Goal: Information Seeking & Learning: Learn about a topic

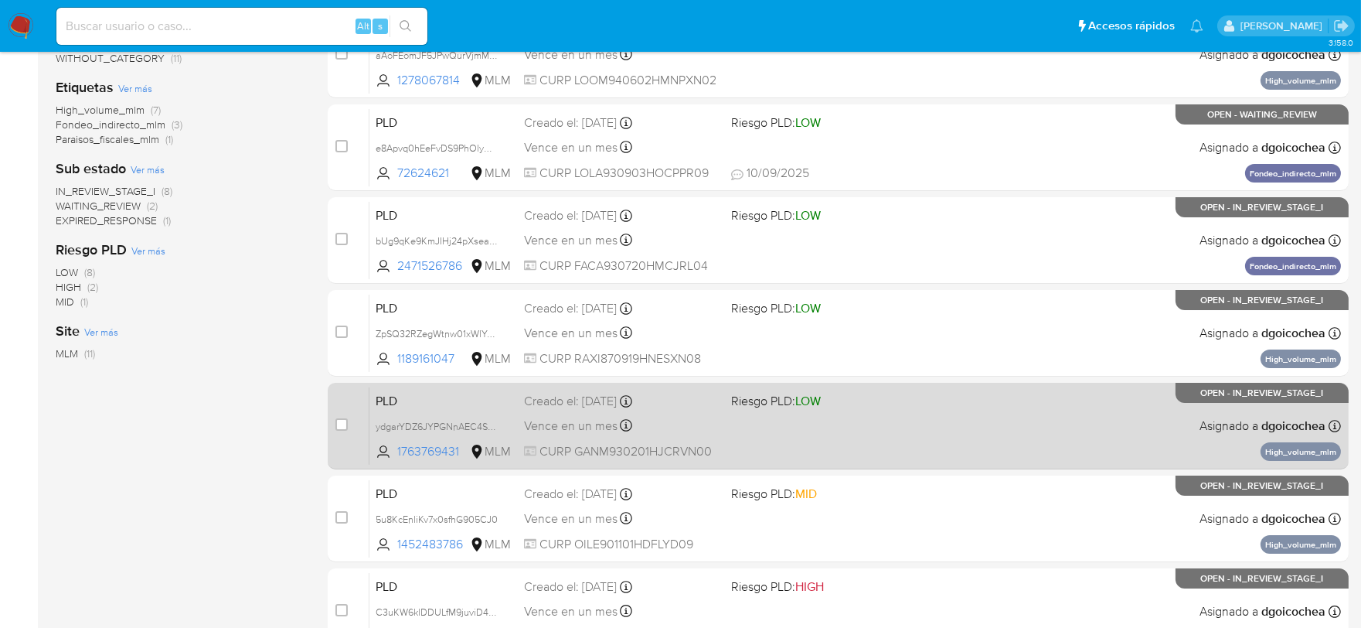
scroll to position [343, 0]
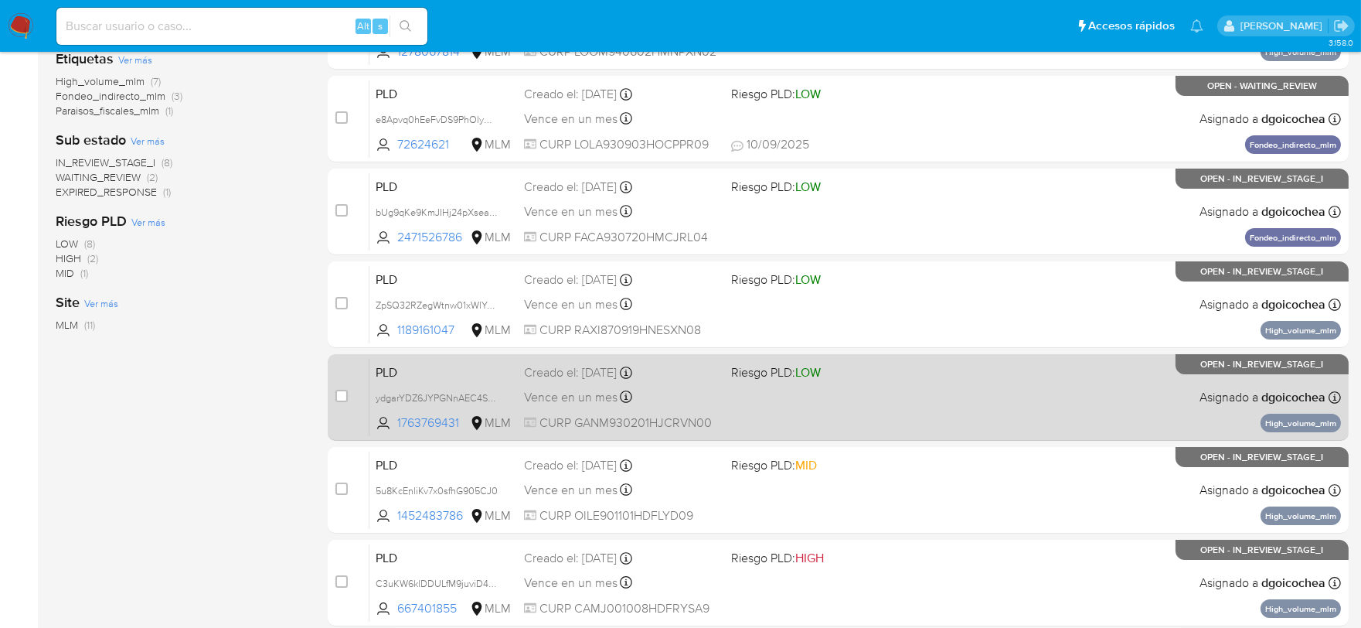
click at [385, 366] on span "PLD" at bounding box center [444, 371] width 136 height 20
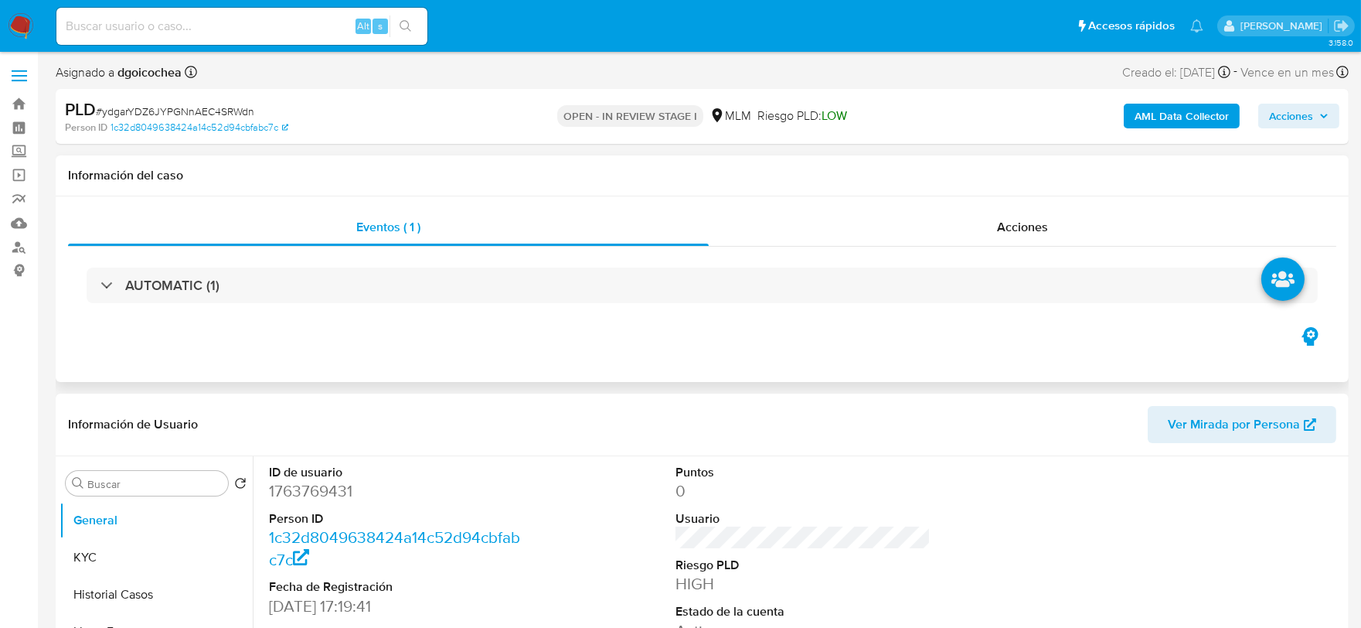
select select "10"
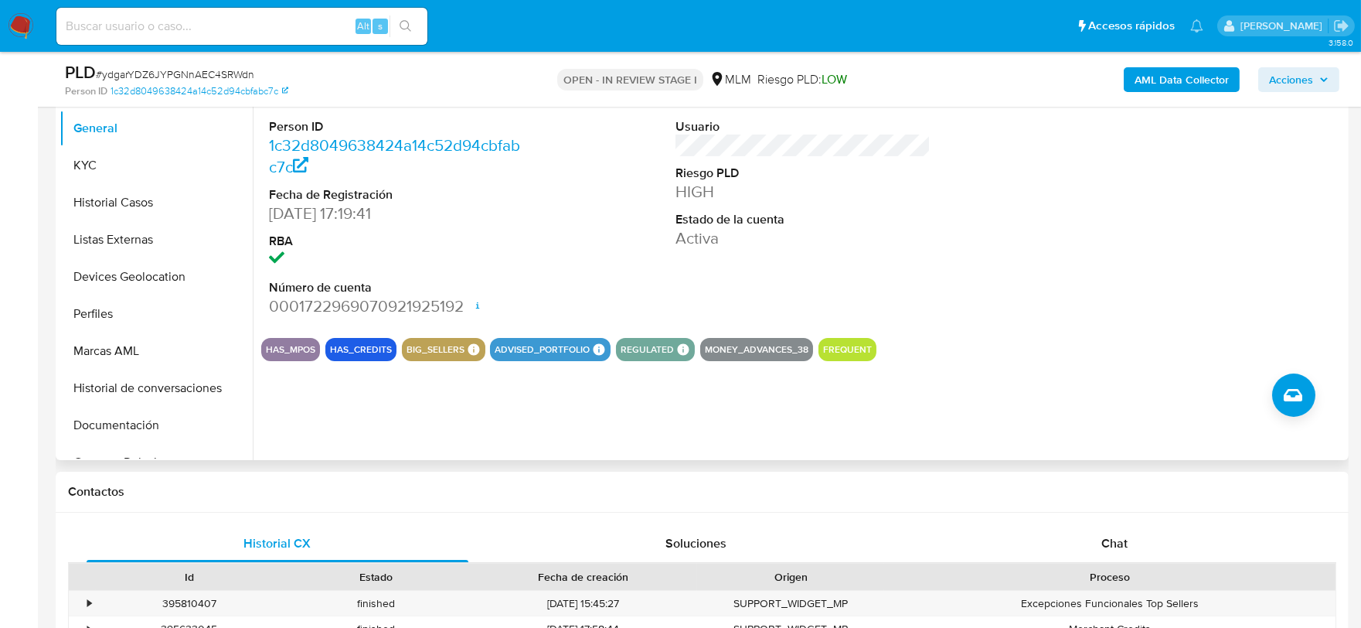
scroll to position [343, 0]
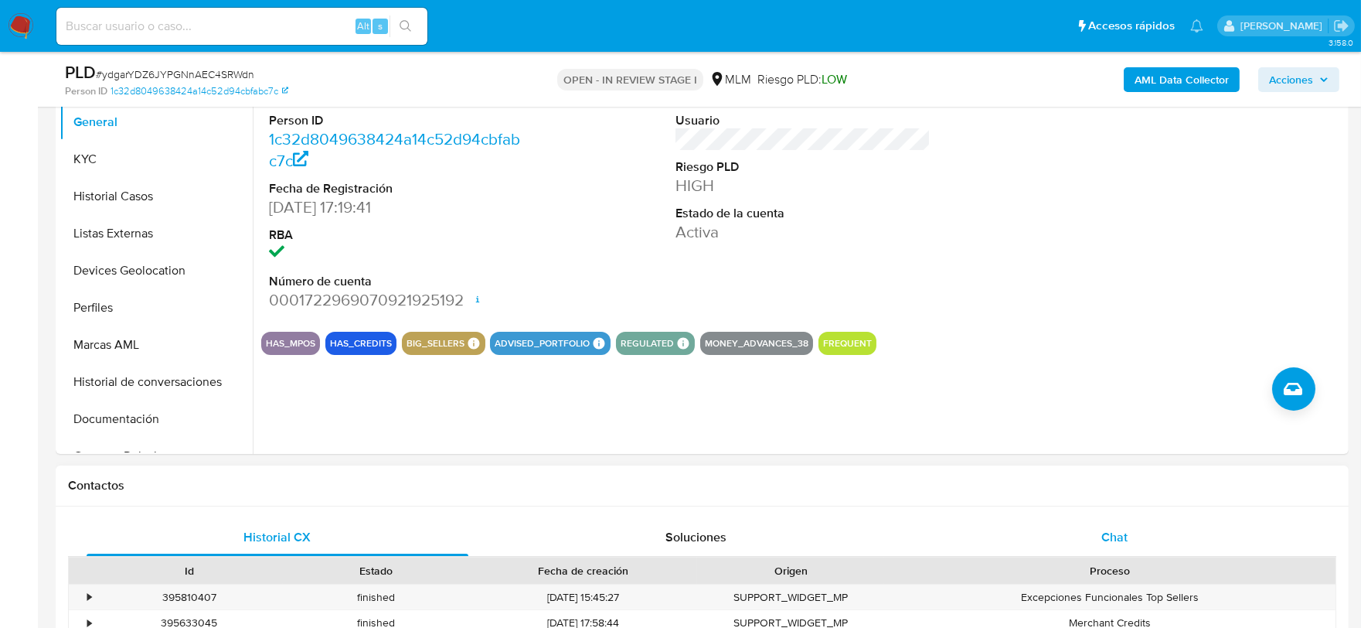
click at [1096, 529] on div "Chat" at bounding box center [1115, 537] width 382 height 37
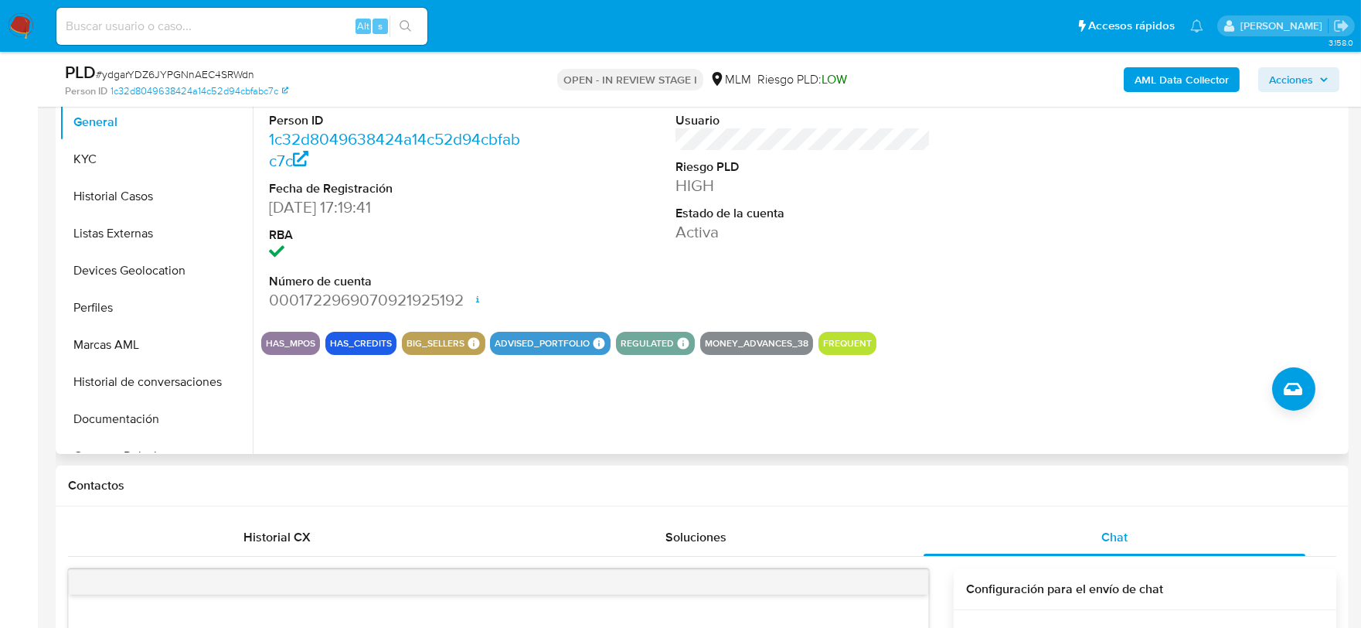
click at [1059, 327] on section "ID de usuario 1763769431 Person ID 1c32d8049638424a14c52d94cbfabc7c Fecha de Re…" at bounding box center [803, 206] width 1084 height 297
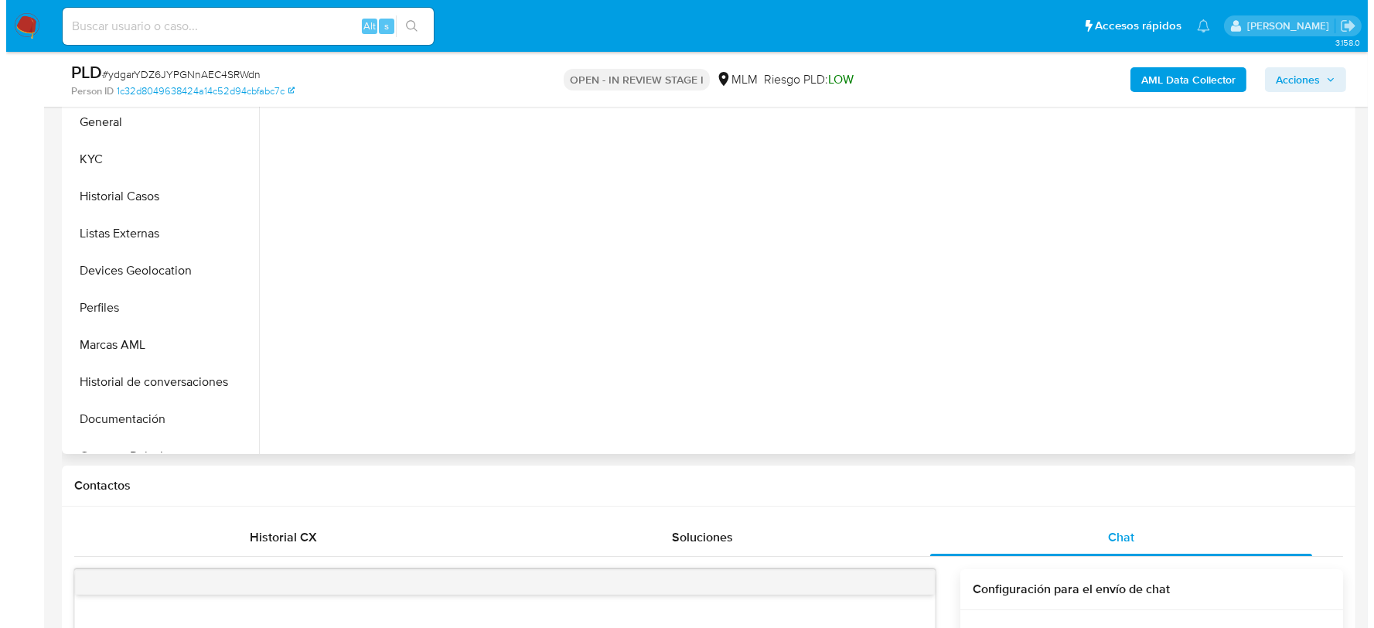
scroll to position [253, 0]
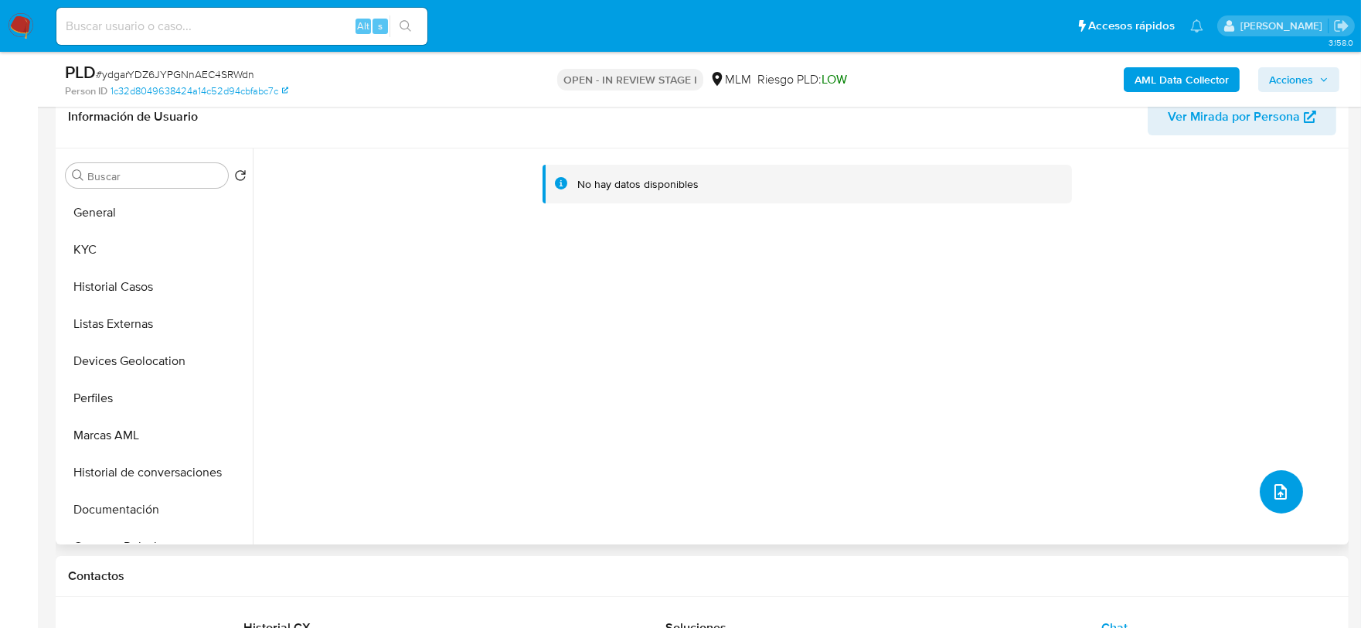
click at [1273, 485] on icon "upload-file" at bounding box center [1281, 491] width 19 height 19
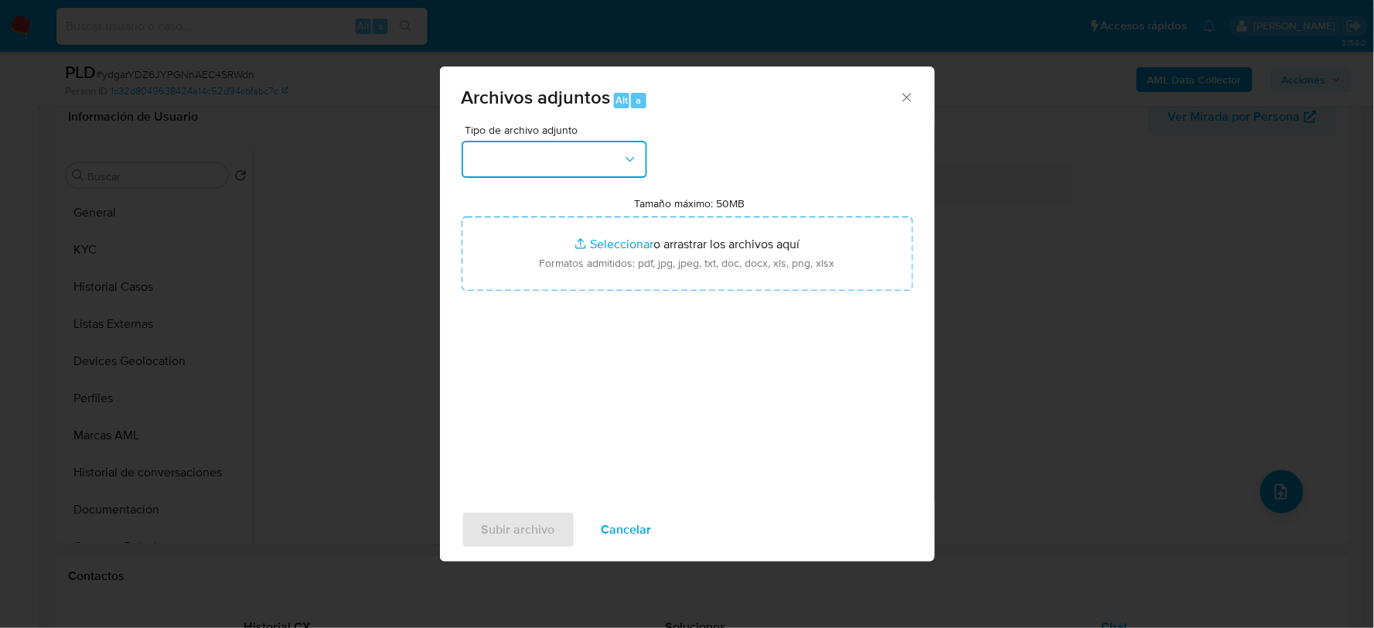
click at [605, 158] on button "button" at bounding box center [555, 159] width 186 height 37
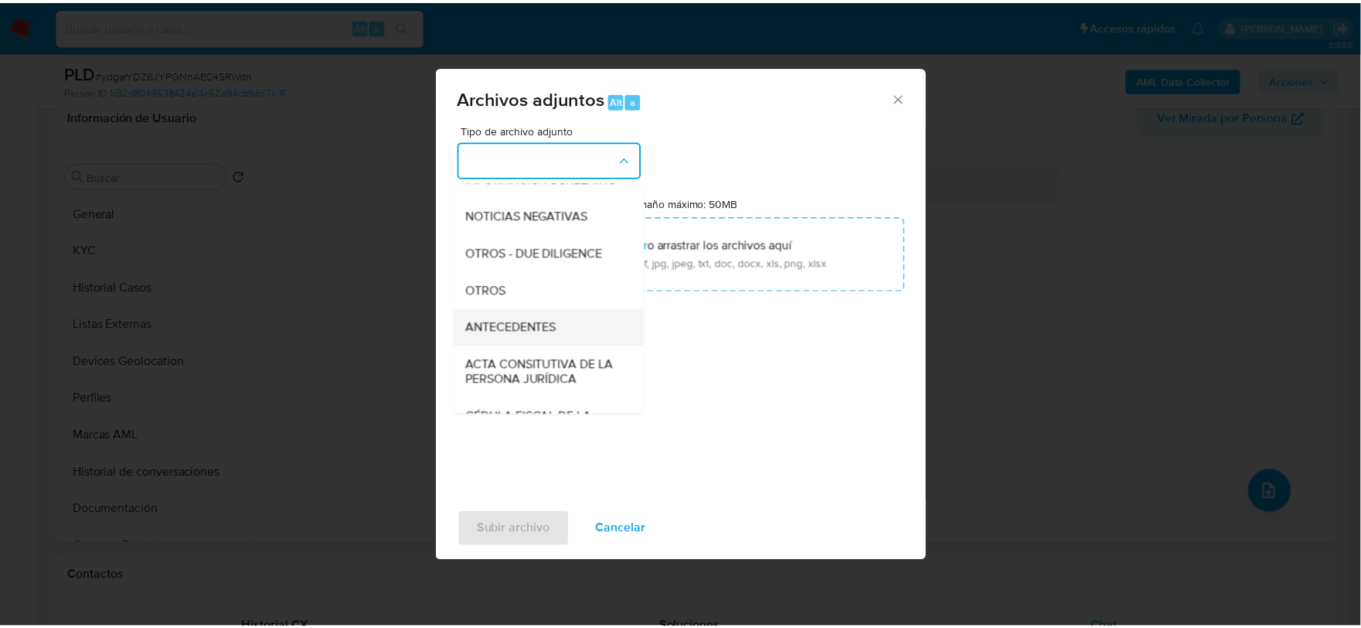
scroll to position [172, 0]
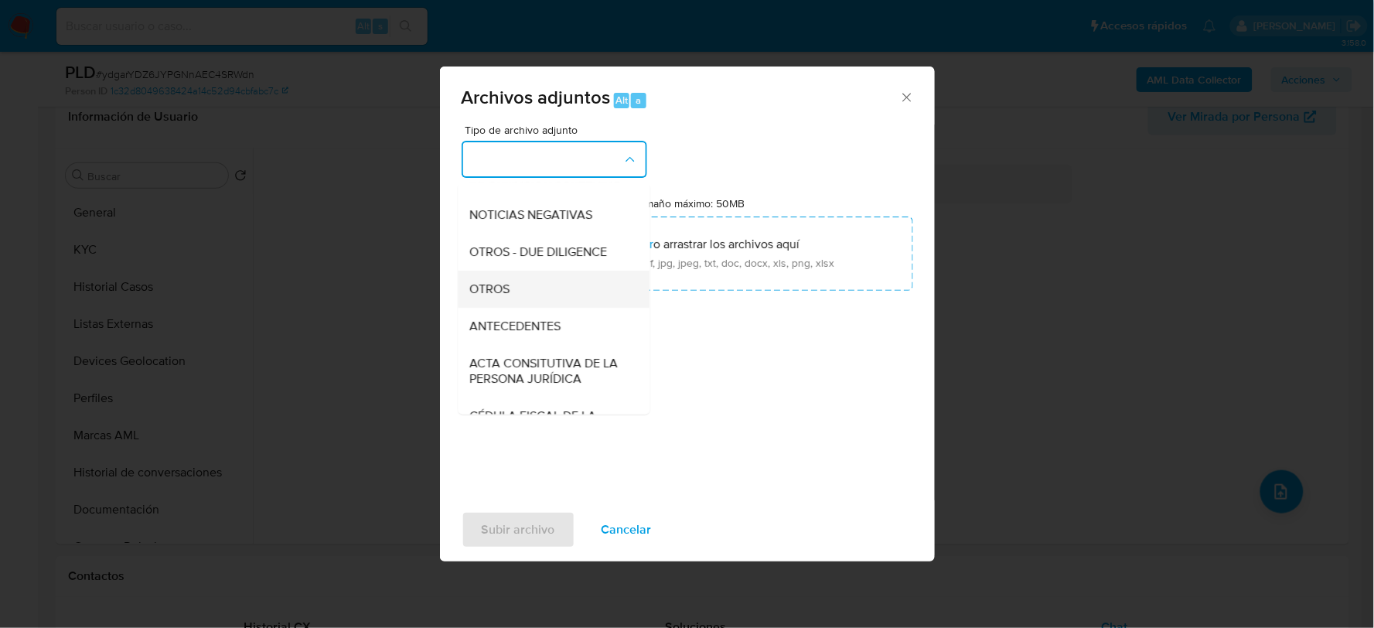
click at [503, 296] on span "OTROS" at bounding box center [490, 288] width 40 height 15
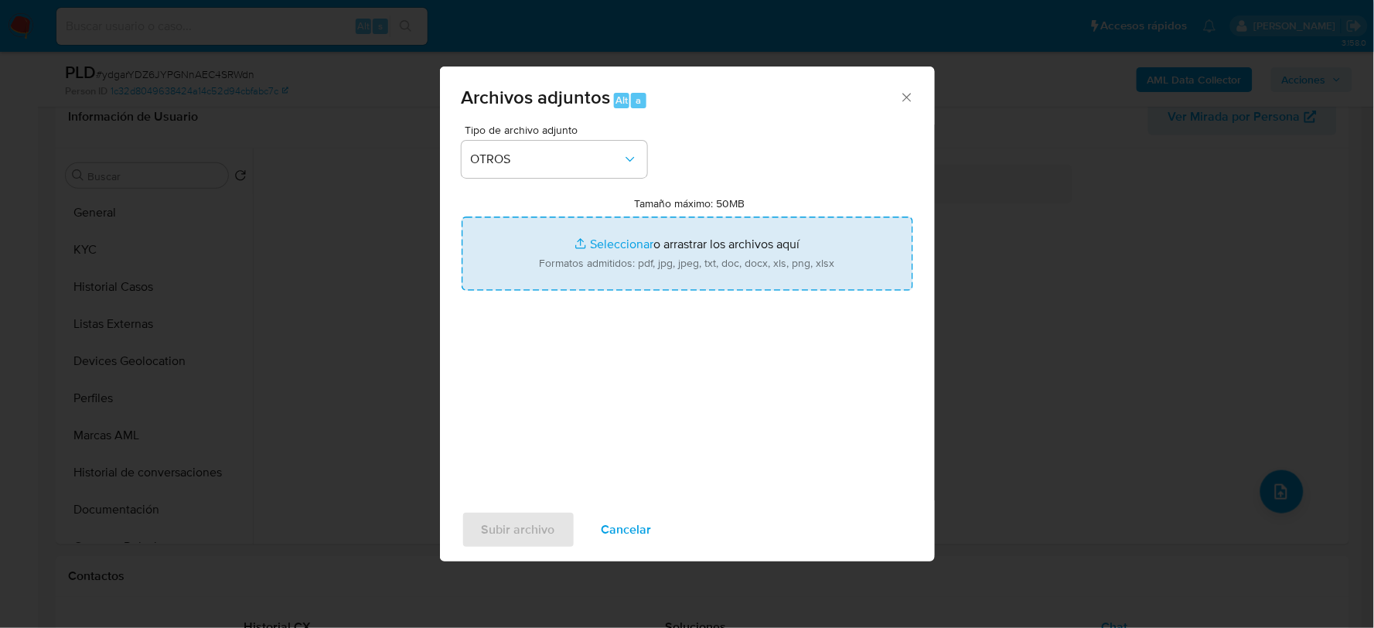
type input "C:\fakepath\1763769431_JOSE GARIBAY_AGO2025.xlsx"
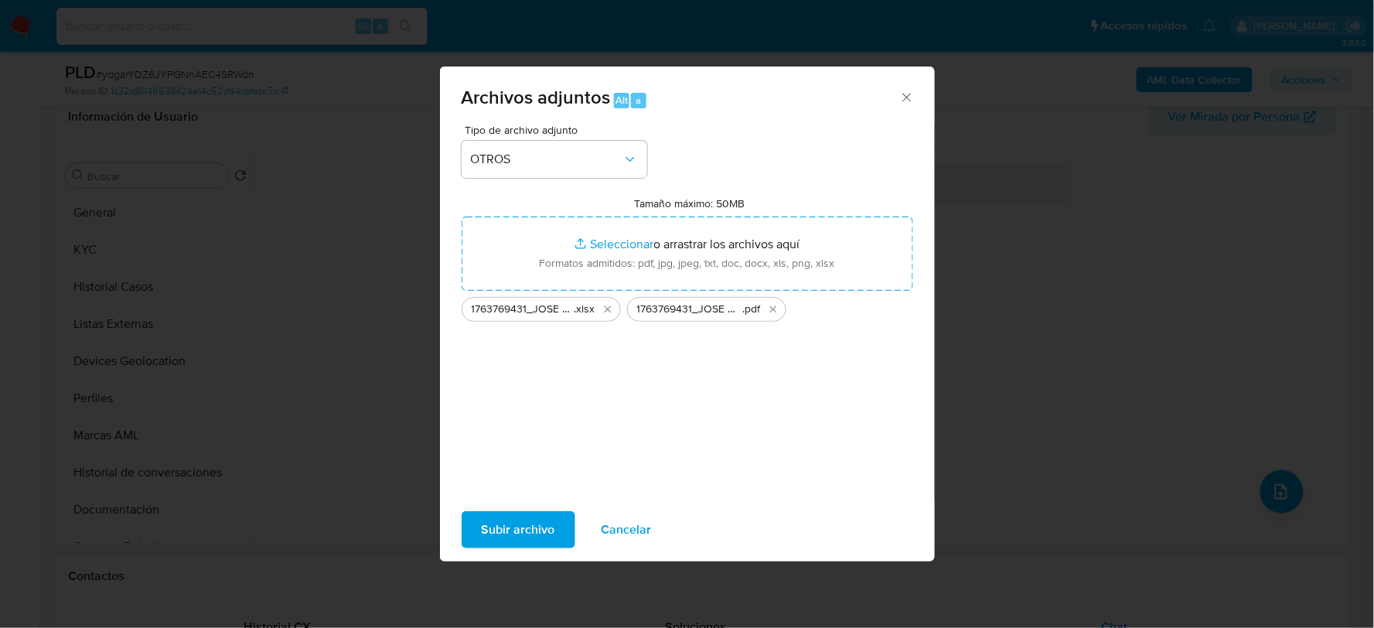
click at [543, 532] on span "Subir archivo" at bounding box center [518, 530] width 73 height 34
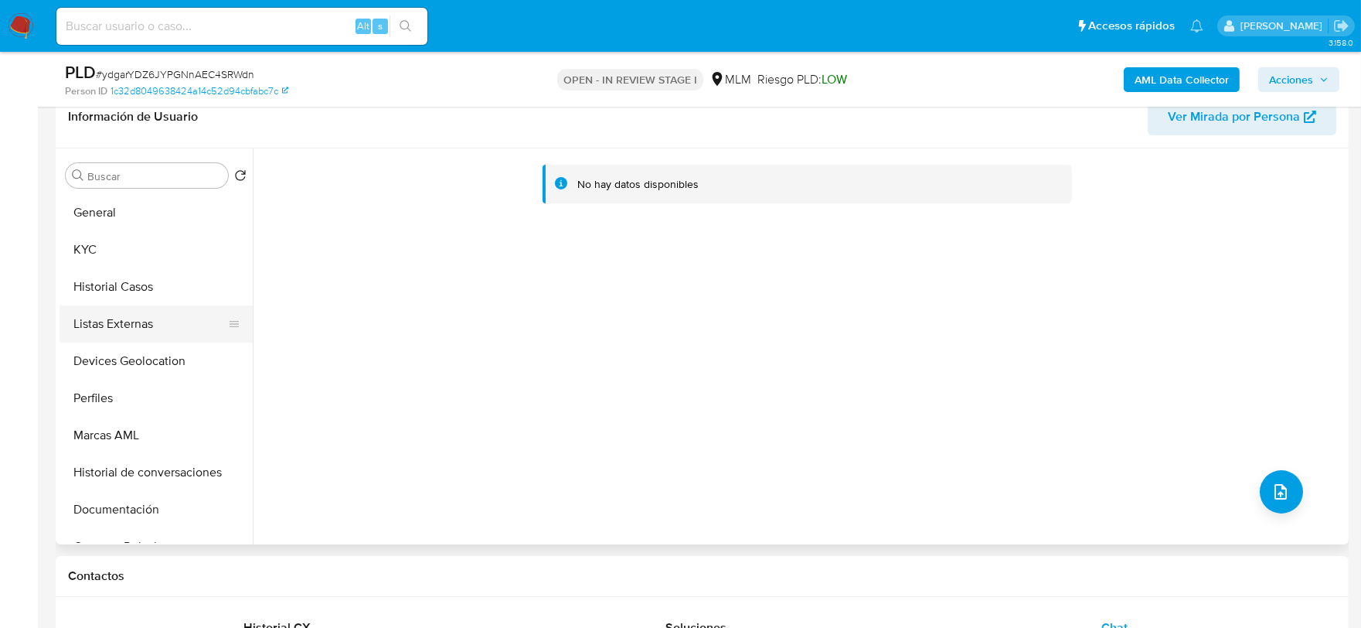
click at [131, 313] on button "Listas Externas" at bounding box center [150, 323] width 181 height 37
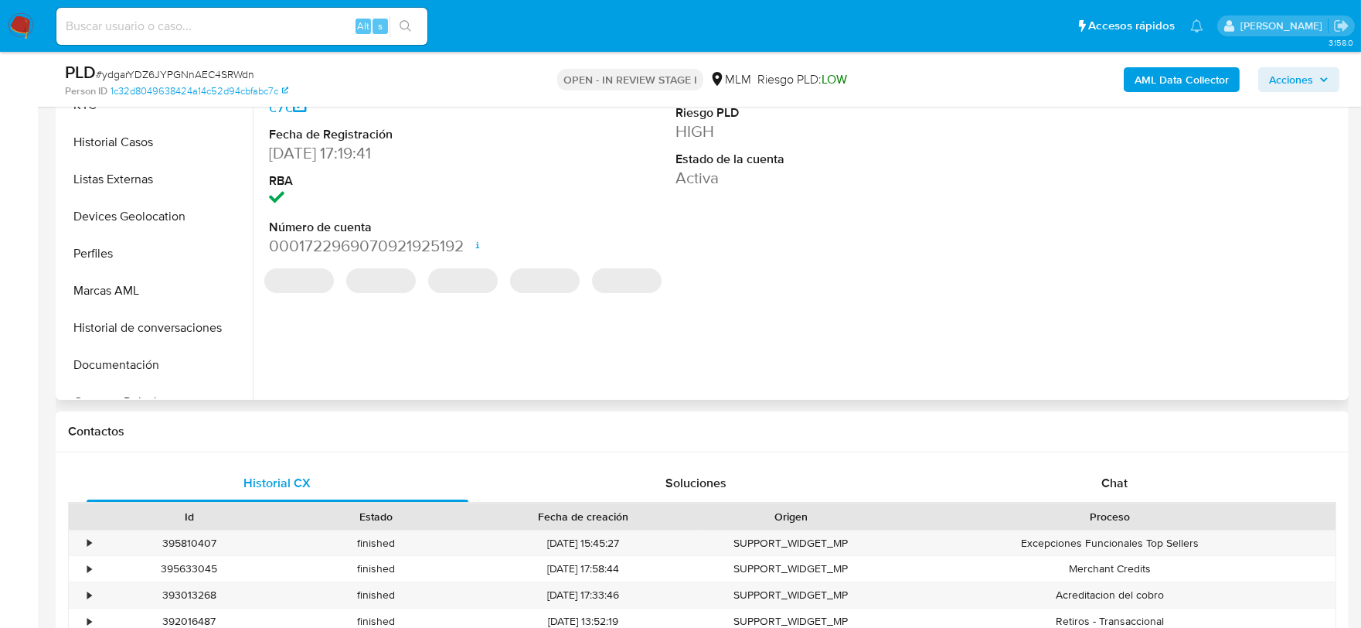
select select "10"
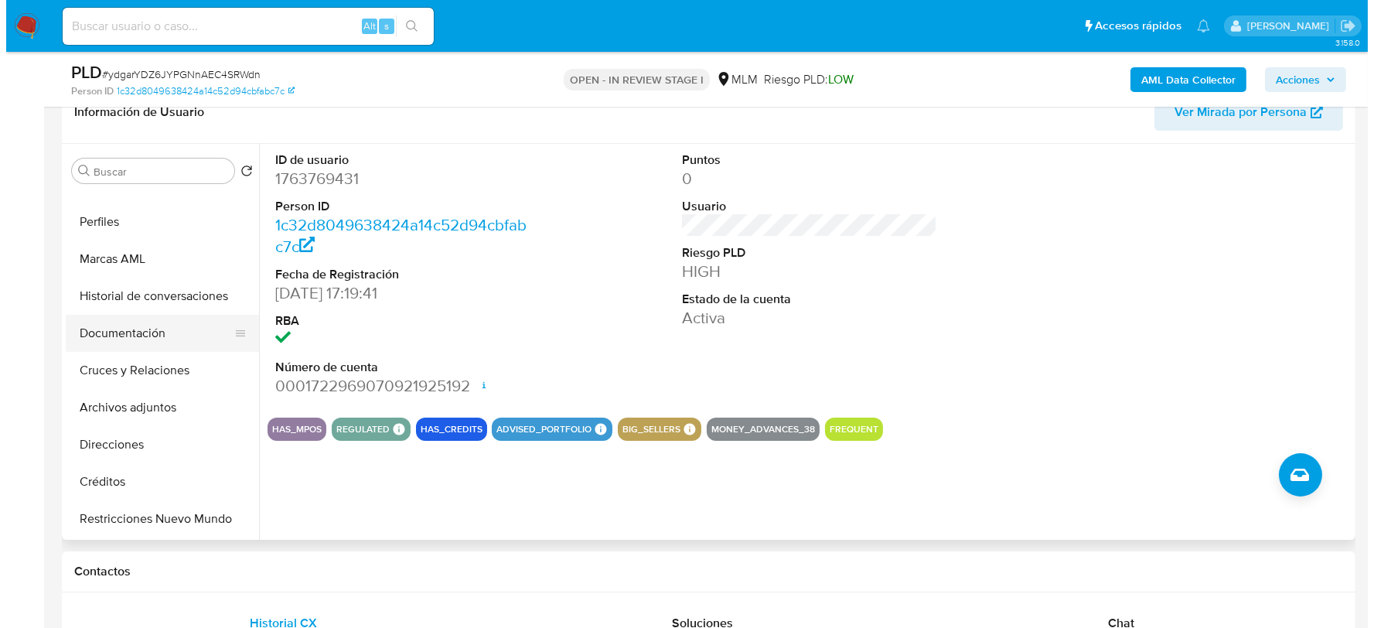
scroll to position [171, 0]
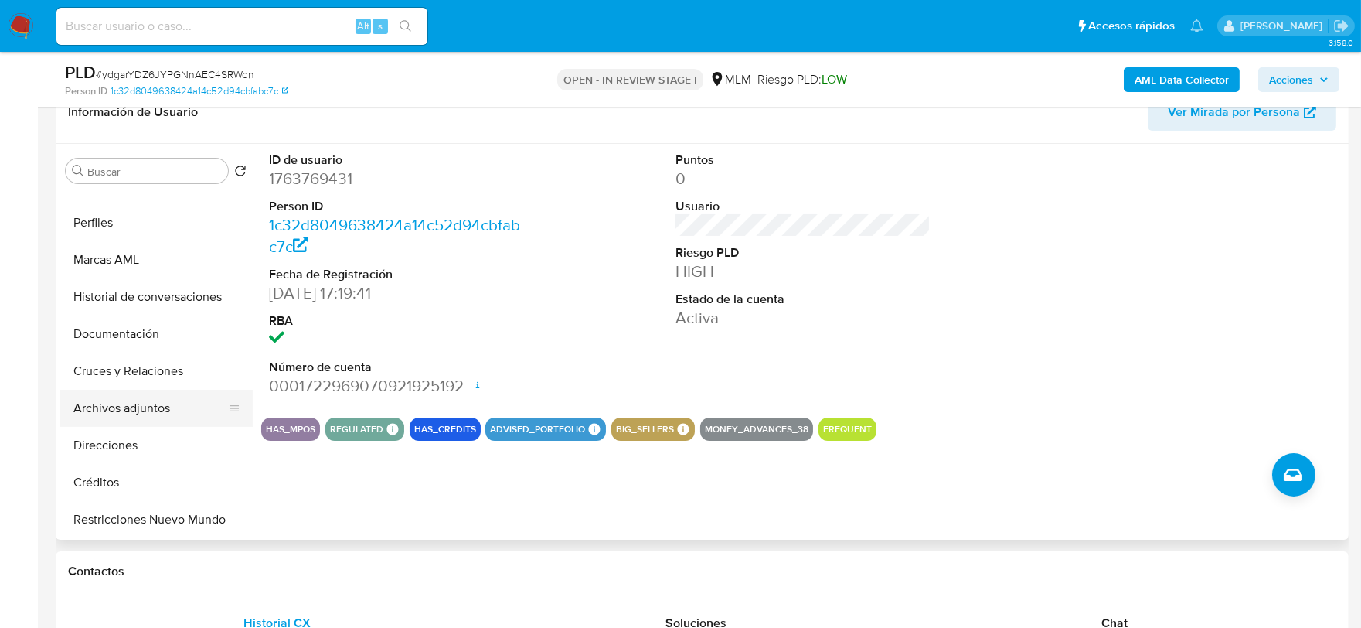
click at [151, 403] on button "Archivos adjuntos" at bounding box center [150, 408] width 181 height 37
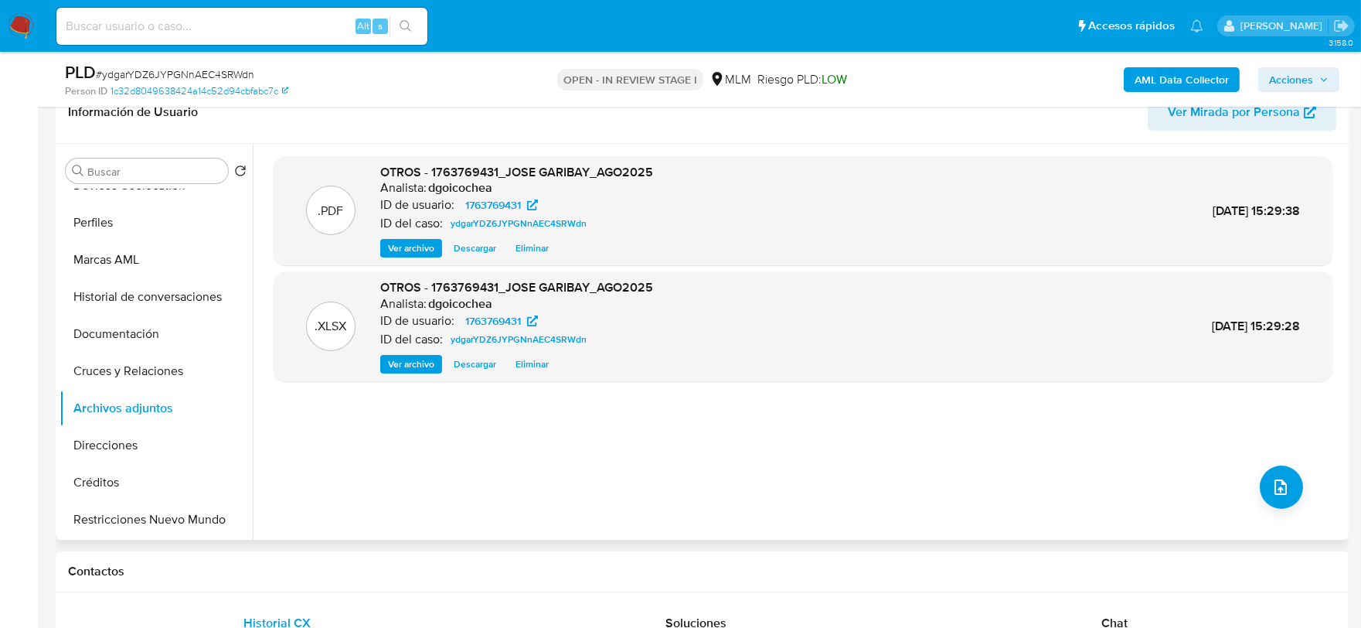
click at [541, 248] on span "Eliminar" at bounding box center [532, 247] width 33 height 15
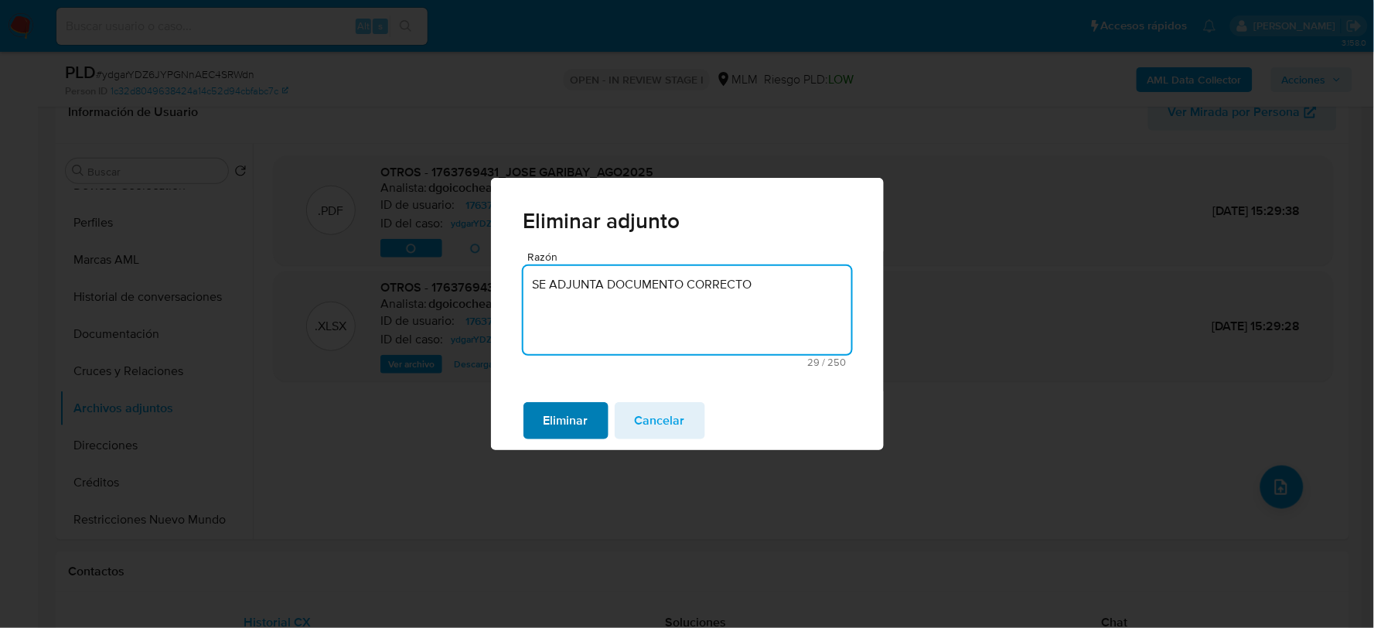
type textarea "SE ADJUNTA DOCUMENTO CORRECTO"
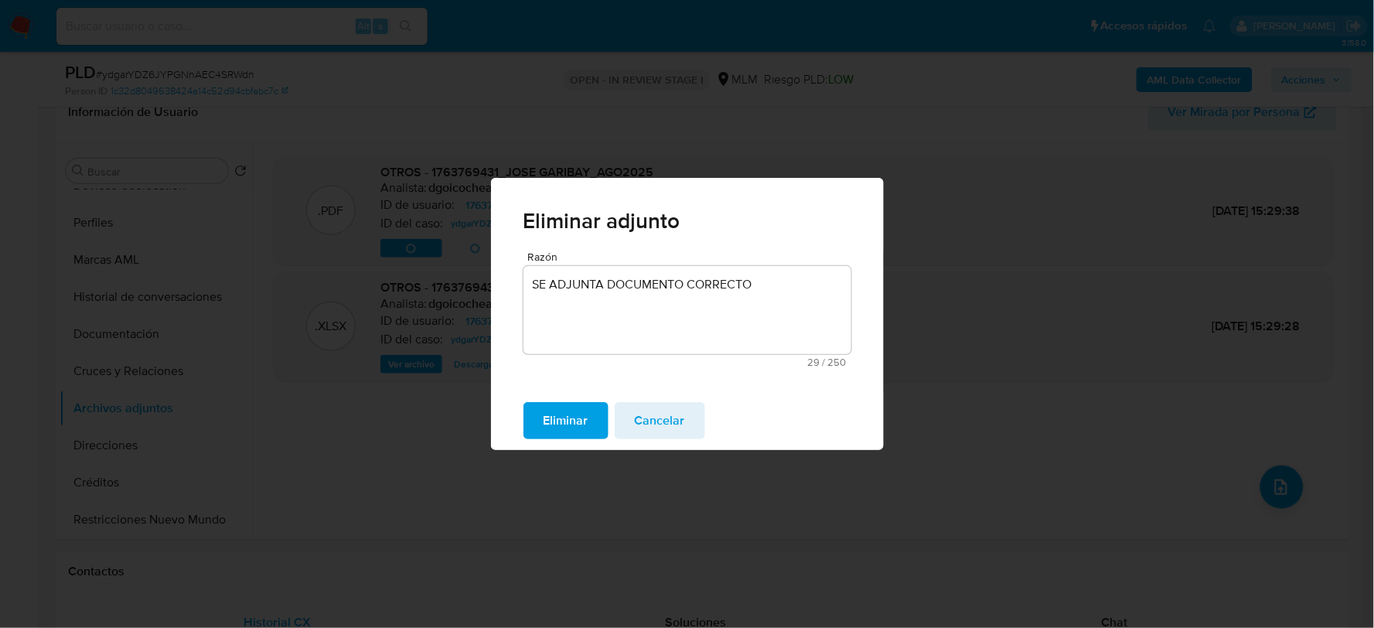
click at [571, 411] on span "Eliminar" at bounding box center [566, 421] width 45 height 34
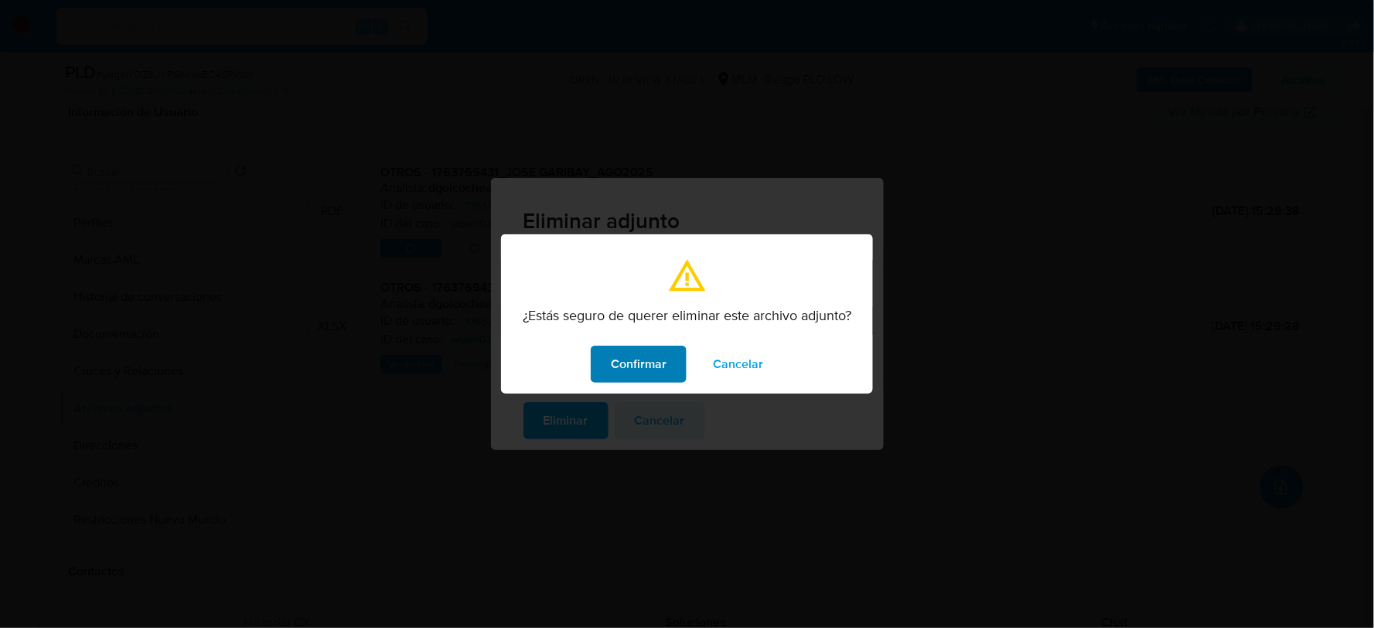
click at [619, 368] on span "Confirmar" at bounding box center [639, 364] width 56 height 34
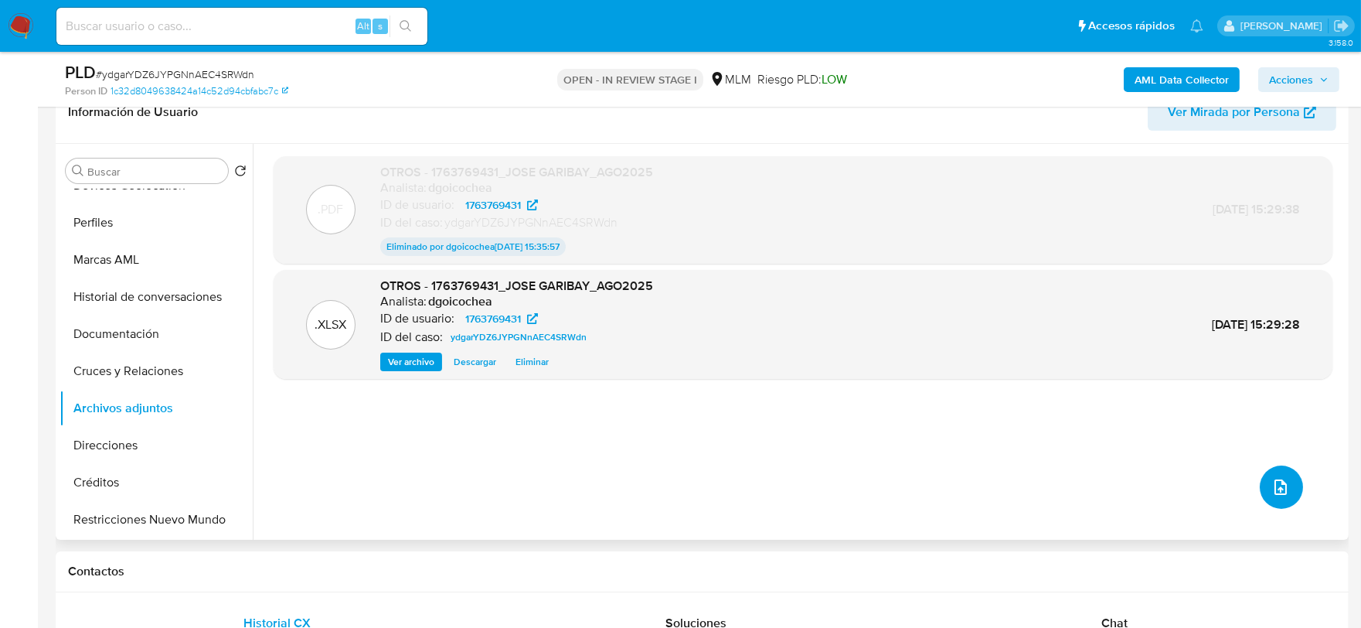
click at [1280, 479] on icon "upload-file" at bounding box center [1281, 487] width 19 height 19
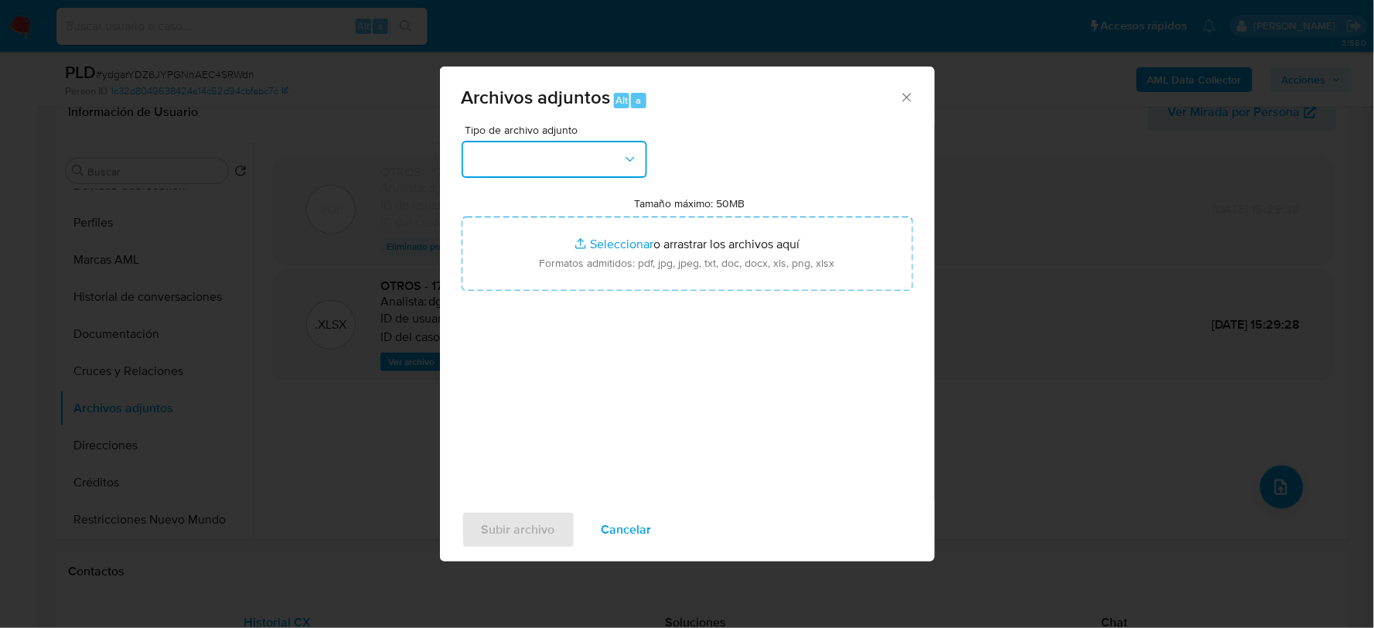
click at [489, 163] on button "button" at bounding box center [555, 159] width 186 height 37
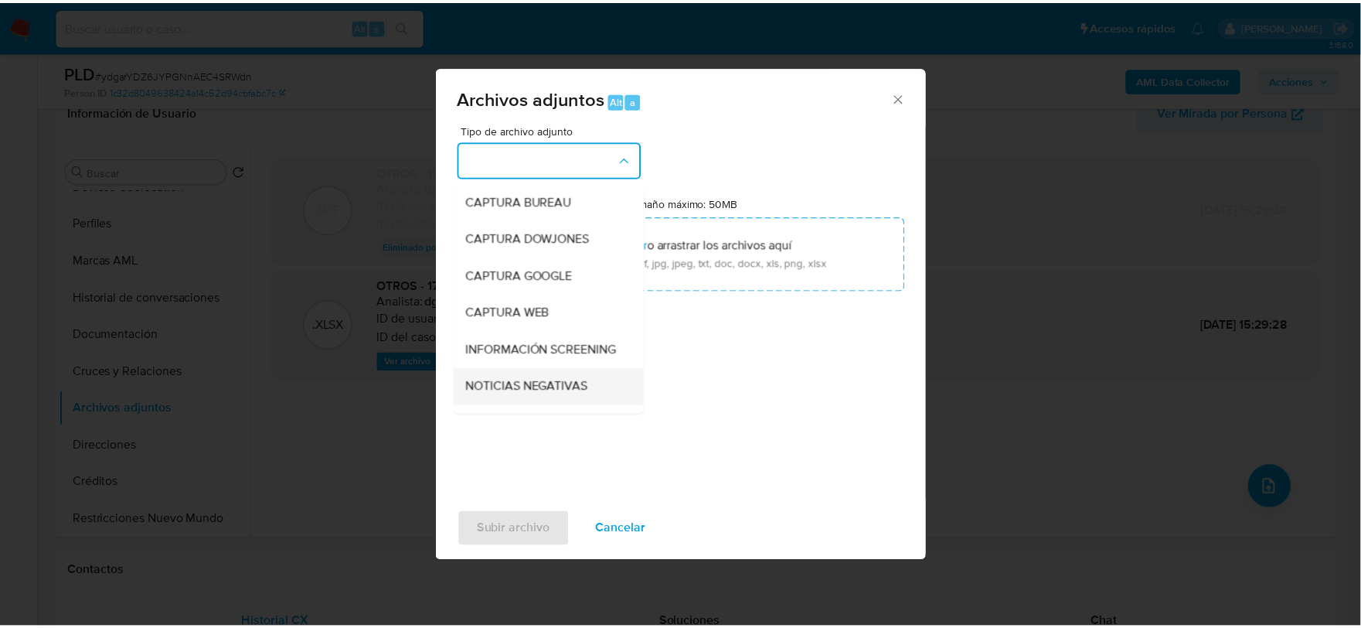
scroll to position [118, 0]
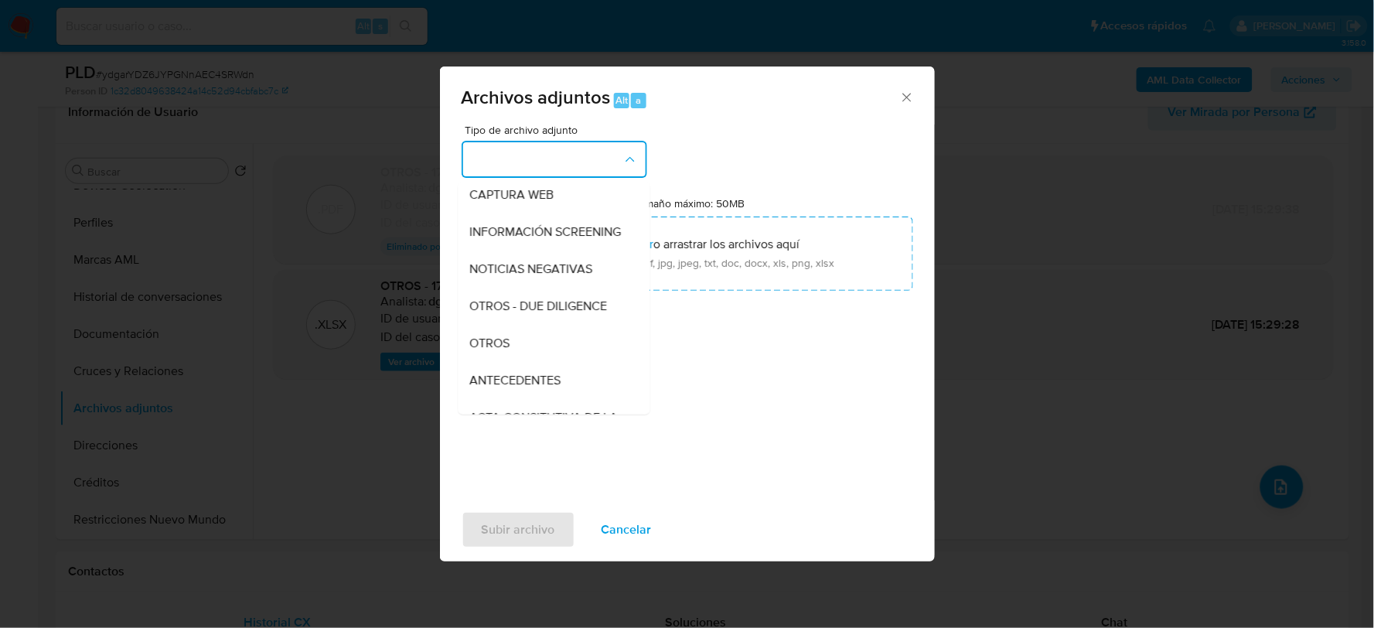
click at [507, 348] on span "OTROS" at bounding box center [490, 342] width 40 height 15
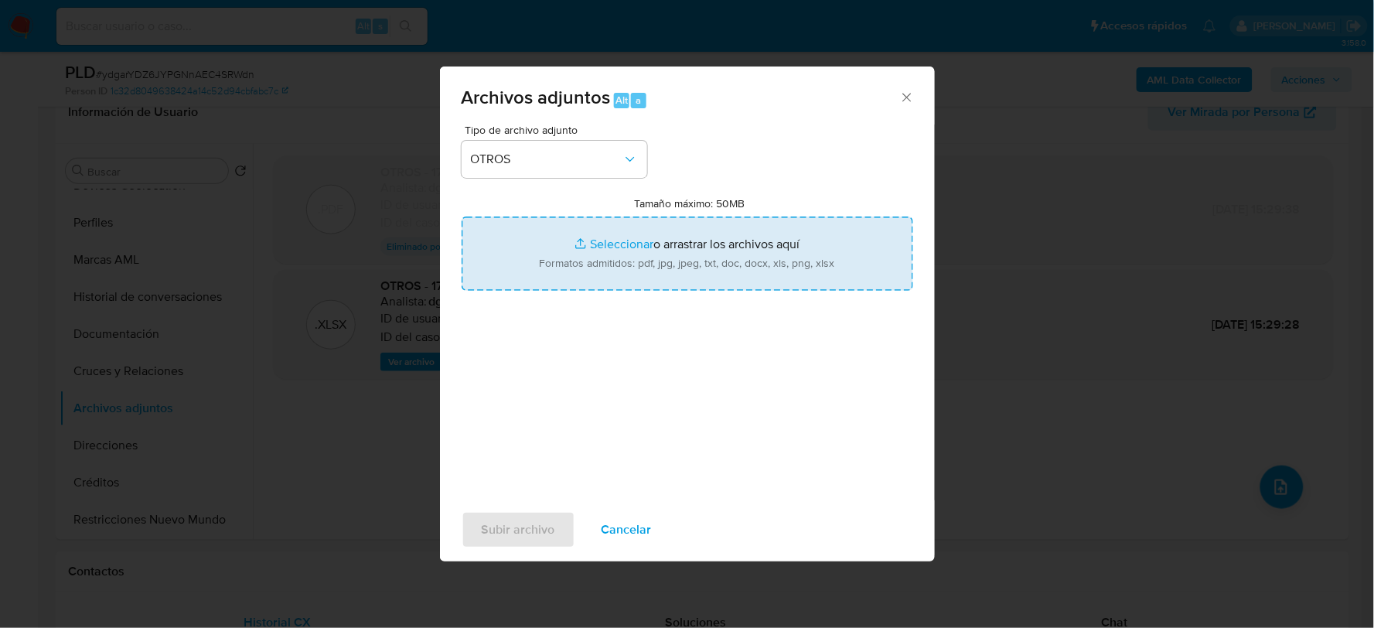
type input "C:\fakepath\1763769431_JOSE GARIBAY_AGO2025..pdf"
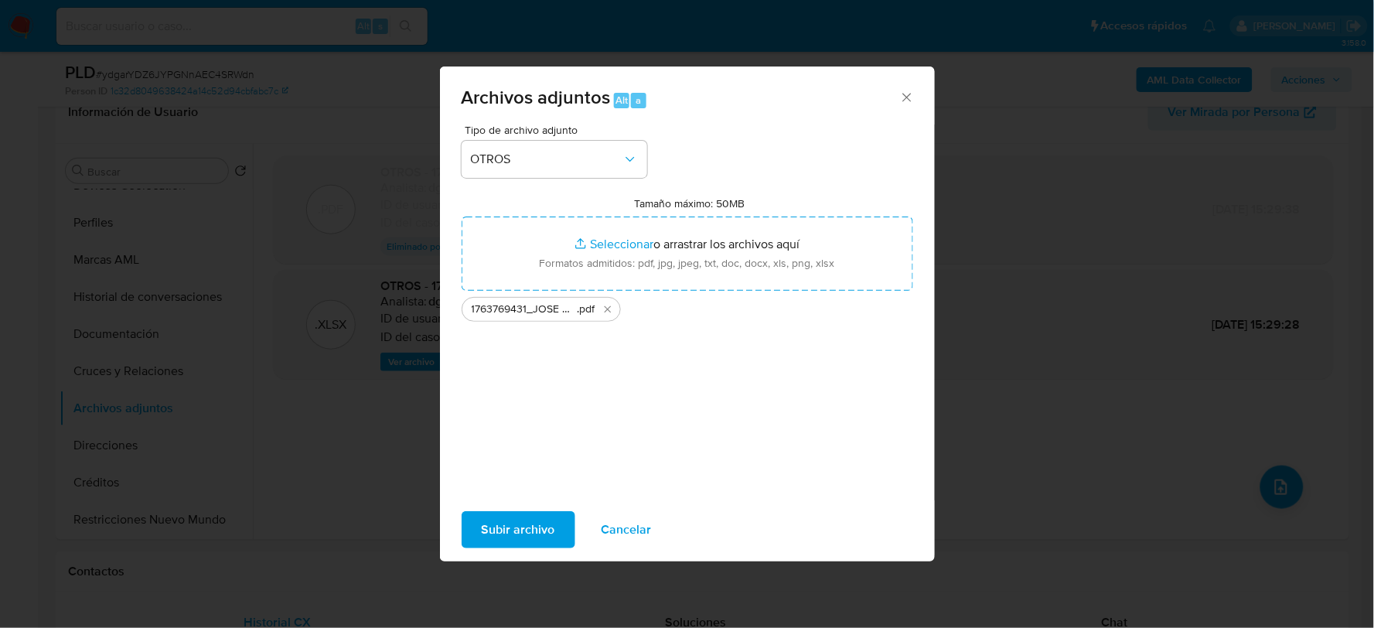
click at [537, 527] on span "Subir archivo" at bounding box center [518, 530] width 73 height 34
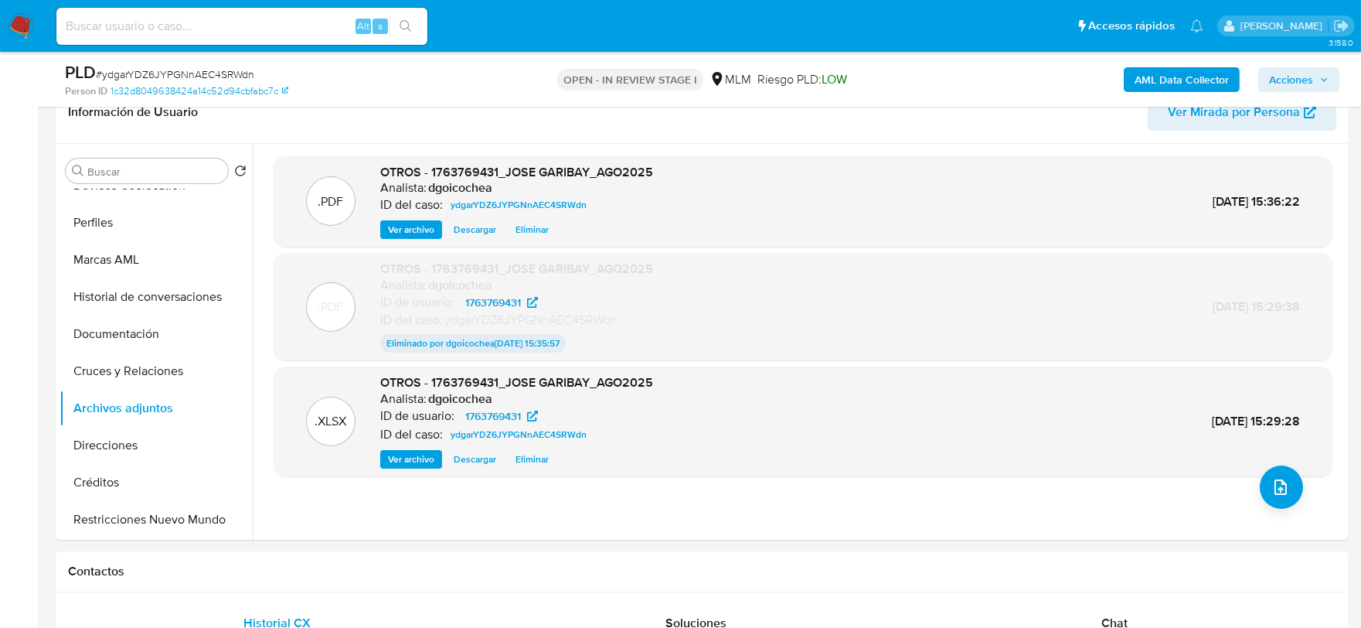
drag, startPoint x: 1300, startPoint y: 76, endPoint x: 1261, endPoint y: 94, distance: 42.6
click at [1300, 76] on span "Acciones" at bounding box center [1291, 79] width 44 height 25
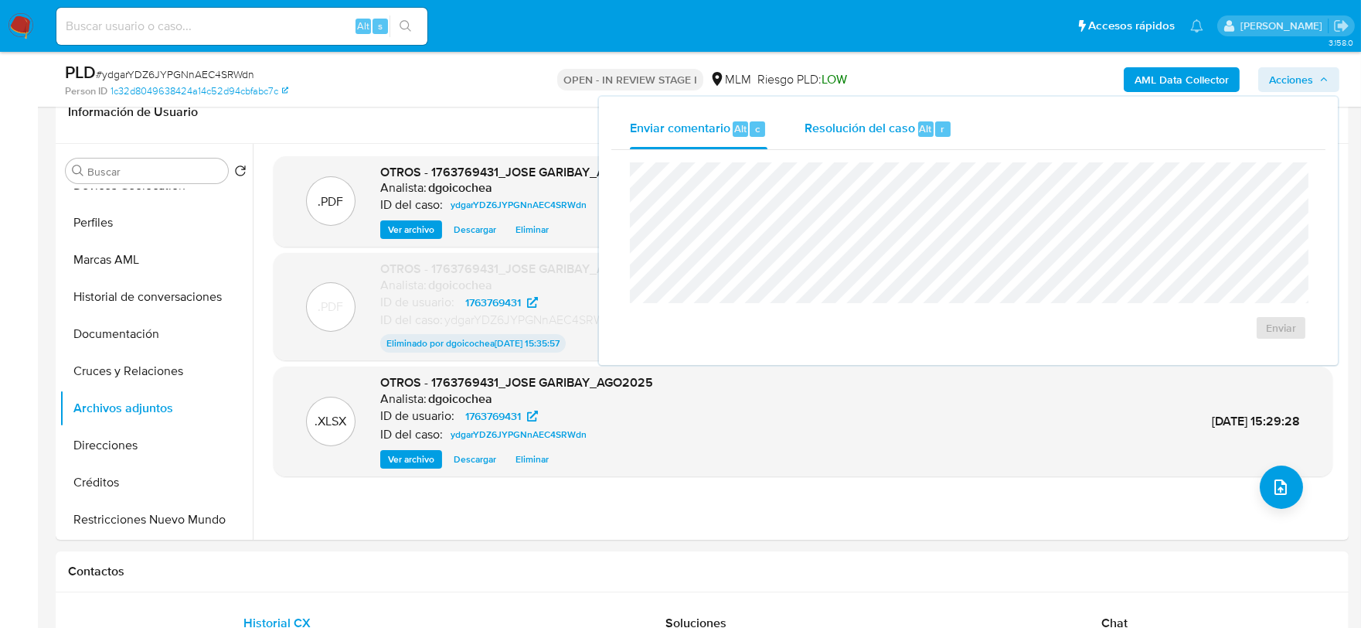
click at [841, 131] on span "Resolución del caso" at bounding box center [860, 128] width 111 height 18
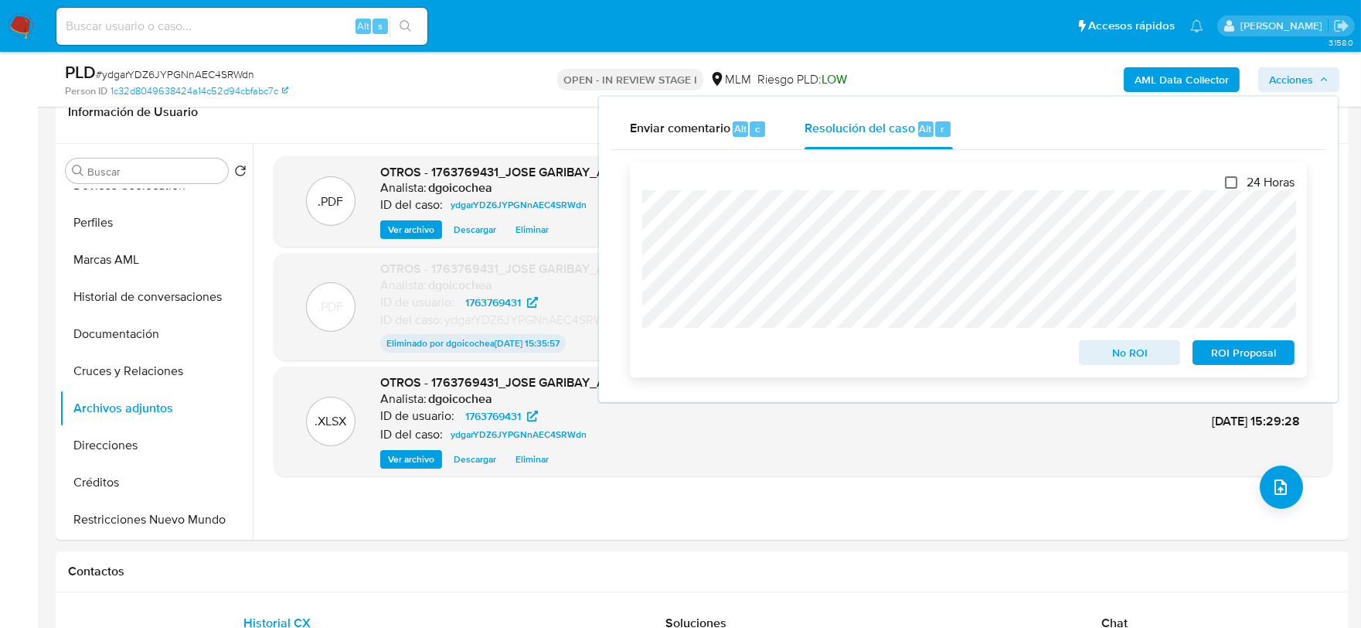
click at [1225, 179] on input "24 Horas" at bounding box center [1231, 182] width 12 height 12
checkbox input "true"
click at [1252, 354] on span "ROI Proposal" at bounding box center [1244, 353] width 80 height 22
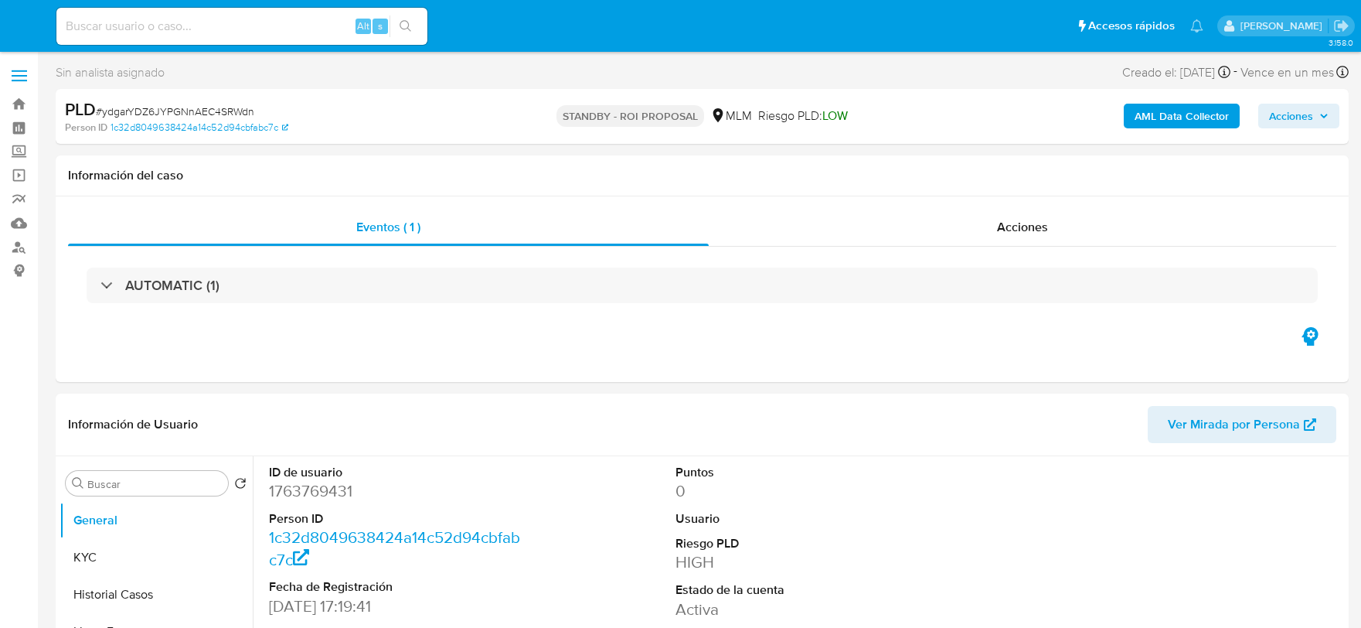
select select "10"
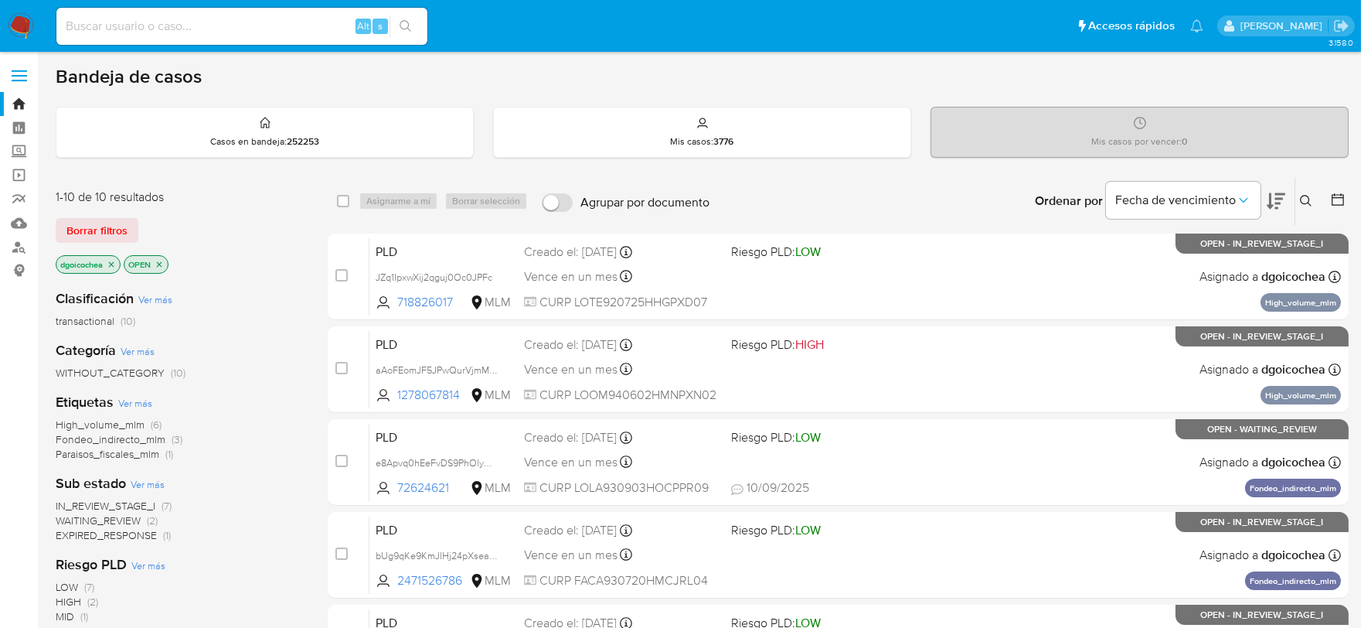
click at [1309, 195] on icon at bounding box center [1306, 201] width 12 height 12
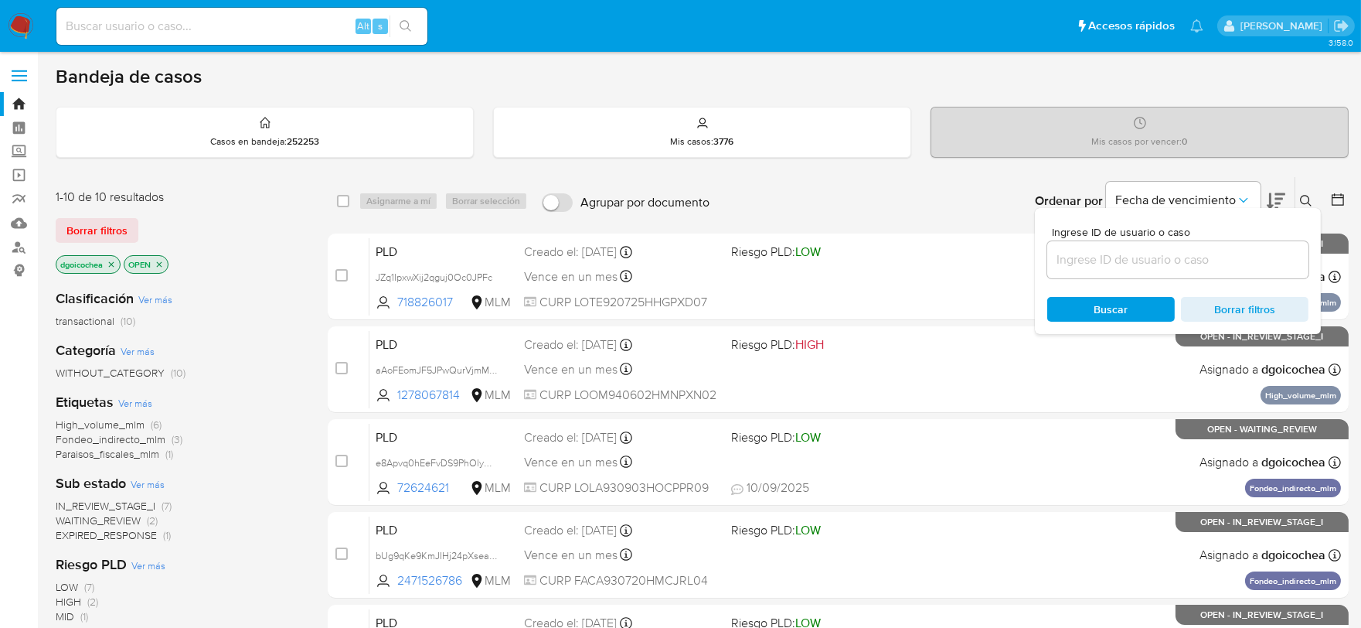
click at [1237, 256] on input at bounding box center [1178, 260] width 261 height 20
type input "1452483786"
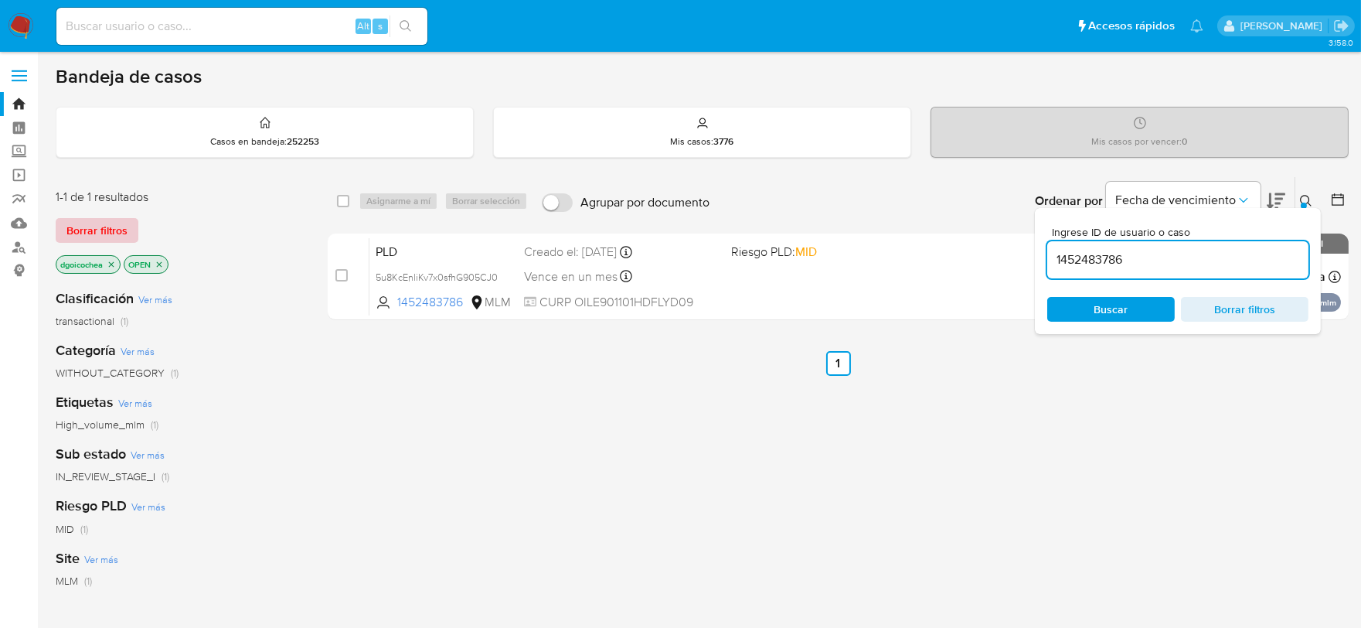
click at [111, 222] on span "Borrar filtros" at bounding box center [96, 231] width 61 height 22
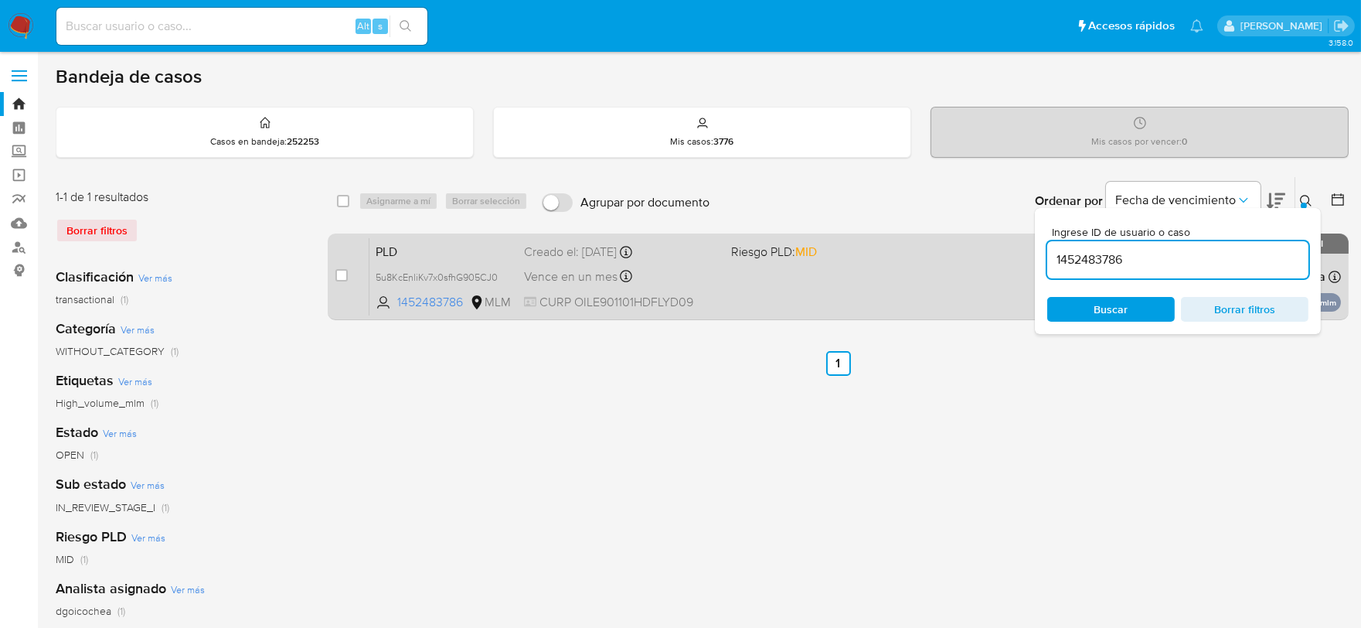
click at [385, 250] on span "PLD" at bounding box center [444, 250] width 136 height 20
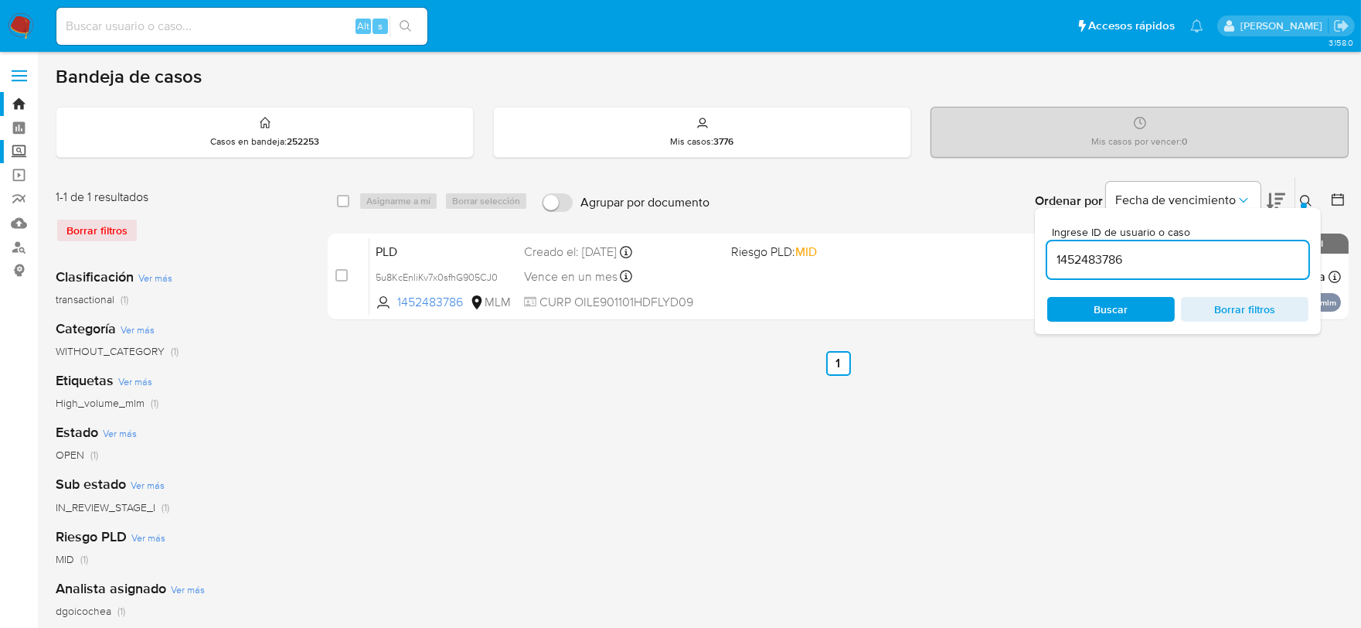
click at [23, 155] on label "Screening" at bounding box center [92, 152] width 184 height 24
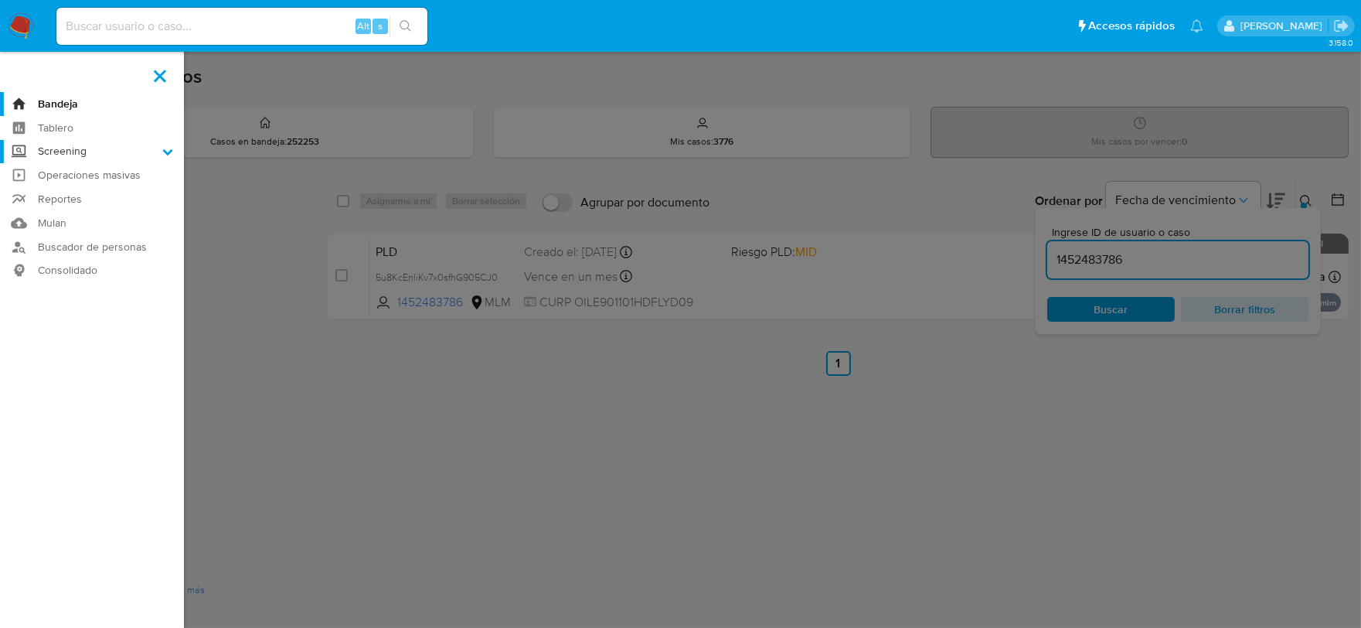
click at [0, 0] on input "Screening" at bounding box center [0, 0] width 0 height 0
click at [66, 211] on link "Herramientas" at bounding box center [92, 212] width 184 height 19
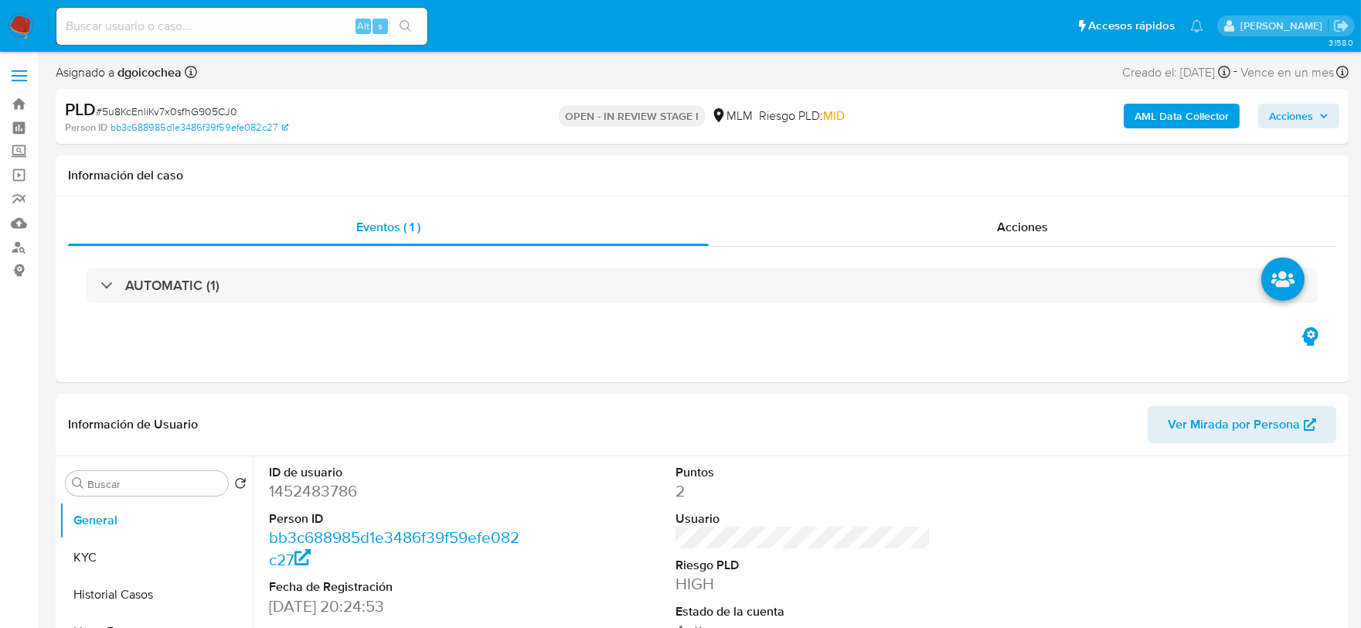
select select "10"
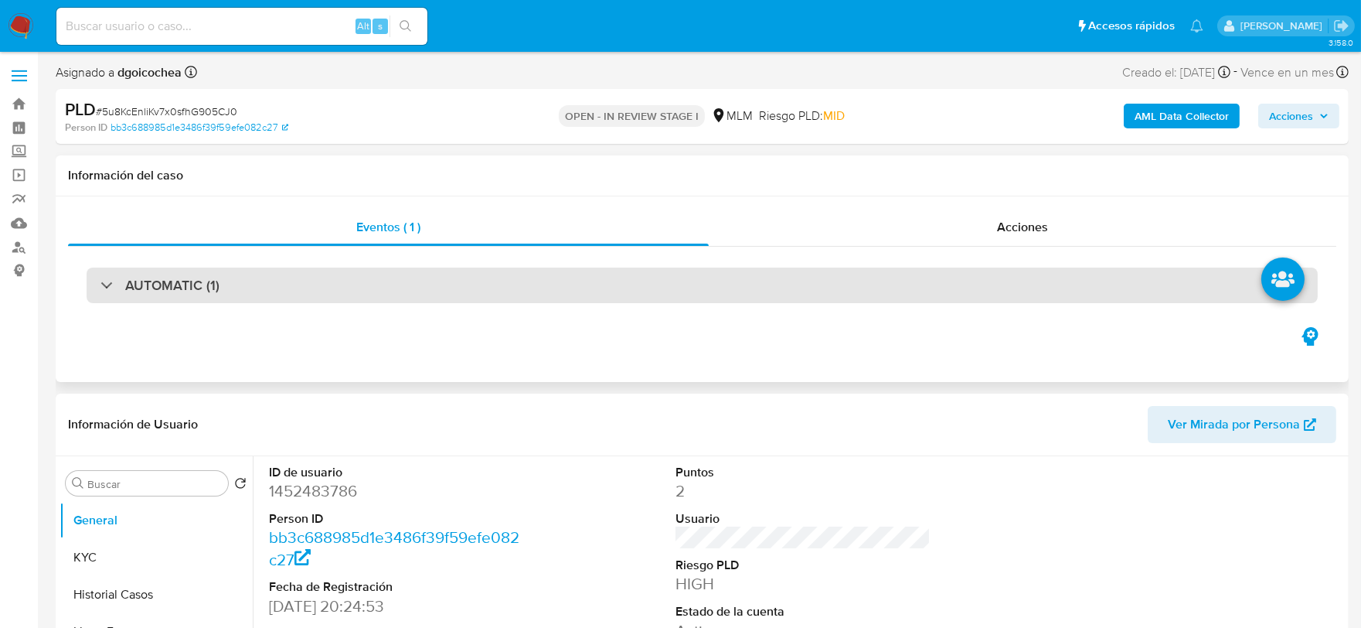
click at [158, 287] on h3 "AUTOMATIC (1)" at bounding box center [172, 285] width 94 height 17
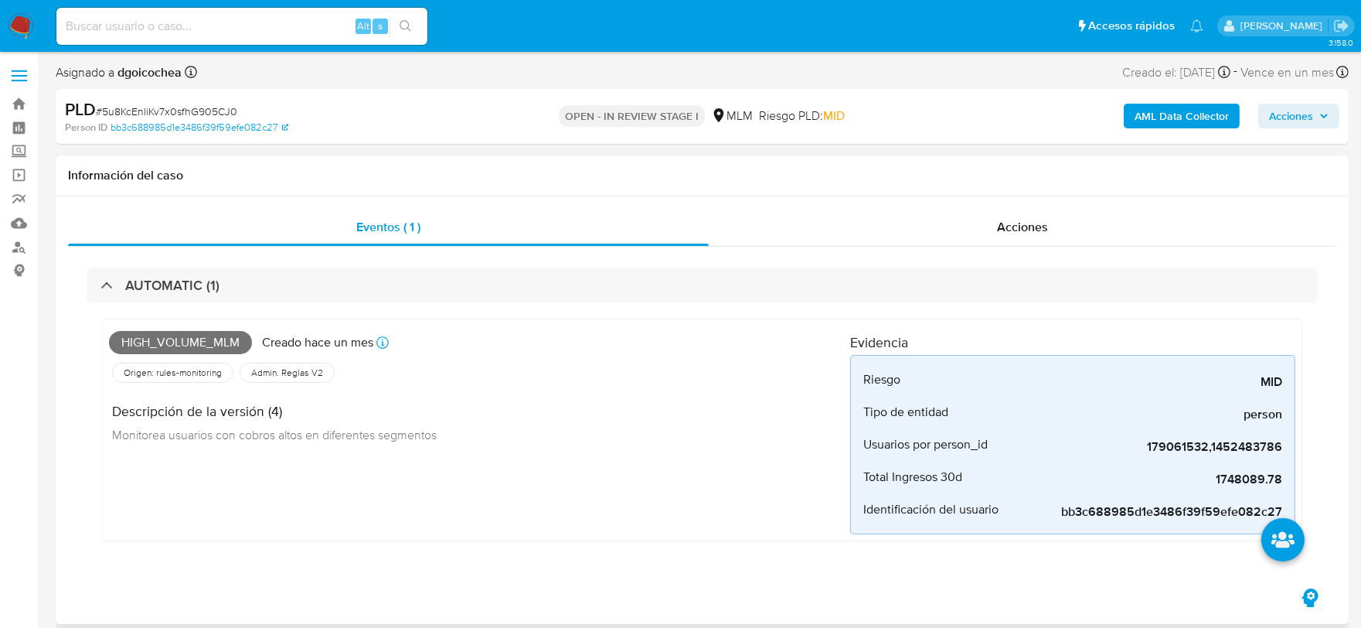
click at [472, 480] on div "High_volume_mlm Creado [DATE] Creado: [DATE] 03:06:52 Origen: rules-monitoring …" at bounding box center [479, 429] width 741 height 209
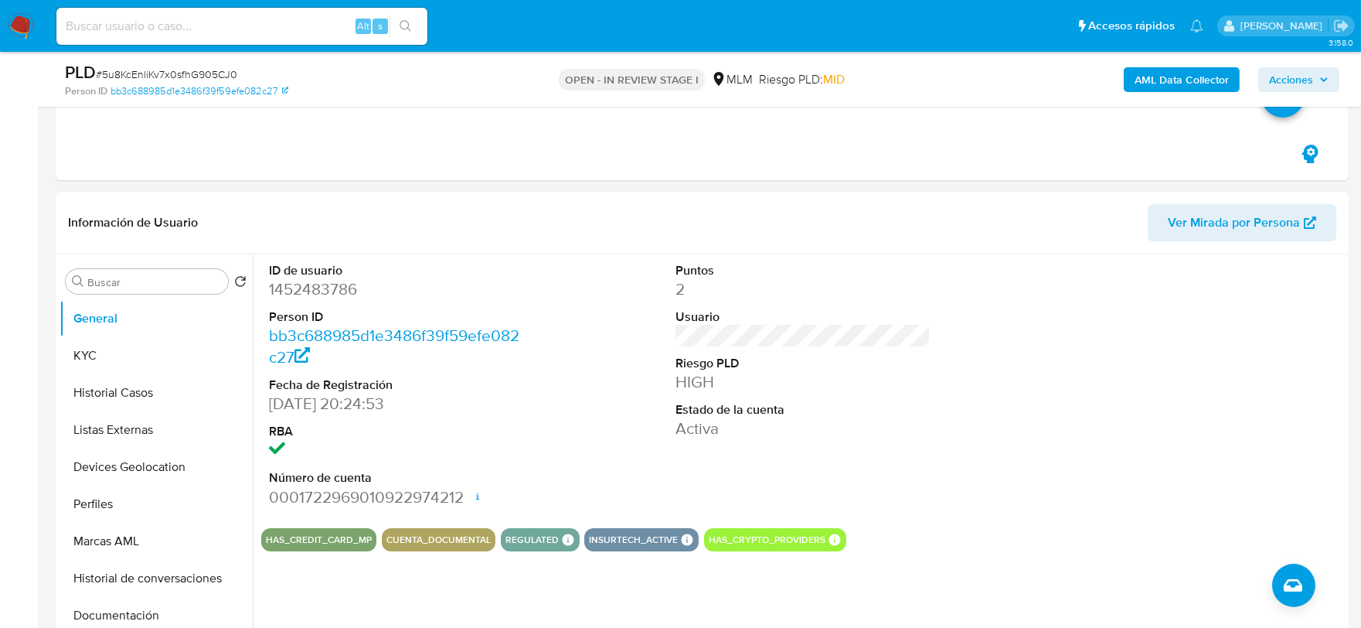
scroll to position [429, 0]
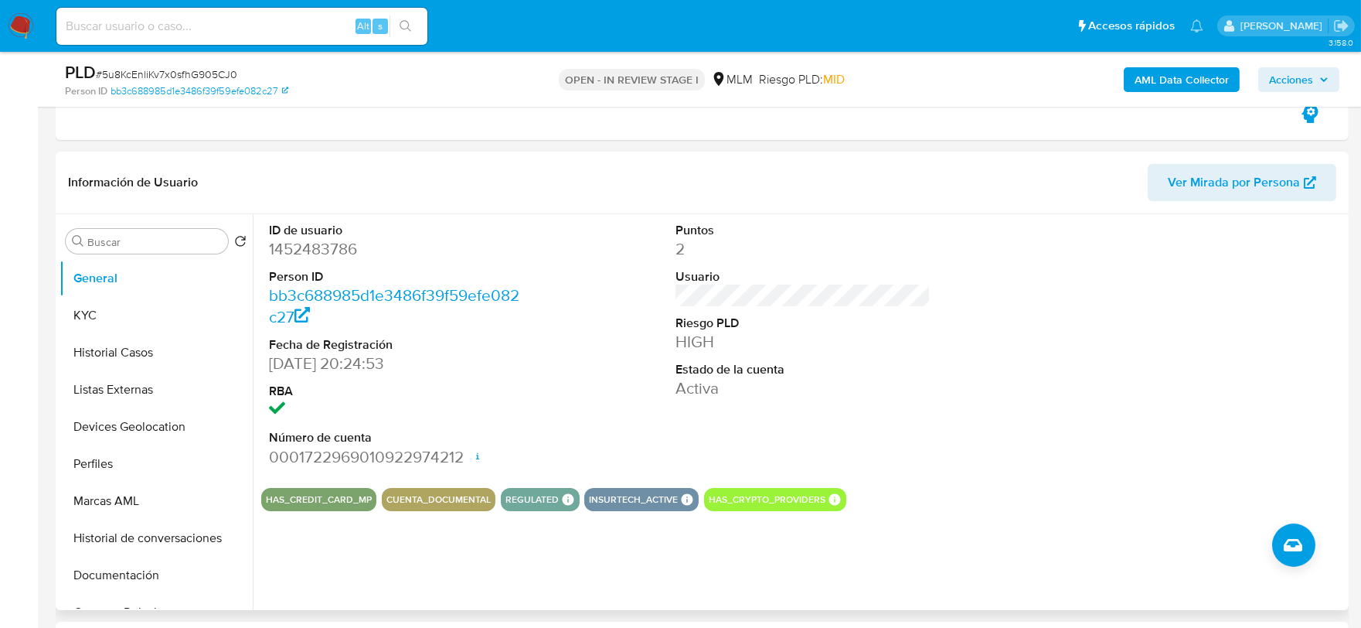
click at [1087, 439] on div at bounding box center [1210, 344] width 271 height 261
click at [135, 319] on button "KYC" at bounding box center [150, 315] width 181 height 37
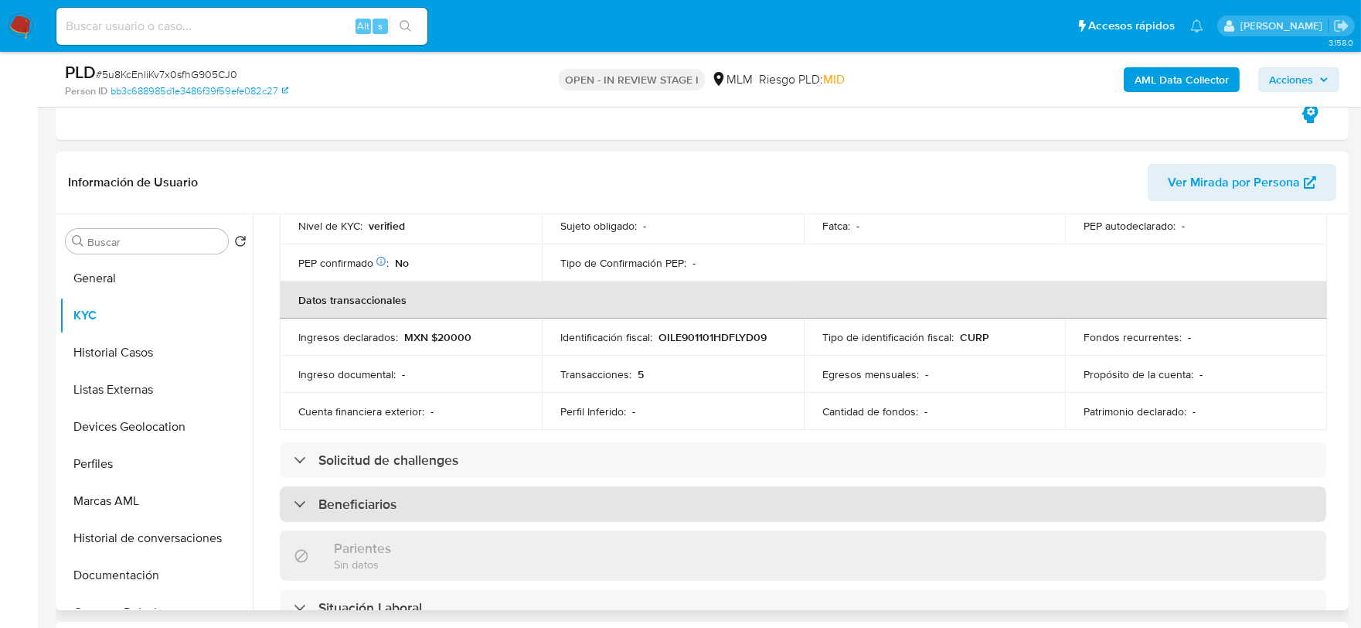
drag, startPoint x: 404, startPoint y: 481, endPoint x: 416, endPoint y: 479, distance: 11.7
click at [404, 486] on div "Beneficiarios" at bounding box center [803, 504] width 1047 height 36
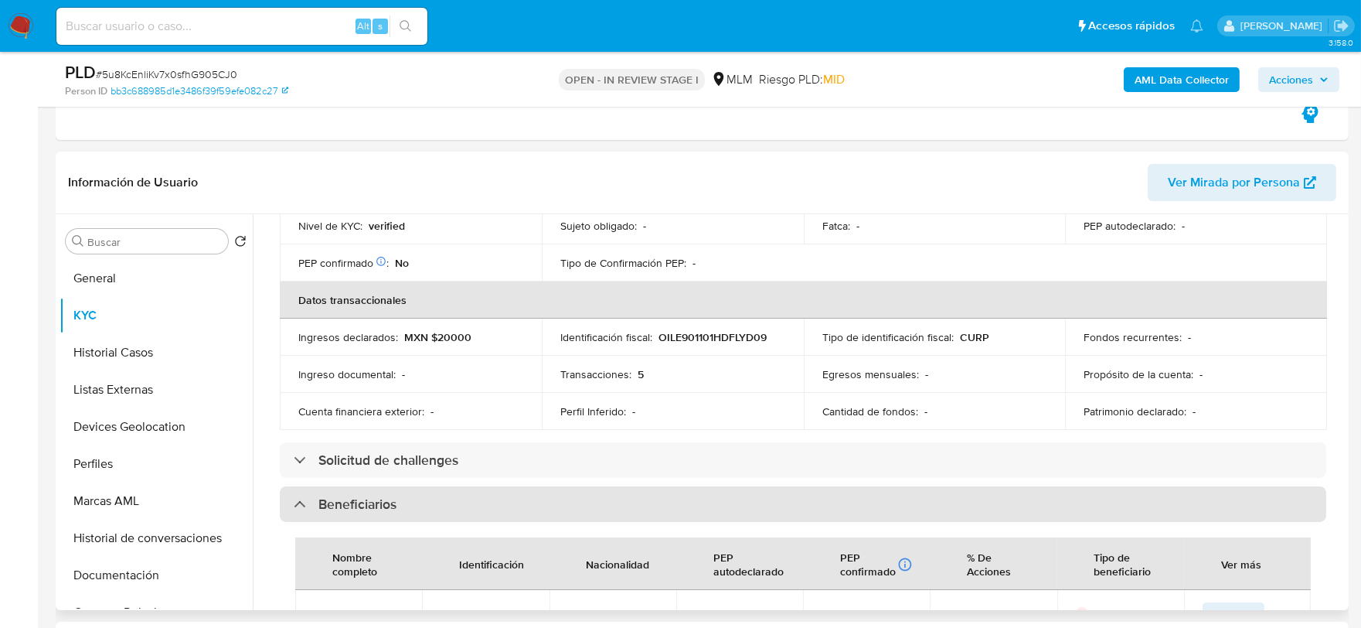
scroll to position [515, 0]
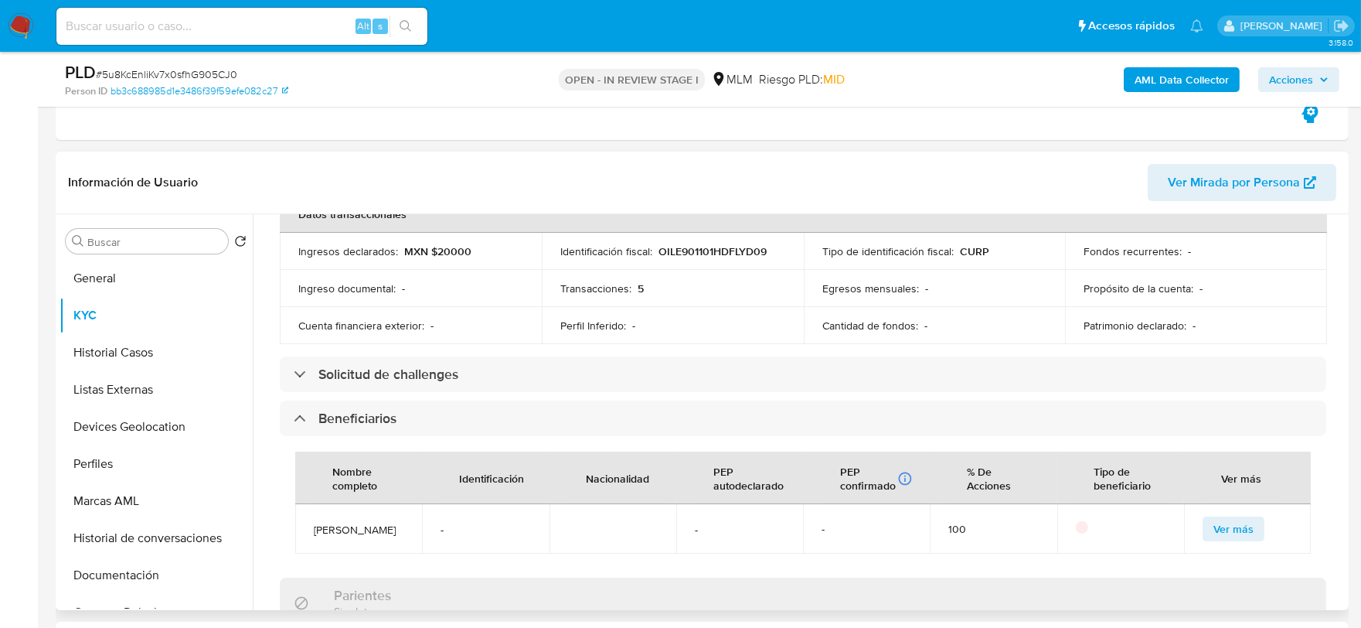
click at [264, 351] on div "Actualizado hace un día Creado: 15/08/2023 19:24:59 Actualizado: 10/09/2025 12:…" at bounding box center [803, 460] width 1084 height 1447
drag, startPoint x: 374, startPoint y: 560, endPoint x: 307, endPoint y: 514, distance: 81.3
click at [307, 514] on td "ILLIANA MARGARITA ESTRADA SANDOVAL" at bounding box center [358, 528] width 127 height 49
copy span "ILLIANA MARGARITA ESTRADA SANDOVAL"
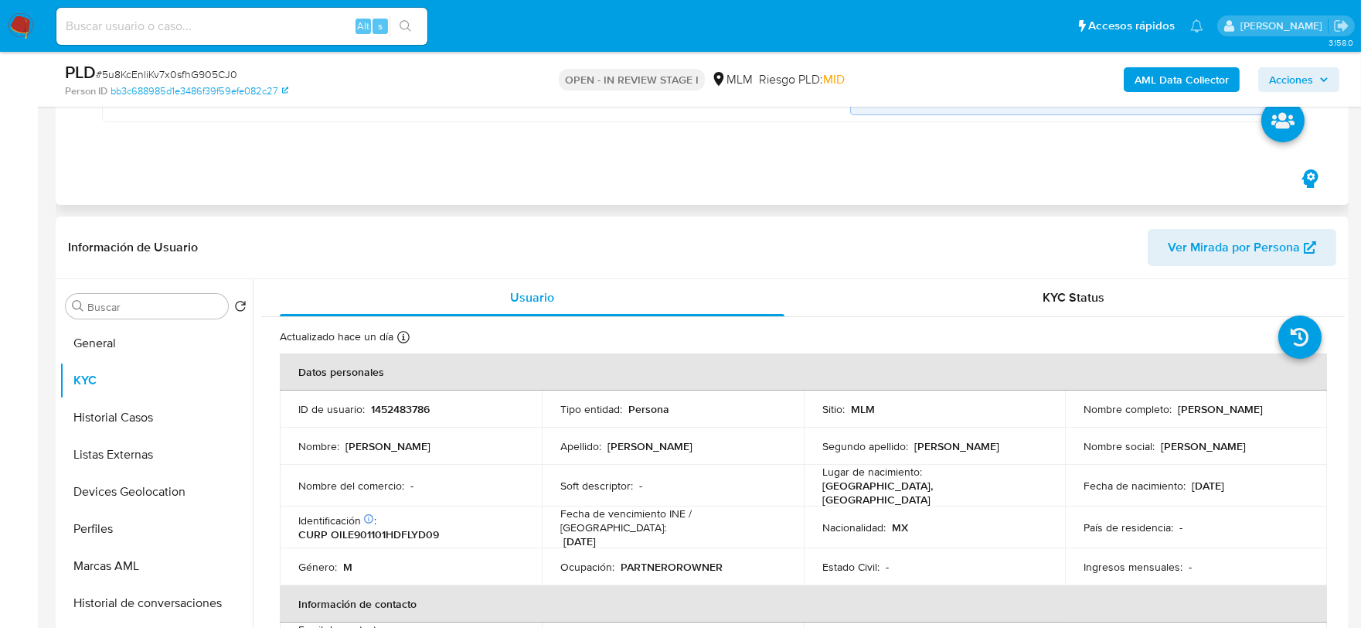
scroll to position [0, 0]
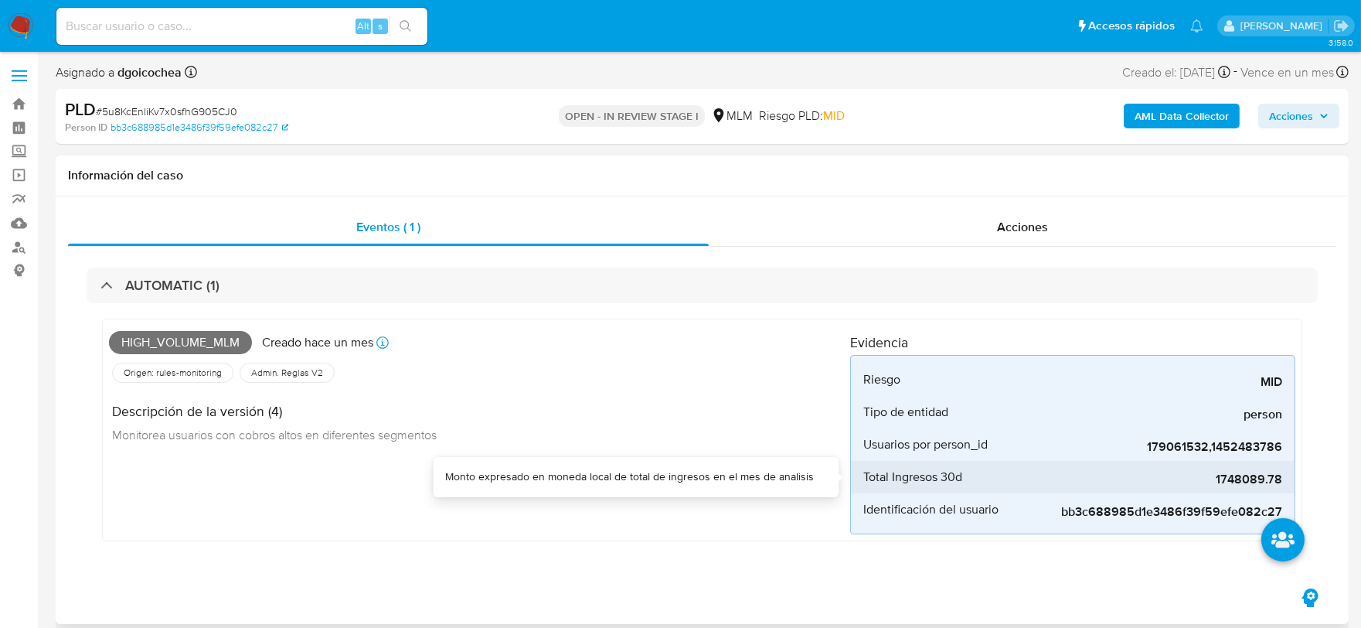
click at [1241, 482] on span "1748089.78" at bounding box center [1167, 479] width 232 height 15
click at [563, 434] on div "Descripción de la versión (4) Monitorea usuarios con cobros altos en diferentes…" at bounding box center [479, 421] width 741 height 70
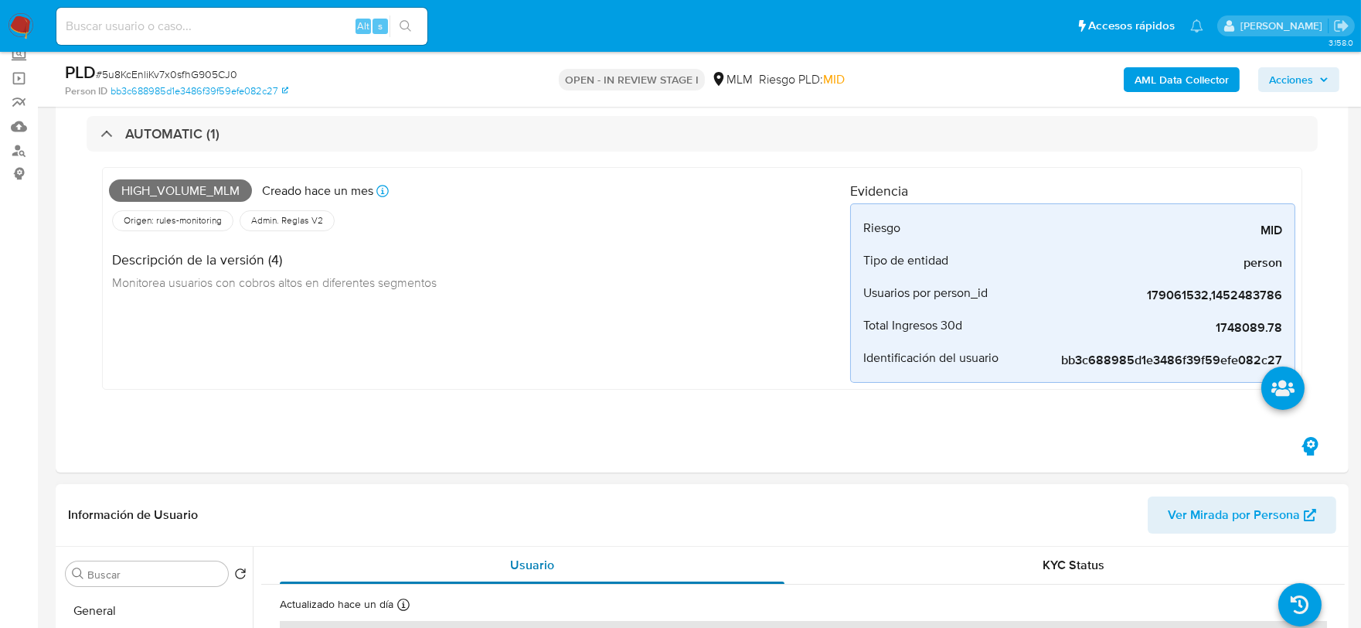
scroll to position [343, 0]
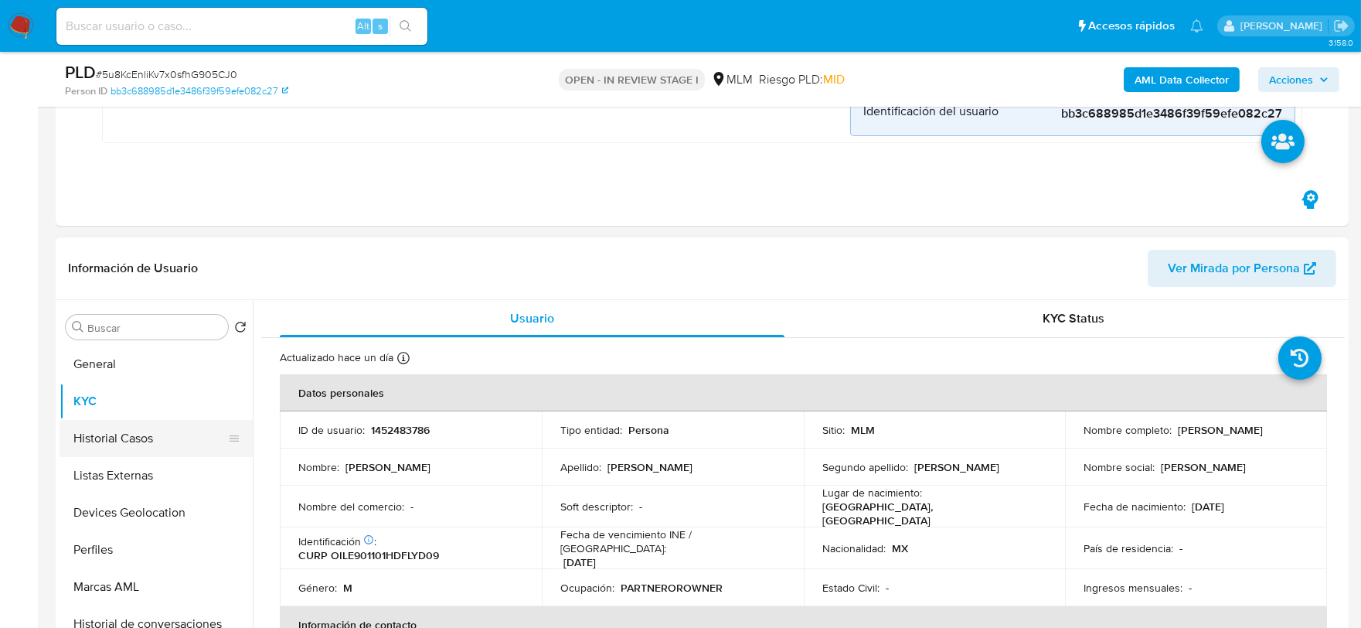
click at [167, 439] on button "Historial Casos" at bounding box center [150, 438] width 181 height 37
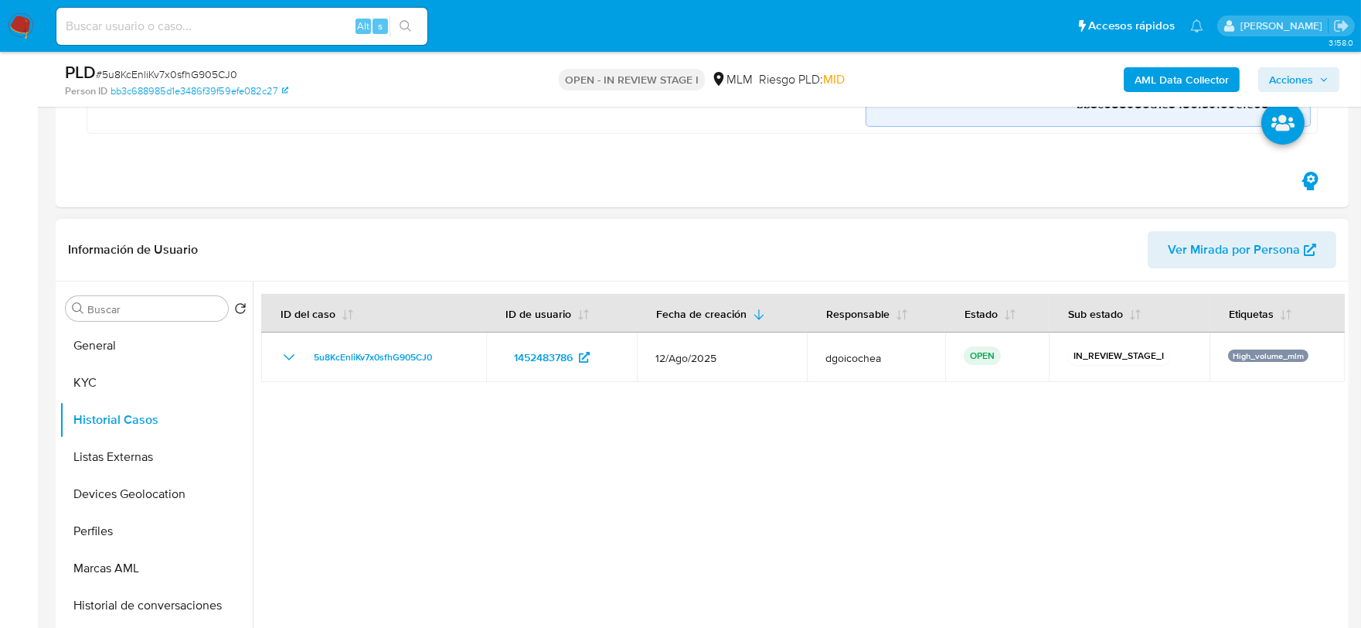
click at [676, 521] on div at bounding box center [799, 479] width 1092 height 396
click at [105, 380] on button "KYC" at bounding box center [150, 382] width 181 height 37
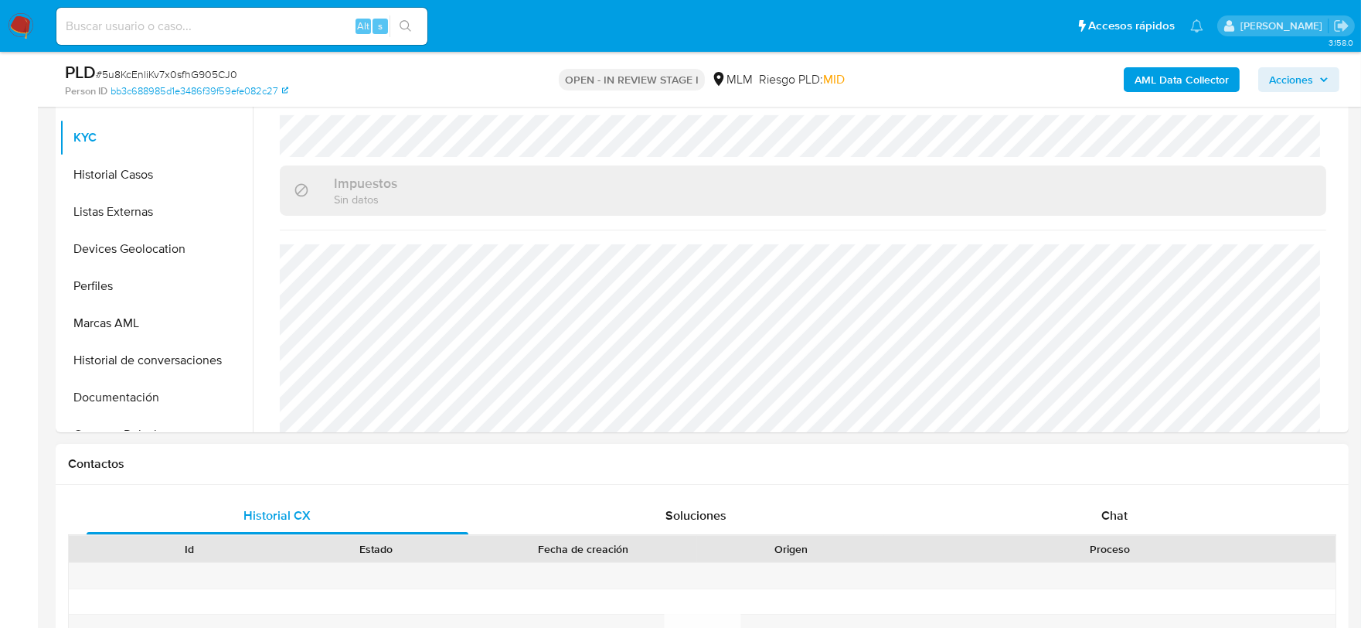
scroll to position [515, 0]
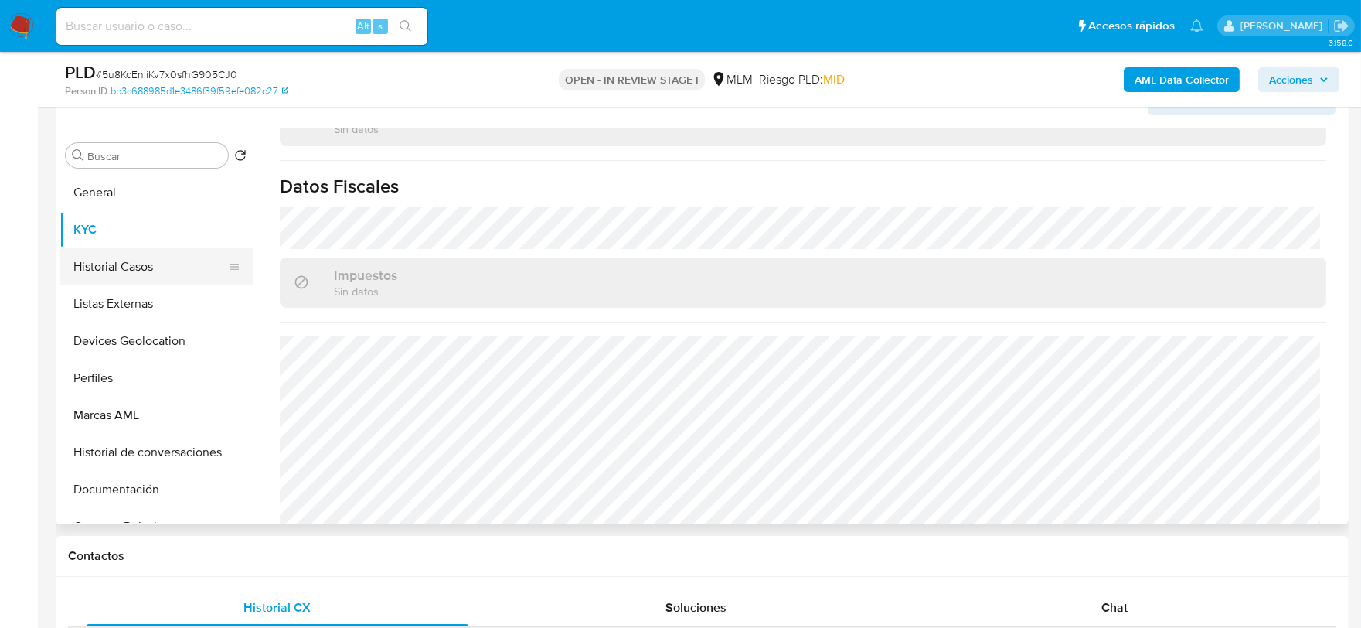
click at [135, 267] on button "Historial Casos" at bounding box center [150, 266] width 181 height 37
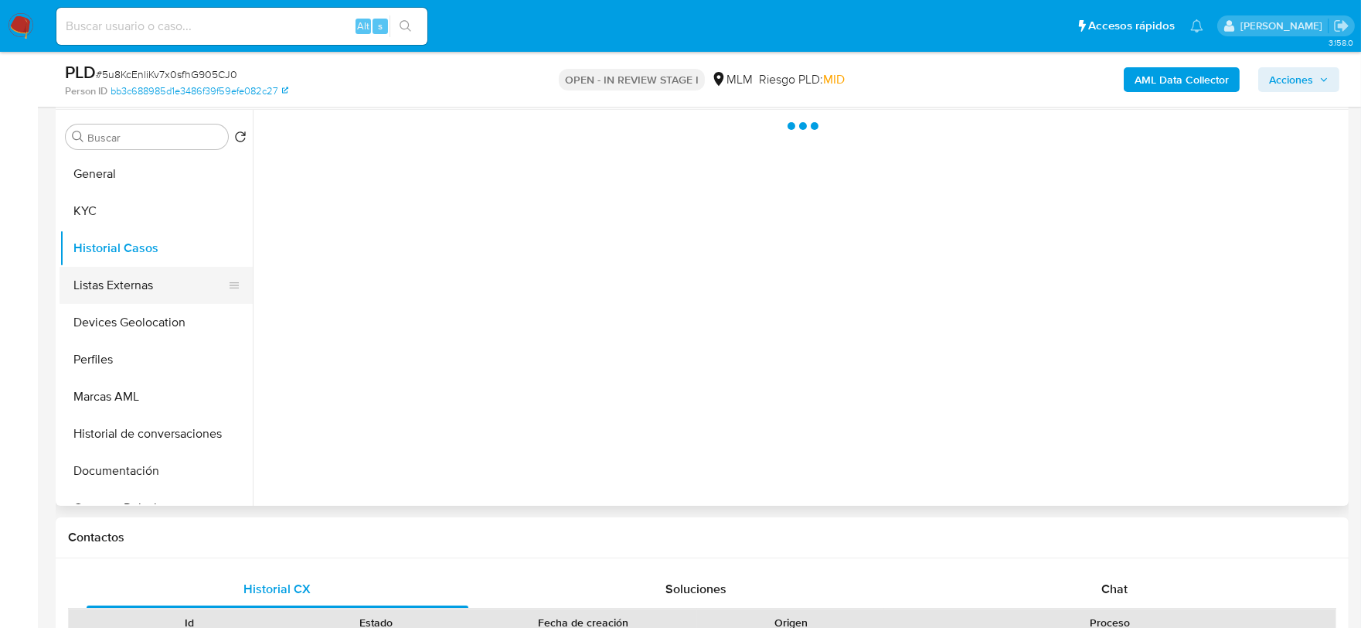
click at [144, 289] on button "Listas Externas" at bounding box center [150, 285] width 181 height 37
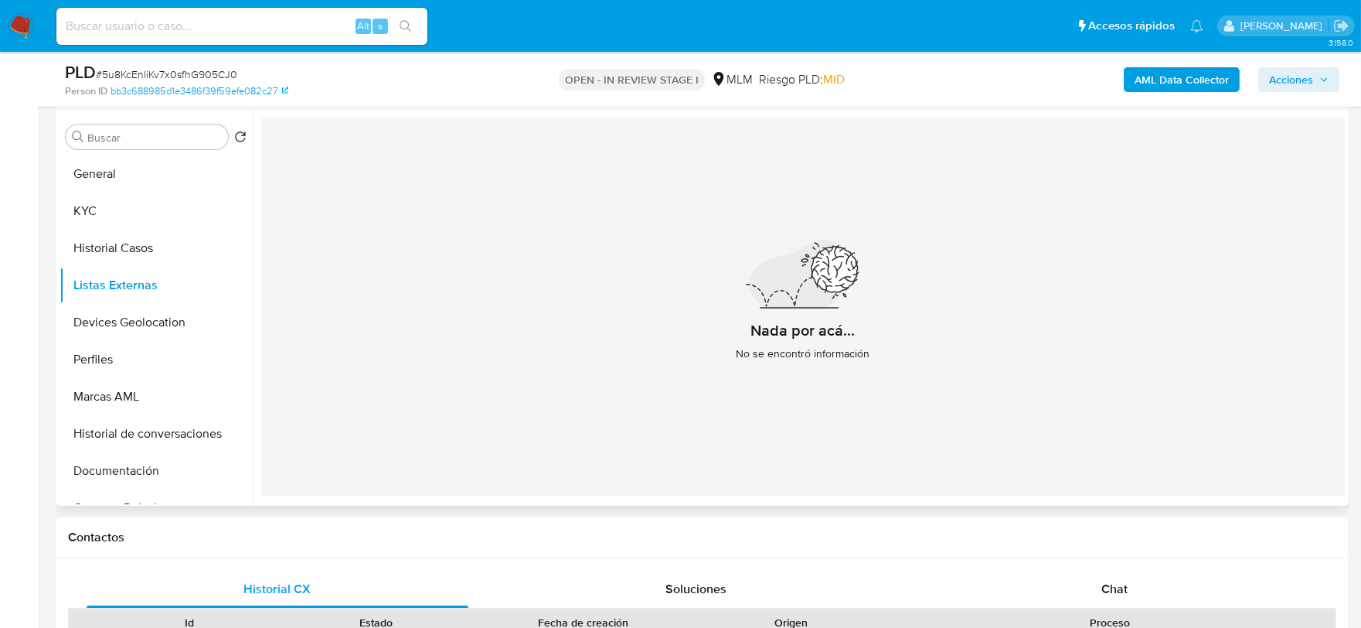
click at [428, 403] on div "Nada por acá... No se encontró información" at bounding box center [803, 307] width 1084 height 379
click at [165, 312] on button "Devices Geolocation" at bounding box center [150, 322] width 181 height 37
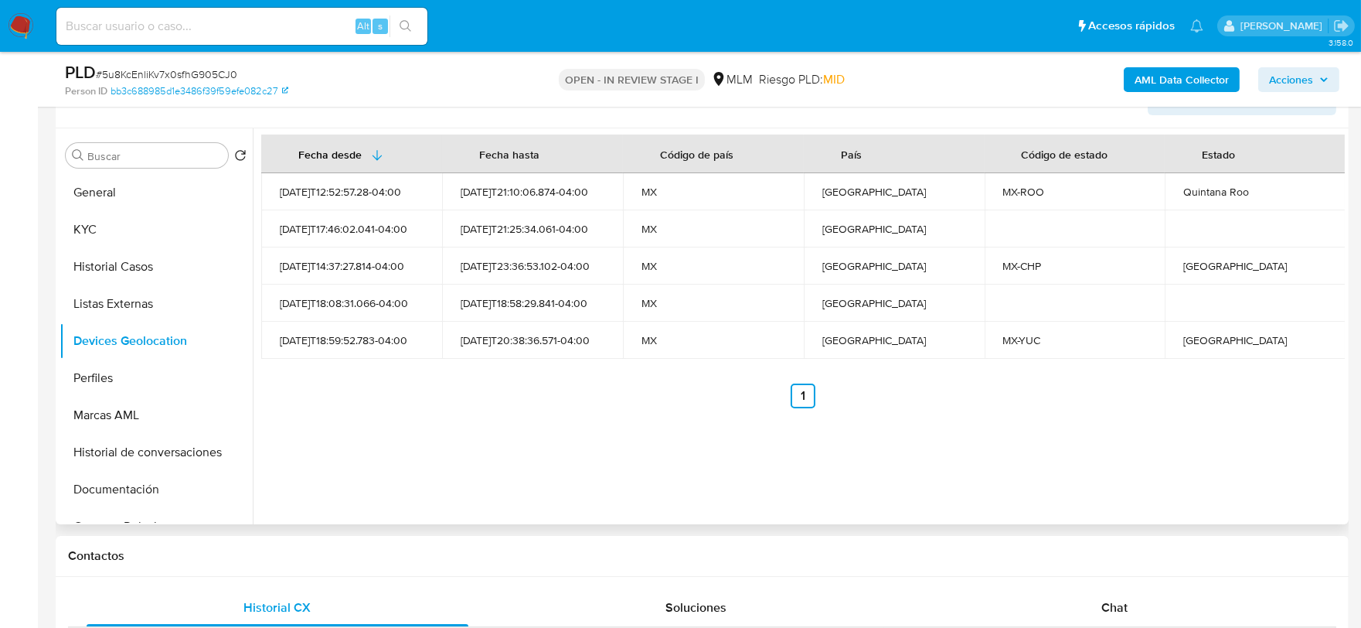
click at [527, 473] on div "Fecha desde Fecha hasta Código de país País Código de estado Estado 2023-08-16T…" at bounding box center [799, 326] width 1092 height 396
click at [121, 394] on button "Perfiles" at bounding box center [150, 378] width 181 height 37
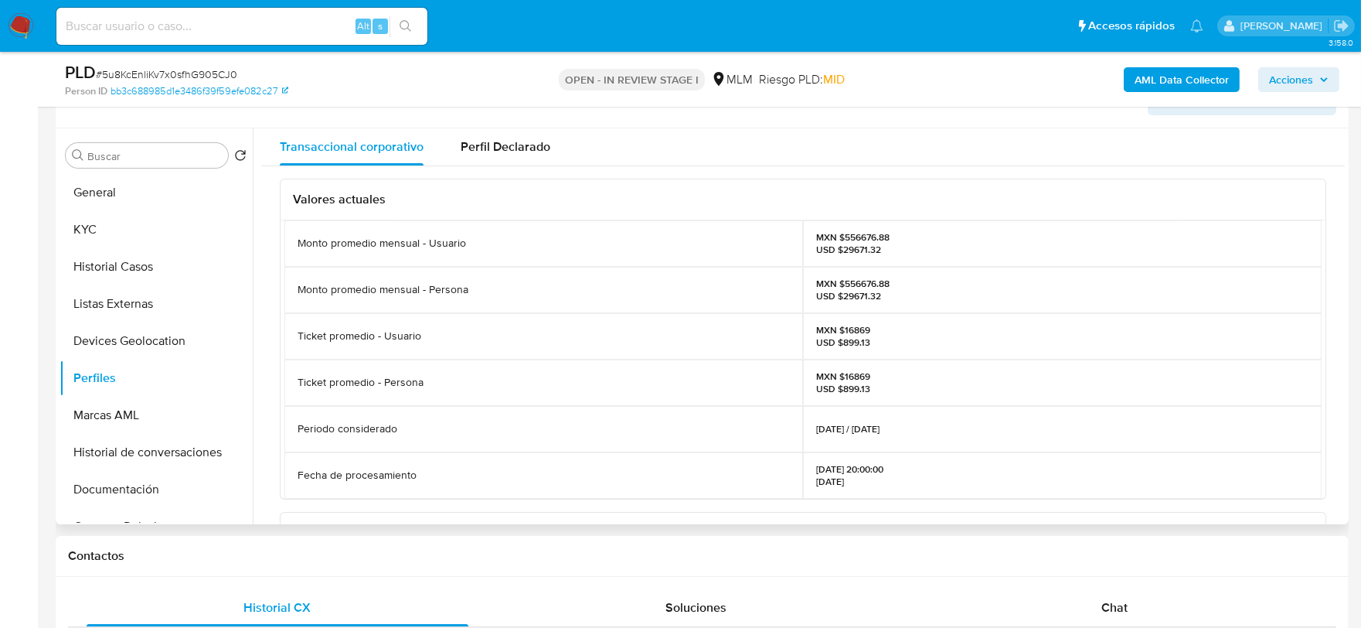
click at [263, 373] on div "Valores actuales Monto promedio mensual - Usuario MXN $556676.88 USD $29671.32 …" at bounding box center [803, 526] width 1084 height 721
click at [163, 482] on button "Documentación" at bounding box center [150, 489] width 181 height 37
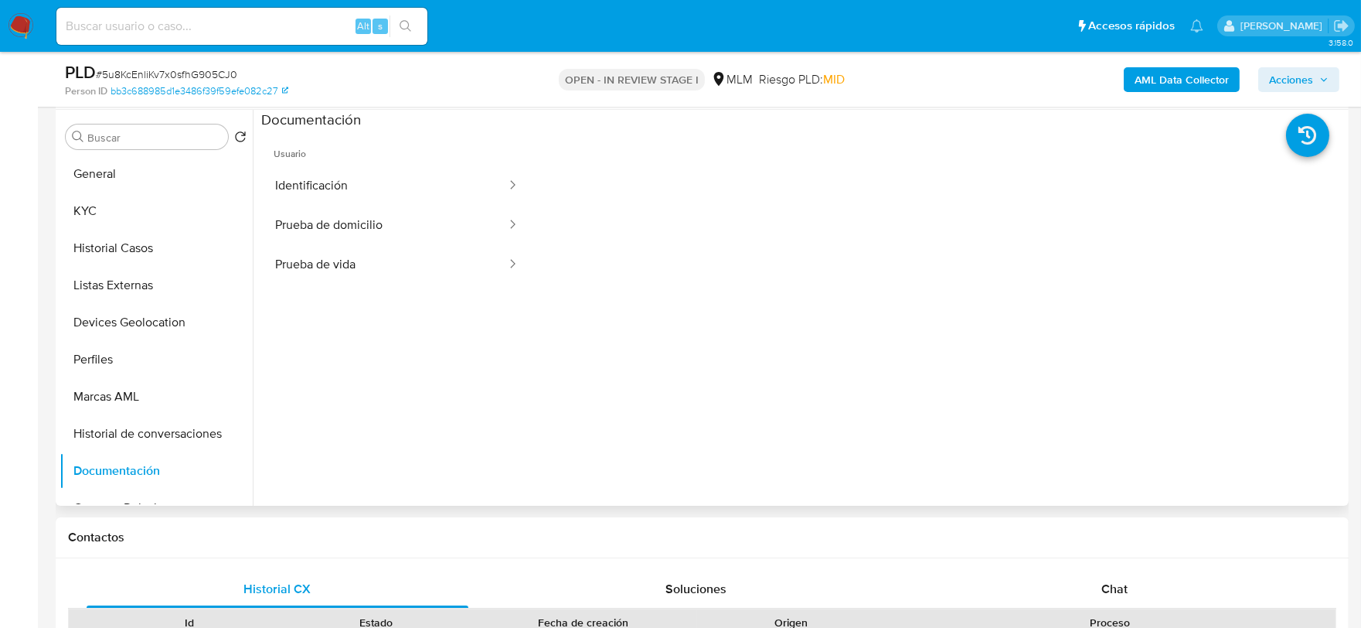
click at [366, 151] on span "Usuario" at bounding box center [396, 147] width 271 height 37
click at [356, 175] on button "Identificación" at bounding box center [384, 185] width 247 height 39
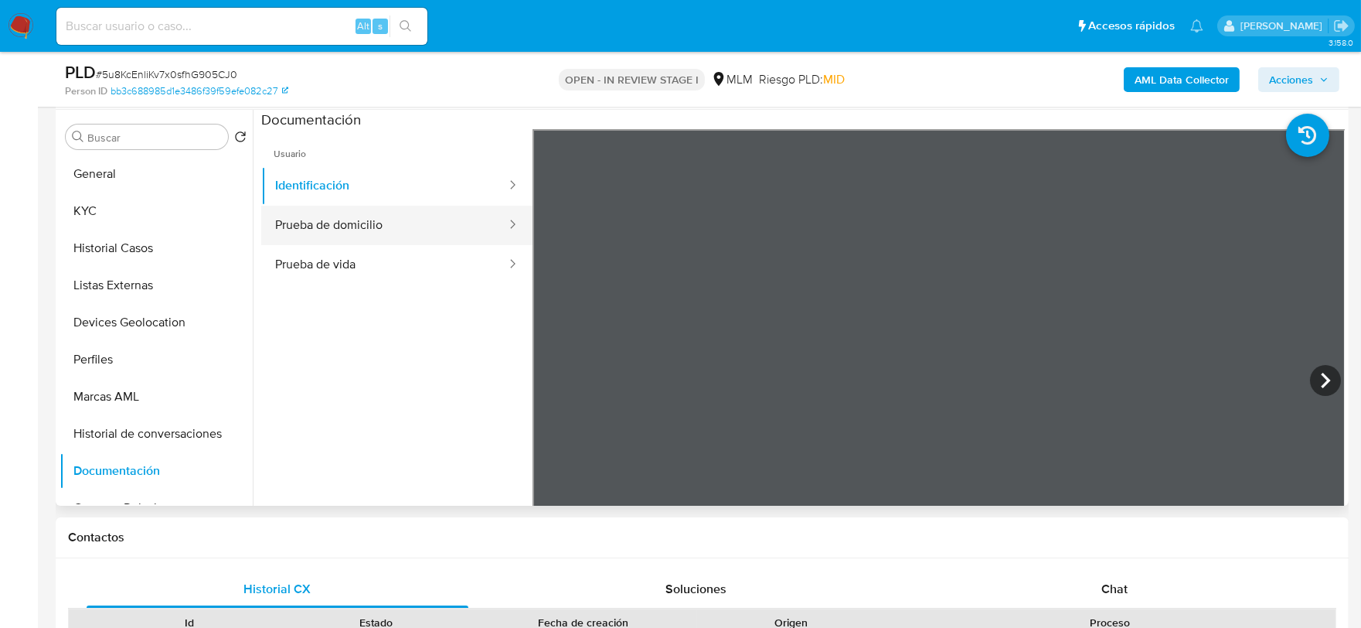
click at [387, 220] on button "Prueba de domicilio" at bounding box center [384, 225] width 247 height 39
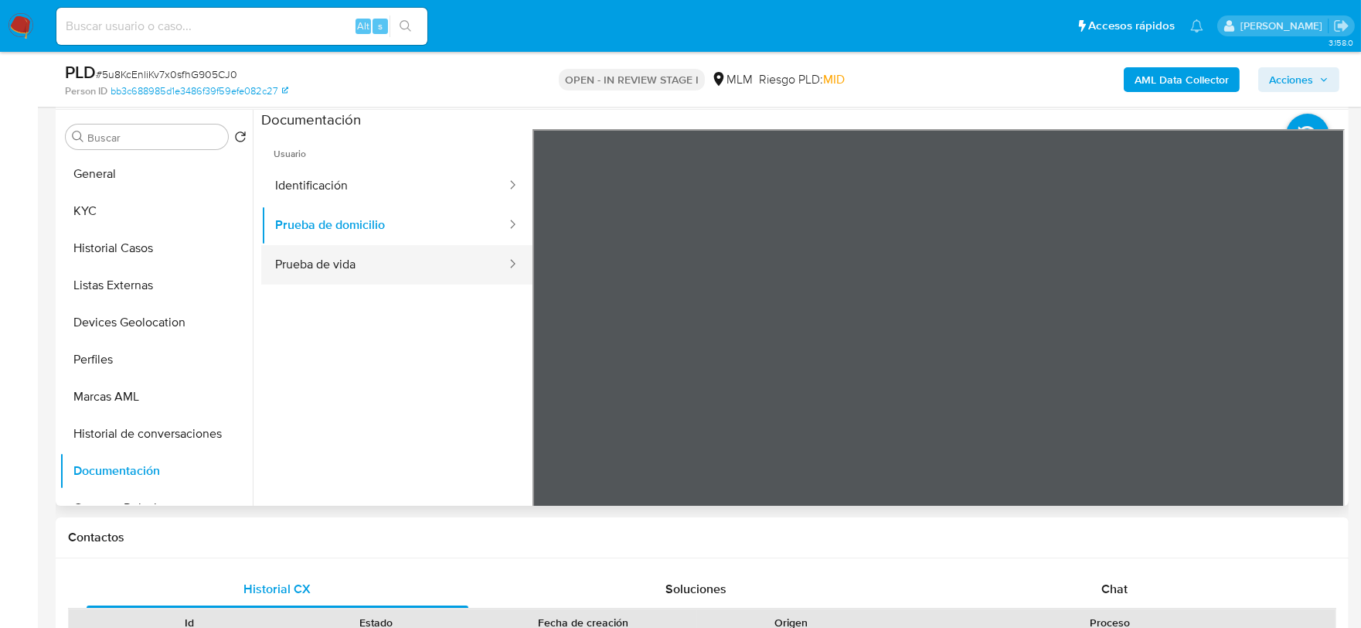
click at [406, 261] on button "Prueba de vida" at bounding box center [384, 264] width 247 height 39
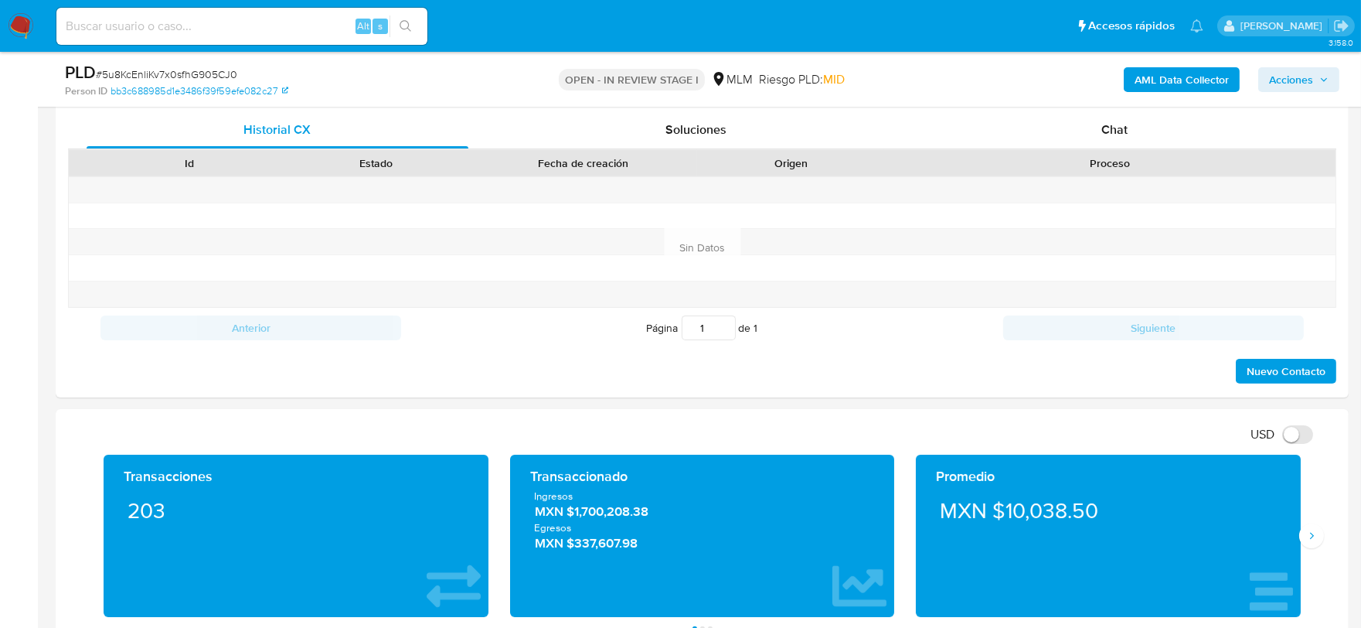
scroll to position [1202, 0]
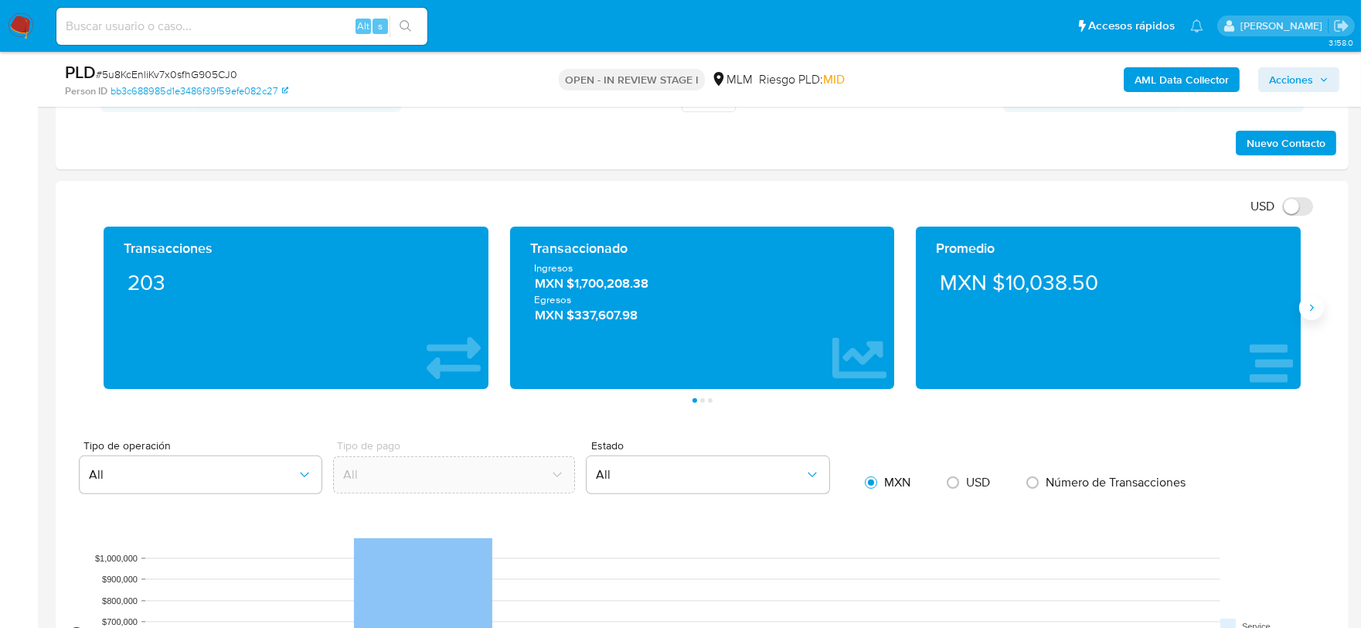
click at [1317, 315] on button "Siguiente" at bounding box center [1312, 307] width 25 height 25
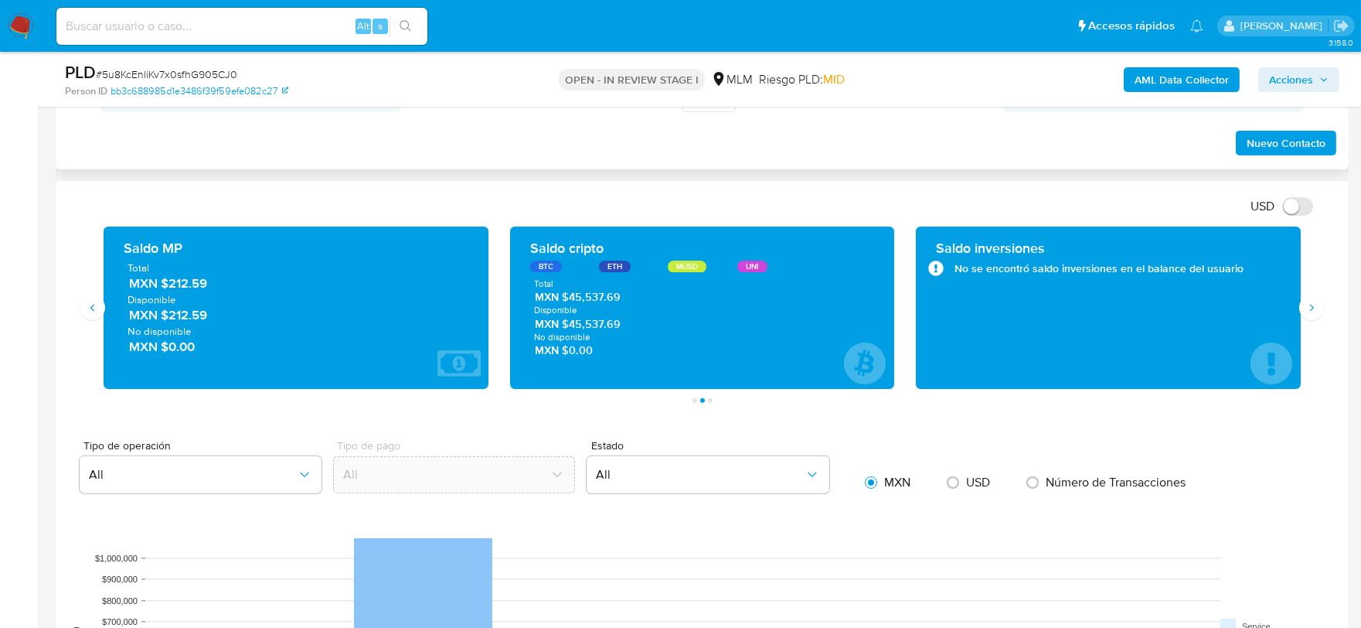
click at [908, 169] on div "Historial CX Soluciones Chat Id Estado Fecha de creación Origen Proceso Anterio…" at bounding box center [702, 20] width 1293 height 298
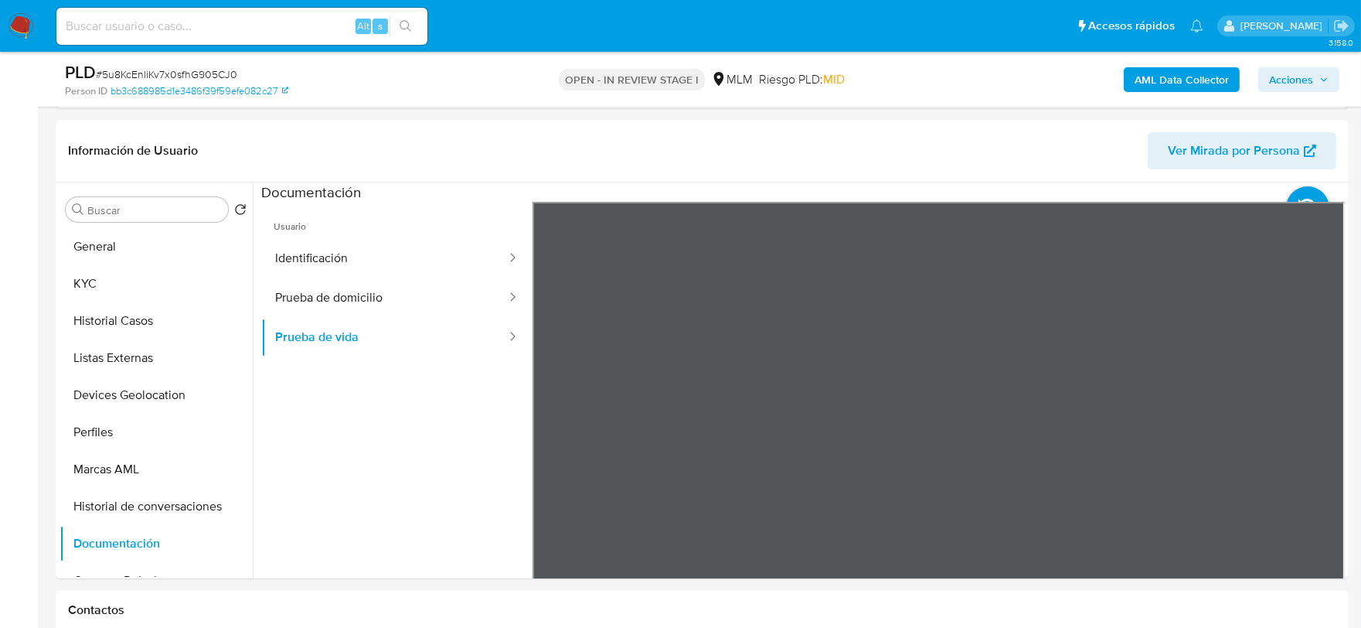
scroll to position [429, 0]
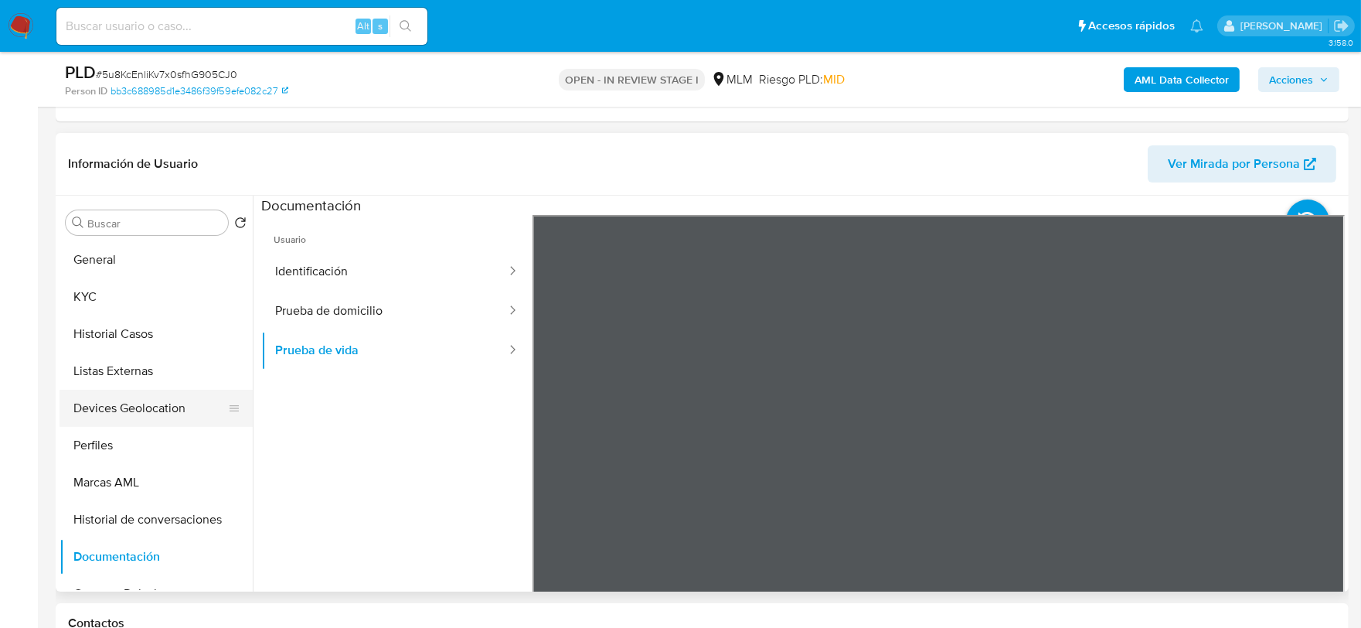
drag, startPoint x: 125, startPoint y: 404, endPoint x: 83, endPoint y: 393, distance: 44.1
click at [125, 404] on button "Devices Geolocation" at bounding box center [150, 408] width 181 height 37
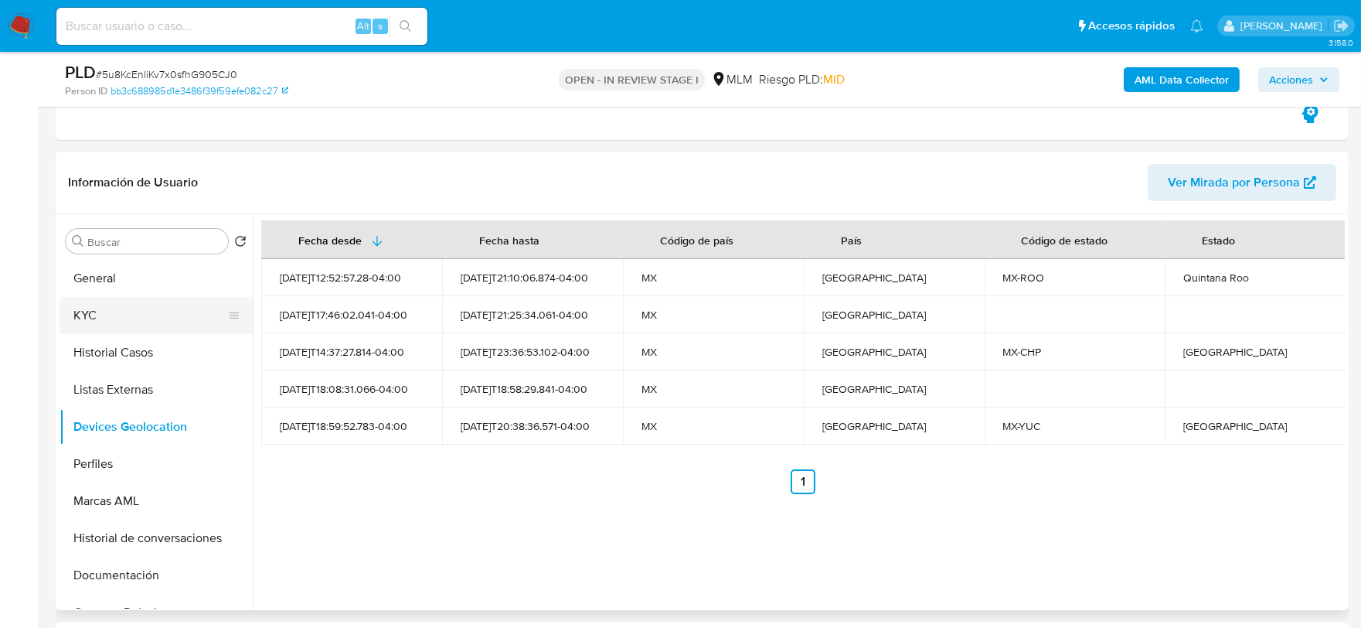
click at [102, 310] on button "KYC" at bounding box center [150, 315] width 181 height 37
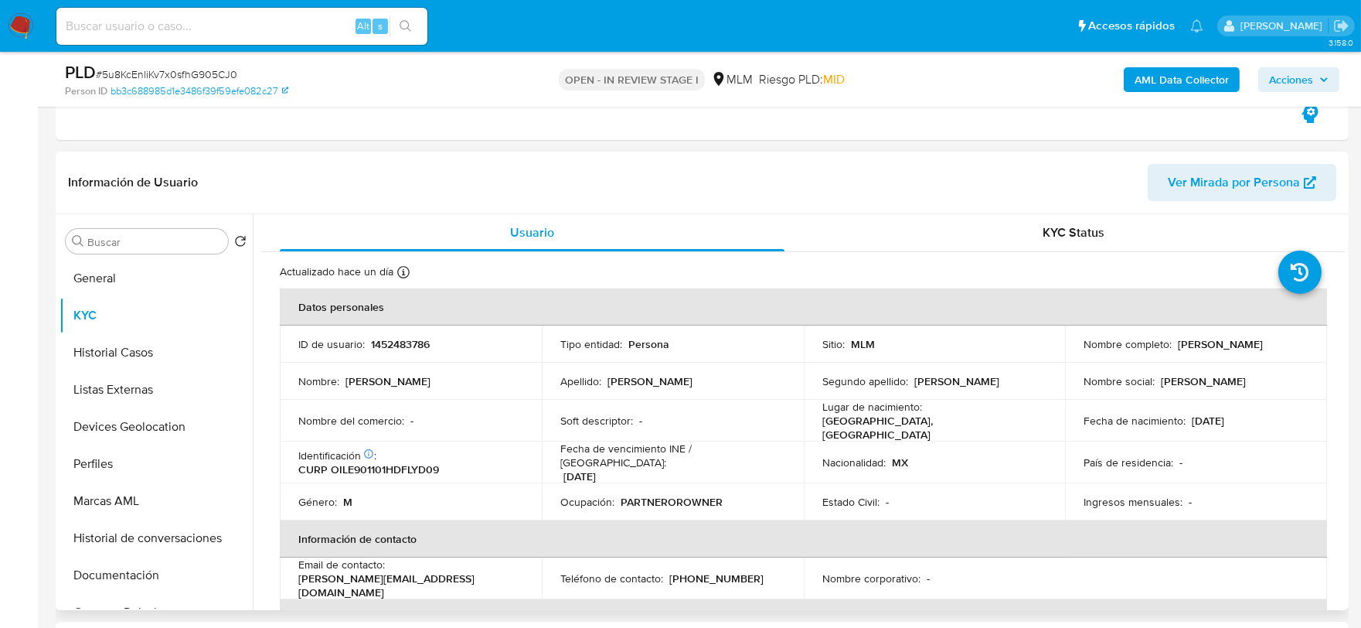
scroll to position [172, 0]
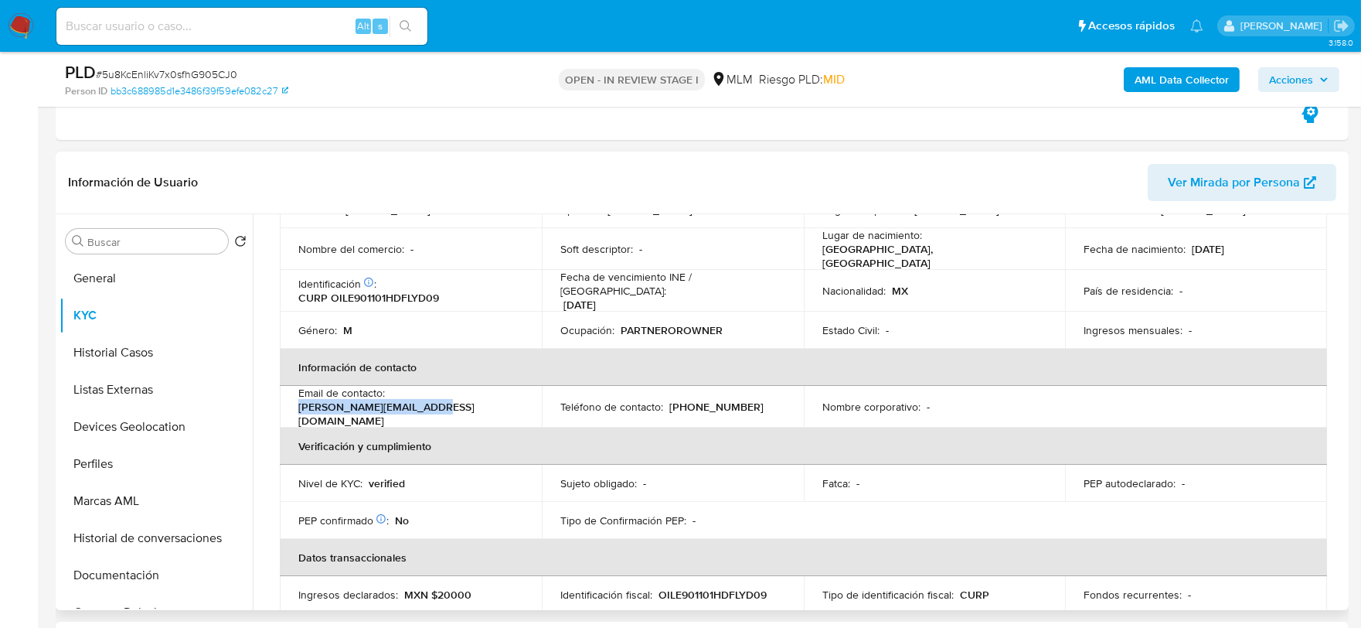
drag, startPoint x: 459, startPoint y: 397, endPoint x: 302, endPoint y: 408, distance: 157.3
click at [295, 404] on td "Email de contacto : eloyde@loesattorneys.com" at bounding box center [411, 407] width 262 height 42
copy p "eloyde@loesattorneys.com"
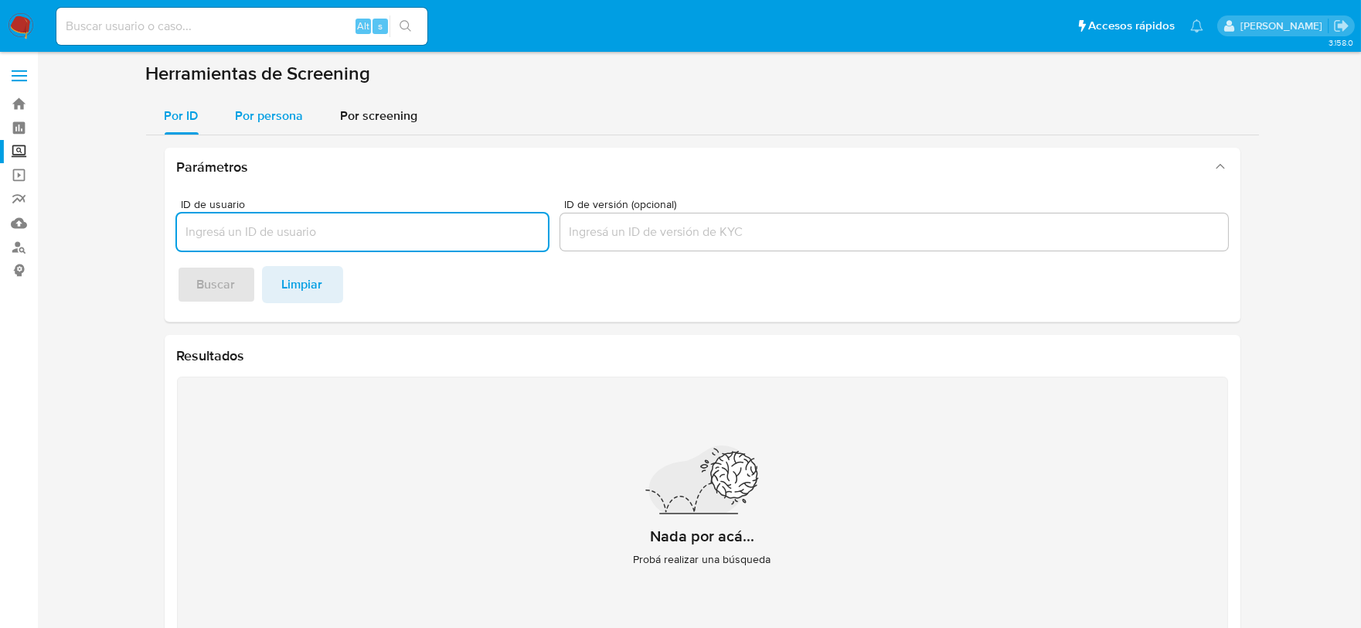
click at [273, 112] on span "Por persona" at bounding box center [270, 116] width 68 height 18
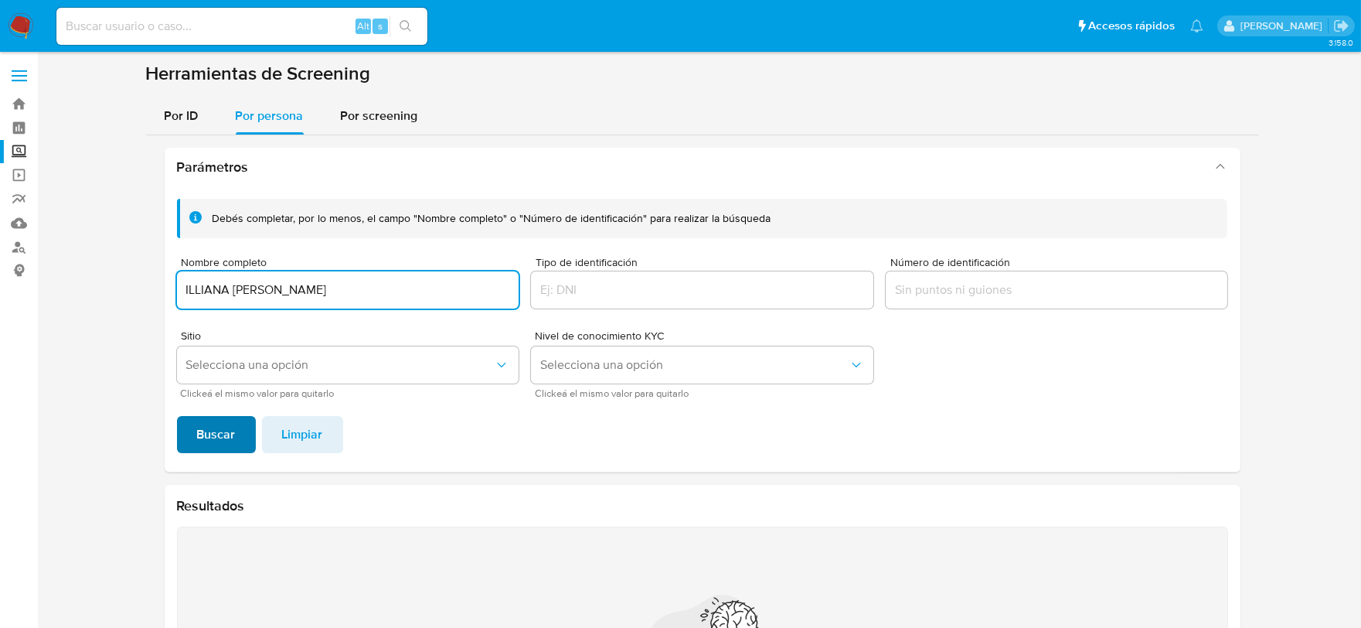
type input "ILLIANA MARGARITA ESTRADA SANDOVAL"
click at [229, 433] on span "Buscar" at bounding box center [216, 434] width 39 height 34
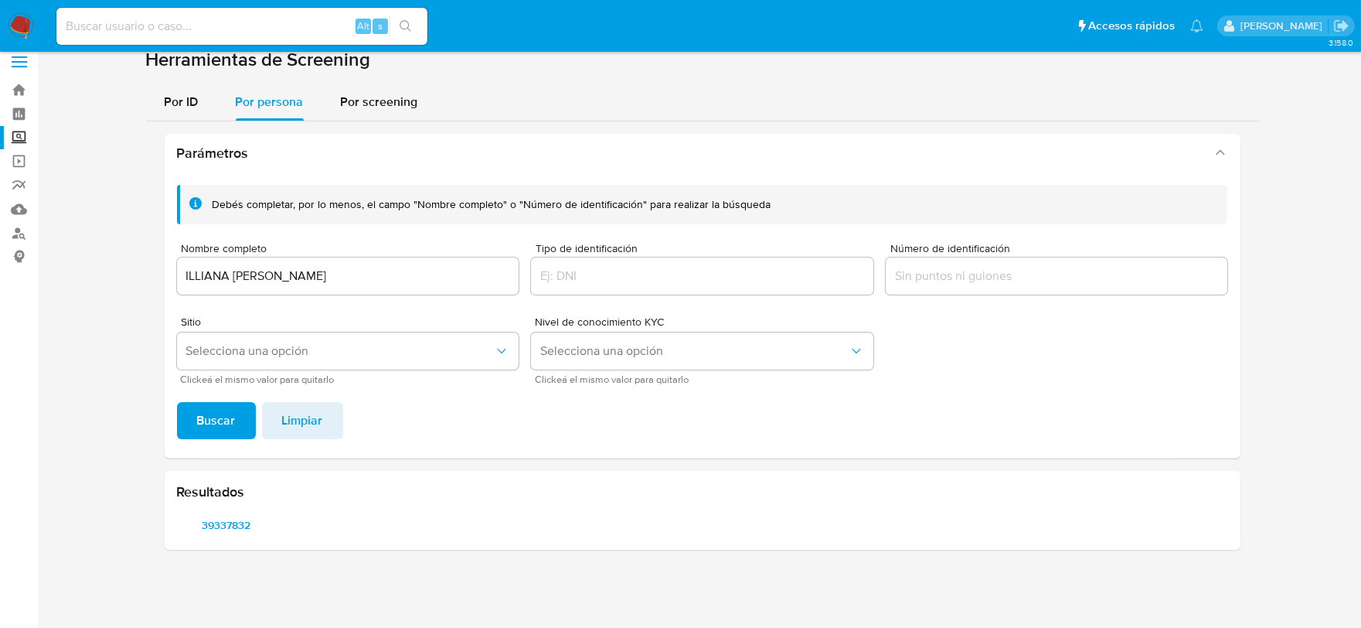
scroll to position [13, 0]
click at [227, 523] on span "39337832" at bounding box center [227, 526] width 78 height 22
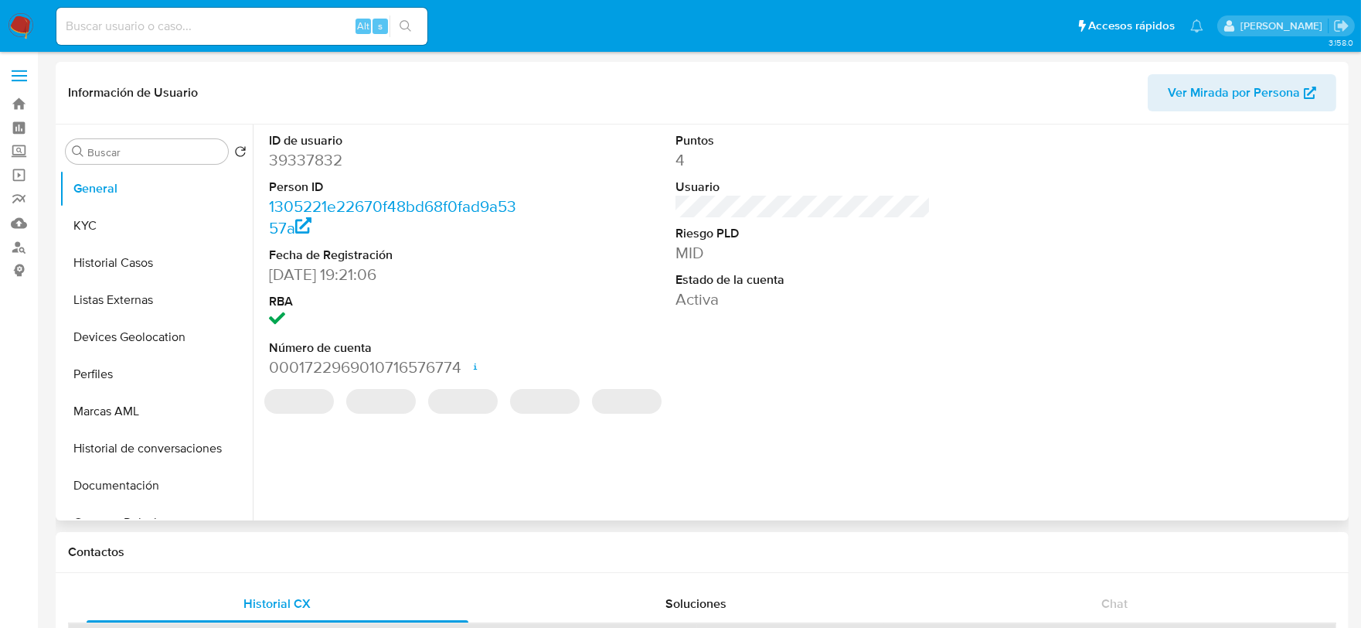
select select "10"
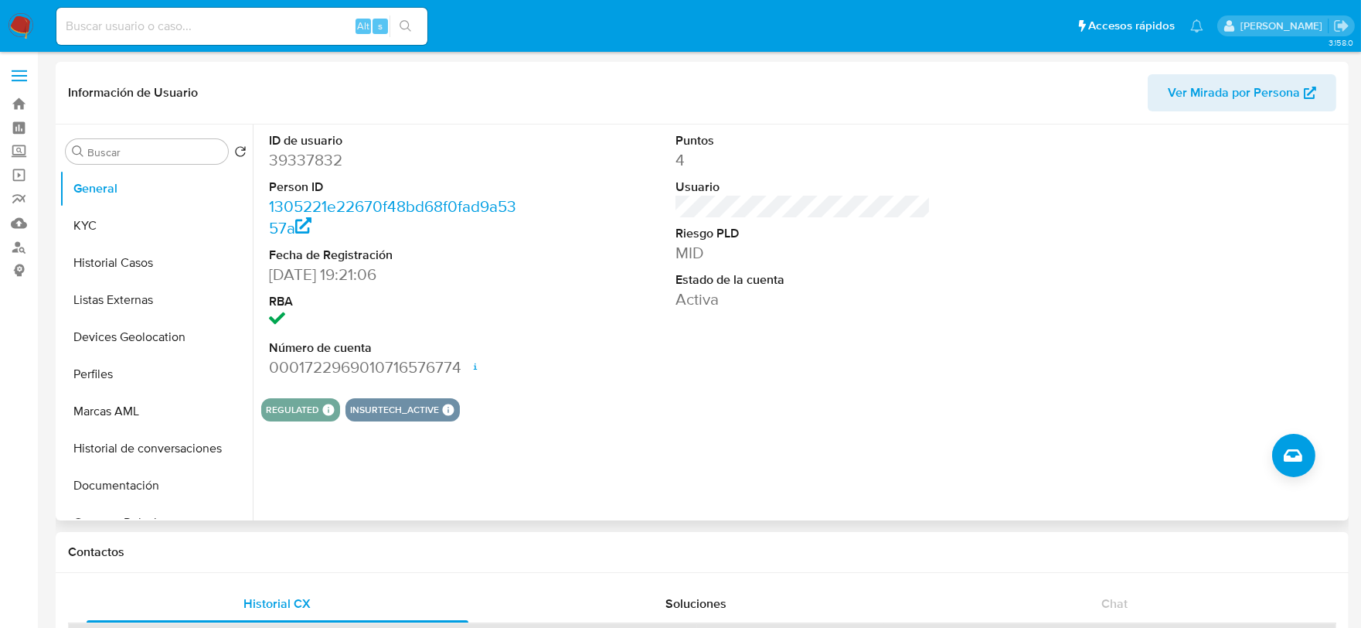
click at [289, 157] on dd "39337832" at bounding box center [397, 160] width 256 height 22
copy dd "39337832"
click at [142, 230] on button "KYC" at bounding box center [150, 225] width 181 height 37
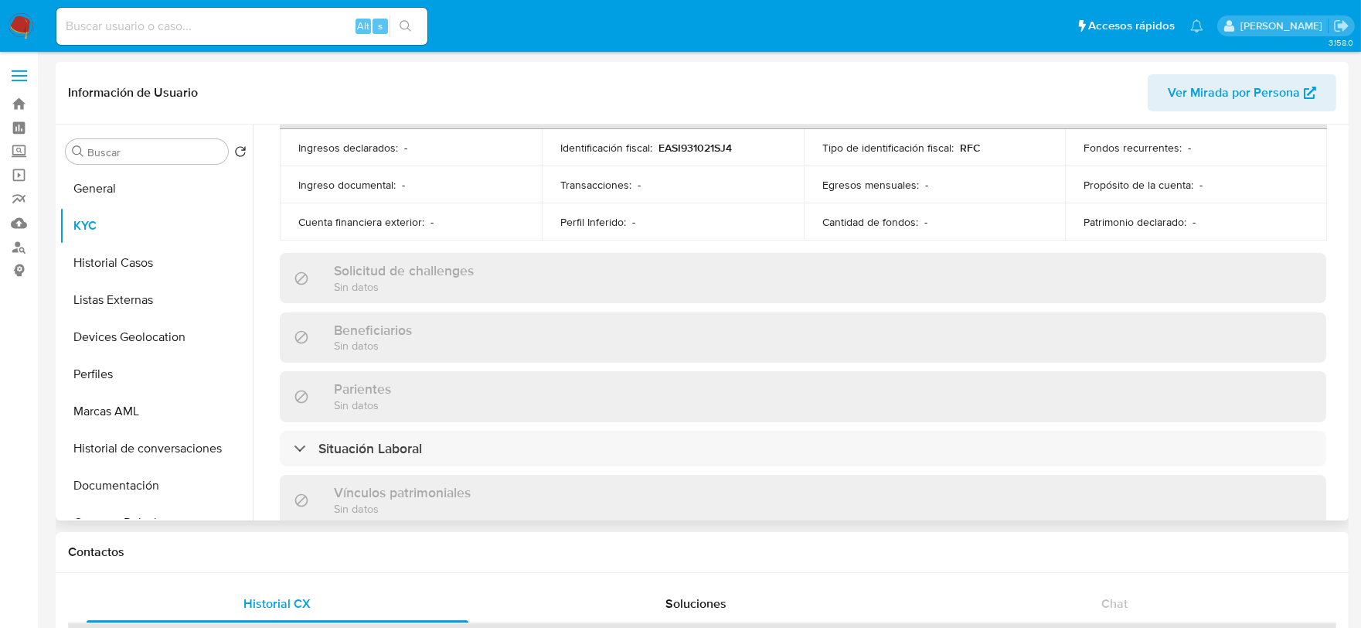
scroll to position [945, 0]
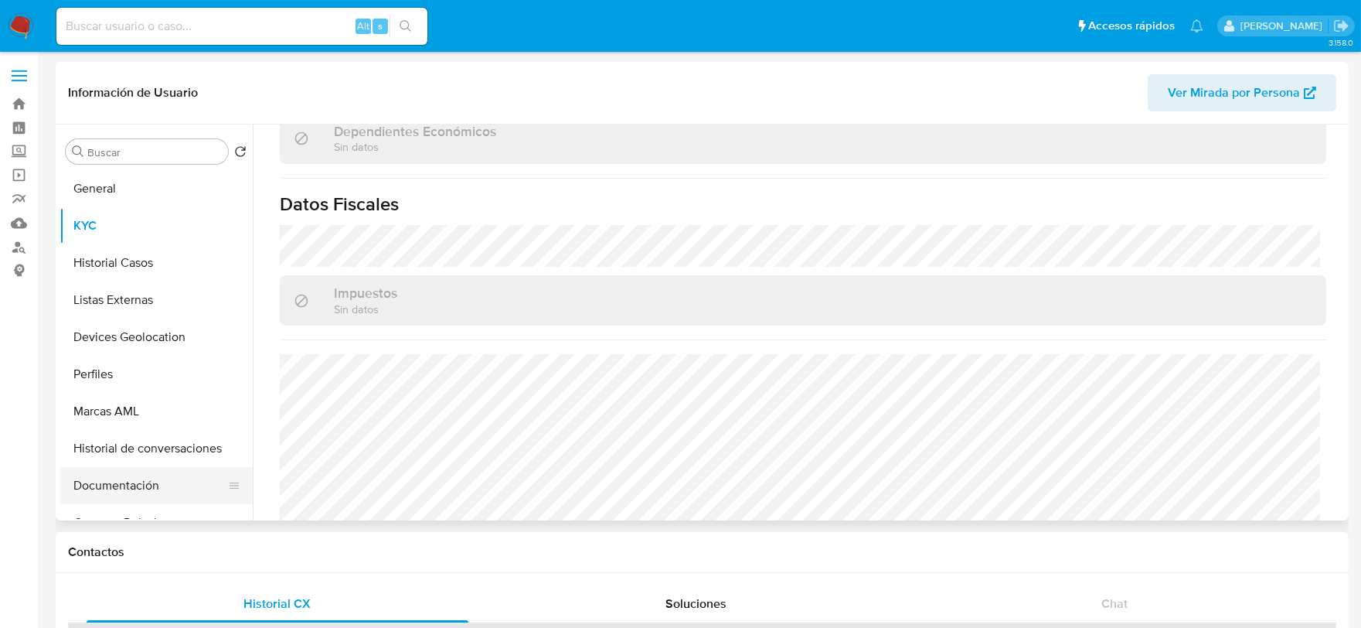
click at [133, 478] on button "Documentación" at bounding box center [150, 485] width 181 height 37
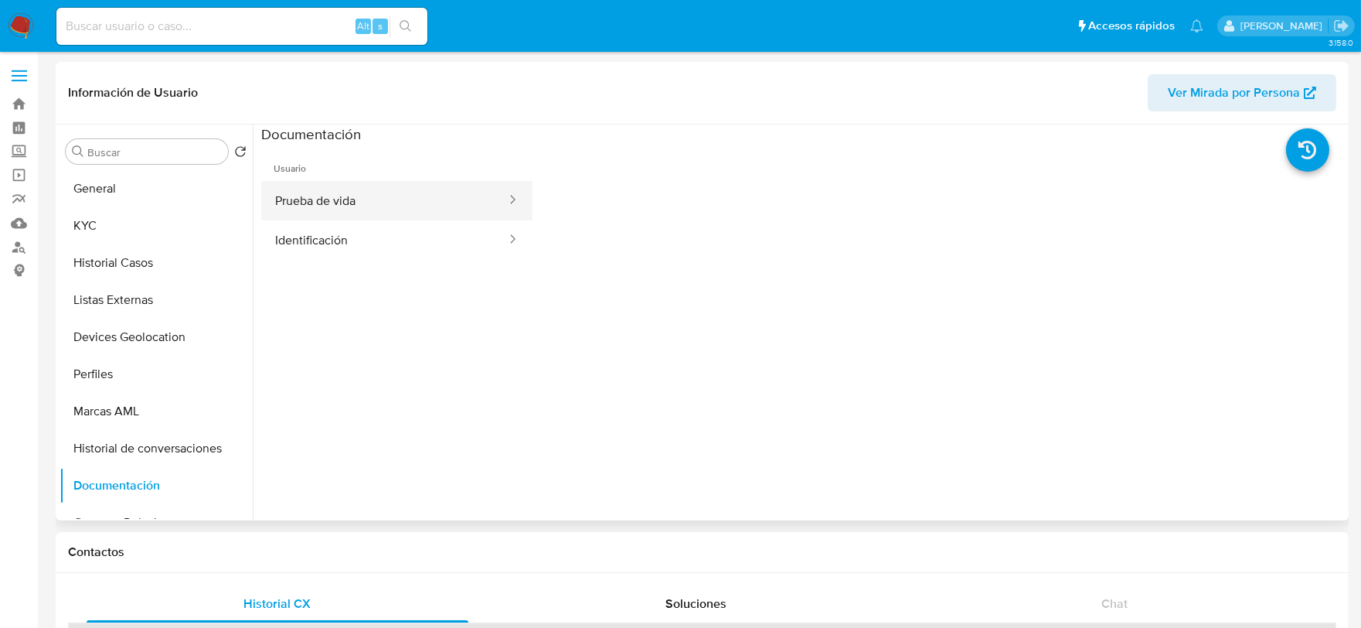
click at [313, 212] on button "Prueba de vida" at bounding box center [384, 200] width 247 height 39
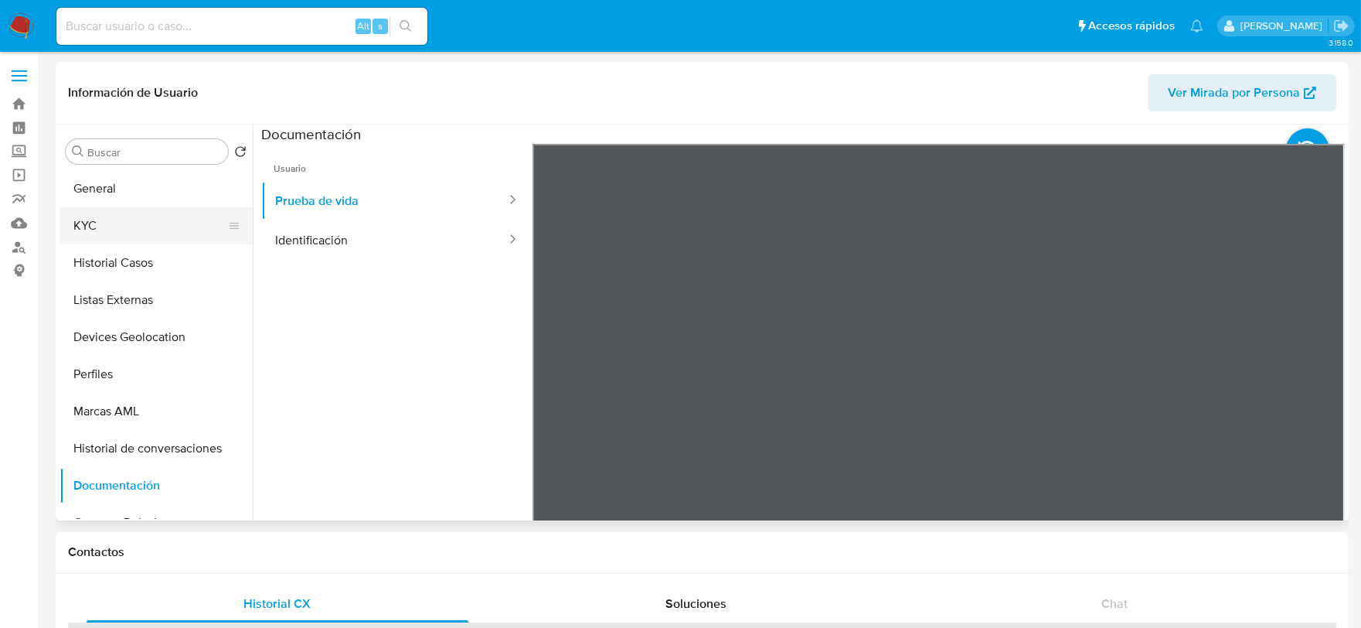
click at [145, 221] on button "KYC" at bounding box center [150, 225] width 181 height 37
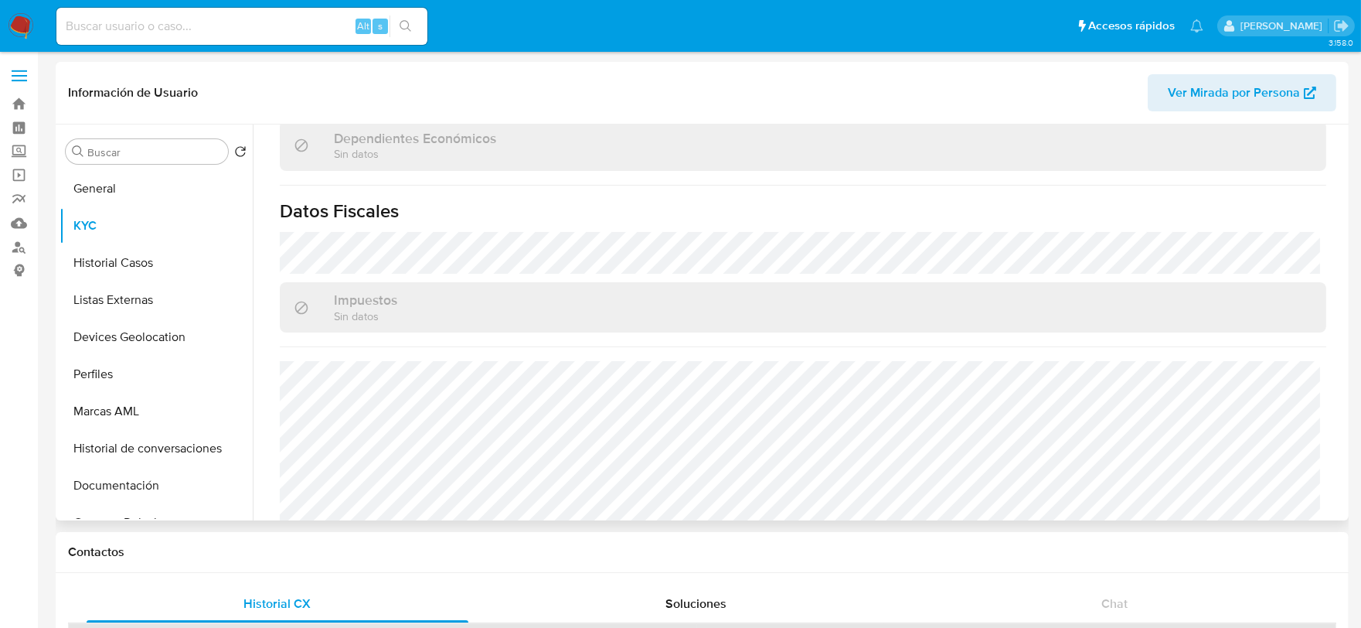
scroll to position [945, 0]
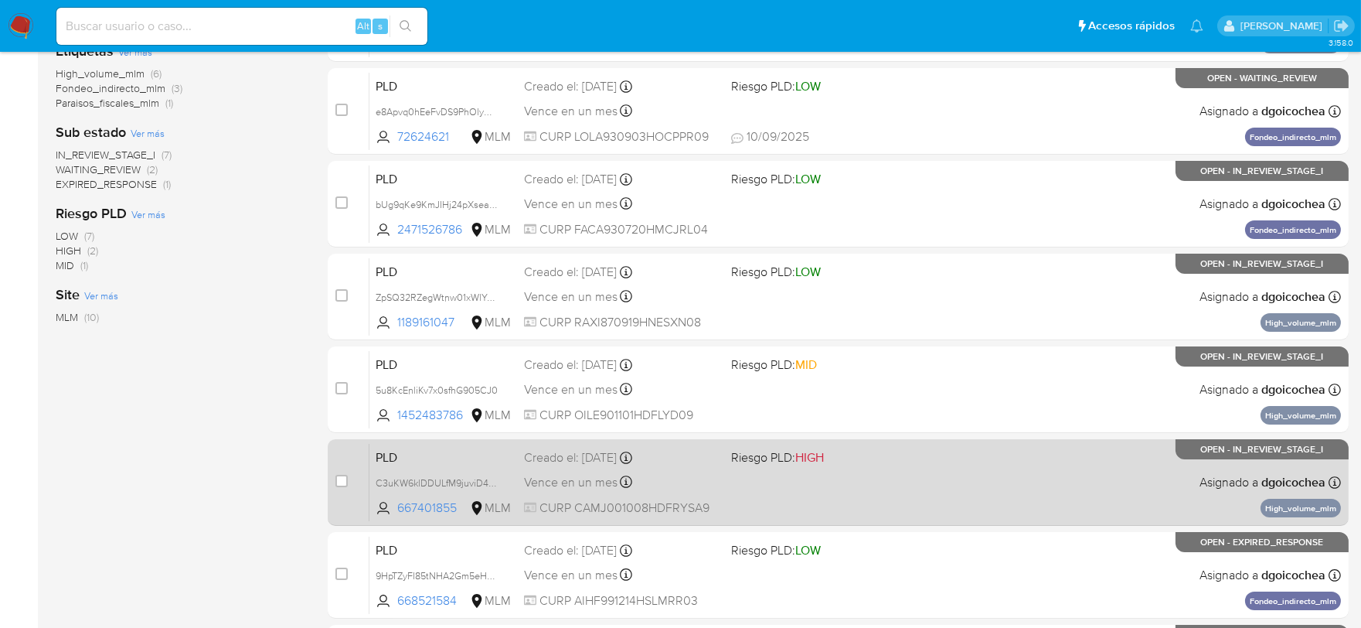
scroll to position [429, 0]
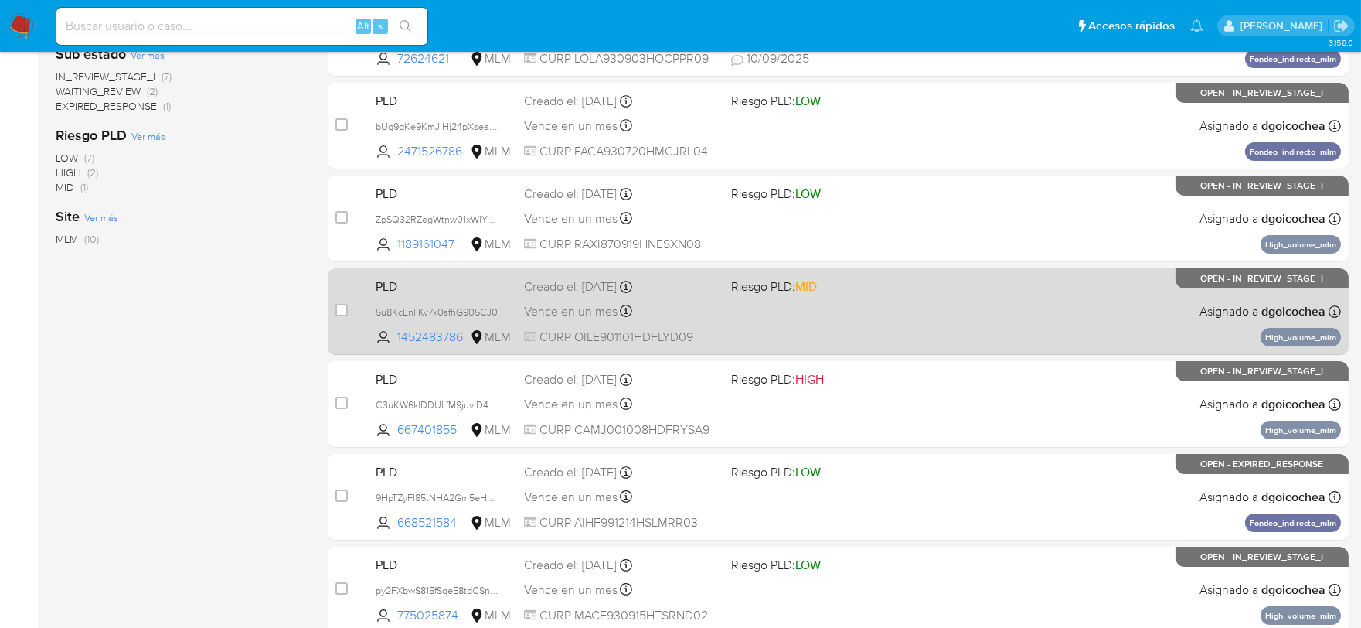
click at [385, 281] on span "PLD" at bounding box center [444, 285] width 136 height 20
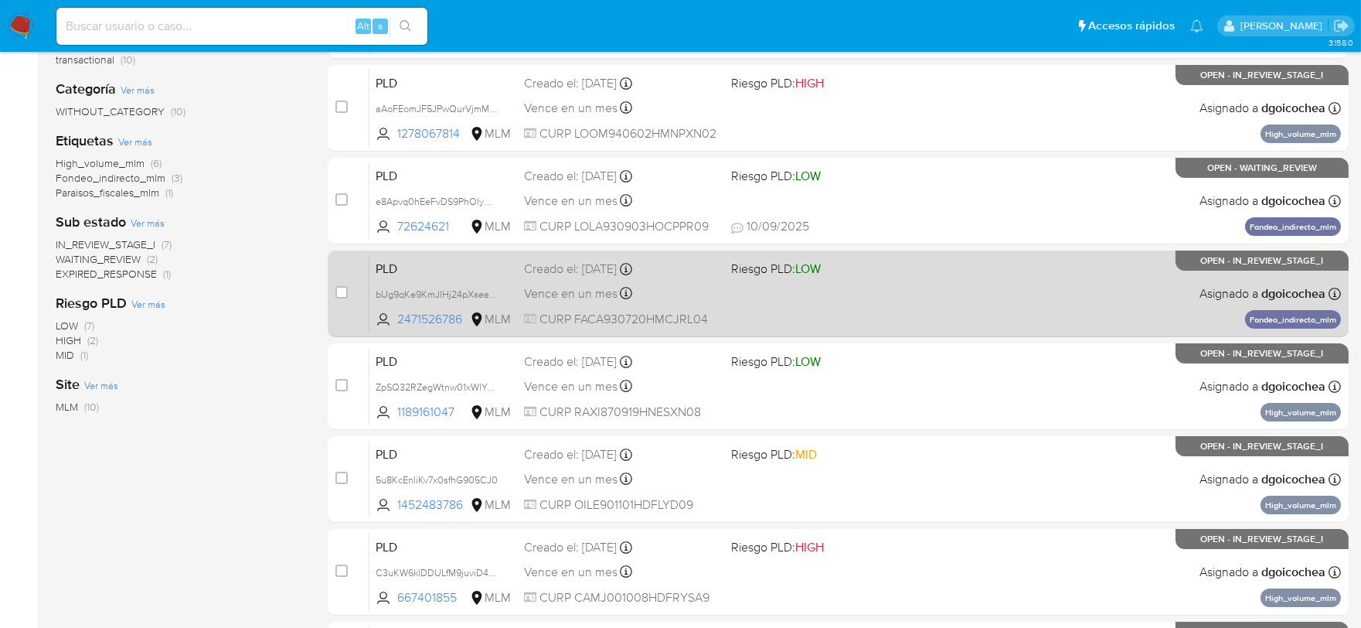
scroll to position [0, 0]
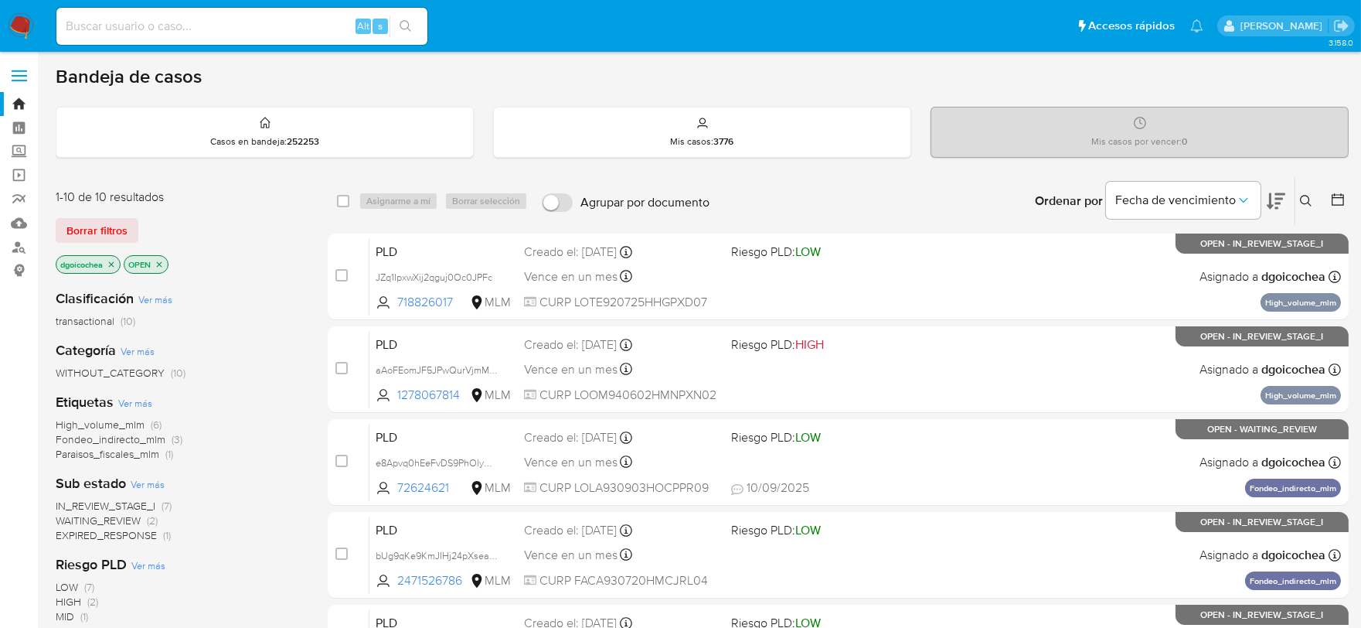
click at [1310, 203] on icon at bounding box center [1306, 201] width 12 height 12
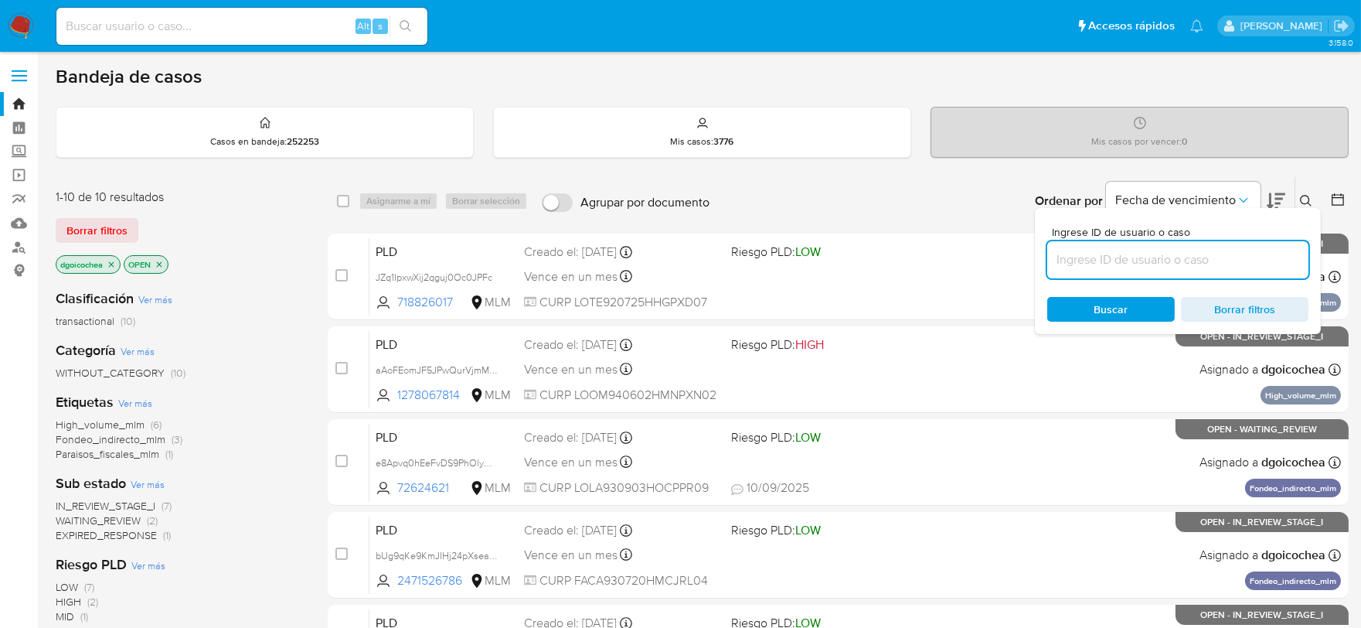
click at [1172, 258] on input at bounding box center [1178, 260] width 261 height 20
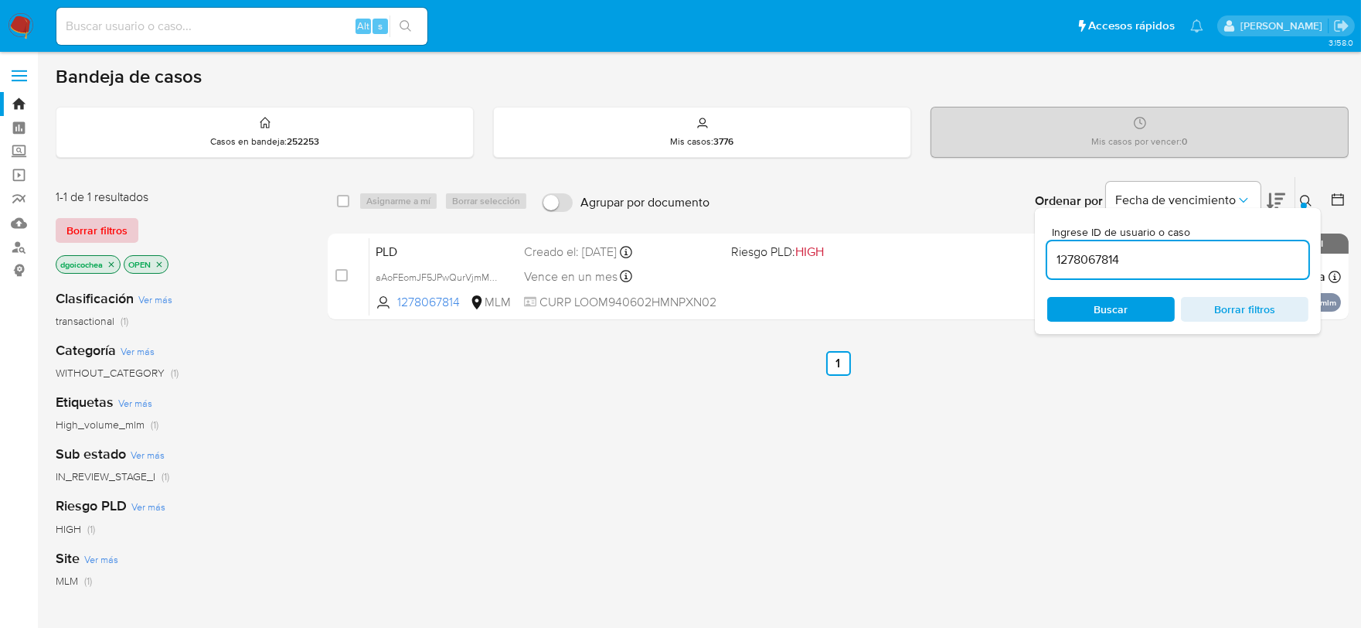
drag, startPoint x: 80, startPoint y: 222, endPoint x: 110, endPoint y: 222, distance: 30.2
click at [80, 222] on span "Borrar filtros" at bounding box center [96, 231] width 61 height 22
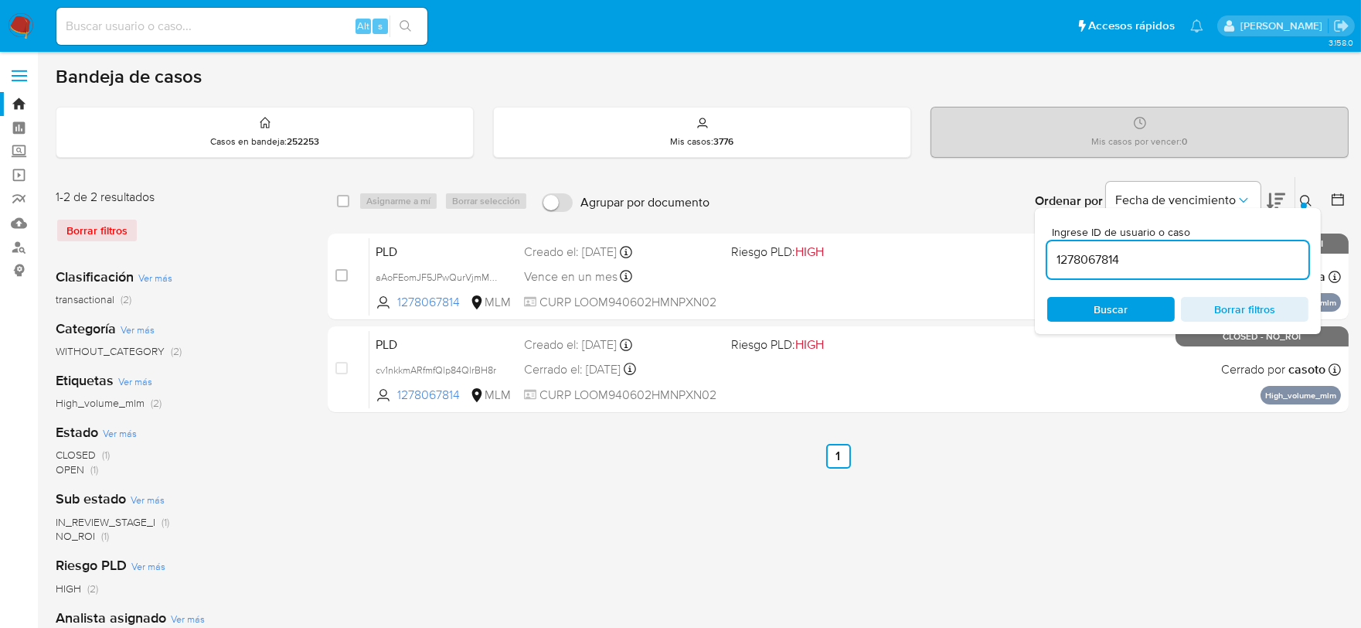
click at [1300, 196] on icon at bounding box center [1306, 201] width 12 height 12
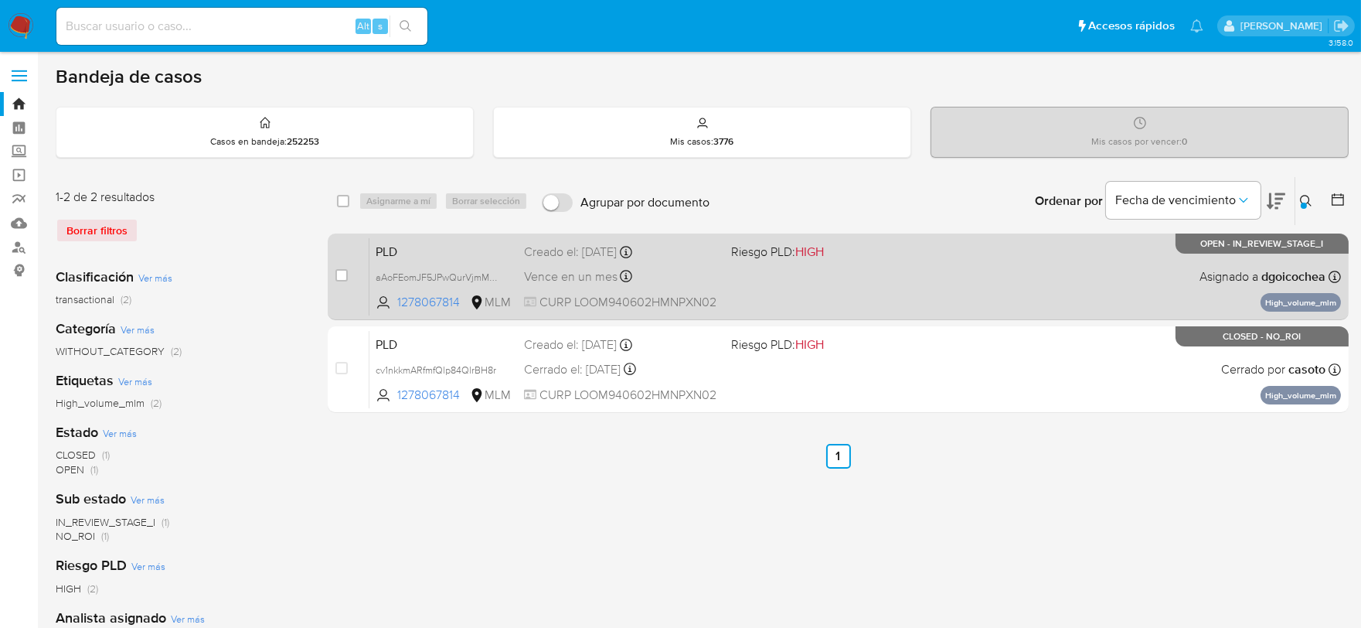
click at [391, 250] on span "PLD" at bounding box center [444, 250] width 136 height 20
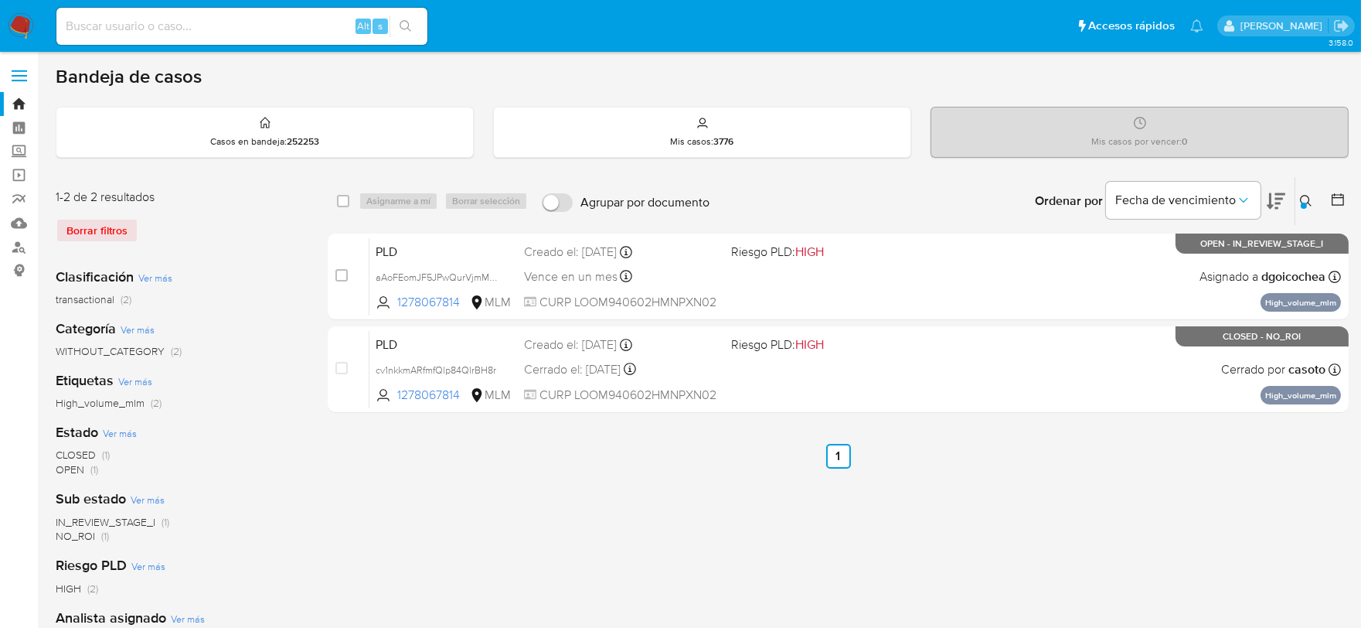
click at [1310, 201] on icon at bounding box center [1306, 201] width 12 height 12
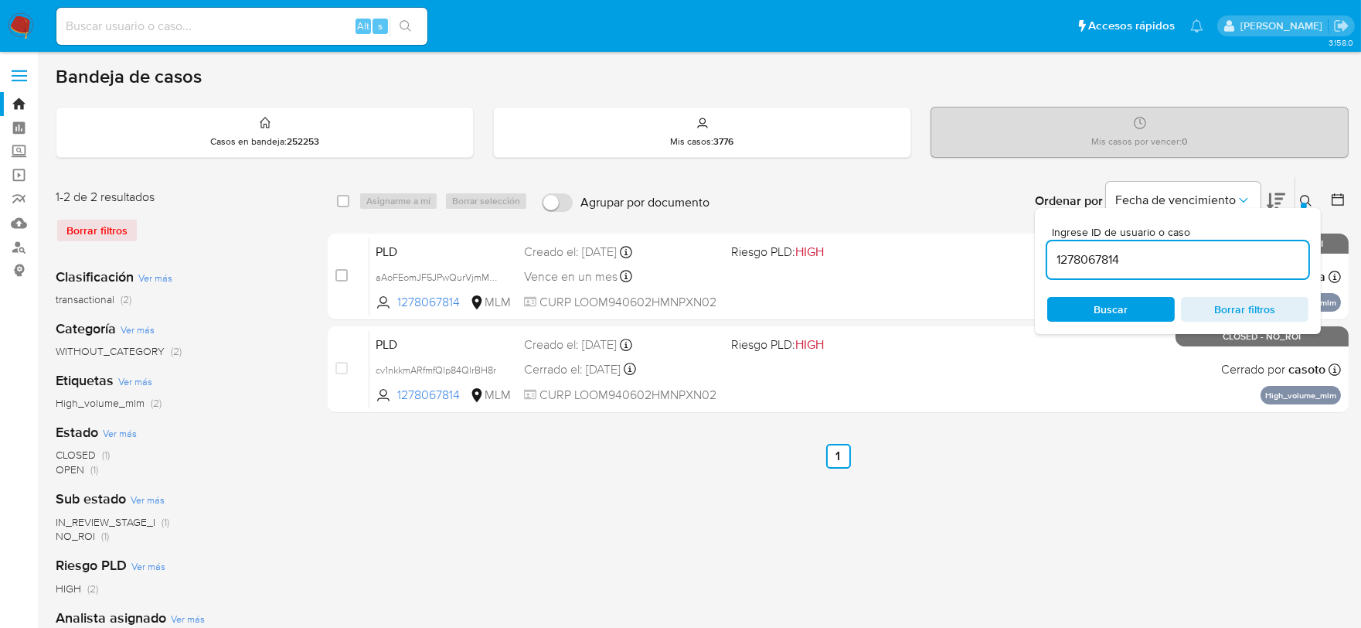
click at [1246, 268] on input "1278067814" at bounding box center [1178, 260] width 261 height 20
type input "1189161047"
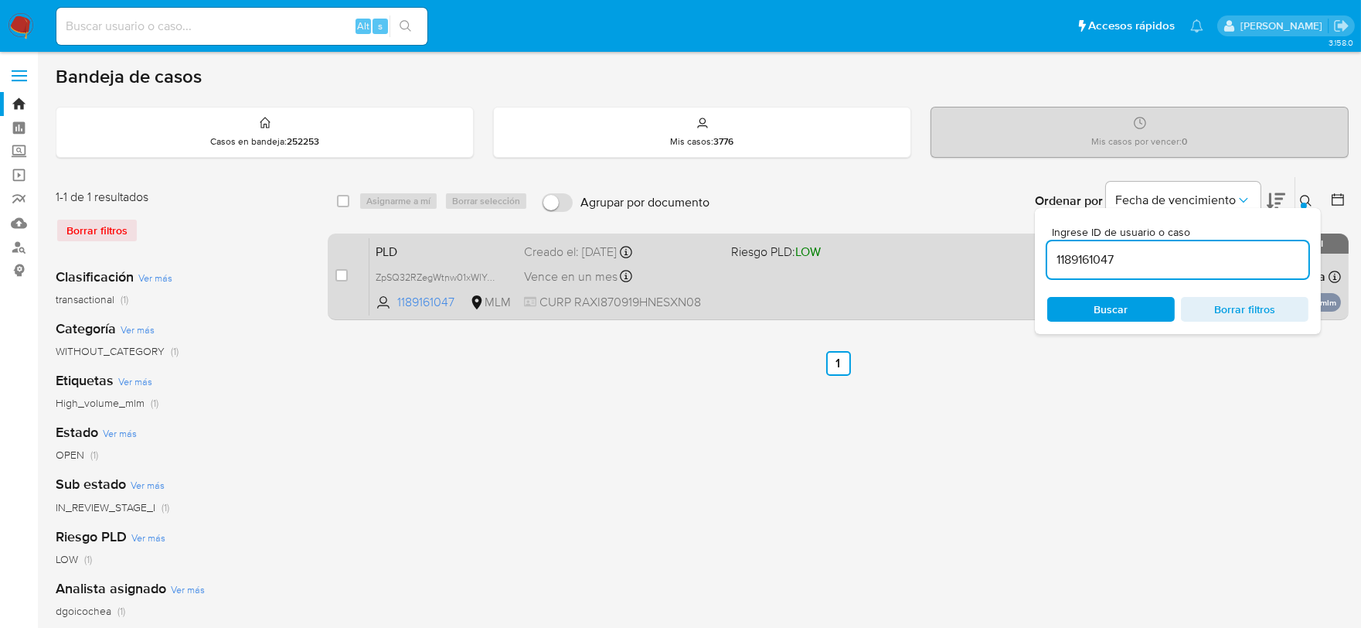
click at [389, 258] on span "PLD" at bounding box center [444, 250] width 136 height 20
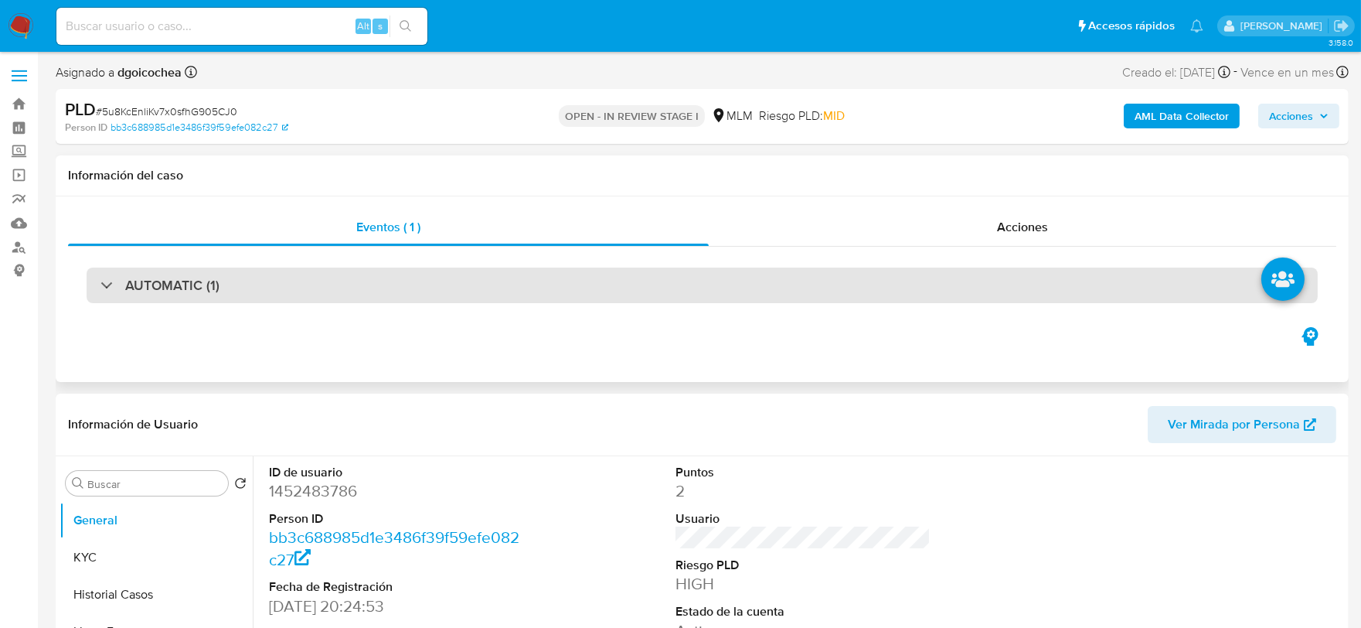
select select "10"
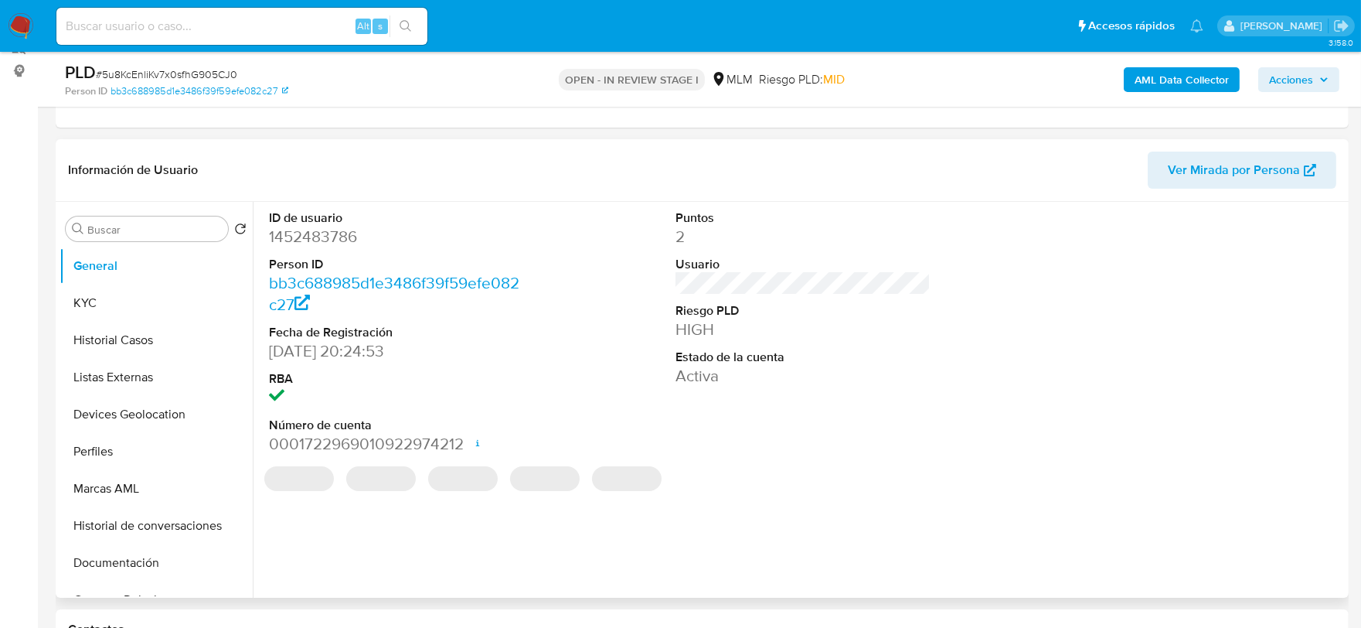
scroll to position [257, 0]
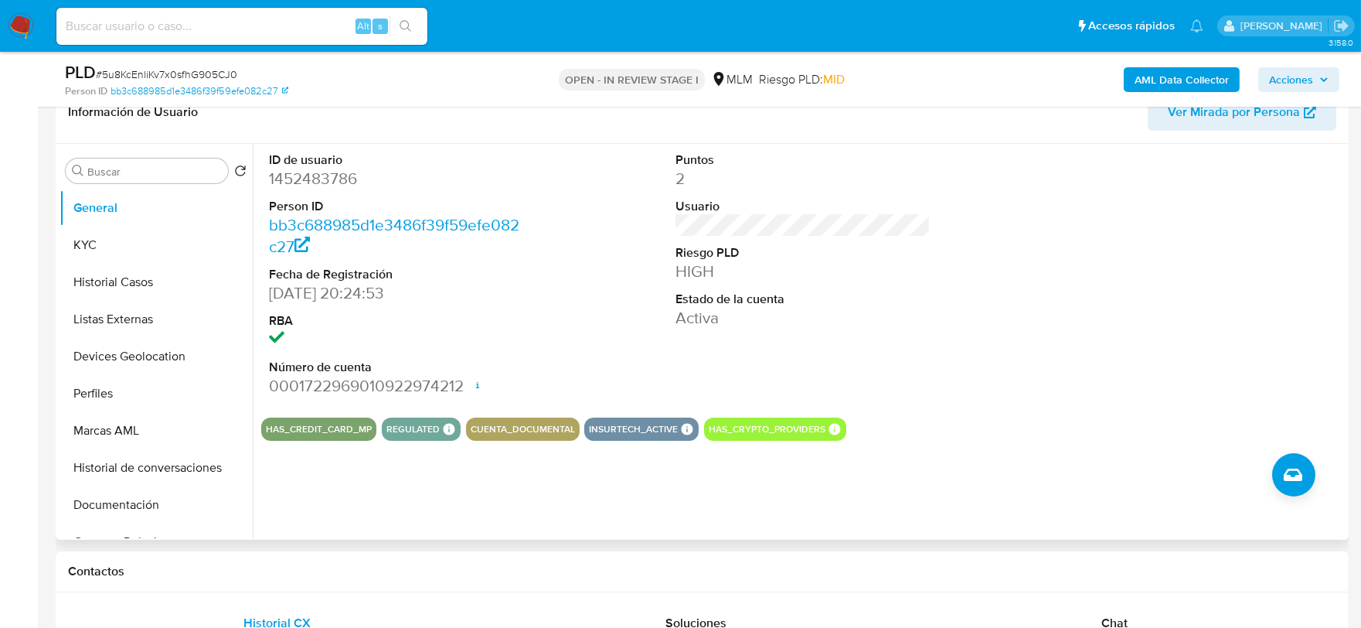
click at [881, 486] on div "ID de usuario 1452483786 Person ID bb3c688985d1e3486f39f59efe082c27 Fecha de Re…" at bounding box center [799, 342] width 1092 height 396
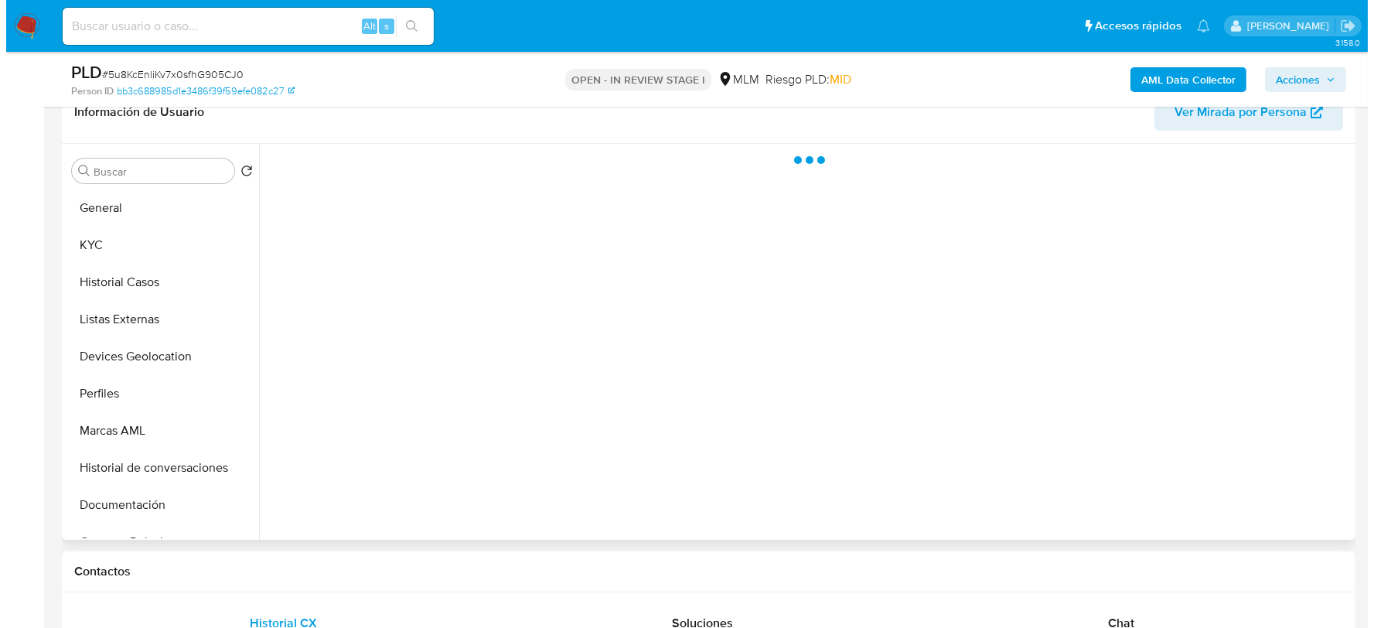
scroll to position [253, 0]
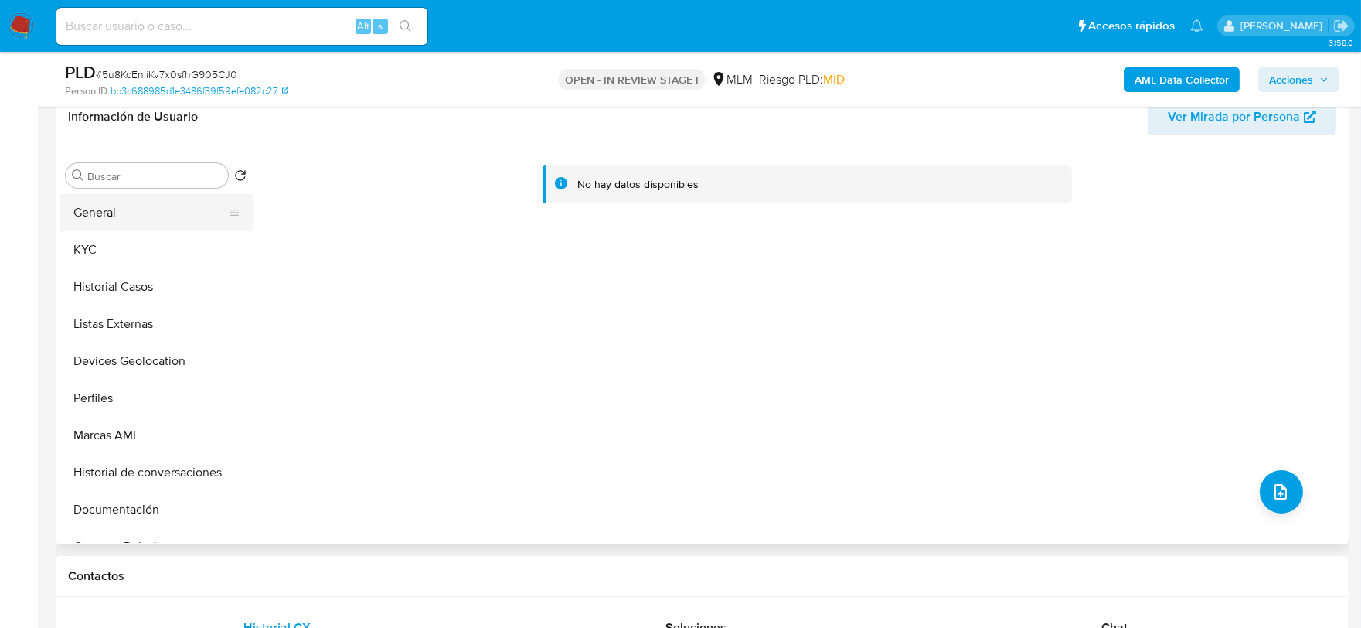
click at [116, 209] on button "General" at bounding box center [150, 212] width 181 height 37
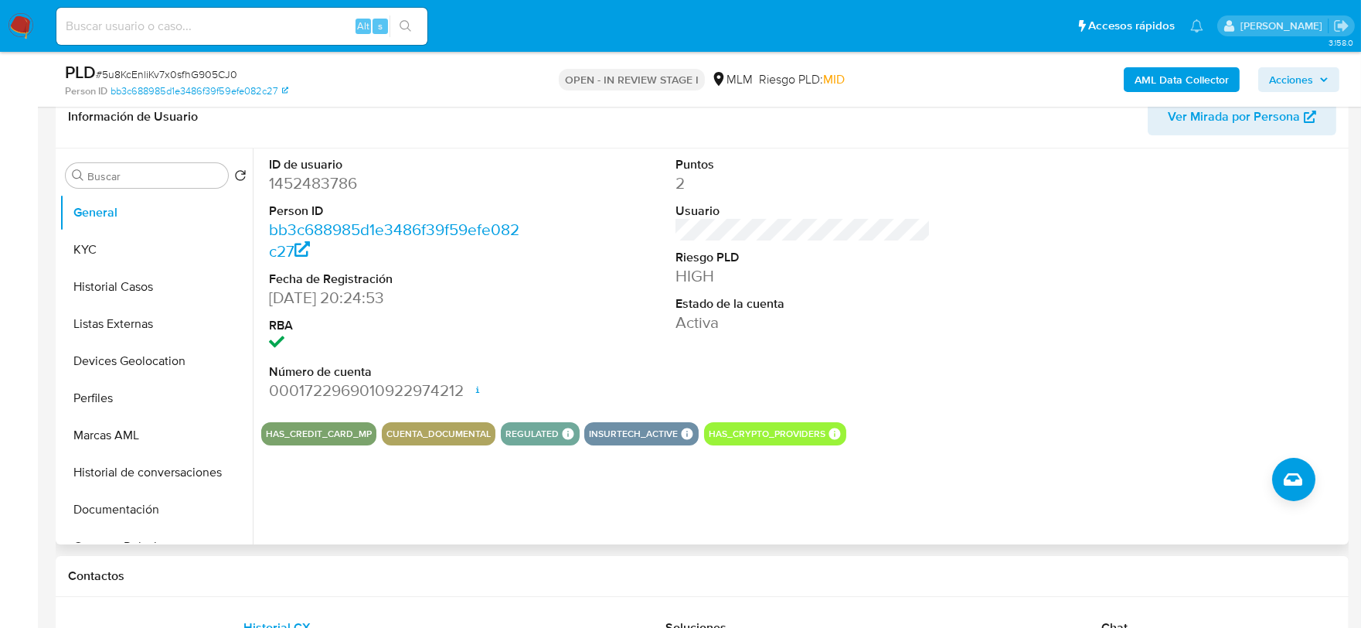
click at [1022, 481] on div "ID de usuario 1452483786 Person ID bb3c688985d1e3486f39f59efe082c27 Fecha de Re…" at bounding box center [799, 346] width 1092 height 396
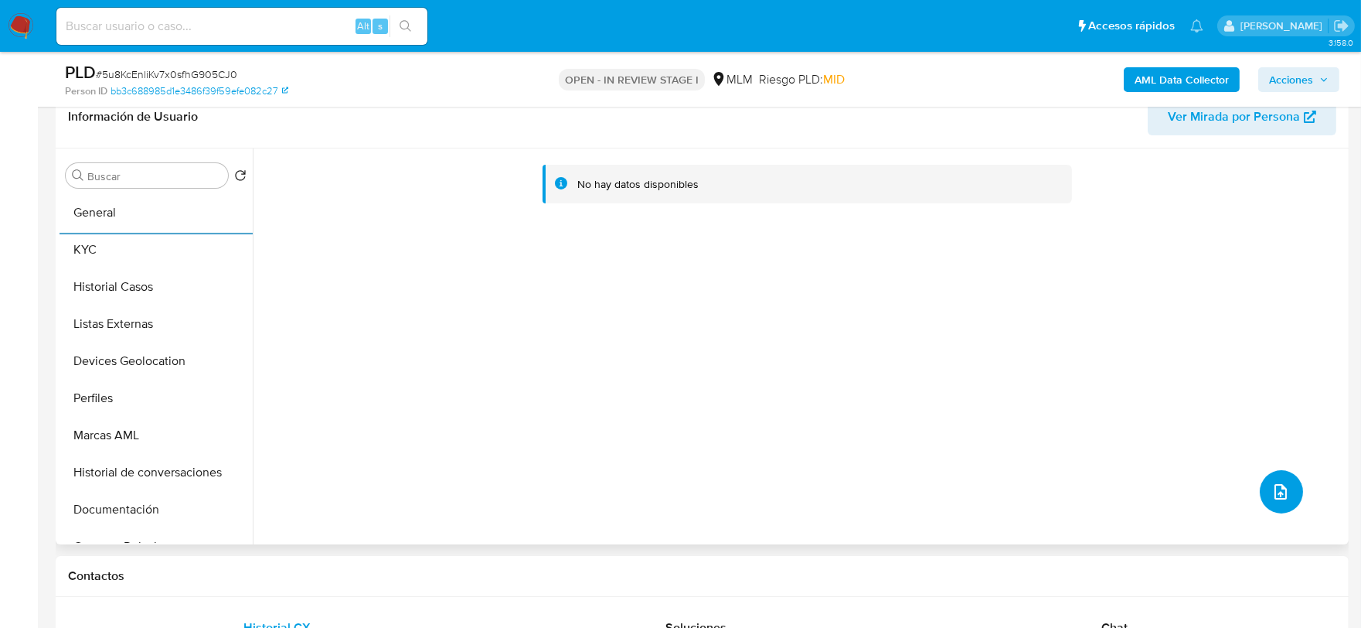
click at [1272, 489] on icon "upload-file" at bounding box center [1281, 491] width 19 height 19
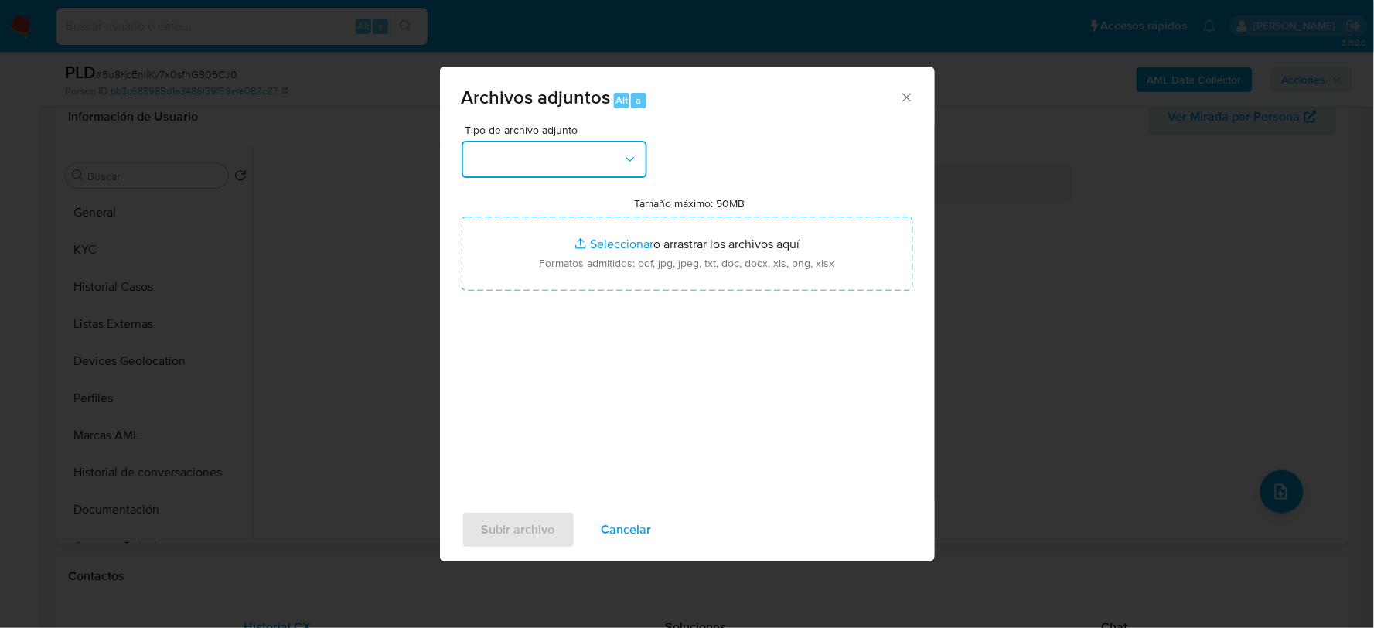
click at [586, 170] on button "button" at bounding box center [555, 159] width 186 height 37
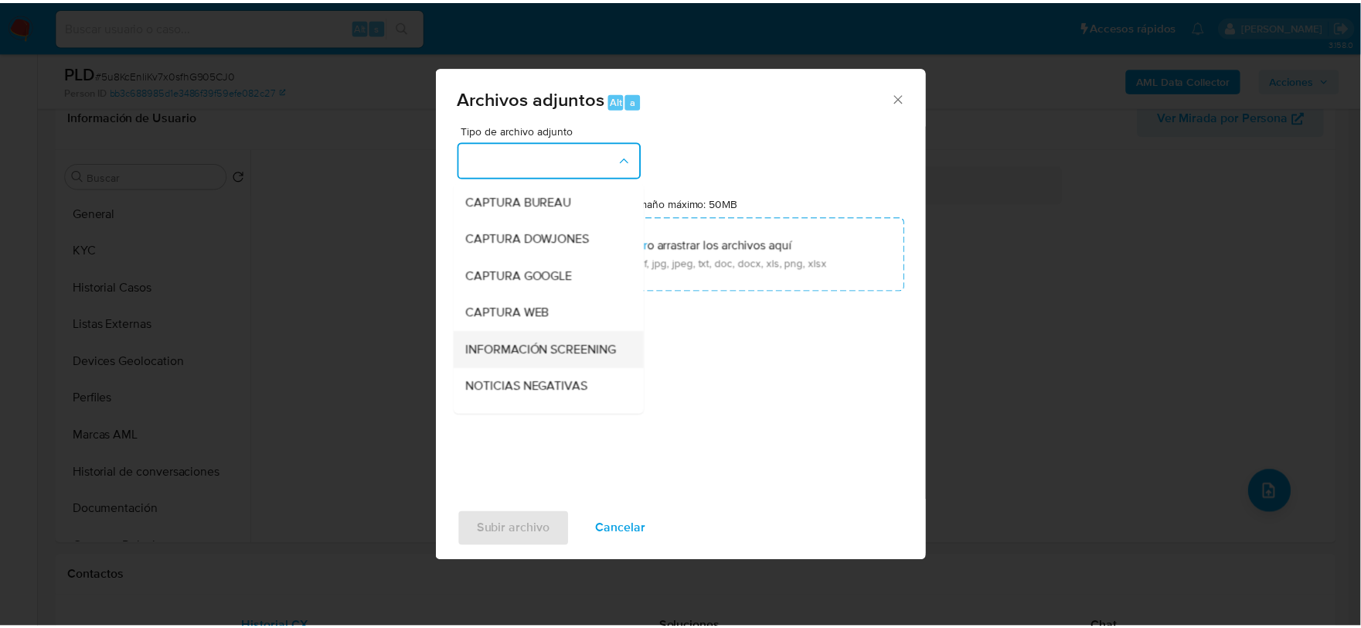
scroll to position [118, 0]
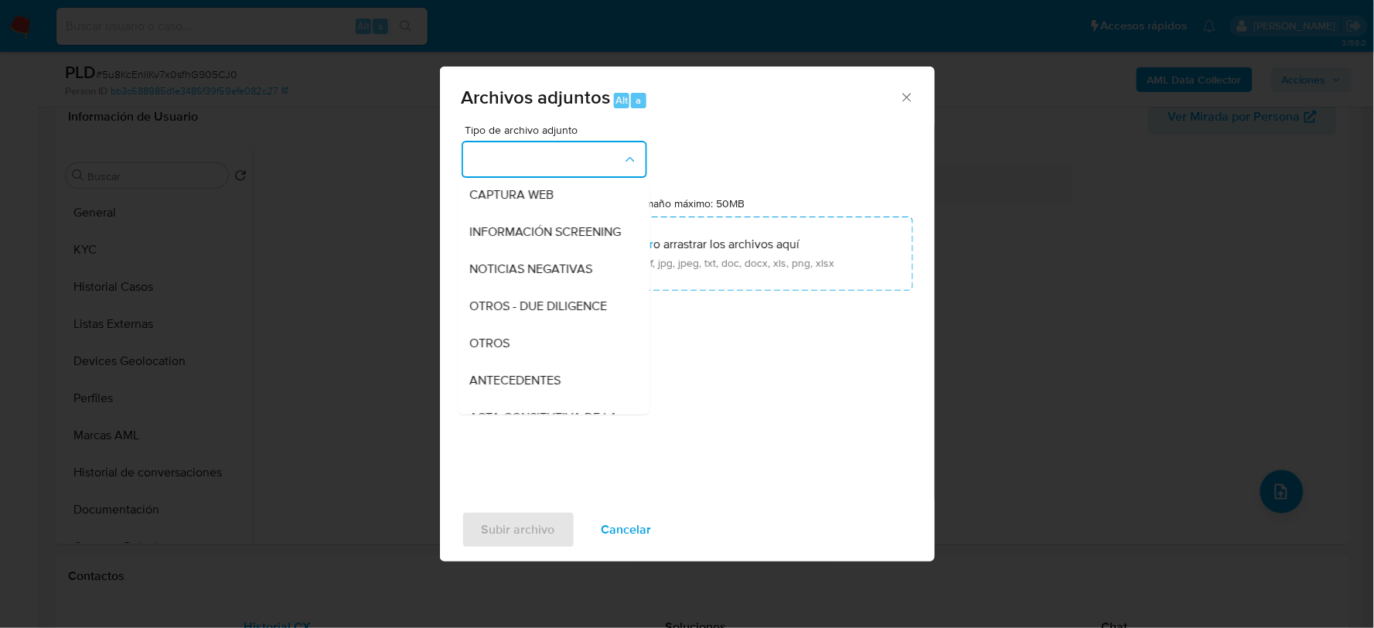
click at [506, 350] on span "OTROS" at bounding box center [490, 342] width 40 height 15
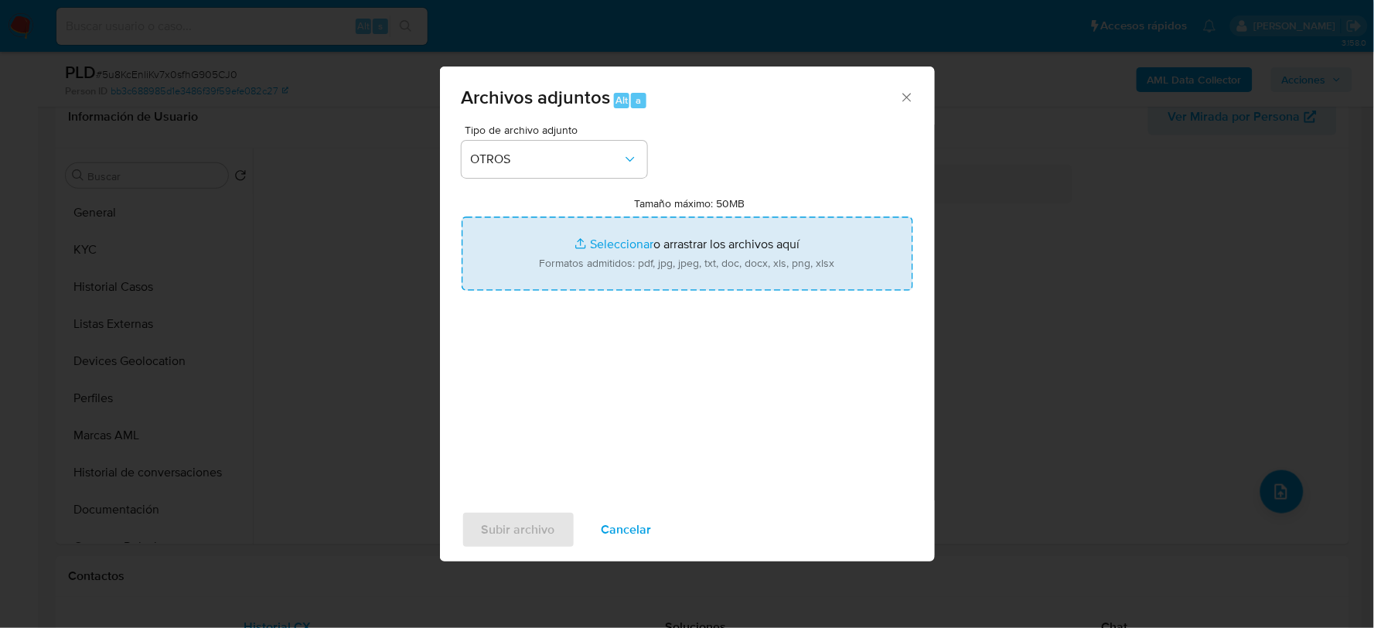
type input "C:\fakepath\1452483786_EDER OLIVARES_AGO2025.pdf"
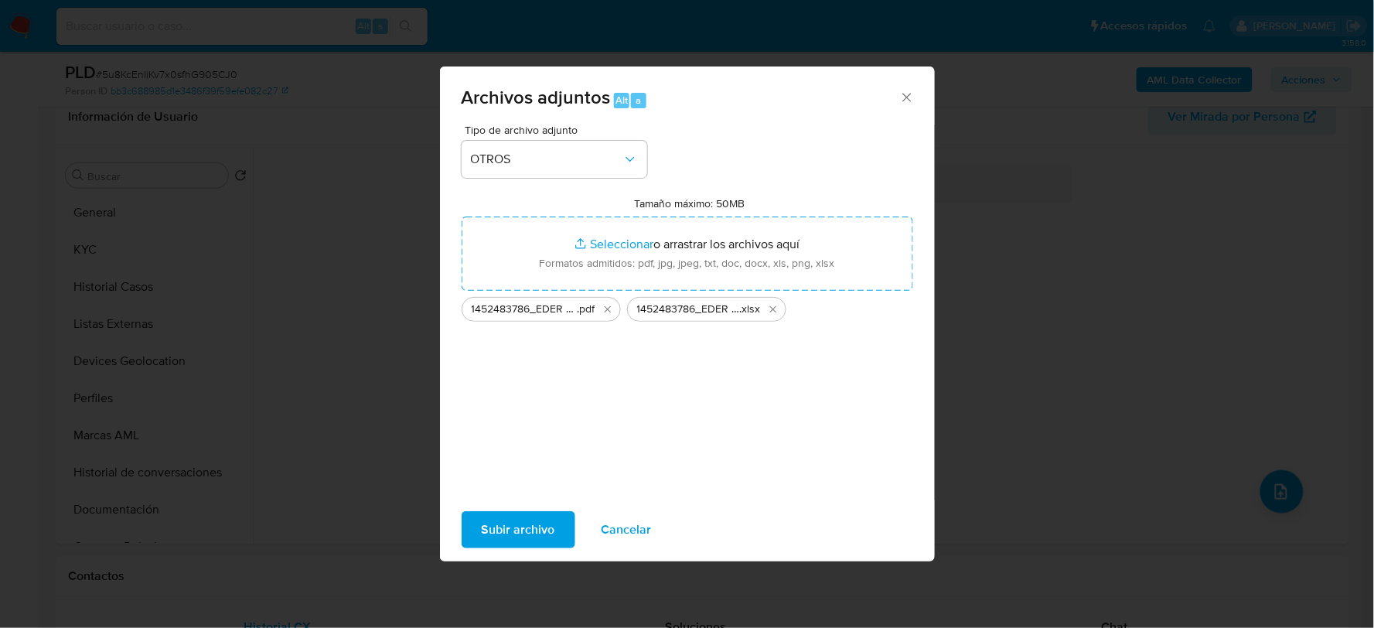
click at [538, 530] on span "Subir archivo" at bounding box center [518, 530] width 73 height 34
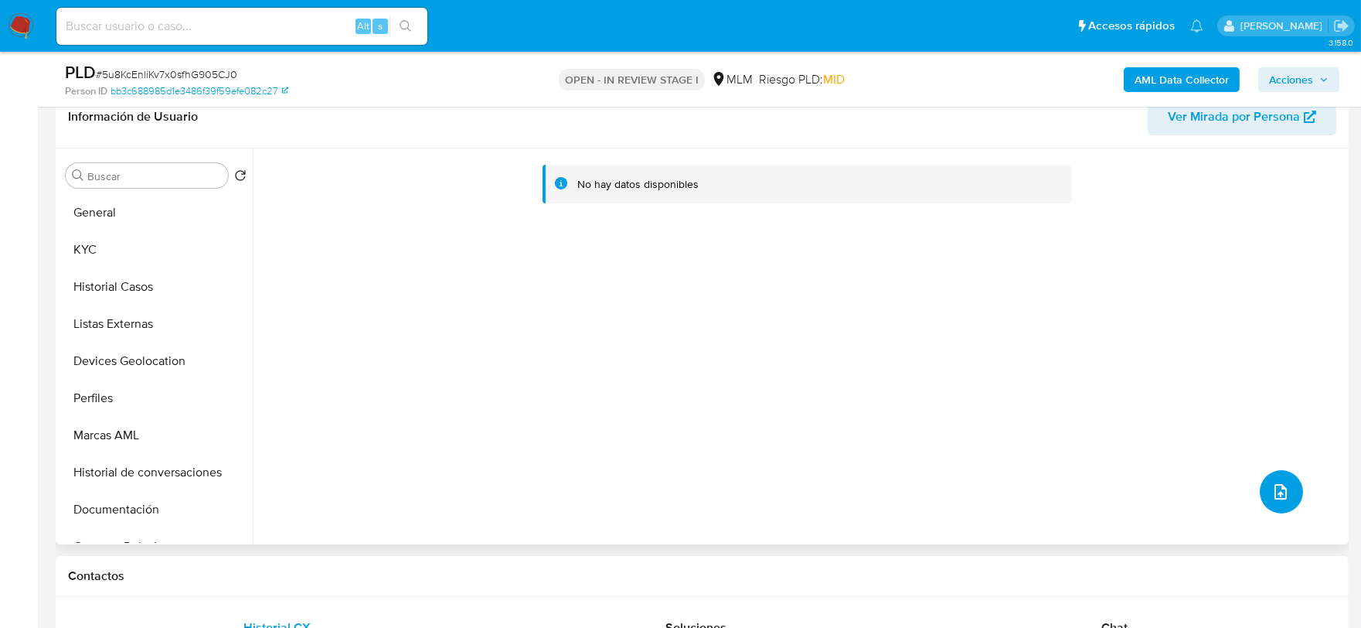
scroll to position [0, 0]
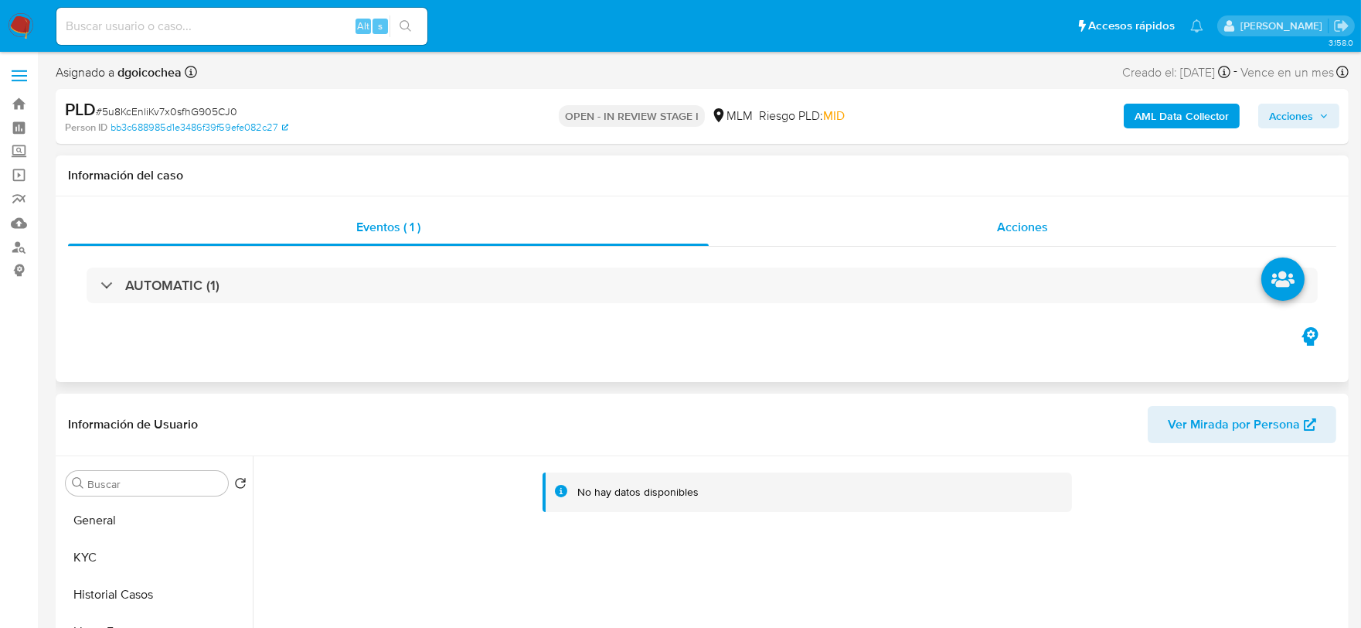
click at [1038, 224] on span "Acciones" at bounding box center [1022, 227] width 51 height 18
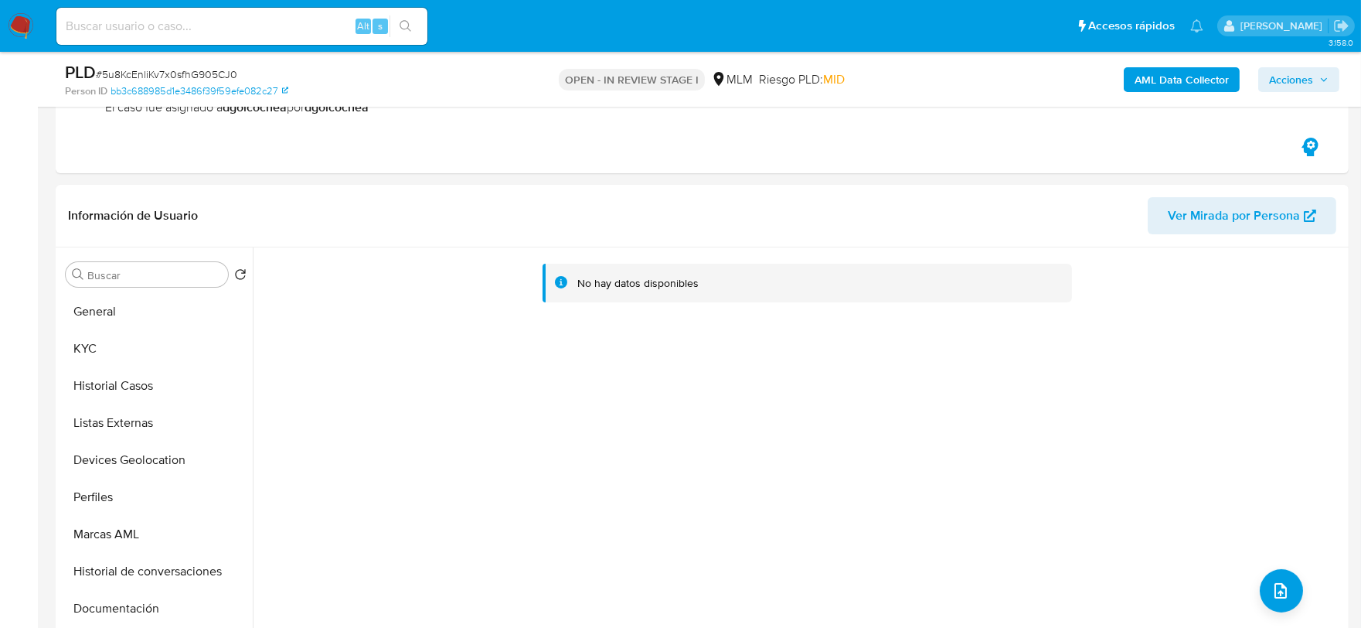
scroll to position [429, 0]
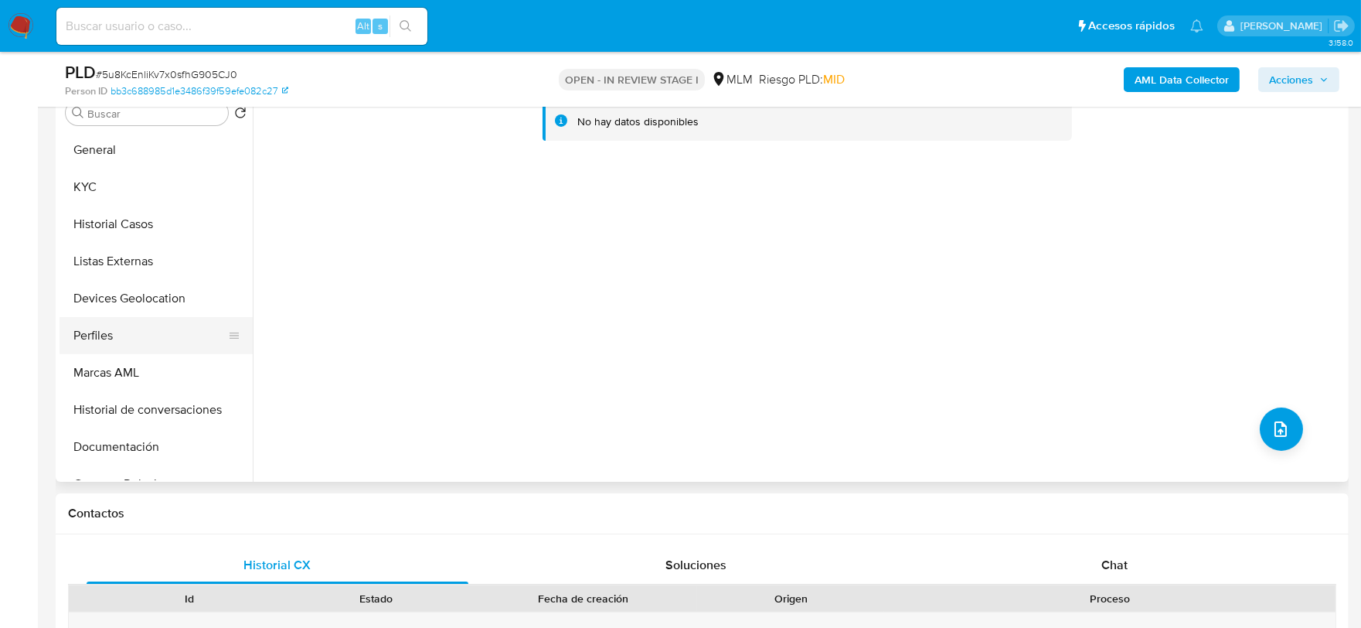
click at [183, 325] on button "Perfiles" at bounding box center [150, 335] width 181 height 37
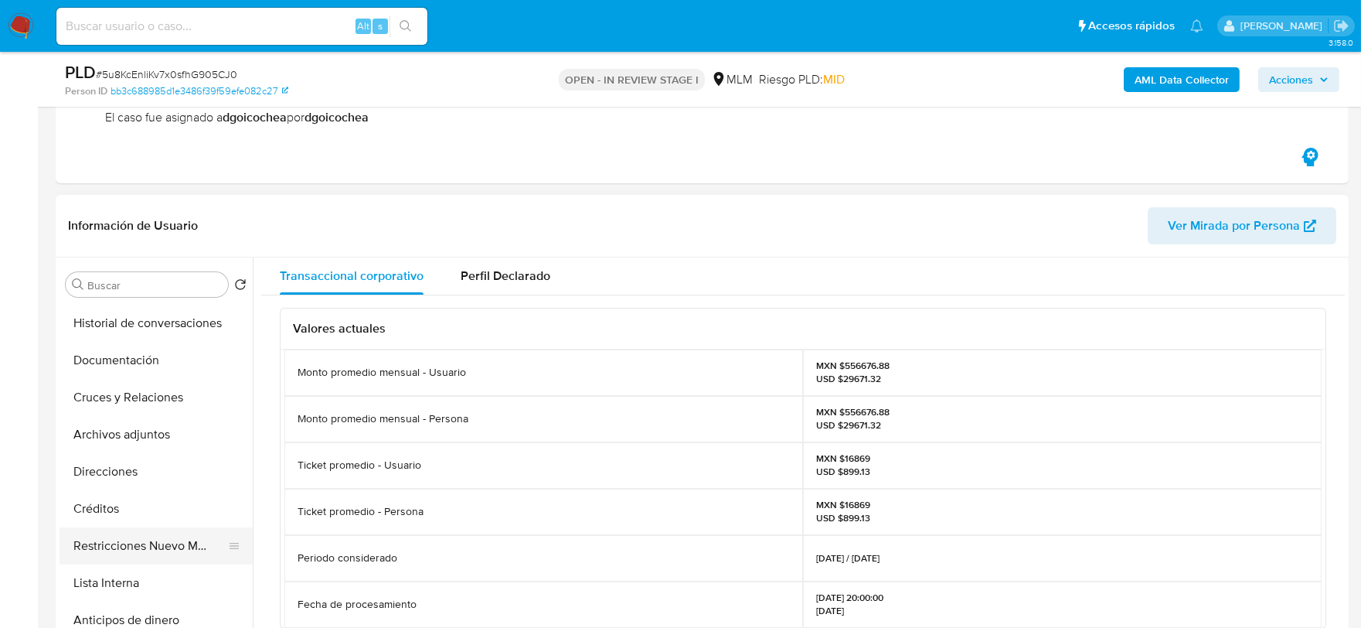
scroll to position [257, 0]
click at [153, 425] on button "Archivos adjuntos" at bounding box center [150, 435] width 181 height 37
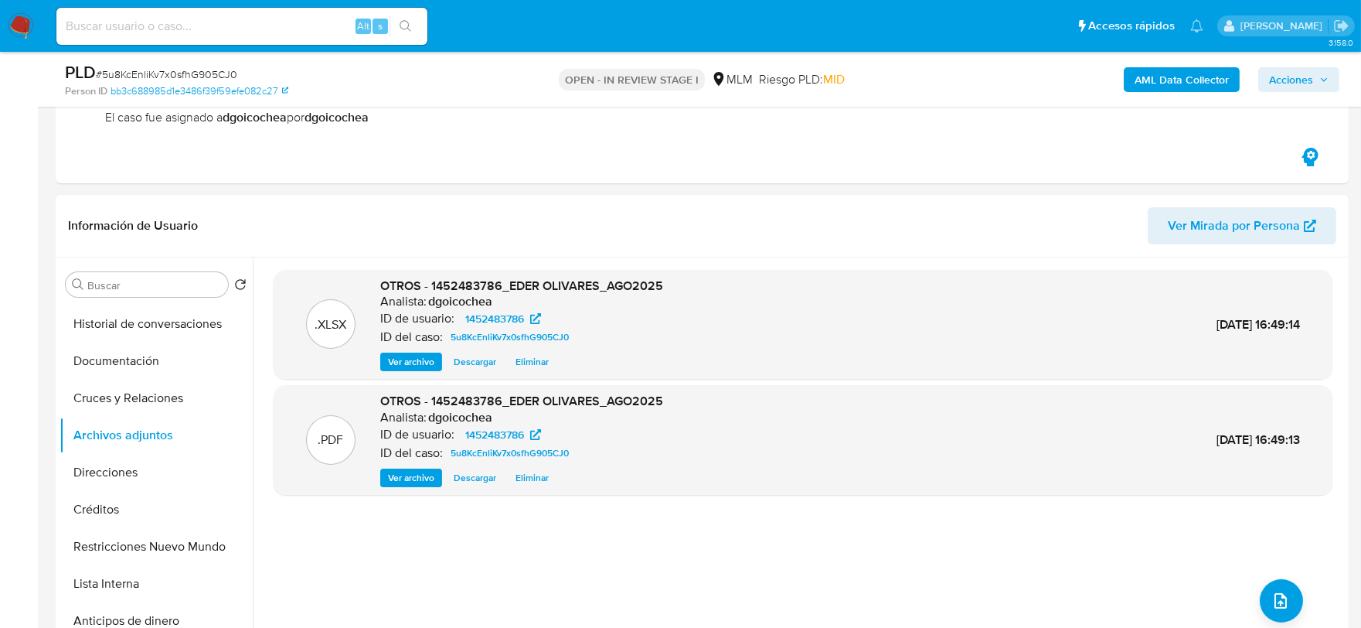
click at [1295, 73] on span "Acciones" at bounding box center [1291, 79] width 44 height 25
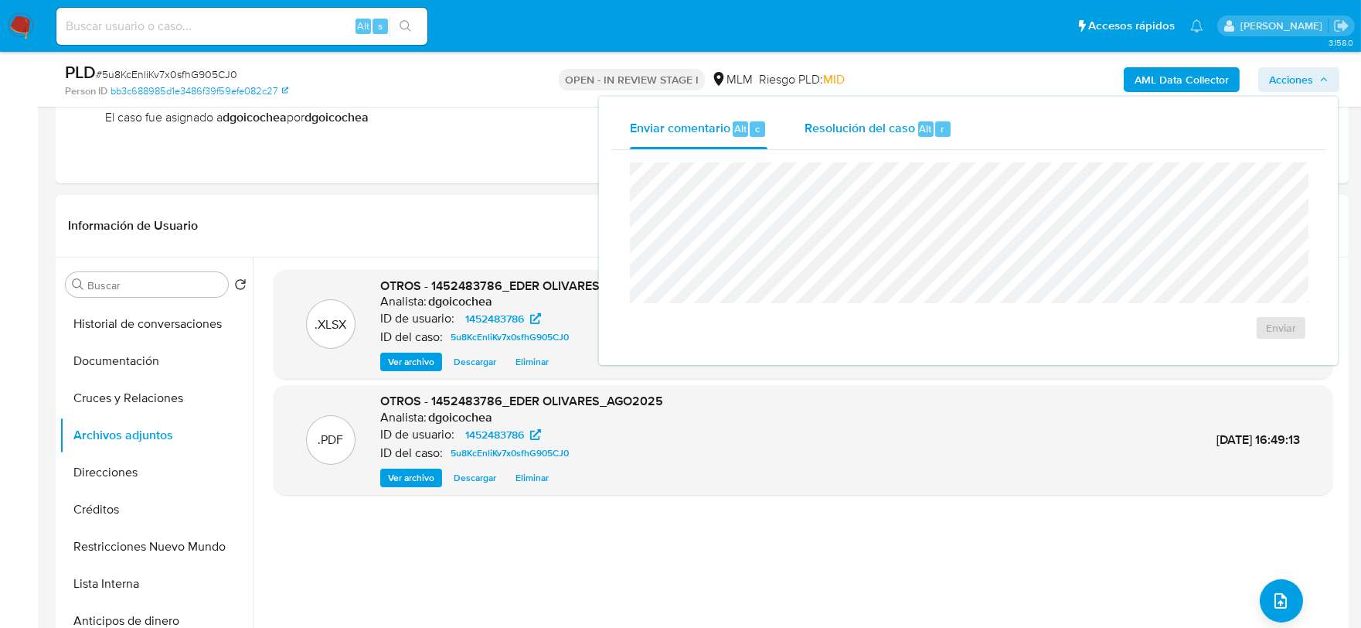
click at [813, 119] on span "Resolución del caso" at bounding box center [860, 128] width 111 height 18
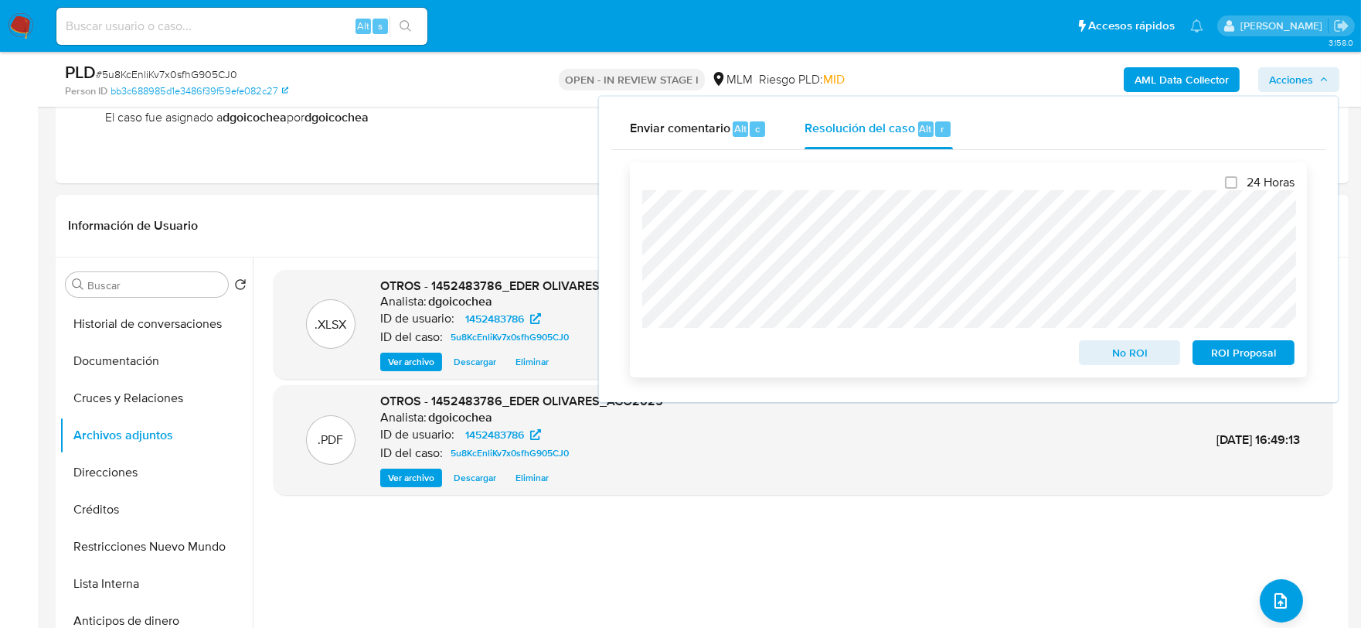
click at [1146, 353] on span "No ROI" at bounding box center [1130, 353] width 80 height 22
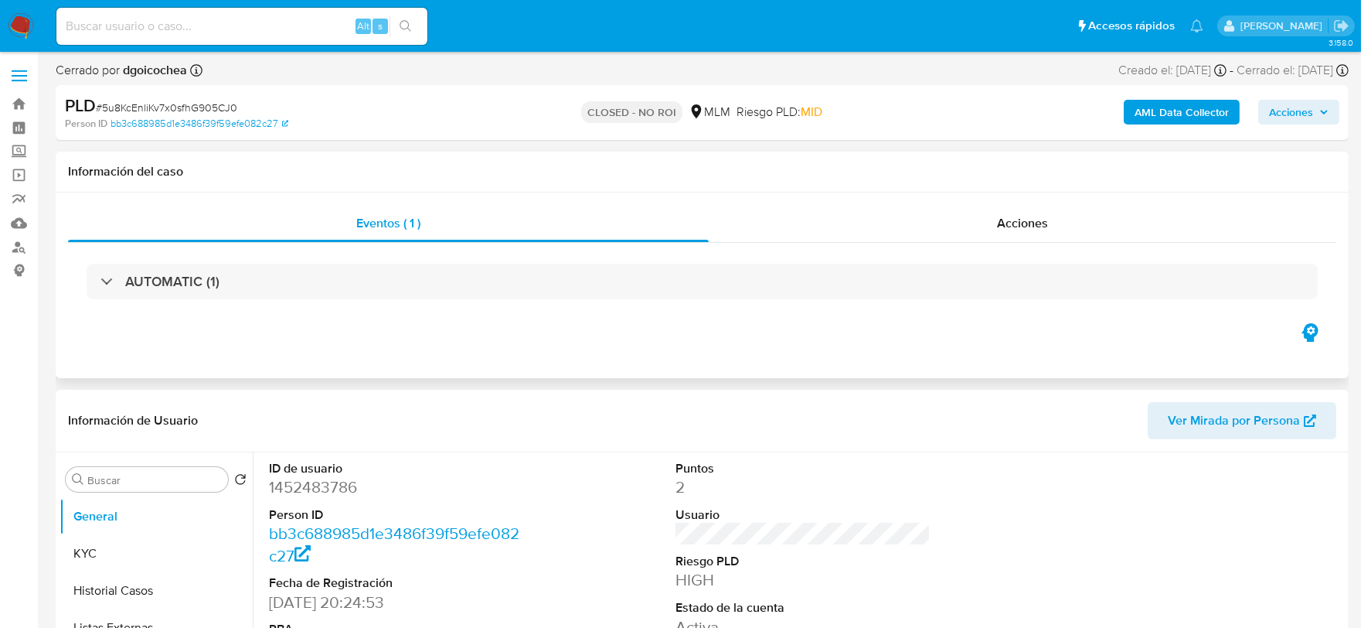
select select "10"
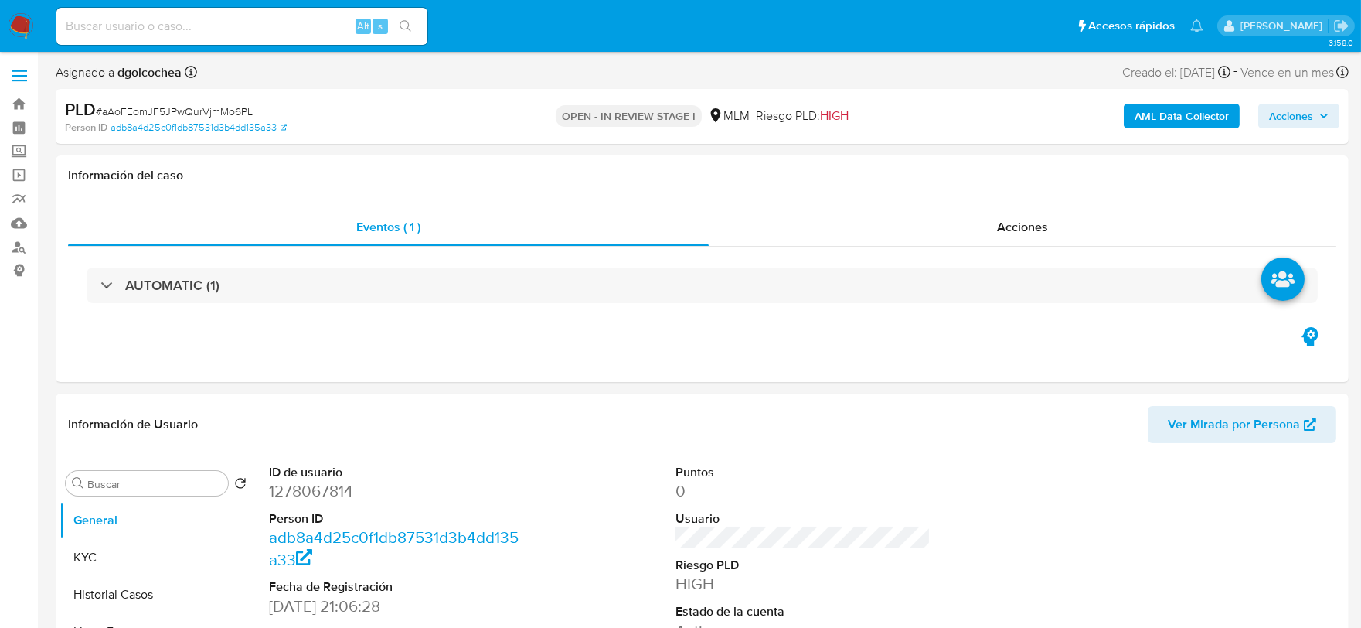
select select "10"
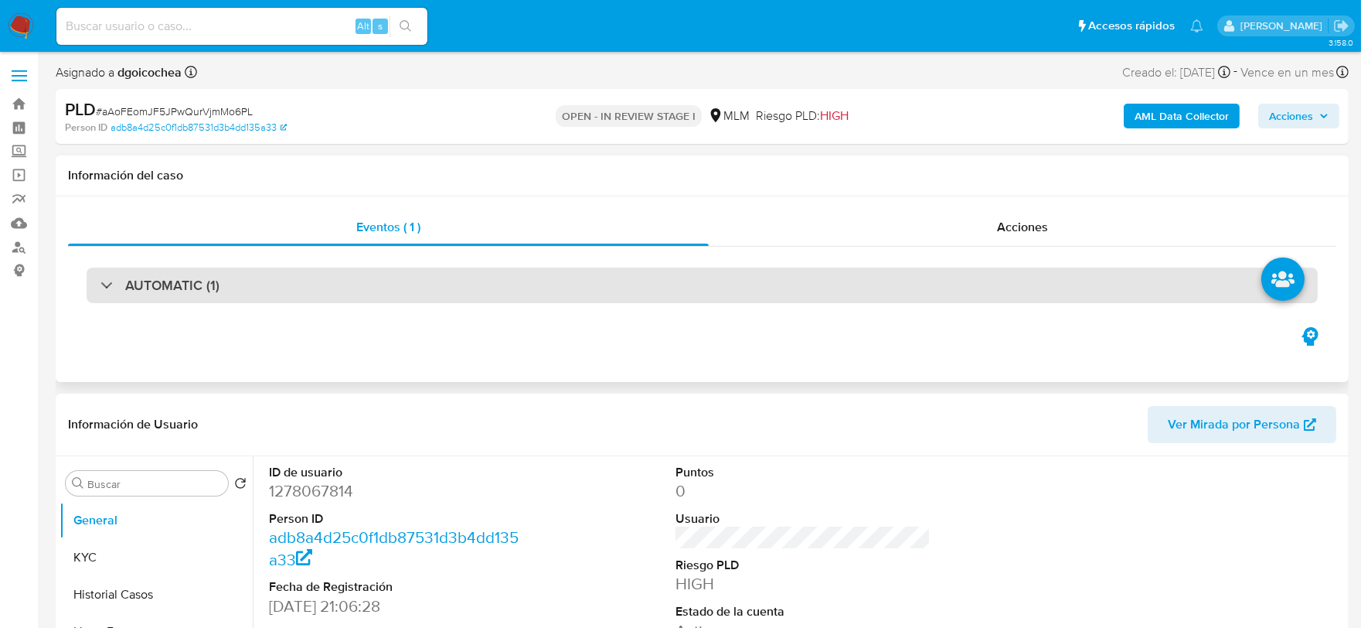
click at [202, 288] on h3 "AUTOMATIC (1)" at bounding box center [172, 285] width 94 height 17
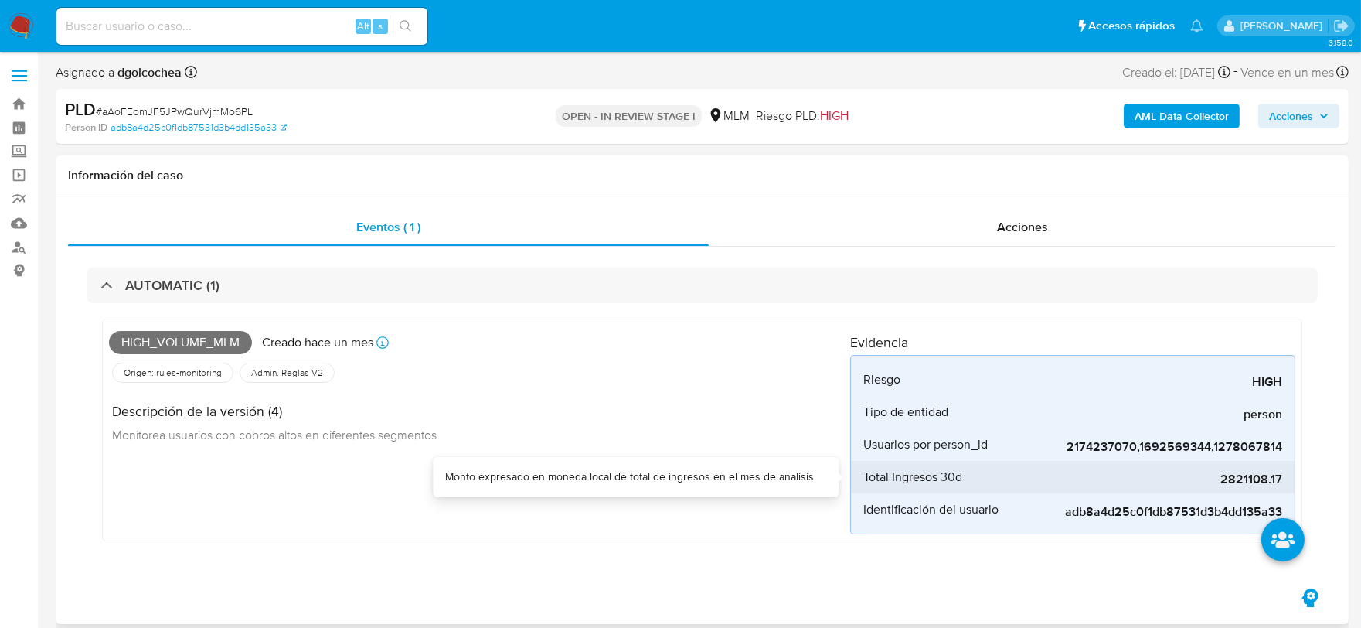
click at [1235, 473] on span "2821108.17" at bounding box center [1167, 479] width 232 height 15
click at [751, 462] on div "High_volume_mlm Creado [DATE] Creado: [DATE] 03:14:20 Origen: rules-monitoring …" at bounding box center [479, 429] width 741 height 209
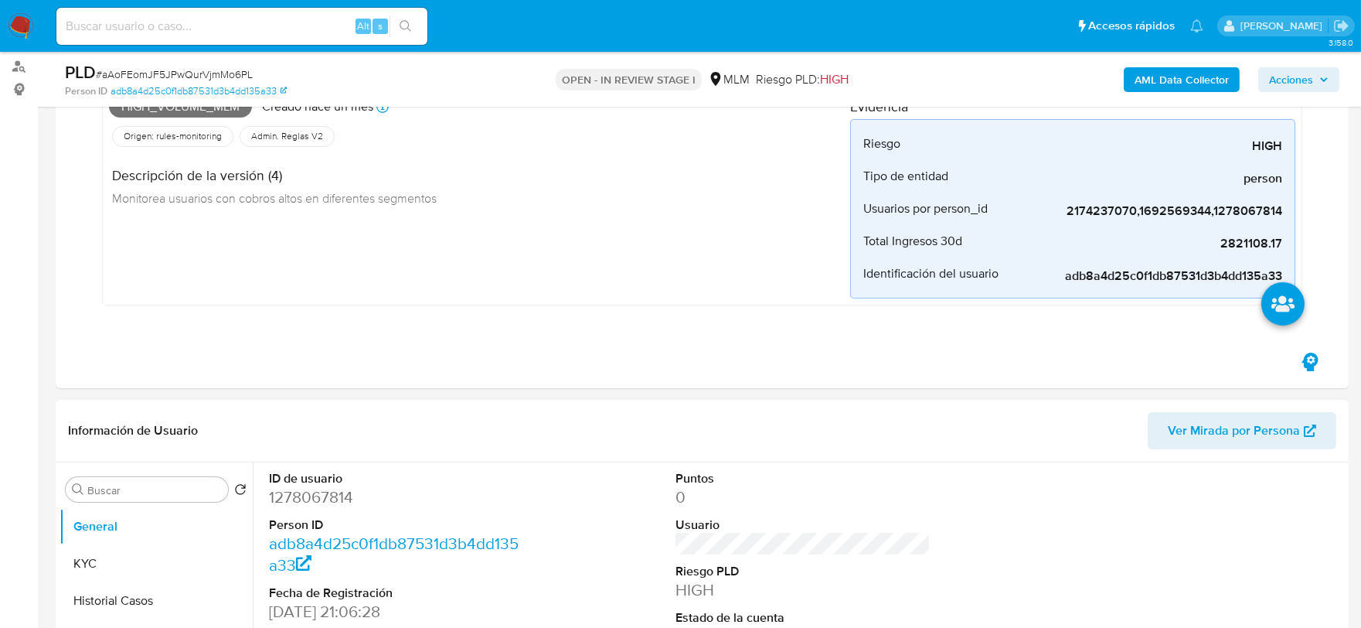
scroll to position [429, 0]
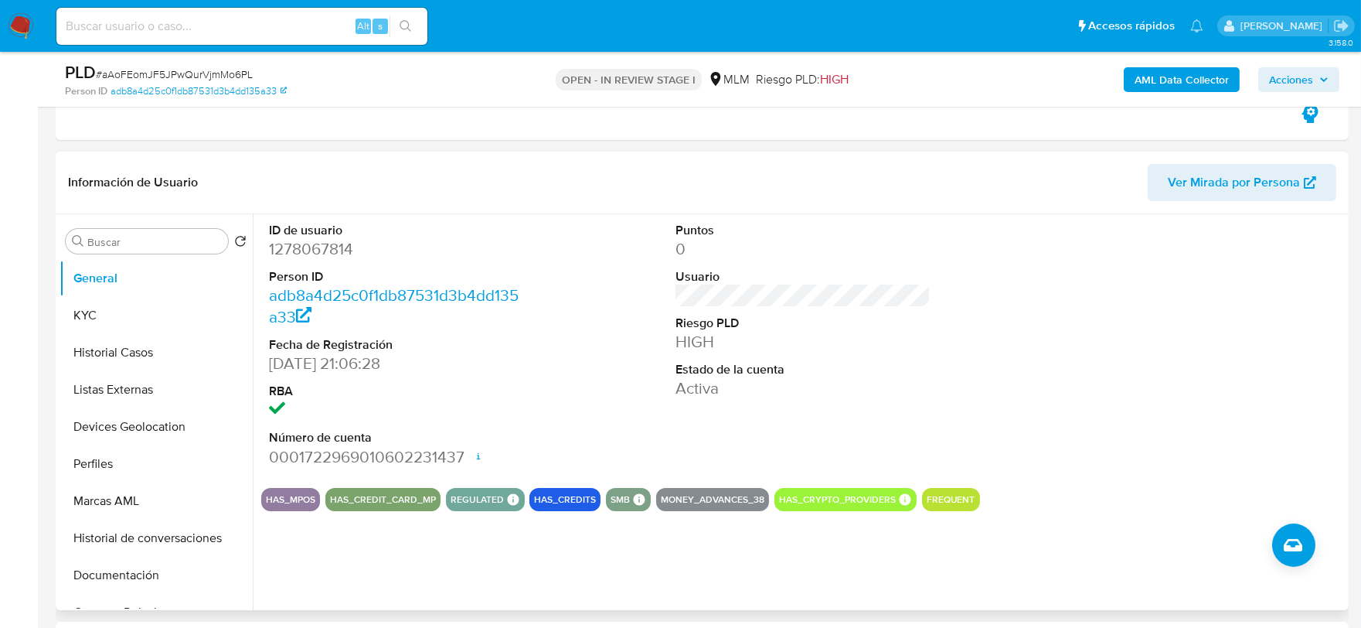
click at [603, 383] on div "ID de usuario 1278067814 Person ID adb8a4d25c0f1db87531d3b4dd135a33 Fecha de Re…" at bounding box center [803, 344] width 1084 height 261
click at [161, 303] on button "KYC" at bounding box center [150, 315] width 181 height 37
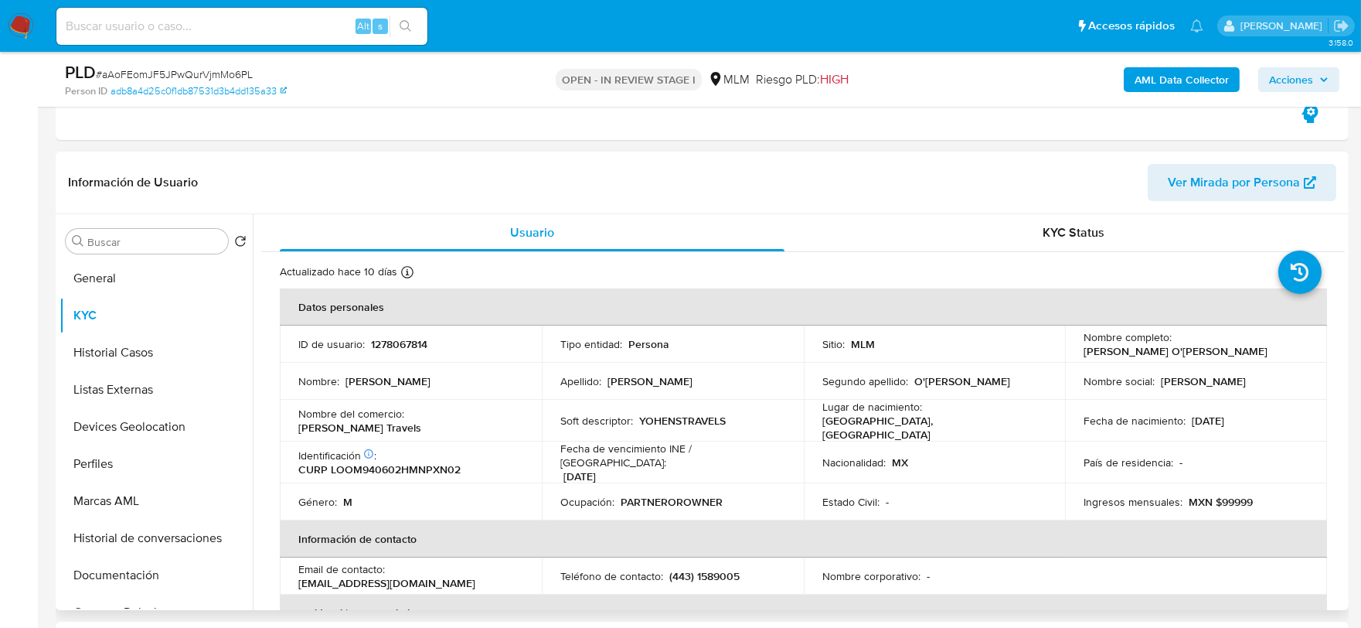
click at [280, 441] on td "Identificación CIC: 189438013 : CURP LOOM940602HMNPXN02" at bounding box center [411, 462] width 262 height 42
click at [659, 421] on p "YOHENSTRAVELS" at bounding box center [682, 421] width 87 height 14
copy p "YOHENSTRAVELS"
click at [670, 402] on td "Soft descriptor : [PERSON_NAME]" at bounding box center [673, 421] width 262 height 42
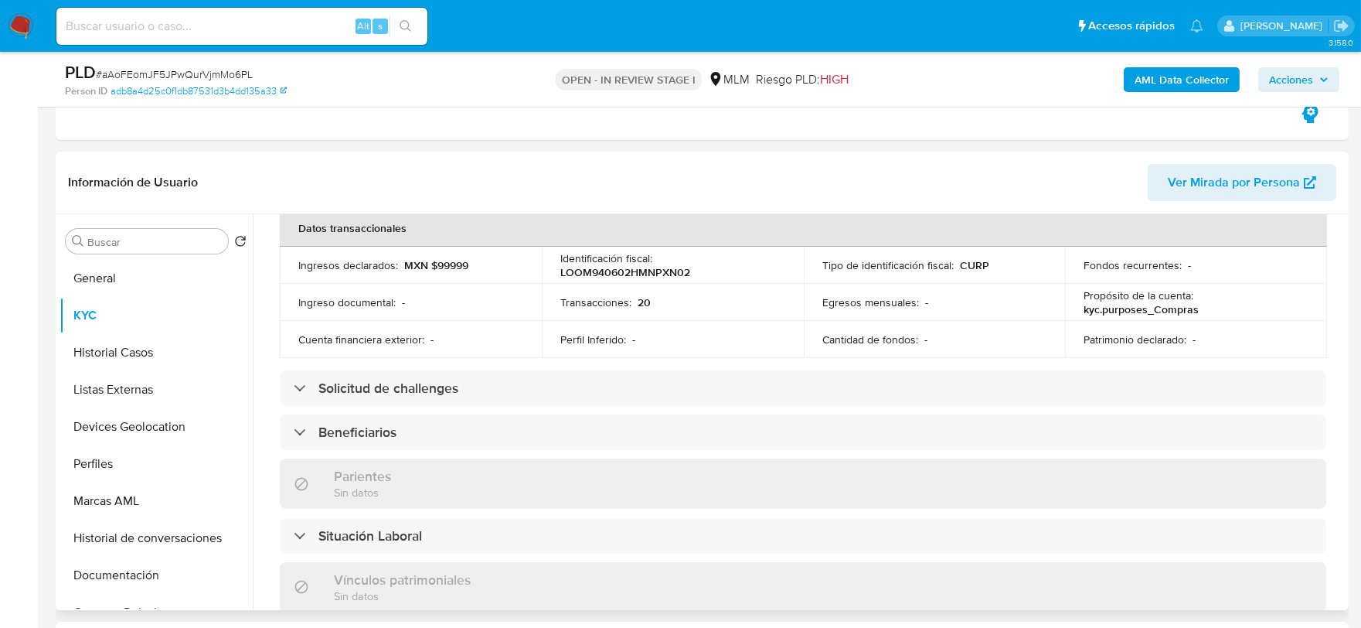
scroll to position [515, 0]
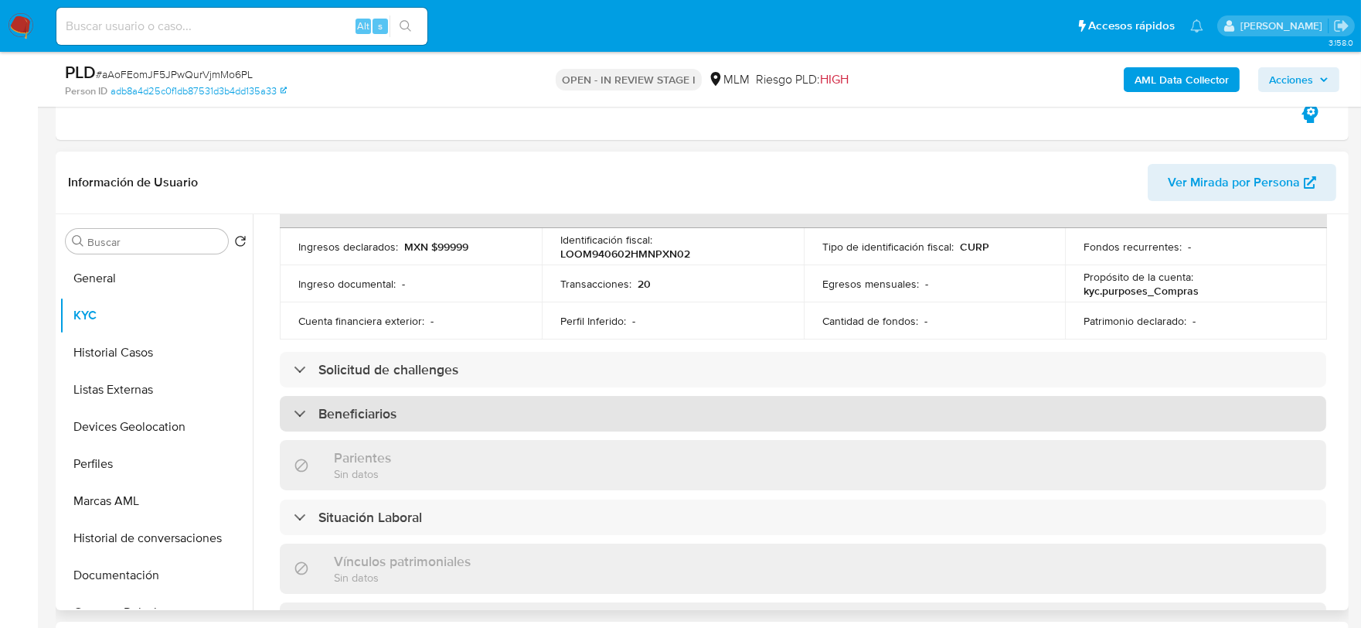
click at [313, 410] on div "Beneficiarios" at bounding box center [345, 413] width 103 height 17
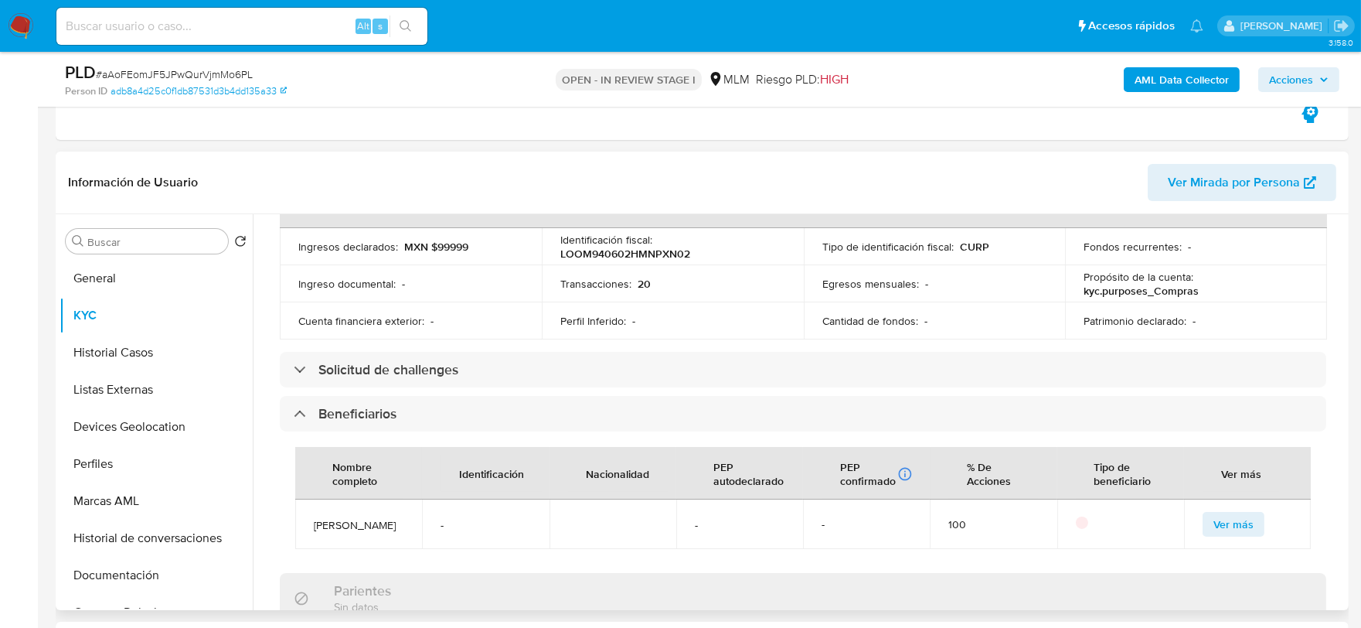
click at [259, 362] on div "Usuario KYC Status Actualizado [DATE] Creado: [DATE] 19:07:35 Actualizado: [DAT…" at bounding box center [799, 412] width 1092 height 396
click at [284, 520] on div "Nombre completo Identificación Nacionalidad PEP autodeclarado PEP confirmado Ob…" at bounding box center [803, 497] width 1047 height 133
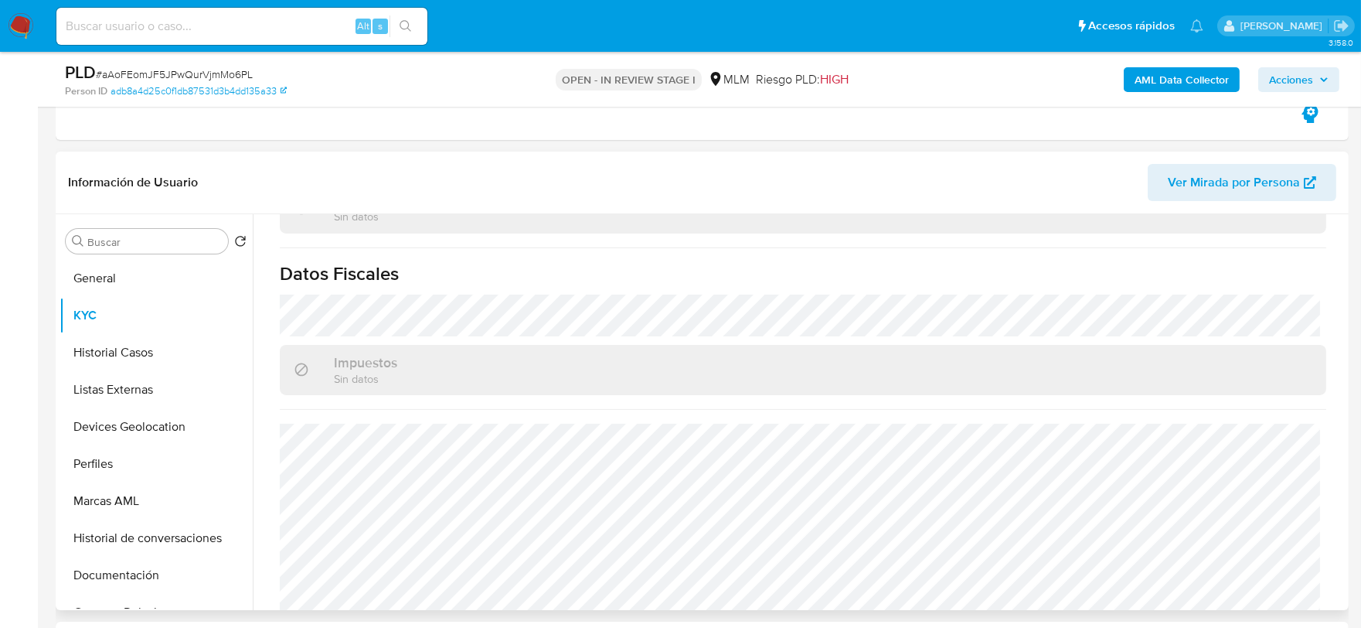
scroll to position [1088, 0]
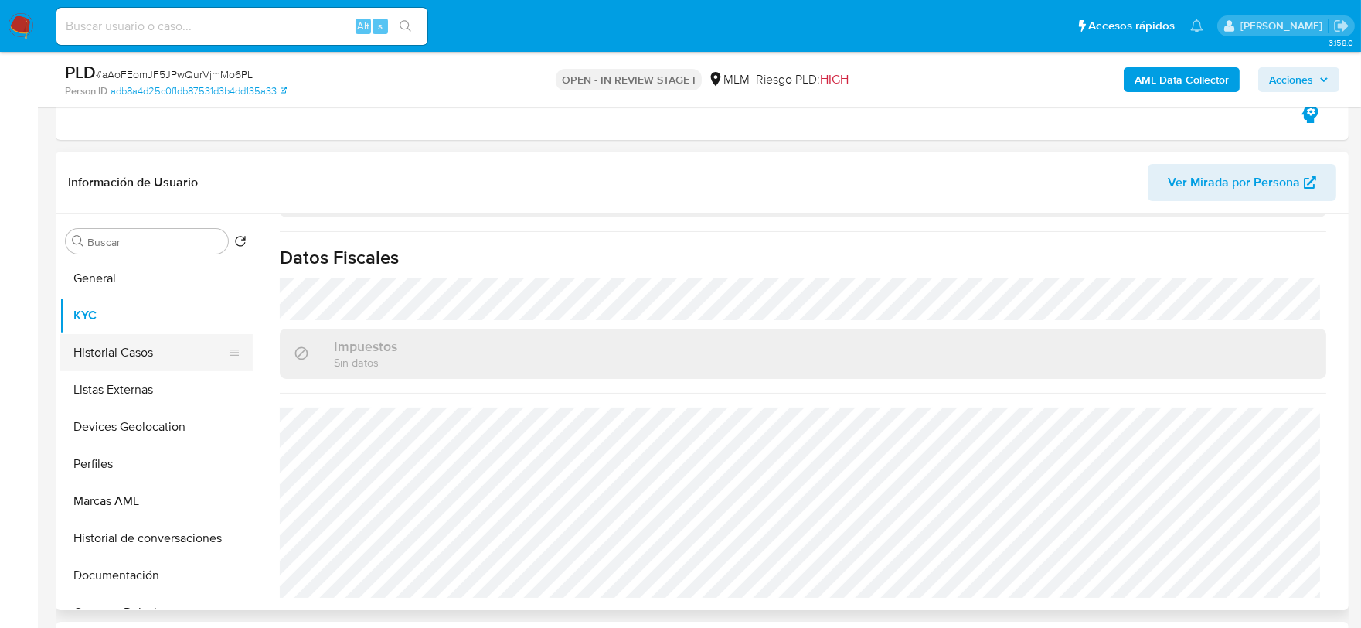
click at [165, 351] on button "Historial Casos" at bounding box center [150, 352] width 181 height 37
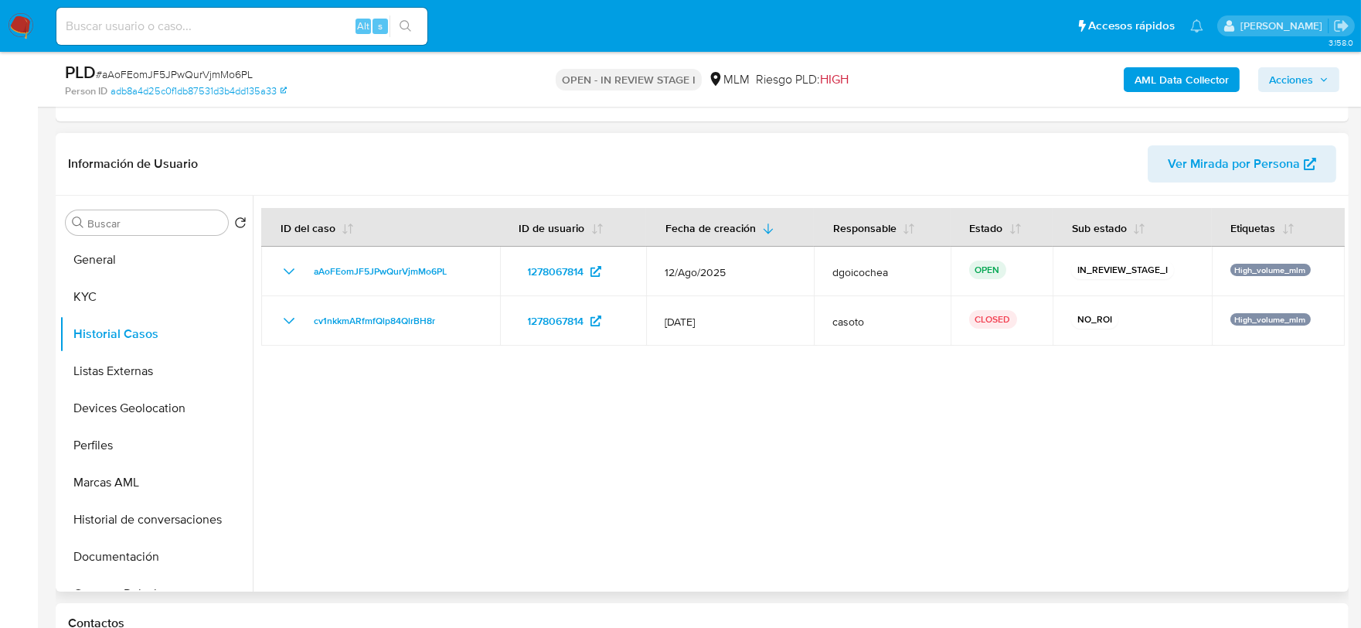
click at [606, 452] on div at bounding box center [799, 394] width 1092 height 396
click at [152, 373] on button "Listas Externas" at bounding box center [150, 371] width 181 height 37
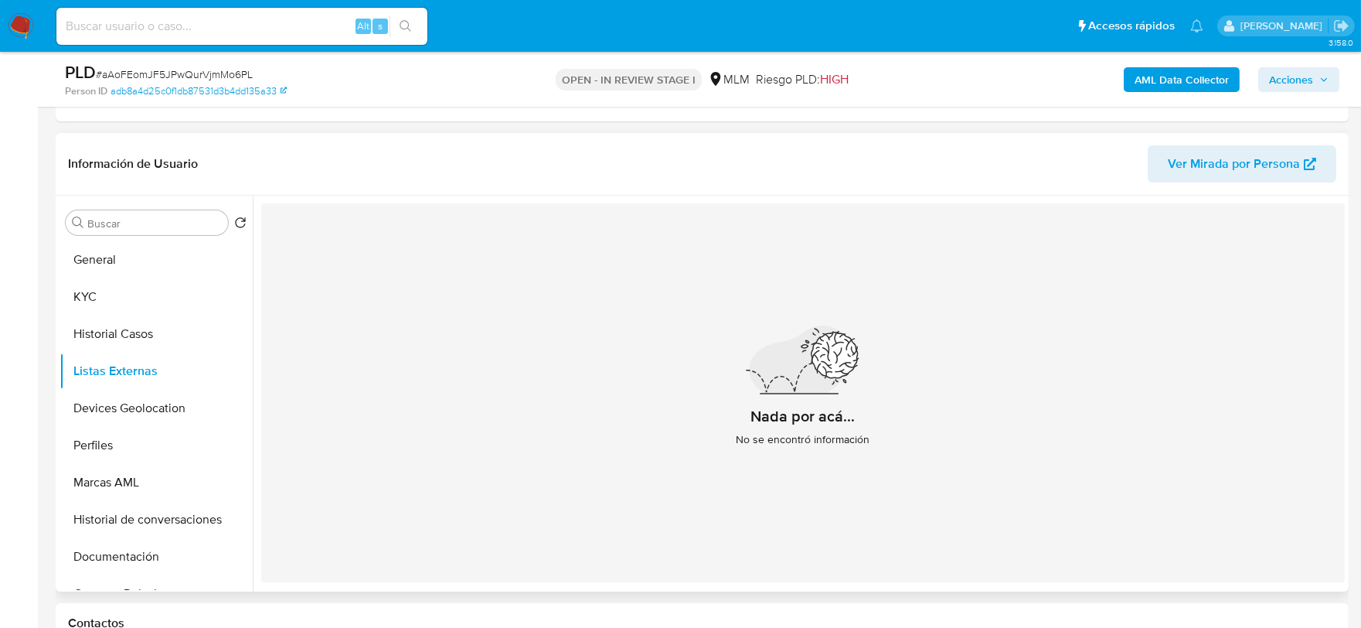
click at [467, 435] on div "Nada por acá... No se encontró información" at bounding box center [803, 392] width 1084 height 379
click at [135, 414] on button "Devices Geolocation" at bounding box center [150, 408] width 181 height 37
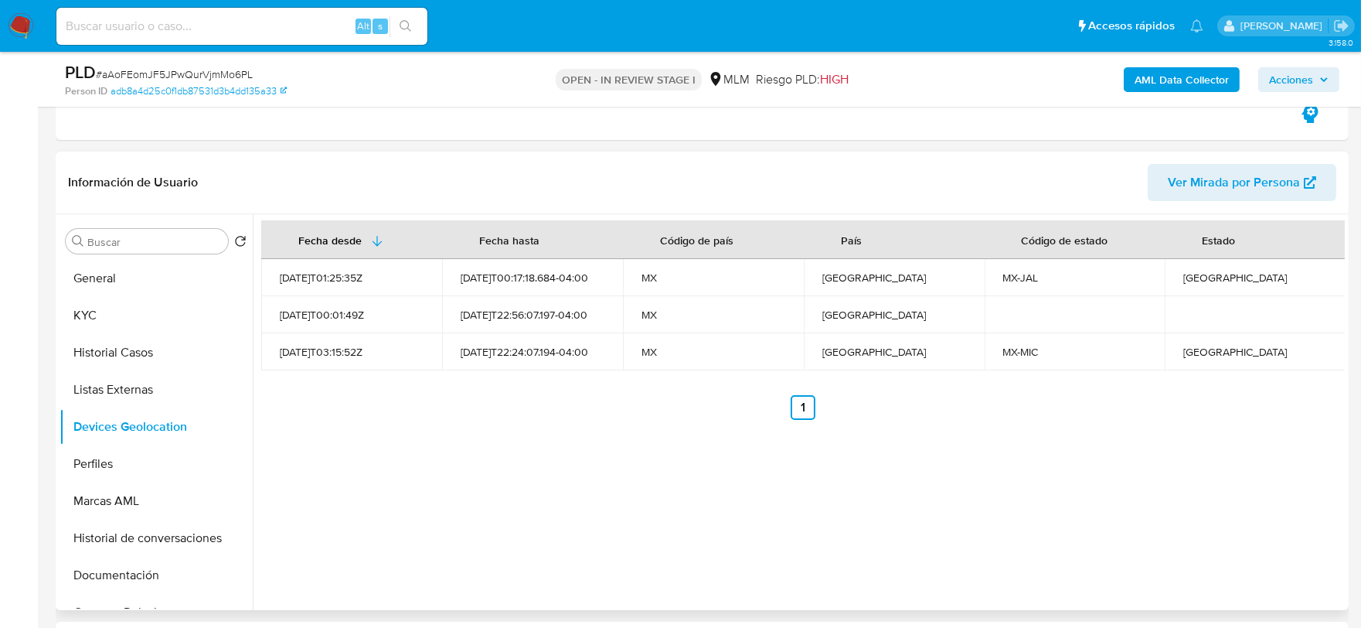
click at [520, 470] on div "Fecha desde Fecha hasta Código de país País Código de estado Estado 2023-01-03T…" at bounding box center [799, 412] width 1092 height 396
click at [118, 468] on button "Perfiles" at bounding box center [156, 463] width 193 height 37
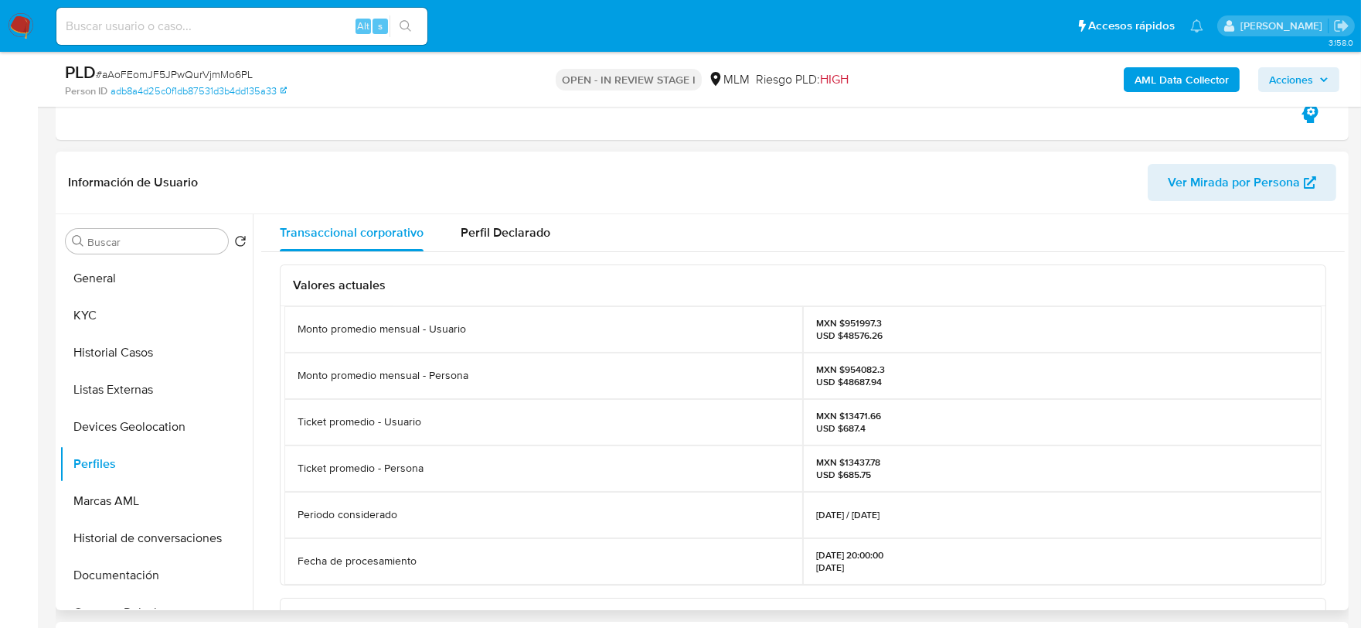
click at [271, 437] on div "Valores actuales Monto promedio mensual - Usuario MXN $951997.3 USD $48576.26 M…" at bounding box center [803, 626] width 1084 height 748
click at [113, 583] on button "Documentación" at bounding box center [156, 575] width 193 height 37
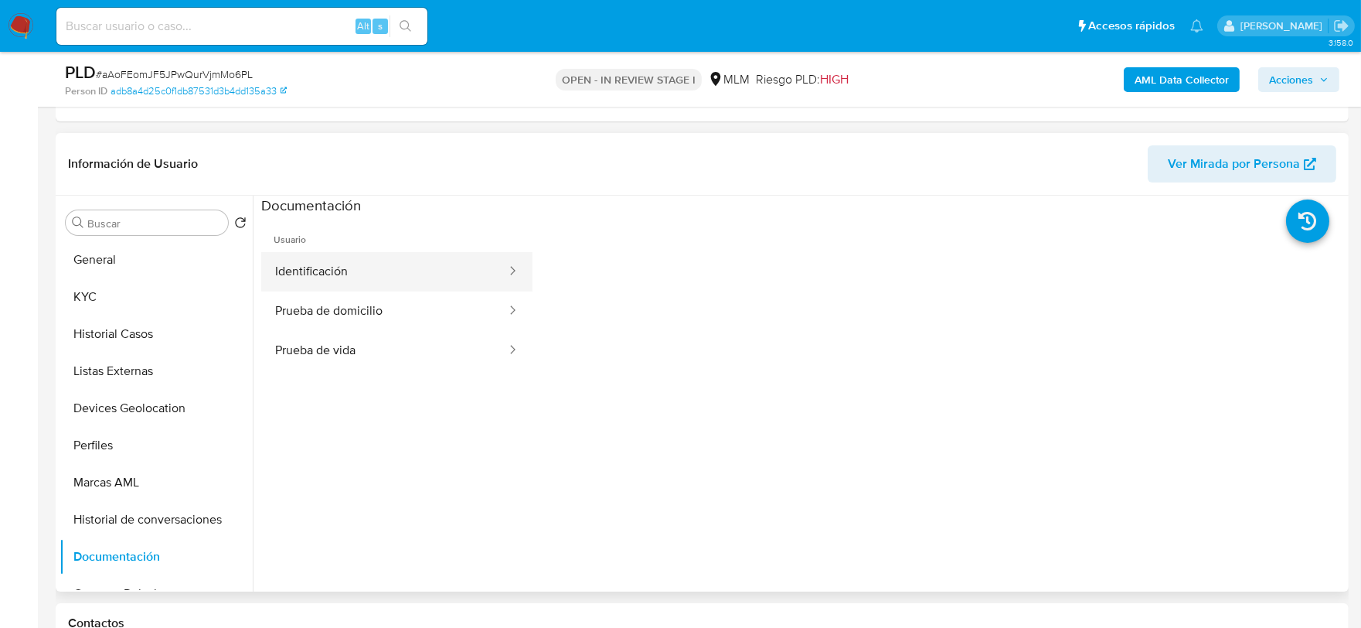
click at [353, 259] on button "Identificación" at bounding box center [384, 271] width 247 height 39
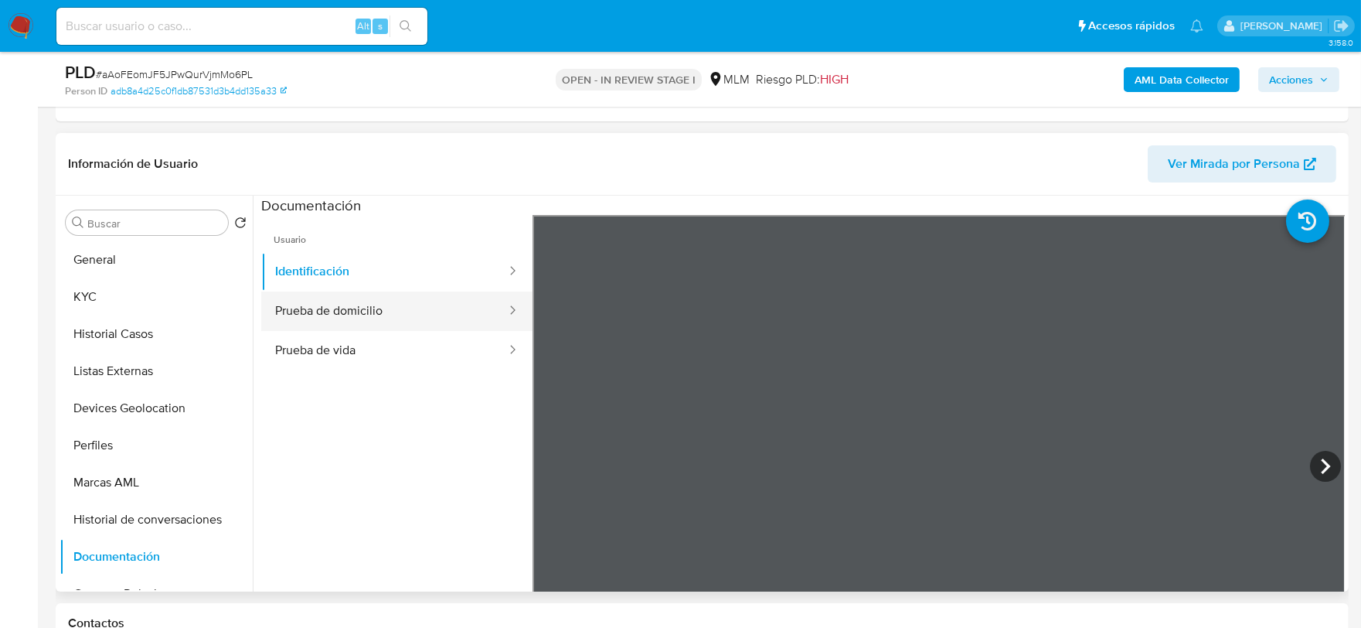
click at [414, 314] on button "Prueba de domicilio" at bounding box center [384, 310] width 247 height 39
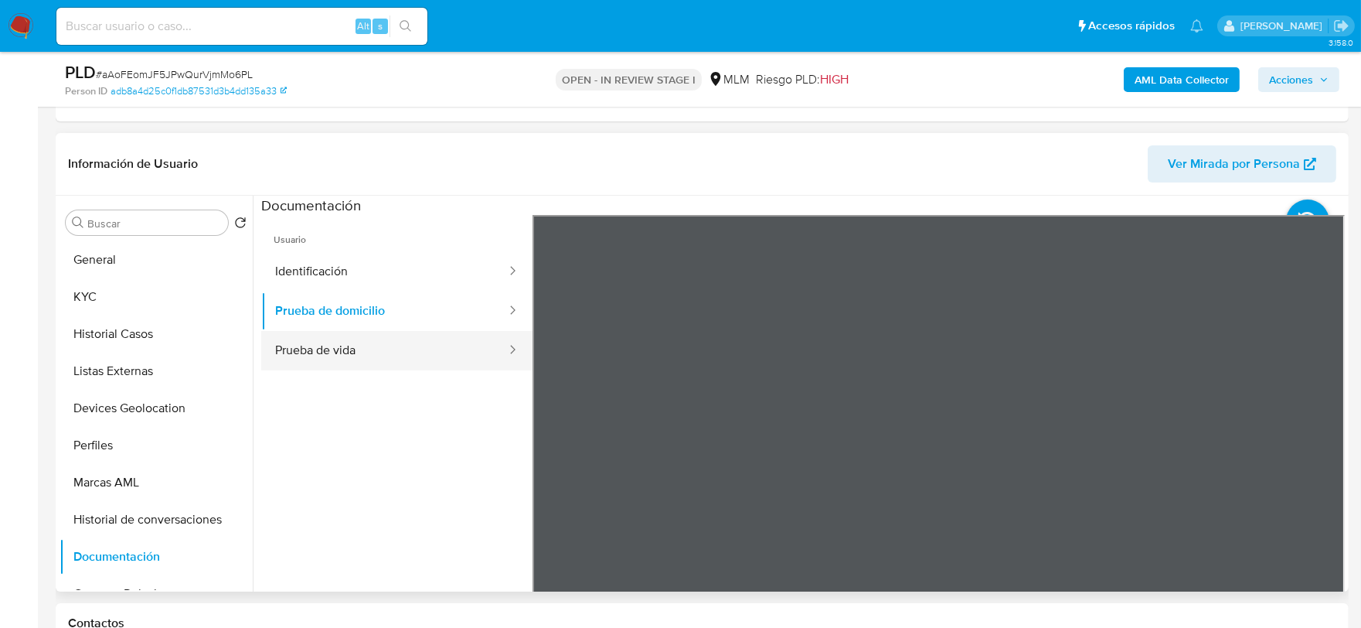
click at [396, 346] on button "Prueba de vida" at bounding box center [384, 350] width 247 height 39
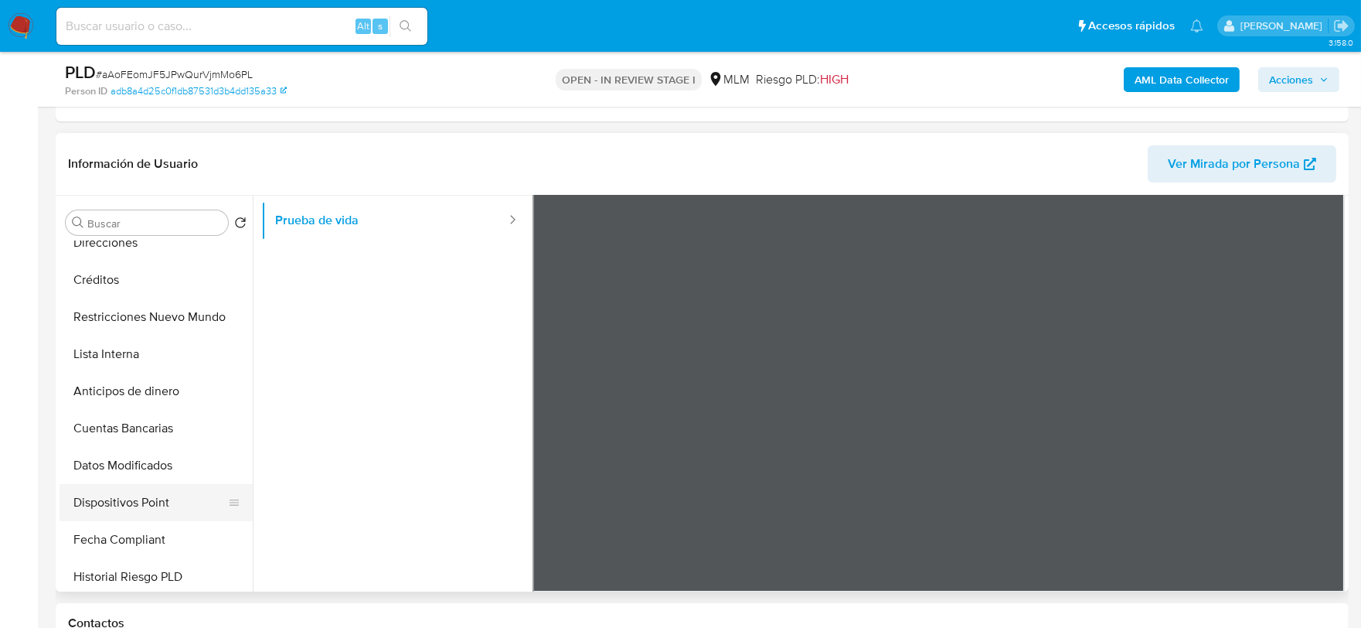
scroll to position [428, 0]
click at [122, 306] on button "Restricciones Nuevo Mundo" at bounding box center [150, 313] width 181 height 37
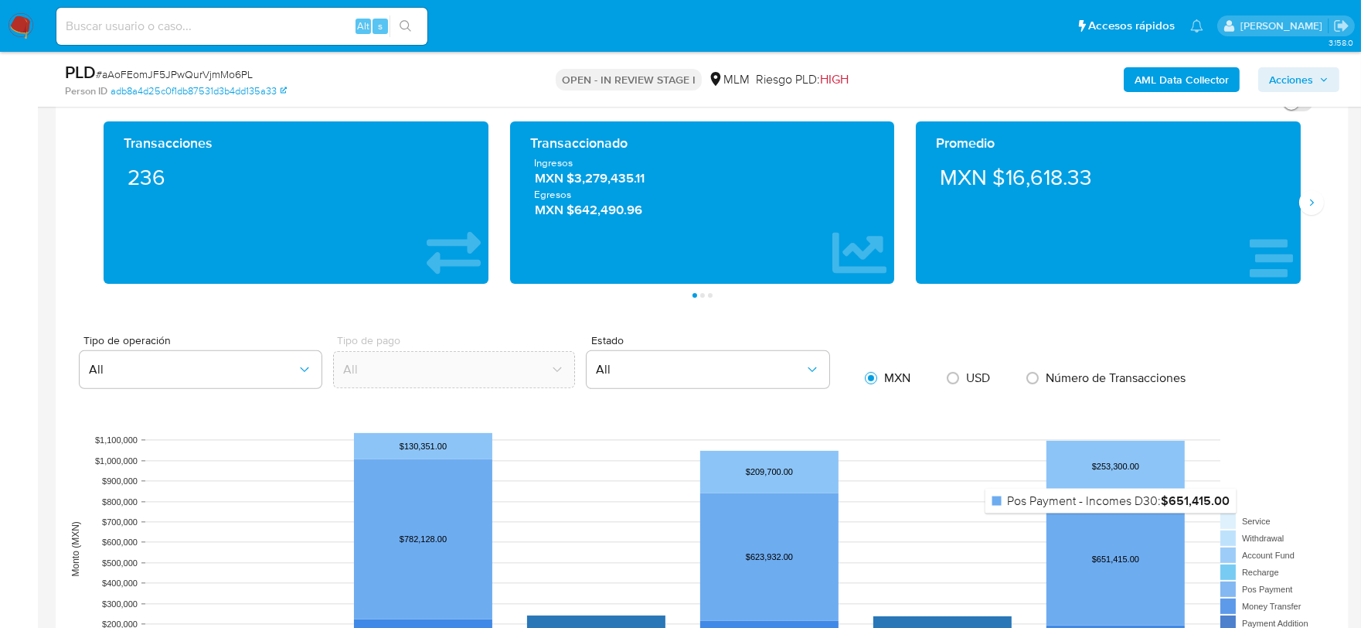
scroll to position [945, 0]
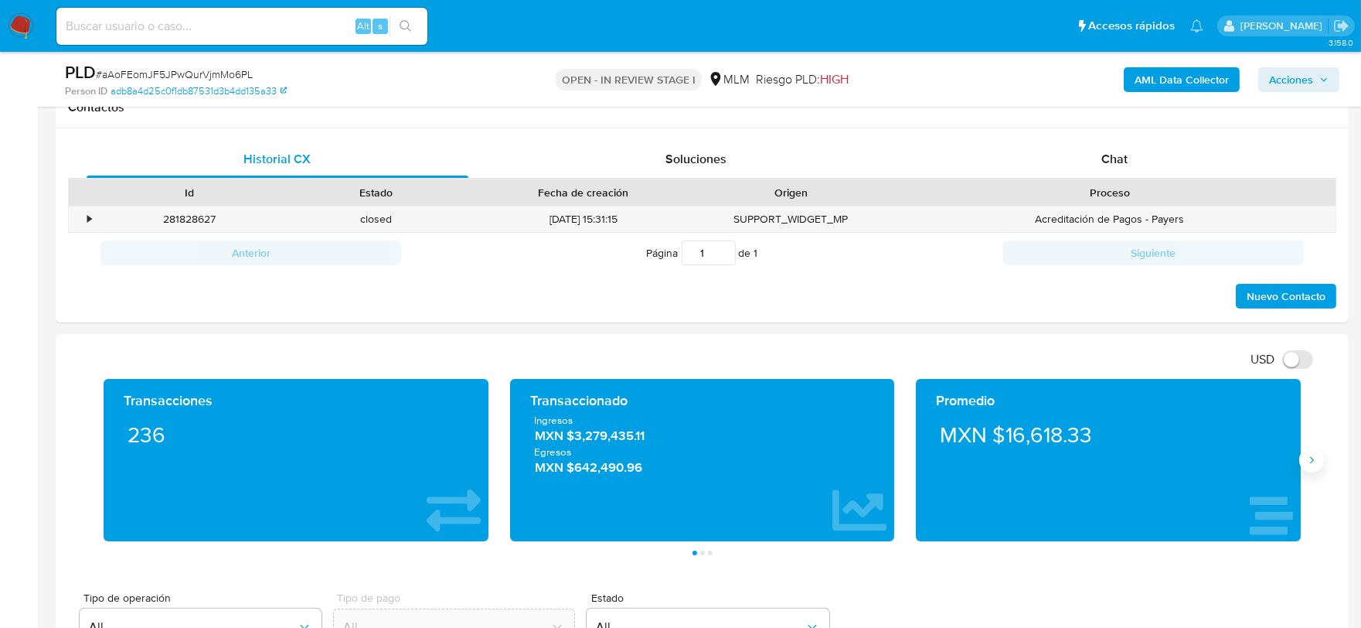
click at [1309, 469] on button "Siguiente" at bounding box center [1312, 460] width 25 height 25
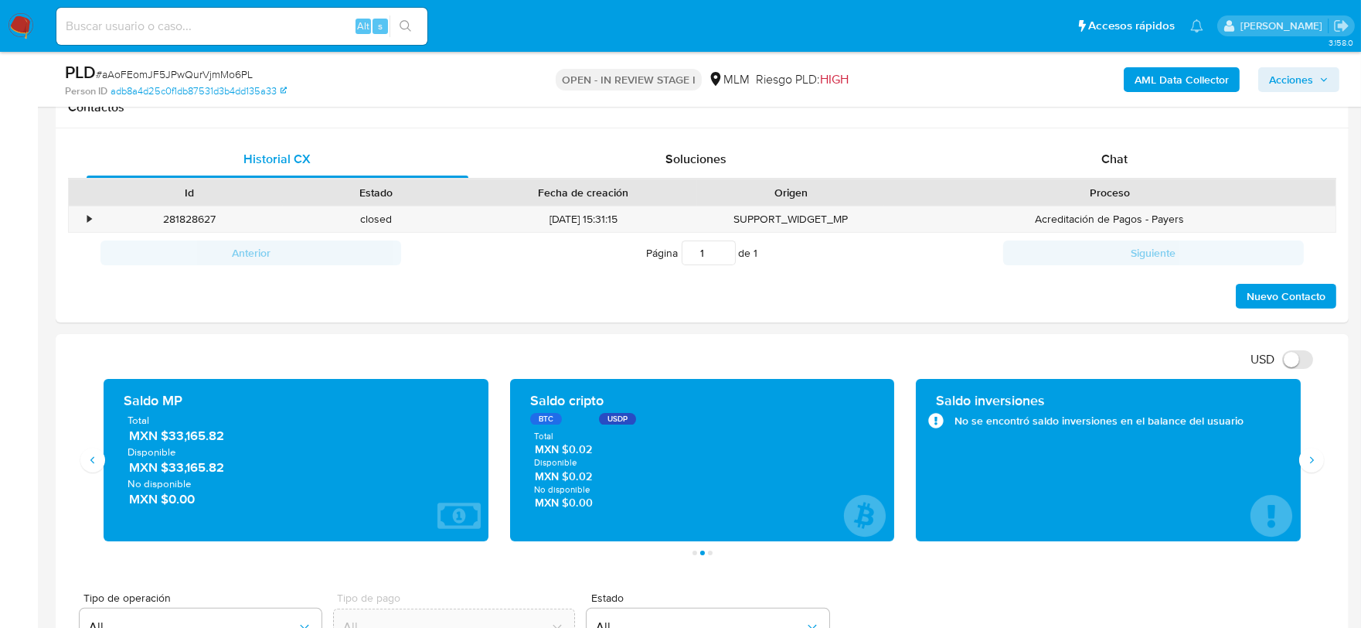
drag, startPoint x: 244, startPoint y: 438, endPoint x: 192, endPoint y: 452, distance: 53.6
click at [167, 438] on span "MXN $33,165.82" at bounding box center [297, 437] width 336 height 18
click at [248, 434] on span "MXN $33,165.82" at bounding box center [297, 437] width 336 height 18
drag, startPoint x: 237, startPoint y: 438, endPoint x: 176, endPoint y: 445, distance: 60.6
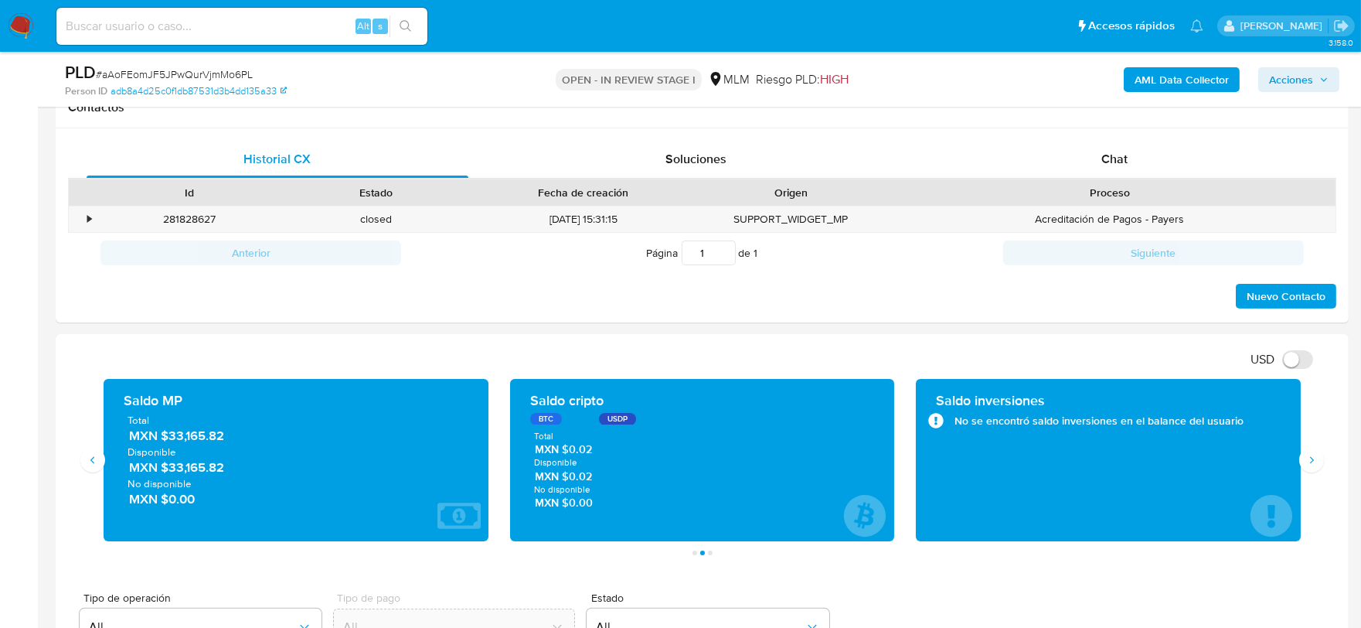
click at [175, 443] on span "MXN $33,165.82" at bounding box center [297, 437] width 336 height 18
click at [557, 361] on div "USD Cambiar entre moneda local y dolar" at bounding box center [696, 359] width 1257 height 26
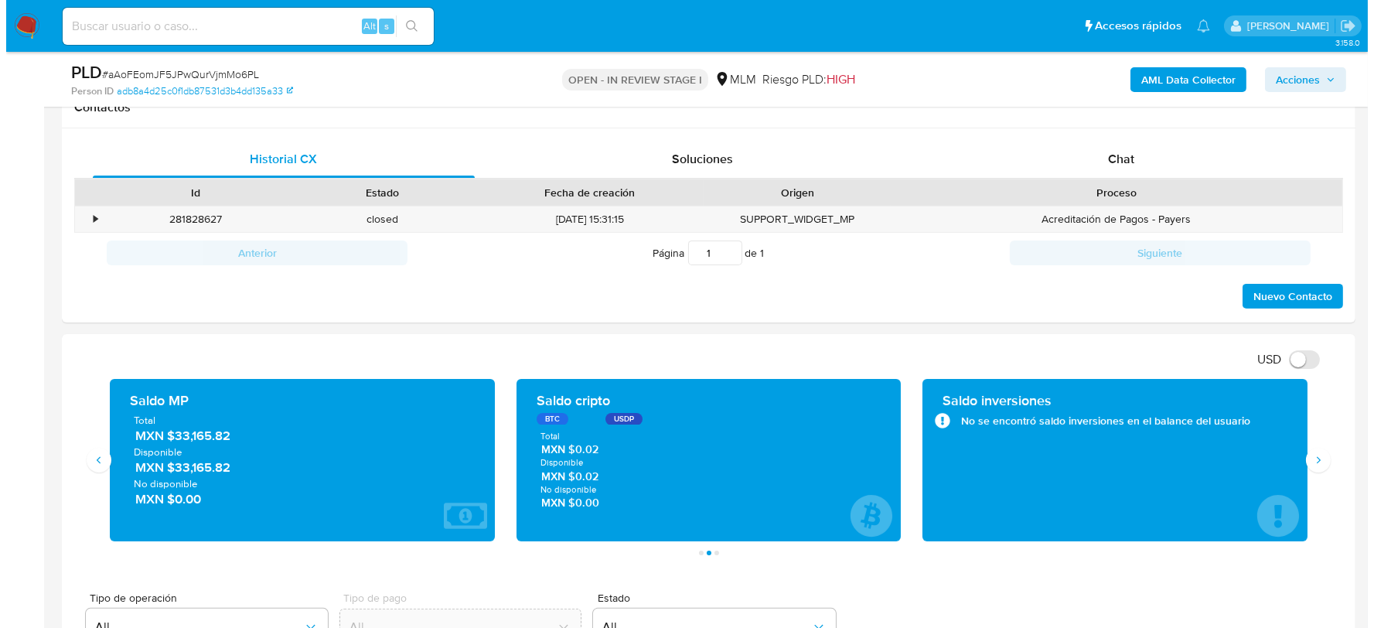
scroll to position [477, 0]
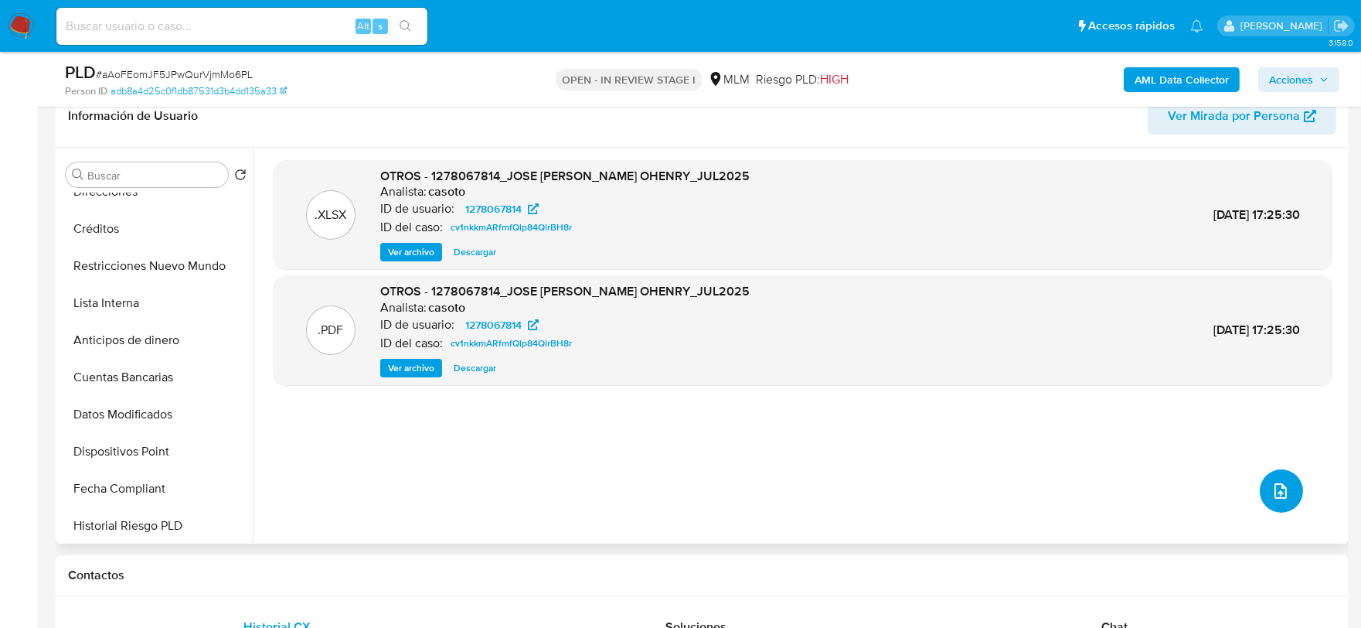
click at [1280, 499] on span "upload-file" at bounding box center [1281, 491] width 19 height 19
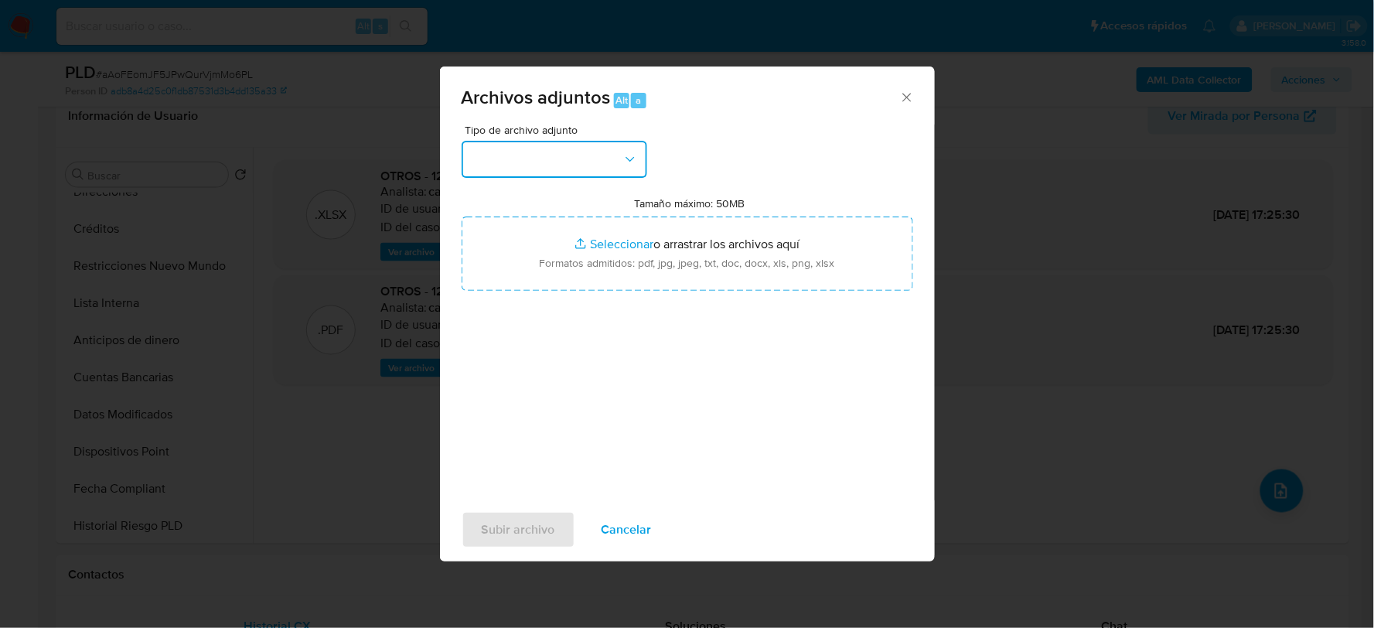
click at [566, 160] on button "button" at bounding box center [555, 159] width 186 height 37
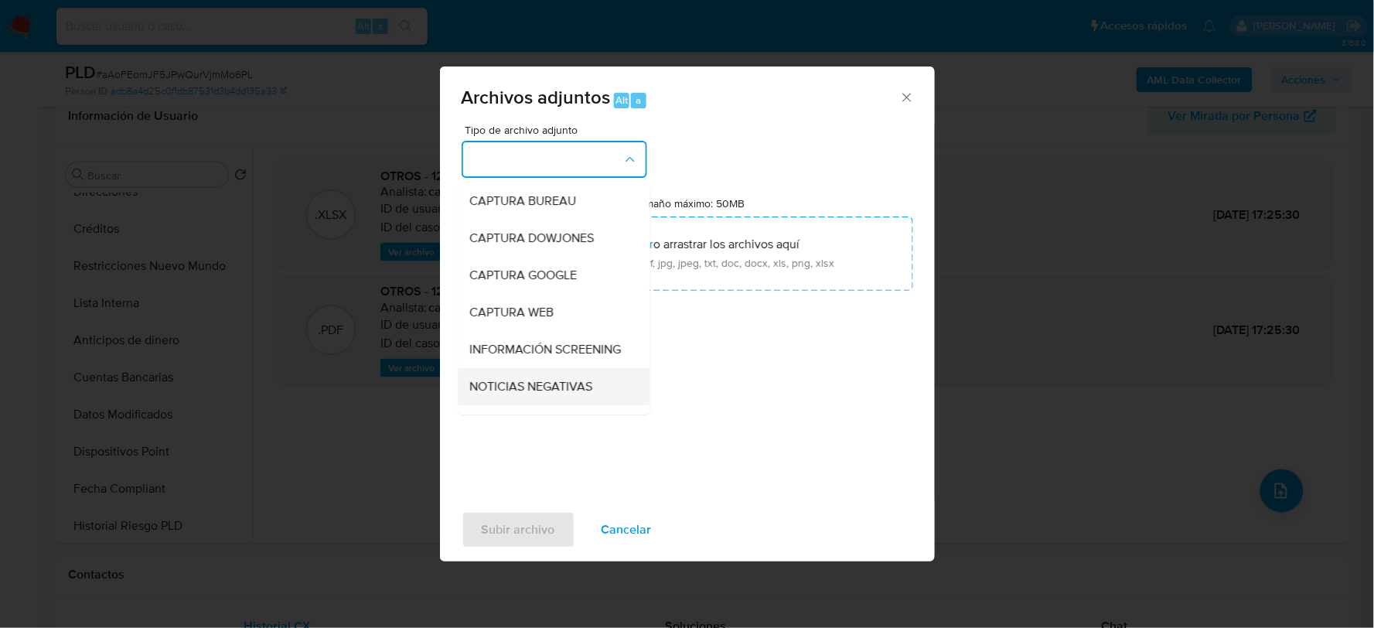
scroll to position [118, 0]
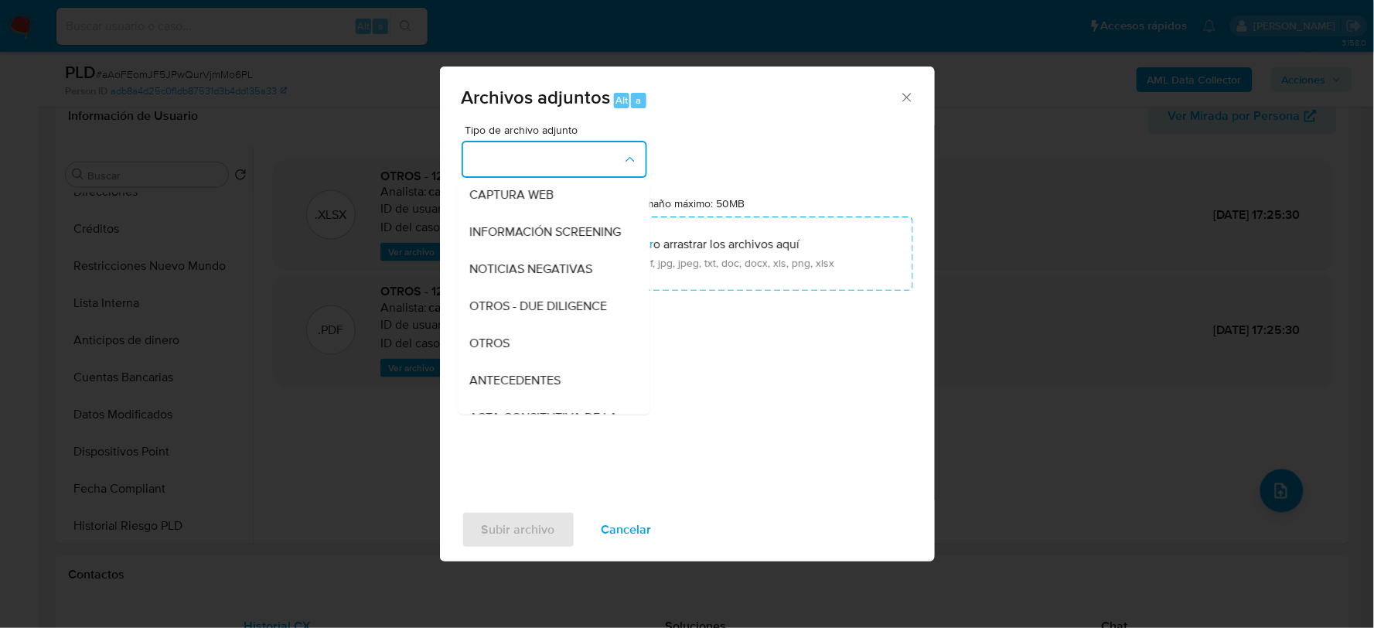
click at [522, 360] on div "OTROS" at bounding box center [549, 342] width 158 height 37
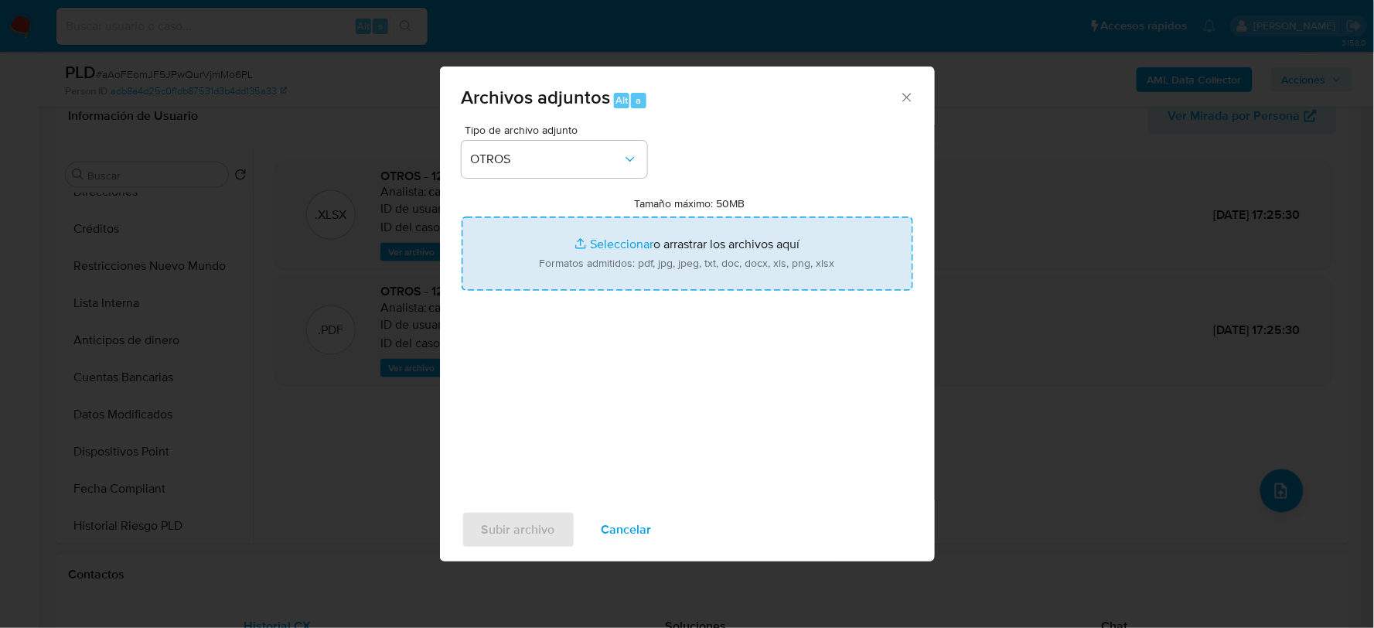
type input "C:\fakepath\1278067814_JOSE LOPEZ_AGO2025.xlsx"
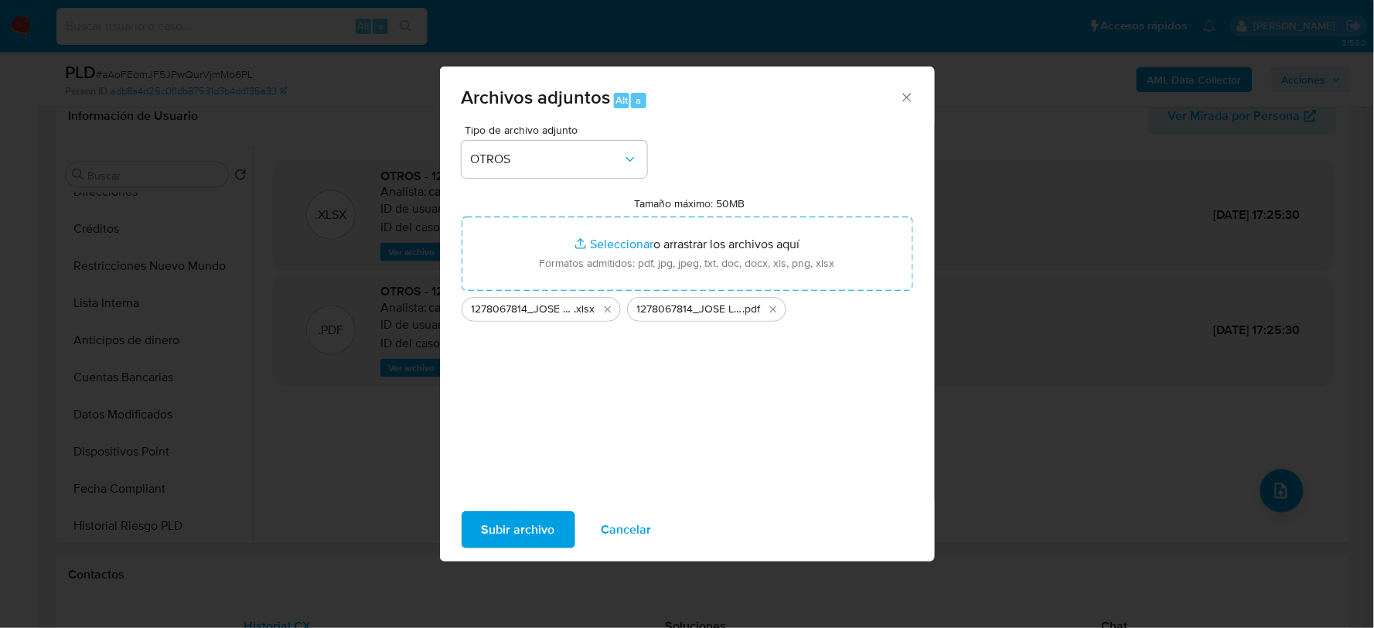
click at [777, 305] on icon "Eliminar 1278067814_JOSE LOPEZ_AGO2025.pdf" at bounding box center [773, 309] width 12 height 12
click at [636, 528] on span "Cancelar" at bounding box center [626, 530] width 50 height 34
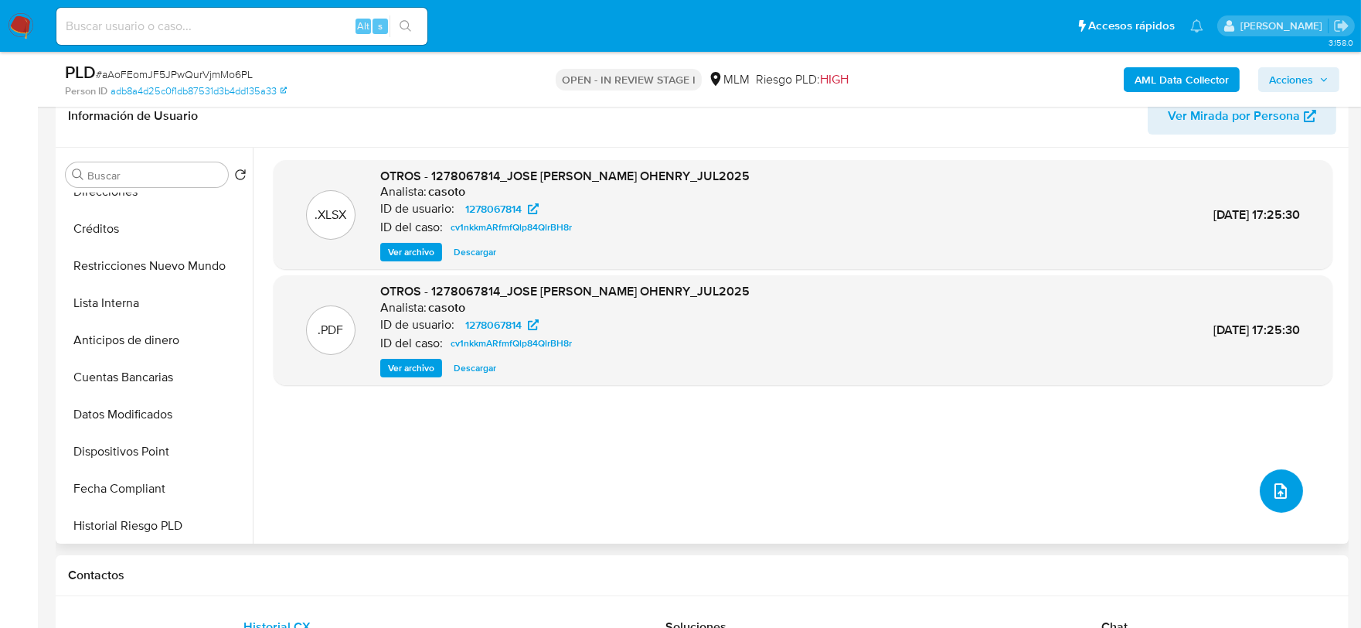
click at [1276, 469] on button "upload-file" at bounding box center [1281, 490] width 43 height 43
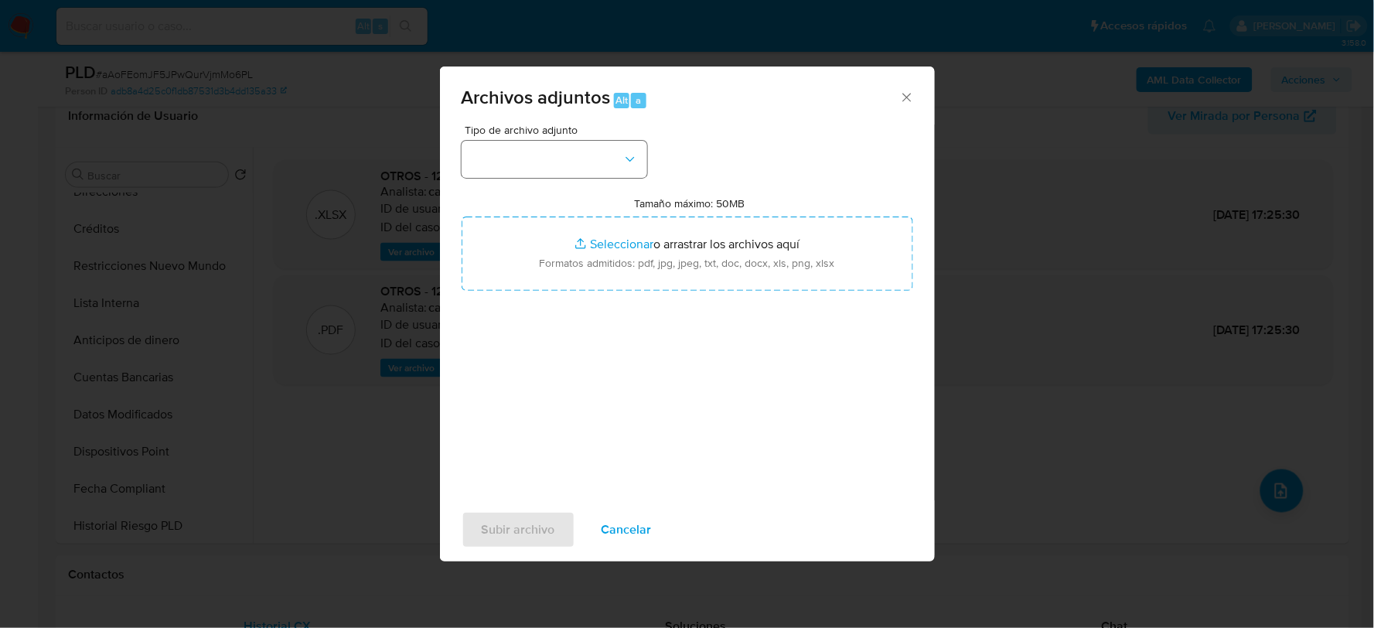
drag, startPoint x: 562, startPoint y: 134, endPoint x: 566, endPoint y: 152, distance: 18.2
click at [564, 135] on span "Tipo de archivo adjunto" at bounding box center [558, 129] width 186 height 11
click at [566, 152] on button "button" at bounding box center [555, 159] width 186 height 37
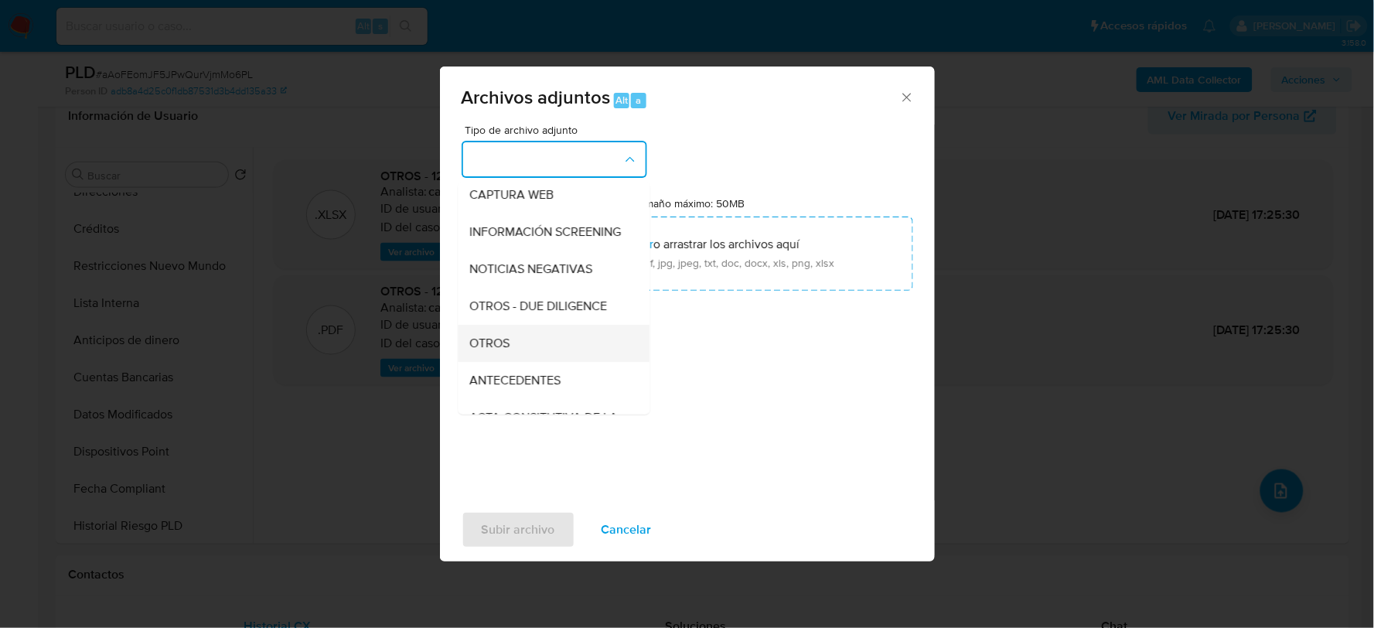
click at [492, 350] on span "OTROS" at bounding box center [490, 342] width 40 height 15
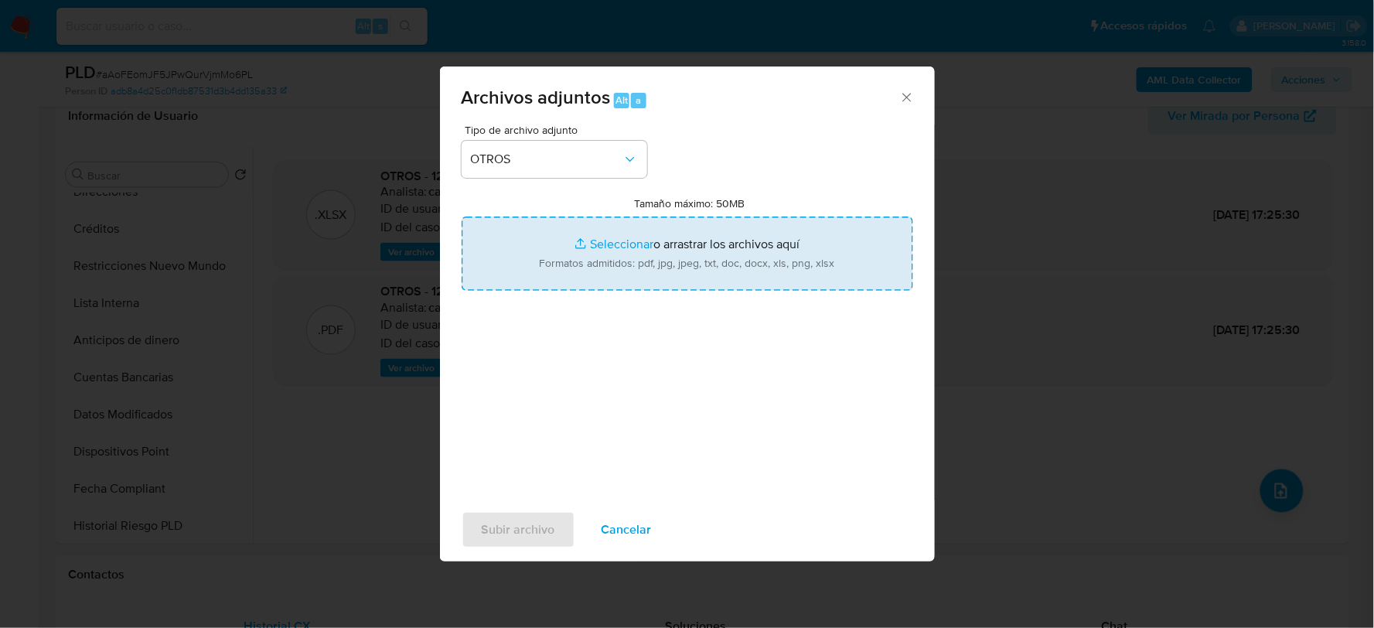
type input "C:\fakepath\1278067814_JOSE LOPEZ_AGO2025.pdf"
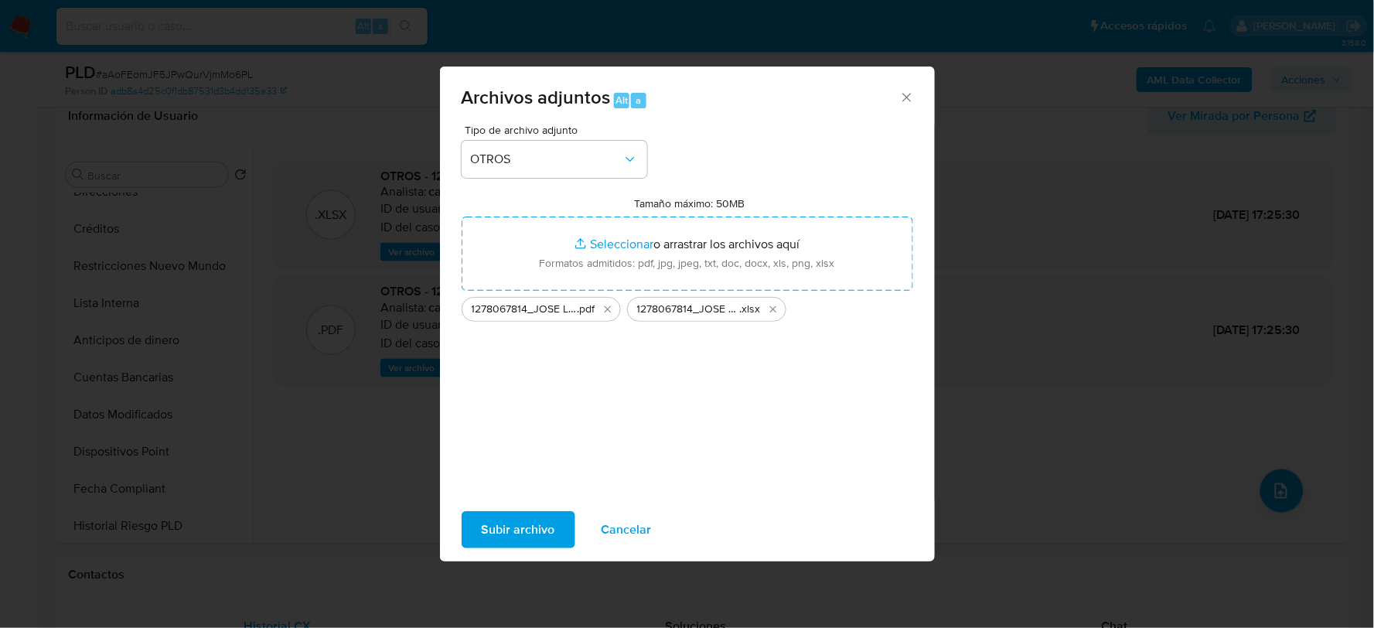
click at [536, 523] on span "Subir archivo" at bounding box center [518, 530] width 73 height 34
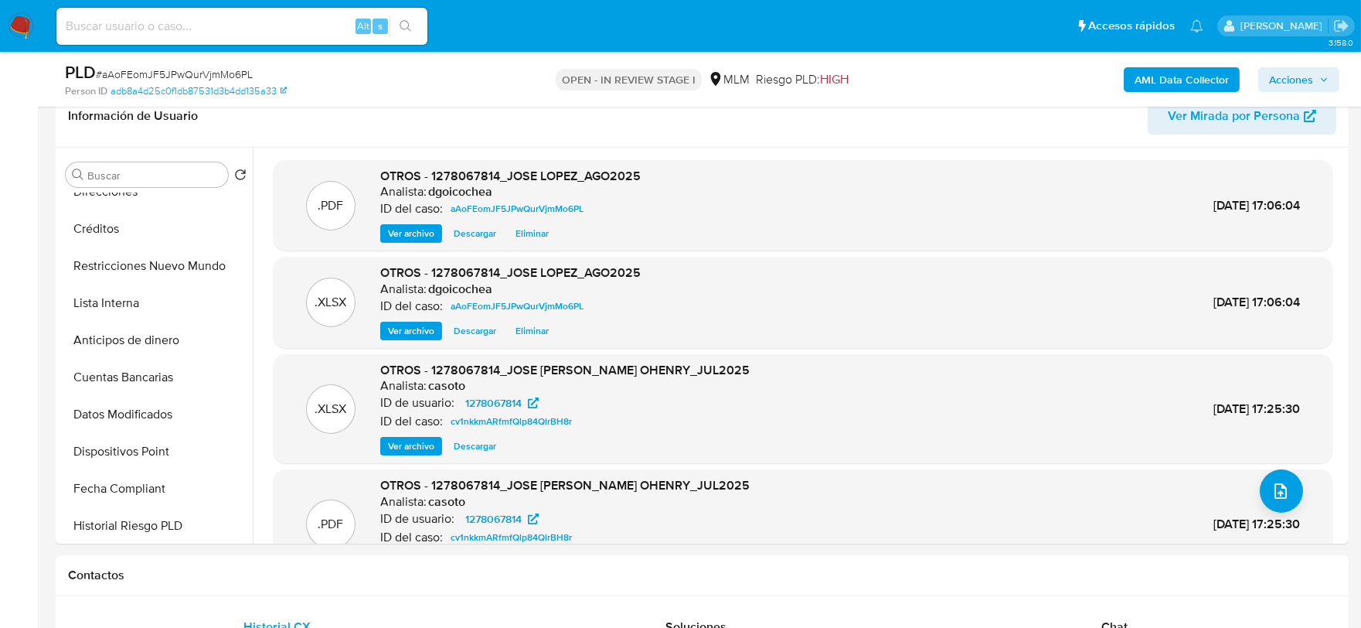
click at [1294, 75] on span "Acciones" at bounding box center [1291, 79] width 44 height 25
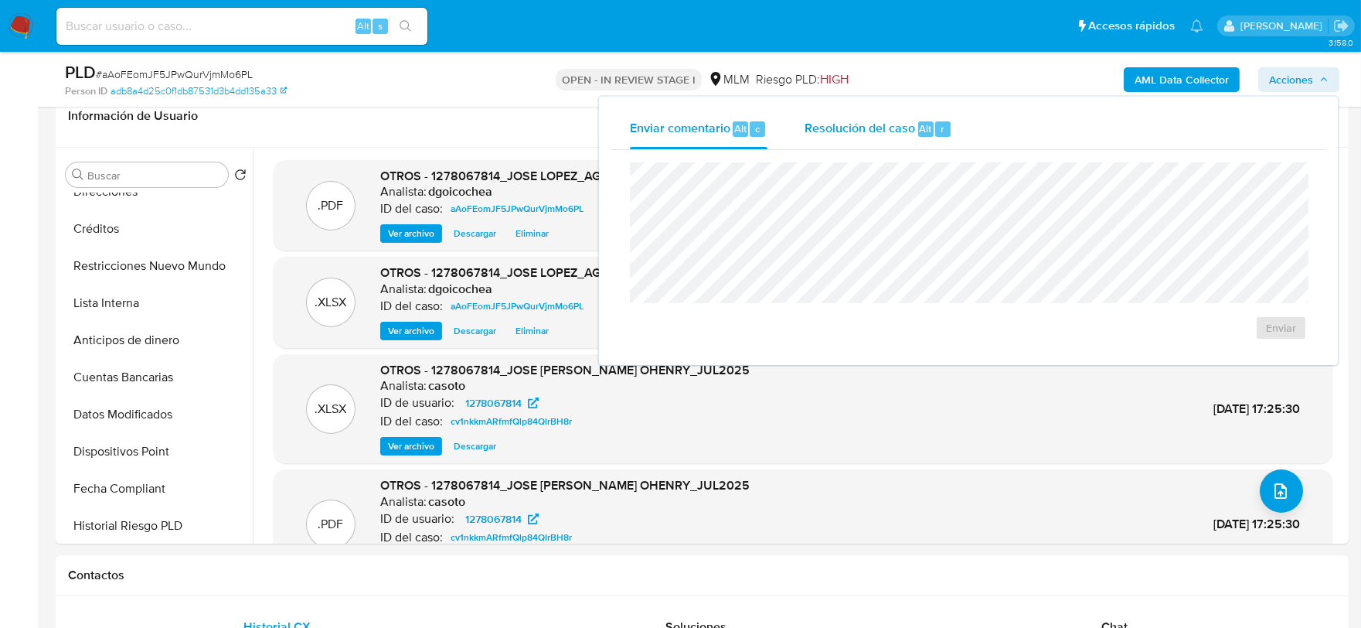
click at [854, 121] on span "Resolución del caso" at bounding box center [860, 128] width 111 height 18
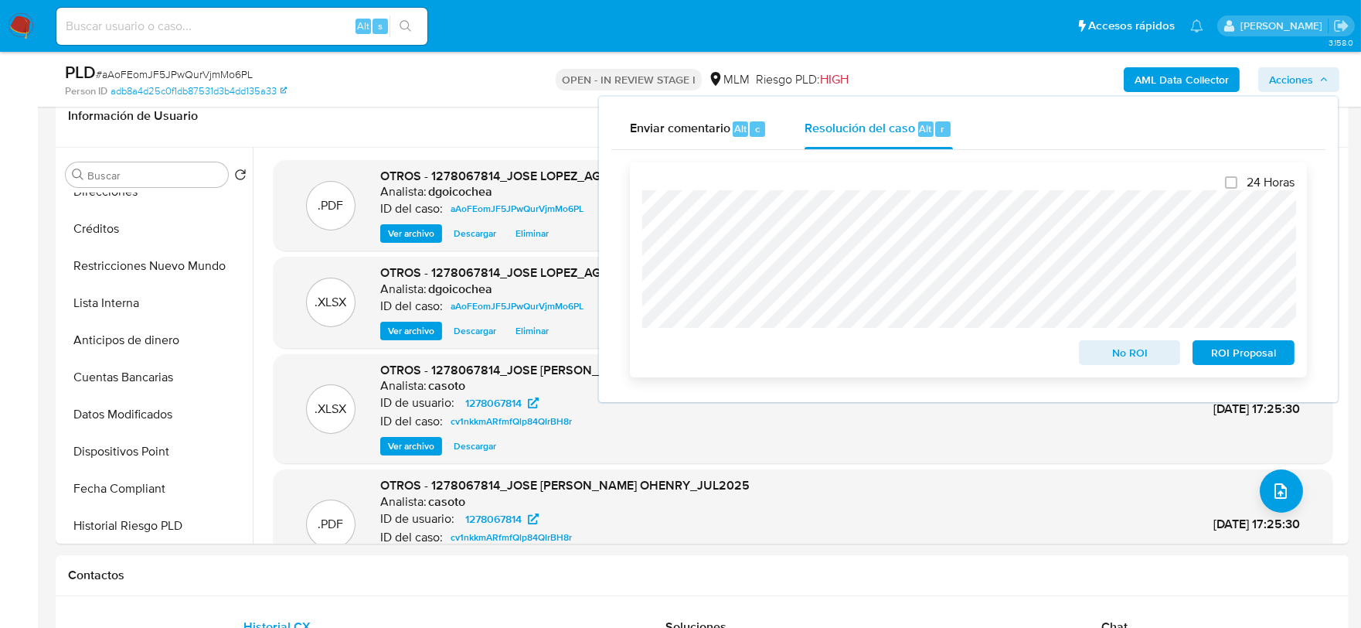
click at [1140, 353] on span "No ROI" at bounding box center [1130, 353] width 80 height 22
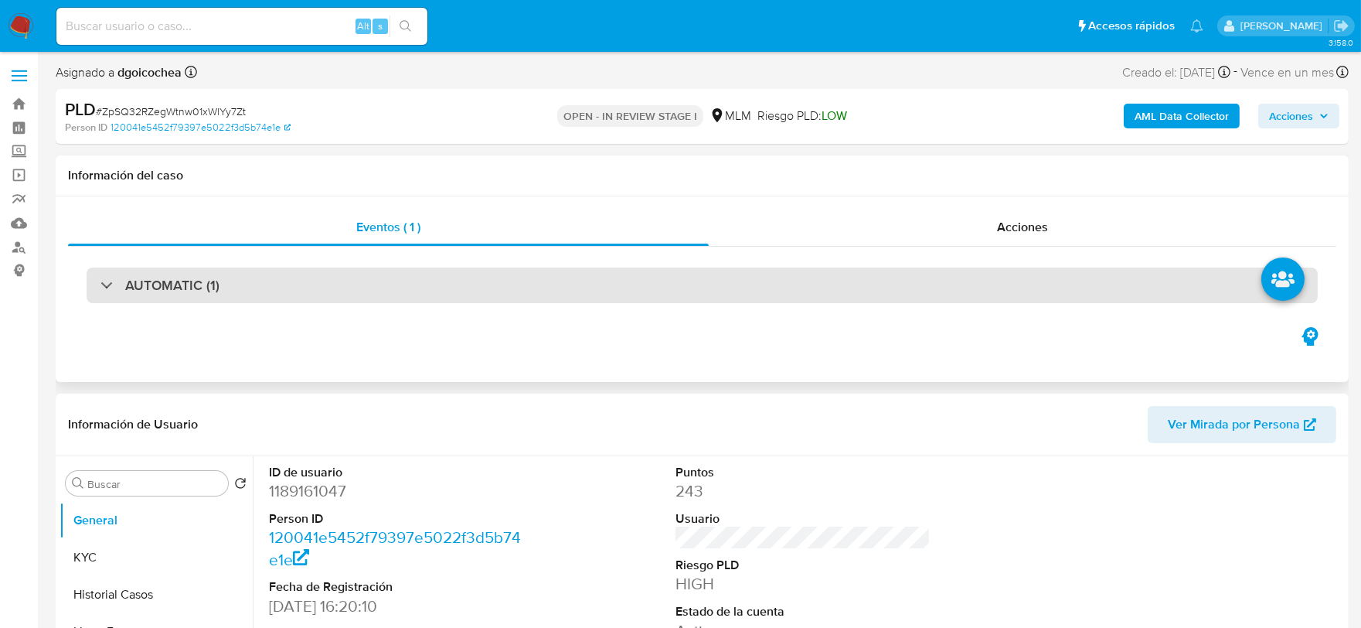
select select "10"
click at [159, 277] on h3 "AUTOMATIC (1)" at bounding box center [172, 285] width 94 height 17
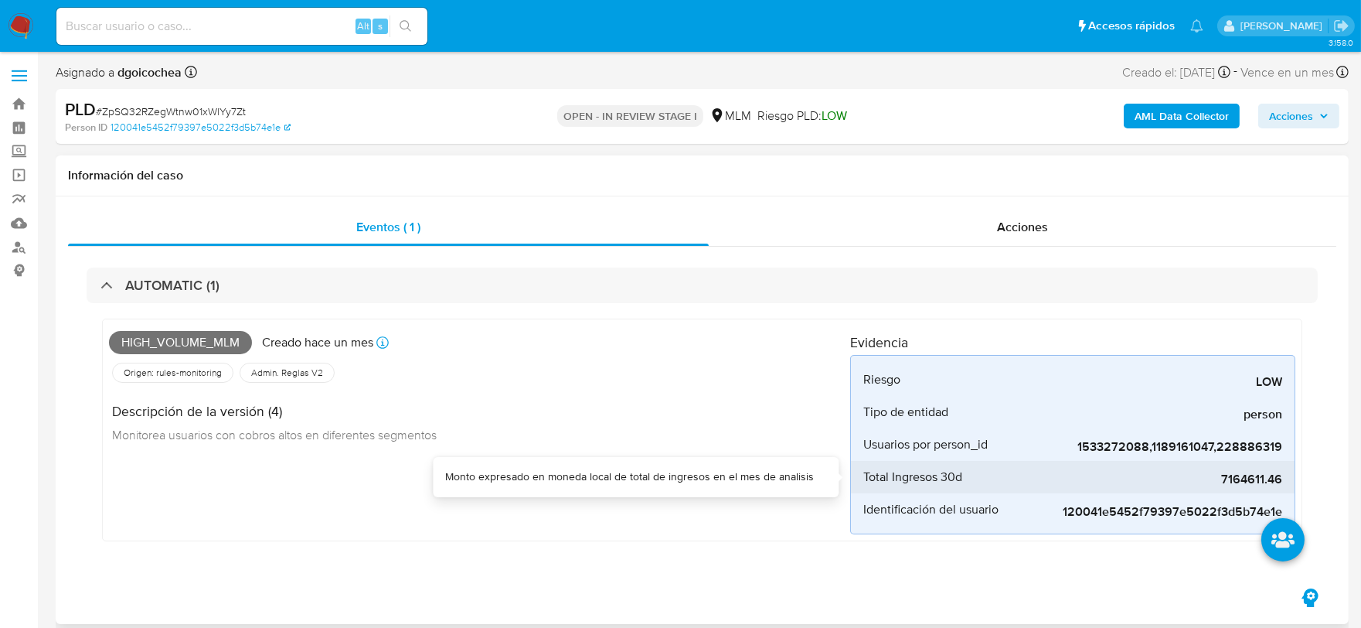
click at [1252, 485] on span "7164611.46" at bounding box center [1167, 479] width 232 height 15
click at [750, 480] on div "High_volume_mlm Creado hace un mes Creado: [DATE] 03:13:00 Origen: rules-monito…" at bounding box center [479, 429] width 741 height 209
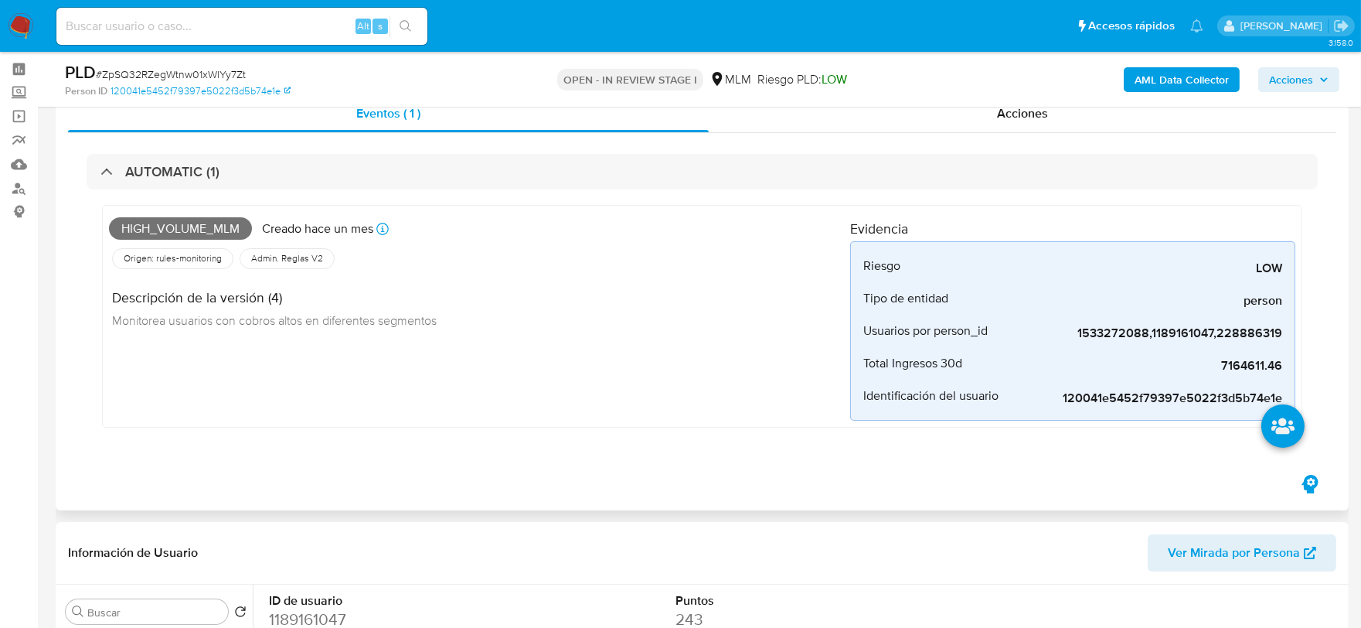
scroll to position [86, 0]
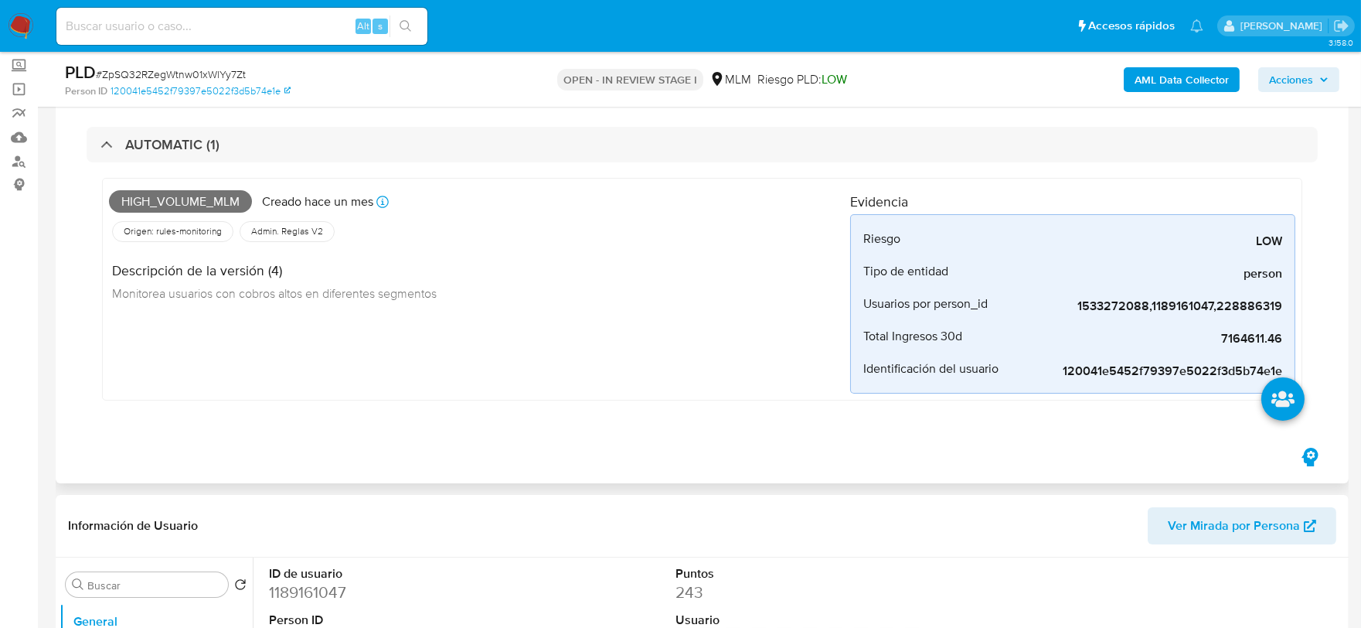
click at [716, 451] on div "Eventos ( 1 ) Acciones AUTOMATIC (1) High_volume_mlm Creado hace un mes Creado:…" at bounding box center [702, 270] width 1293 height 428
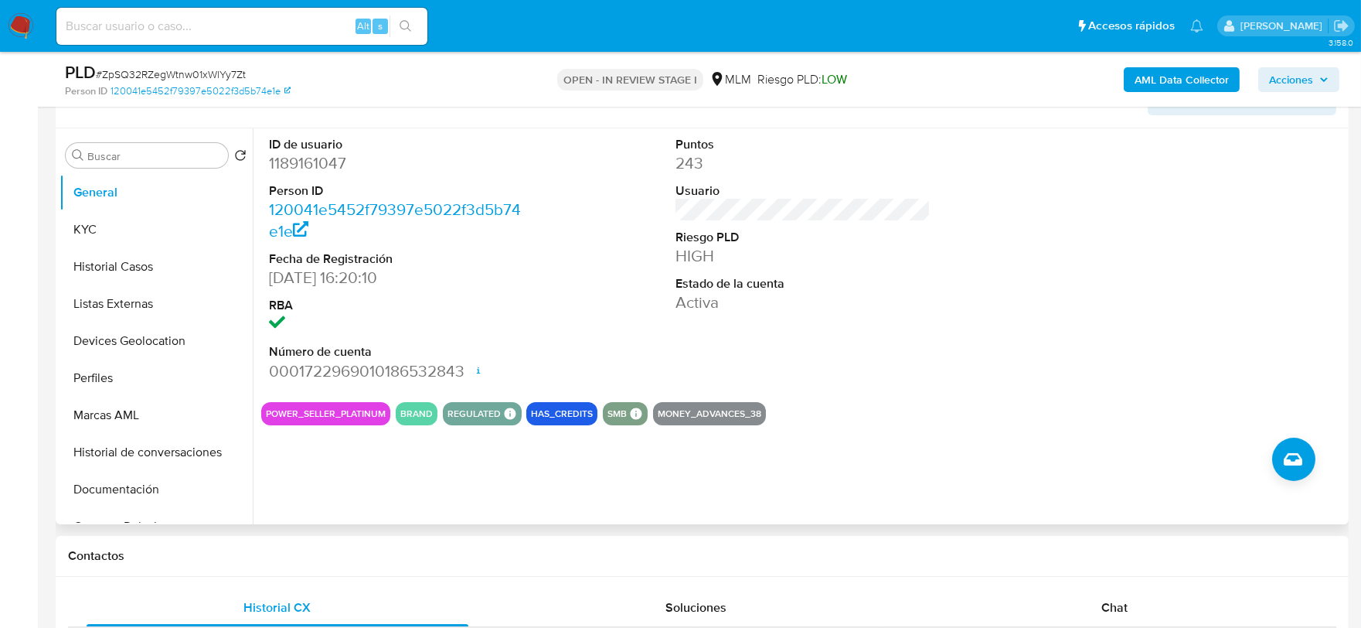
click at [867, 343] on div "Puntos 243 Usuario Riesgo PLD HIGH Estado de la cuenta Activa" at bounding box center [803, 258] width 271 height 261
click at [414, 417] on button "BRAND" at bounding box center [416, 414] width 32 height 6
click at [142, 220] on button "KYC" at bounding box center [150, 229] width 181 height 37
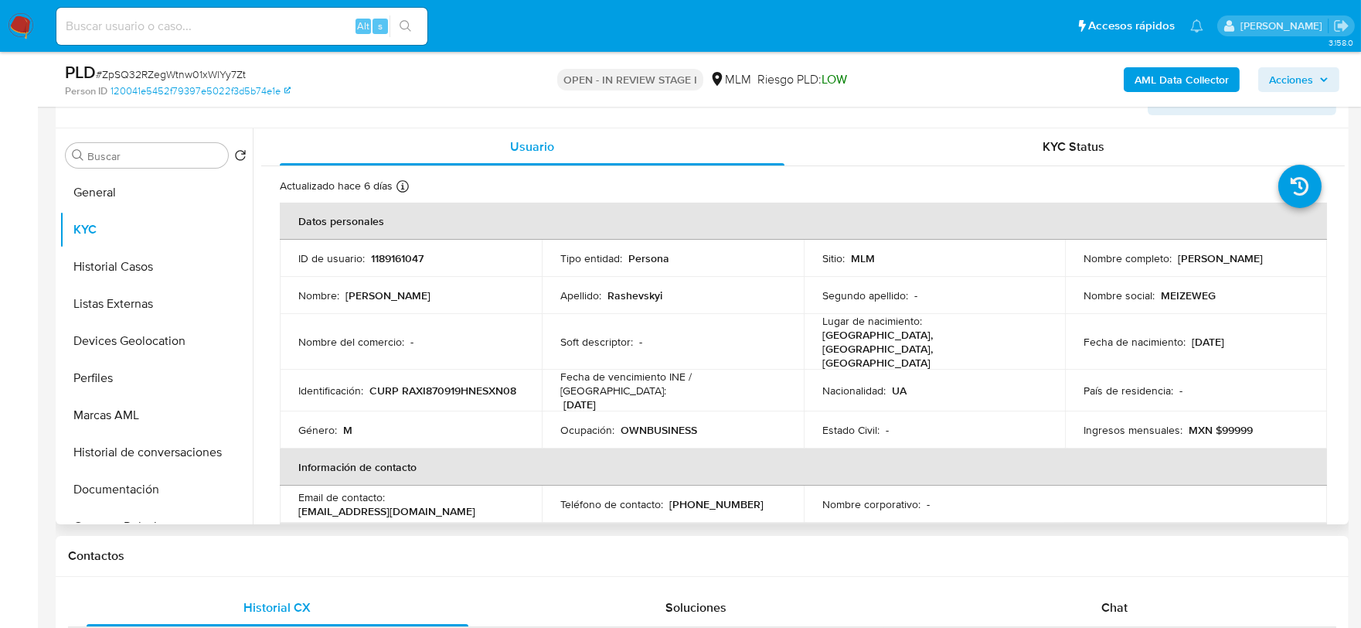
click at [1196, 298] on p "MEIZEWEG" at bounding box center [1188, 295] width 55 height 14
copy p "MEIZEWEG"
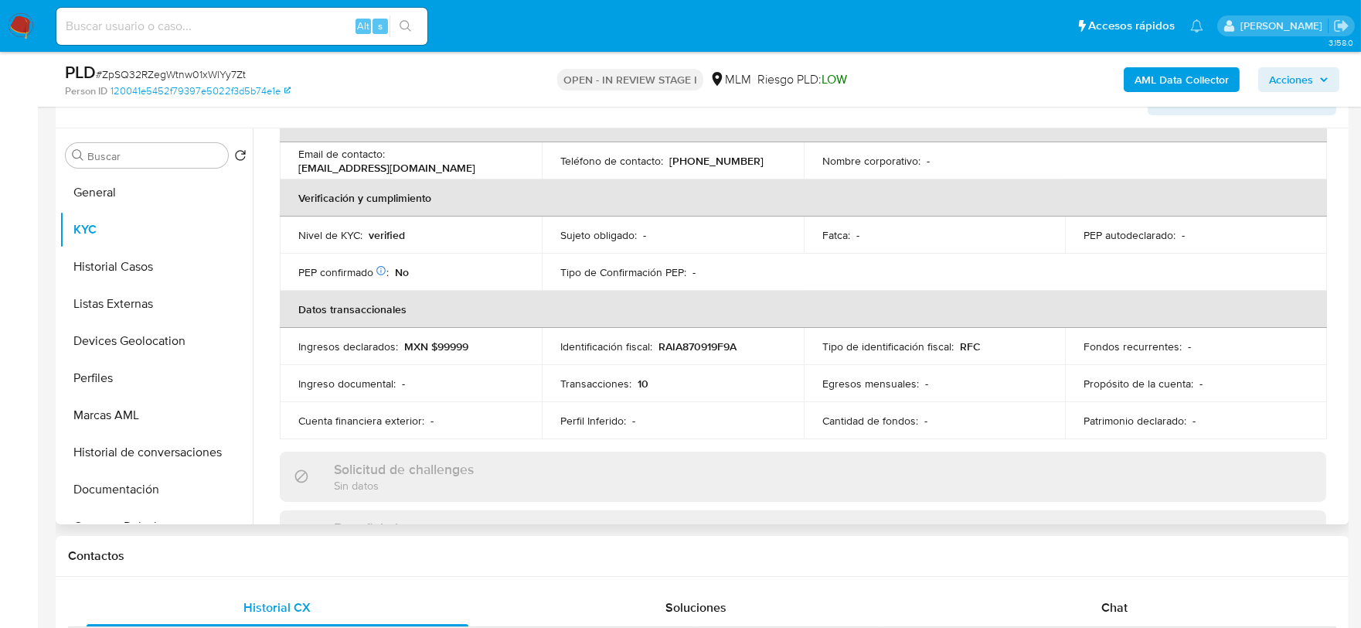
scroll to position [429, 0]
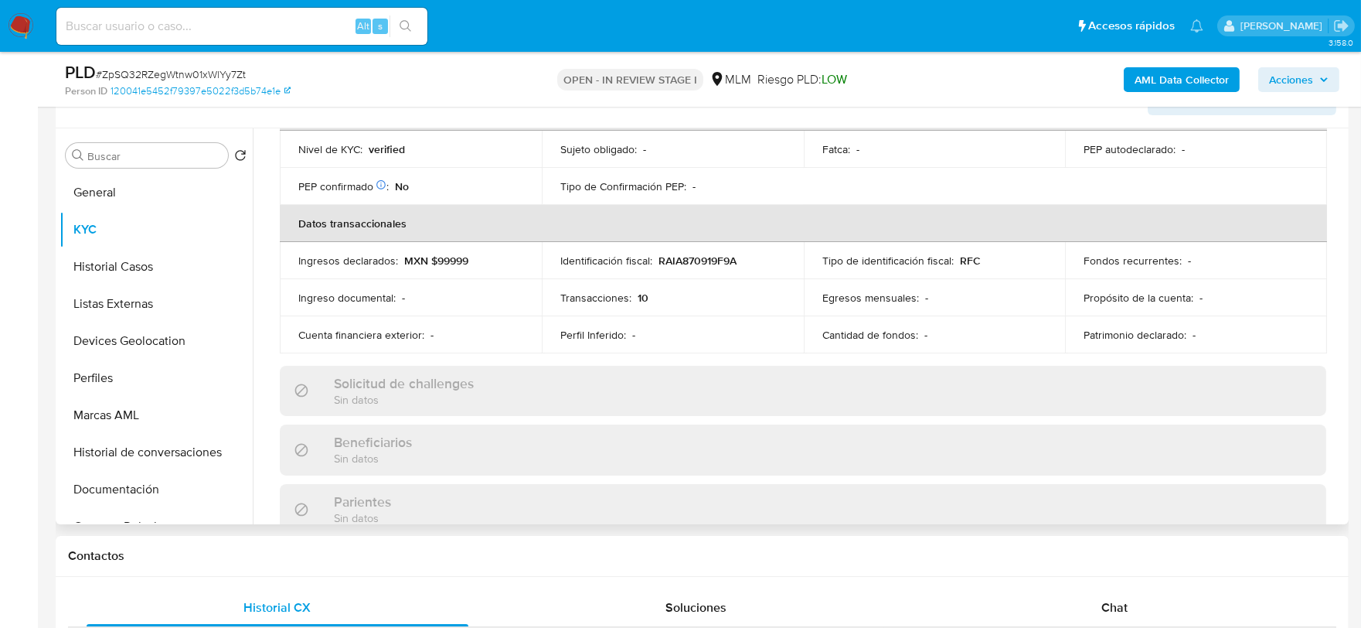
click at [272, 322] on div "Actualizado hace 6 [PERSON_NAME] Creado: [DATE] 15:20:11 Actualizado: [DATE] 07…" at bounding box center [803, 413] width 1084 height 1353
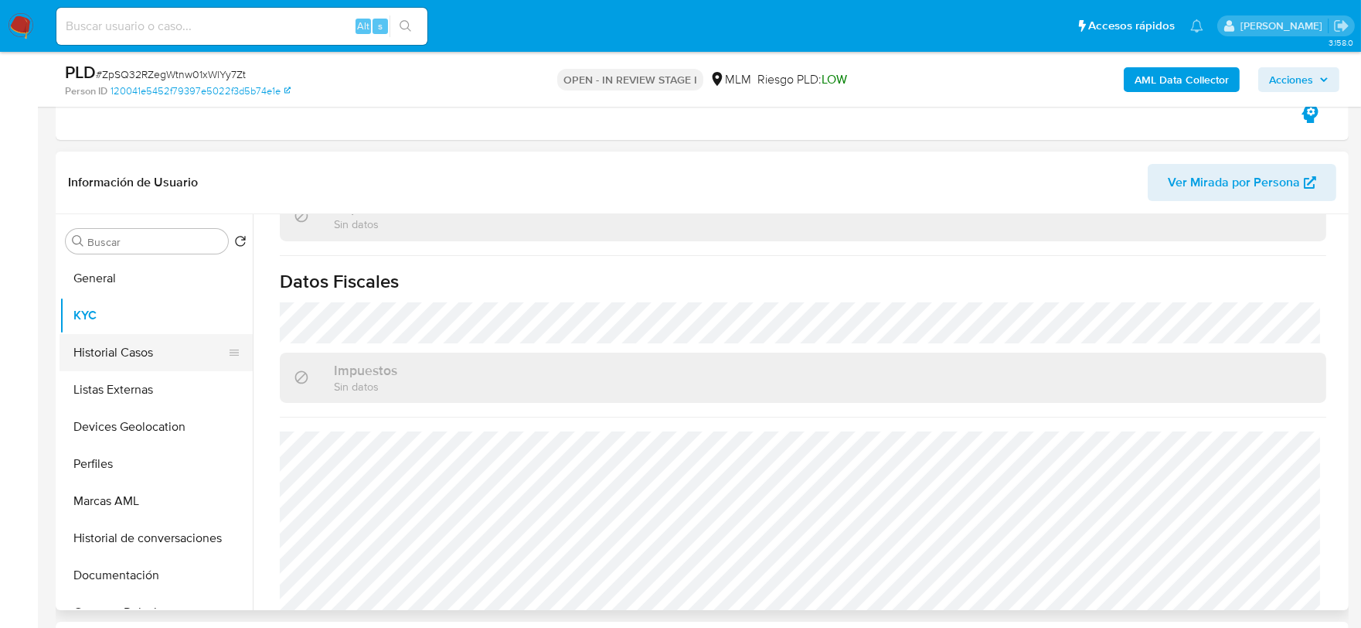
click at [118, 354] on button "Historial Casos" at bounding box center [150, 352] width 181 height 37
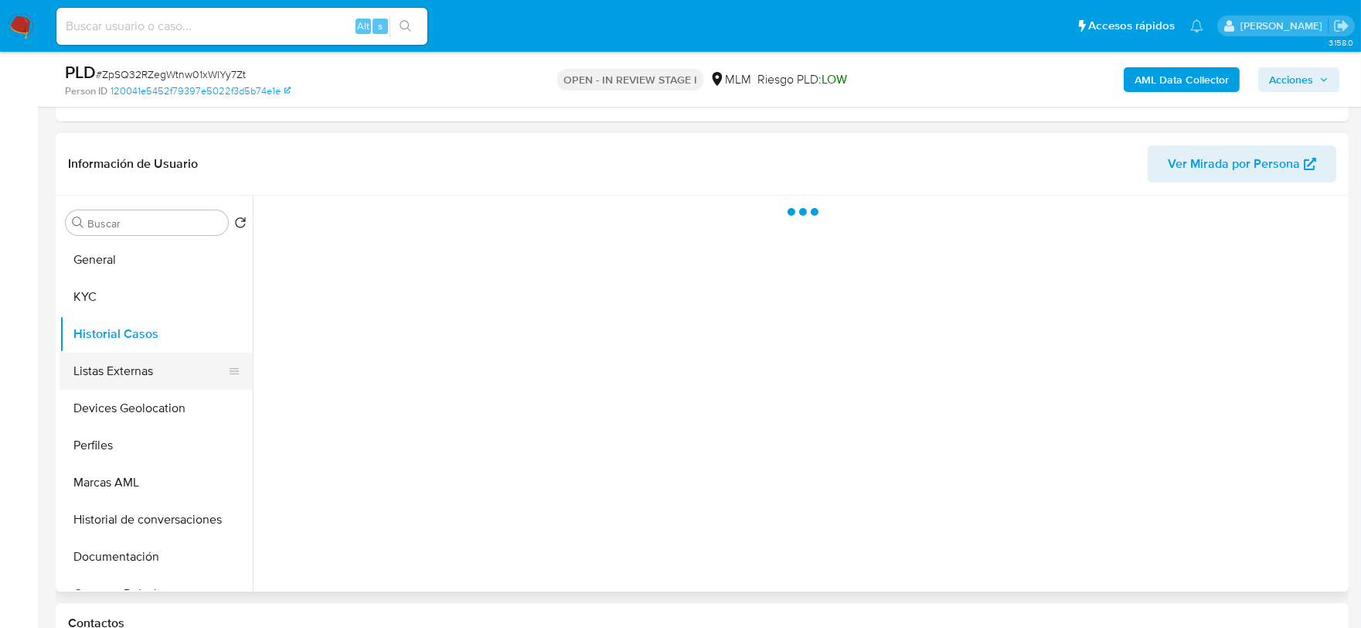
scroll to position [0, 0]
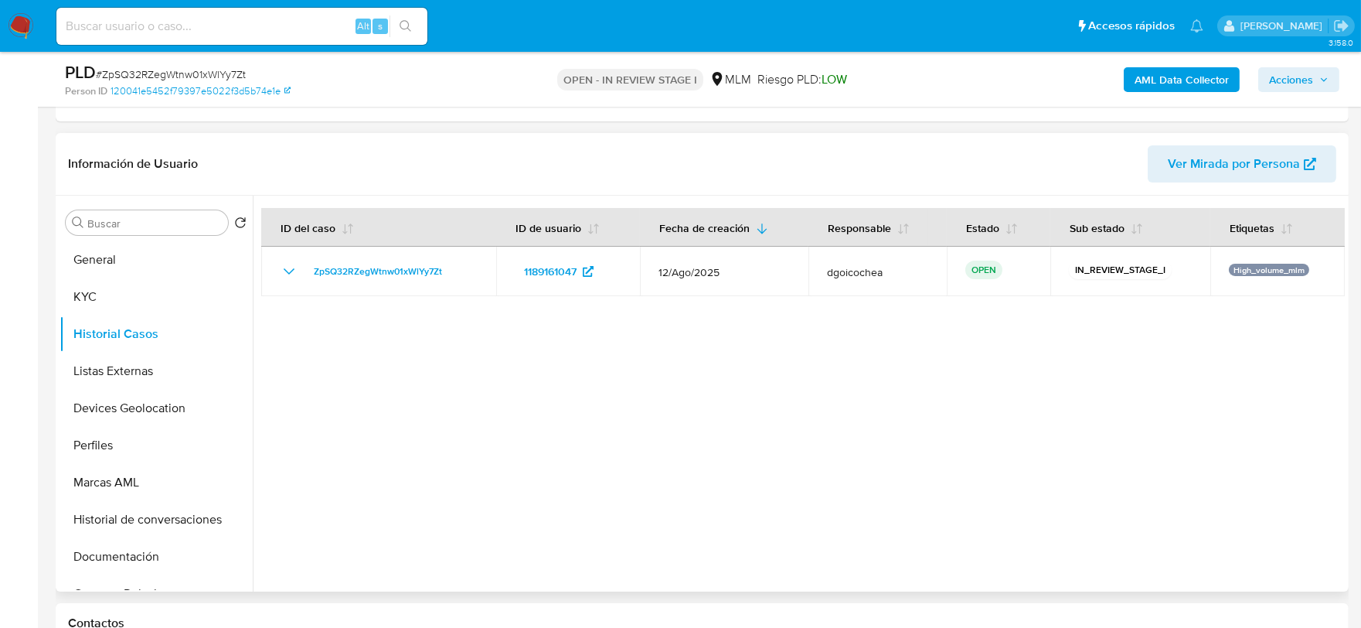
click at [449, 466] on div at bounding box center [799, 394] width 1092 height 396
click at [111, 408] on button "Devices Geolocation" at bounding box center [150, 408] width 181 height 37
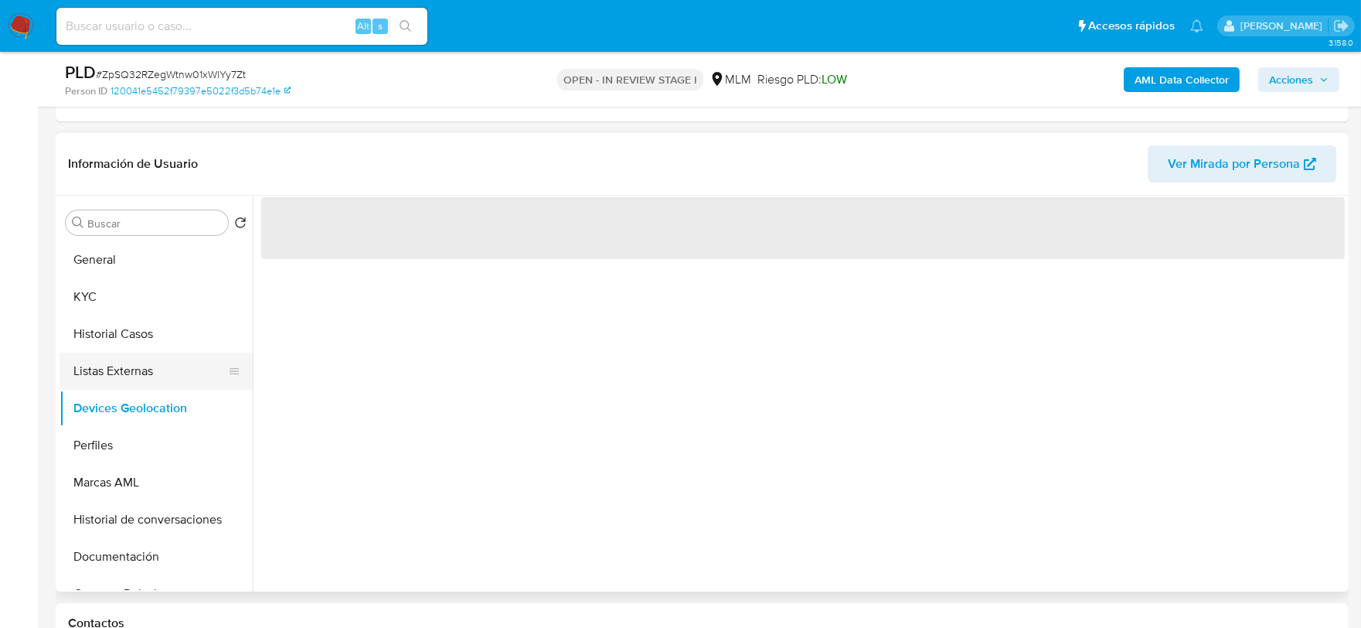
click at [114, 373] on button "Listas Externas" at bounding box center [150, 371] width 181 height 37
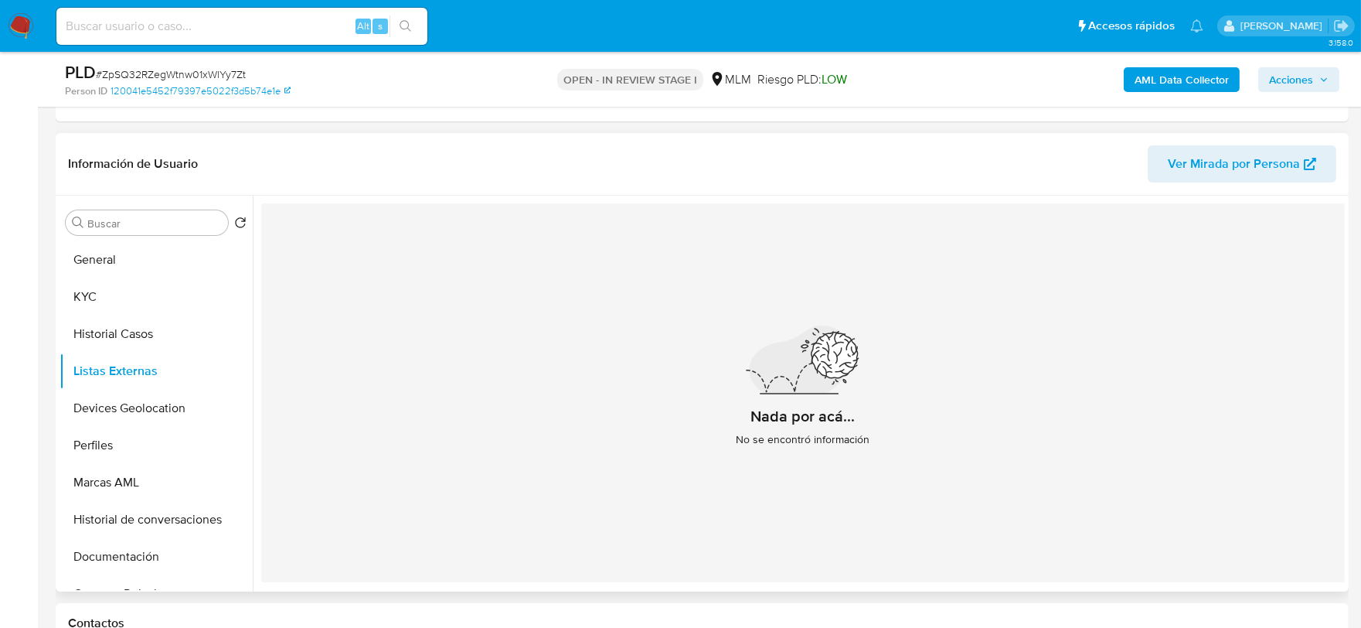
click at [663, 486] on div "Nada por acá... No se encontró información" at bounding box center [803, 392] width 1084 height 379
click at [137, 412] on button "Devices Geolocation" at bounding box center [150, 408] width 181 height 37
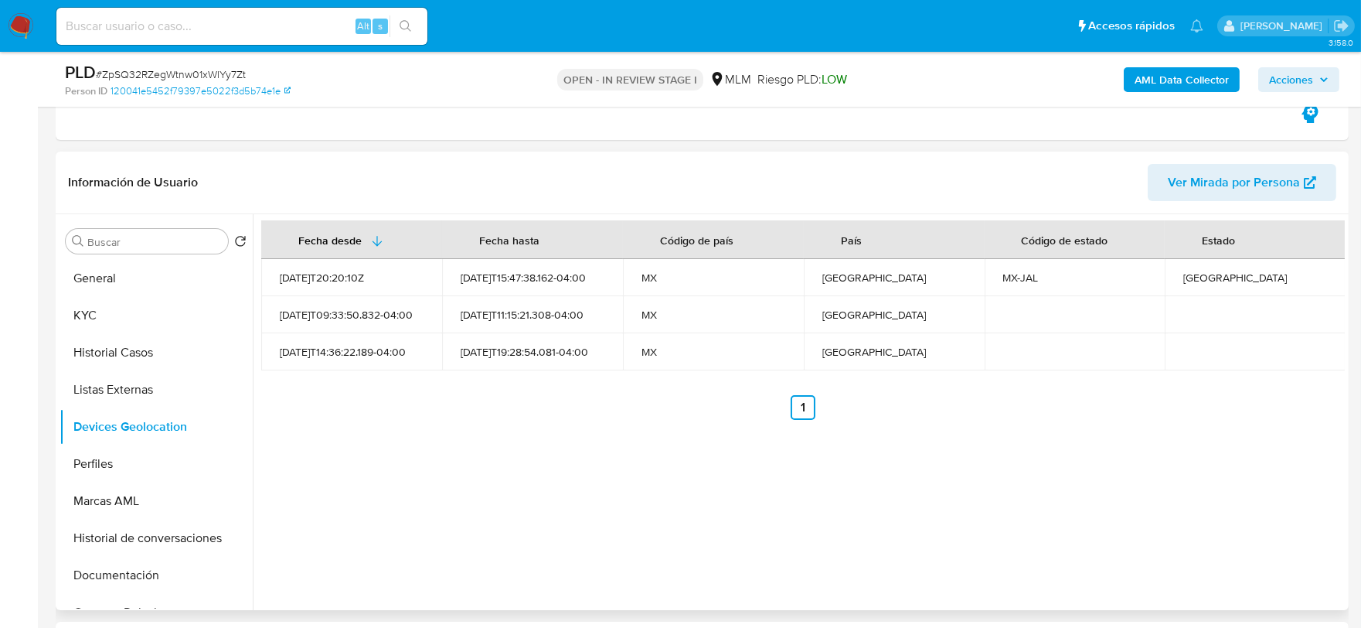
click at [557, 421] on div "Fecha desde [GEOGRAPHIC_DATA] hasta Código de país País Código de estado Estado…" at bounding box center [799, 412] width 1092 height 396
click at [80, 475] on button "Perfiles" at bounding box center [156, 463] width 193 height 37
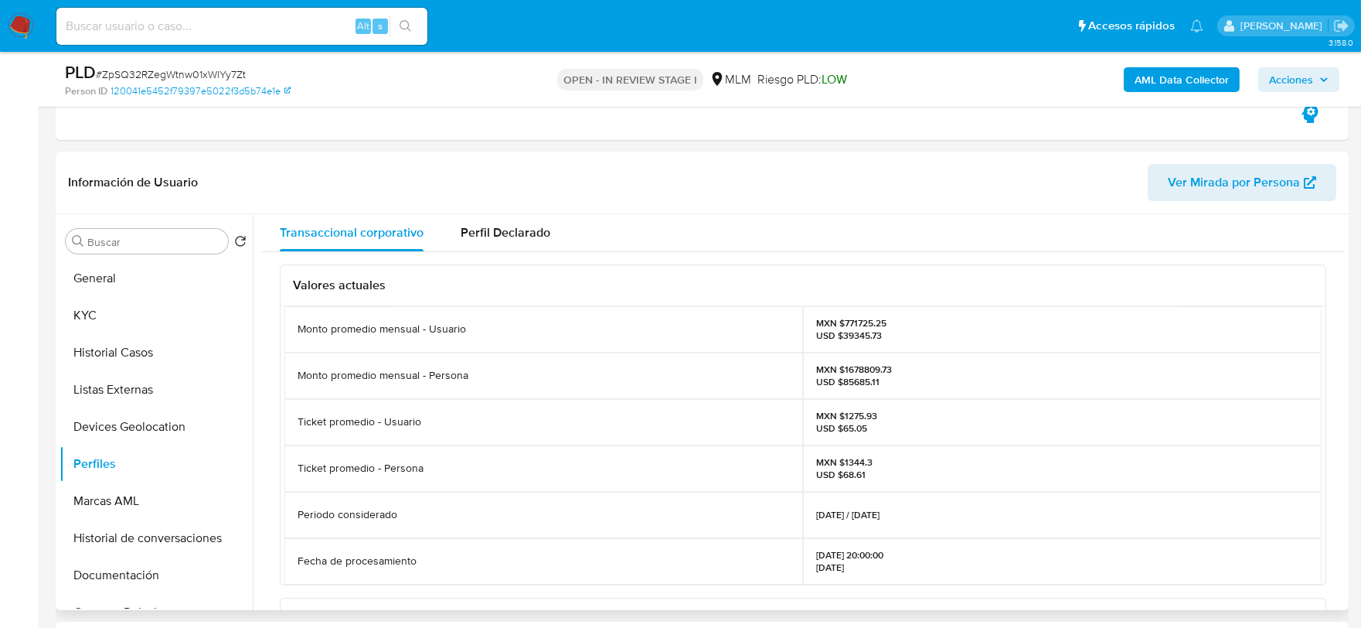
click at [639, 444] on div "Ticket promedio - Usuario" at bounding box center [544, 422] width 519 height 46
click at [153, 584] on button "Documentación" at bounding box center [150, 575] width 181 height 37
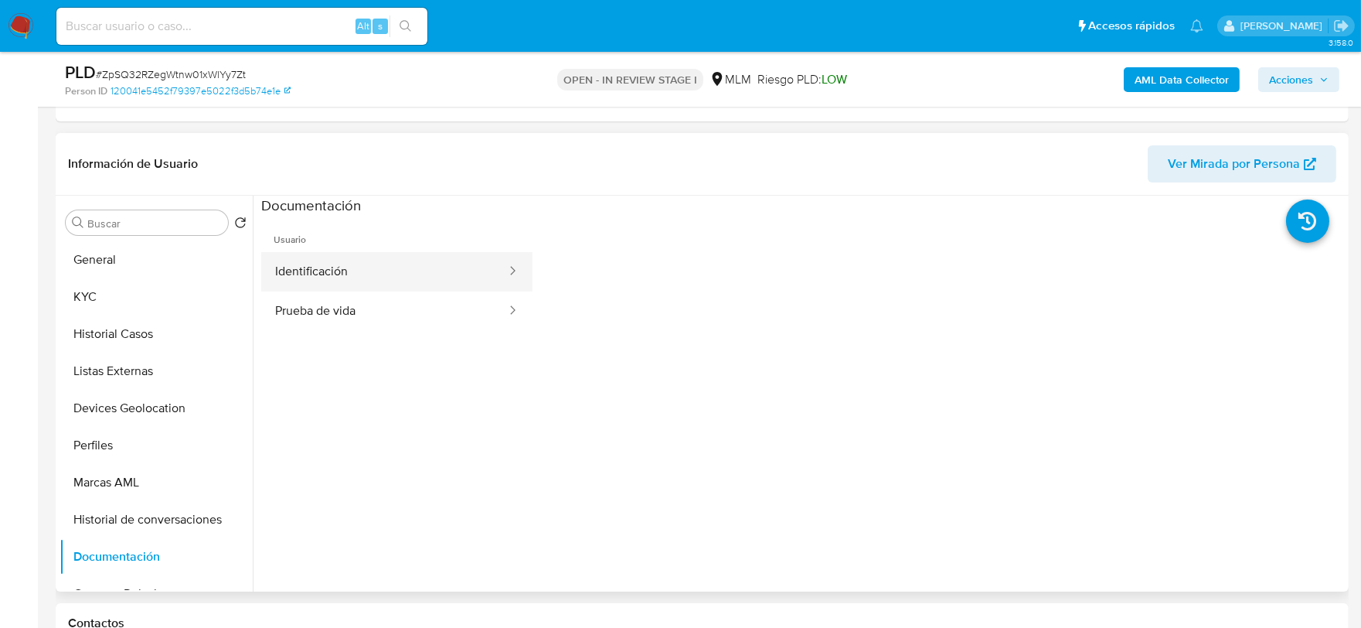
click at [404, 284] on button "Identificación" at bounding box center [384, 271] width 247 height 39
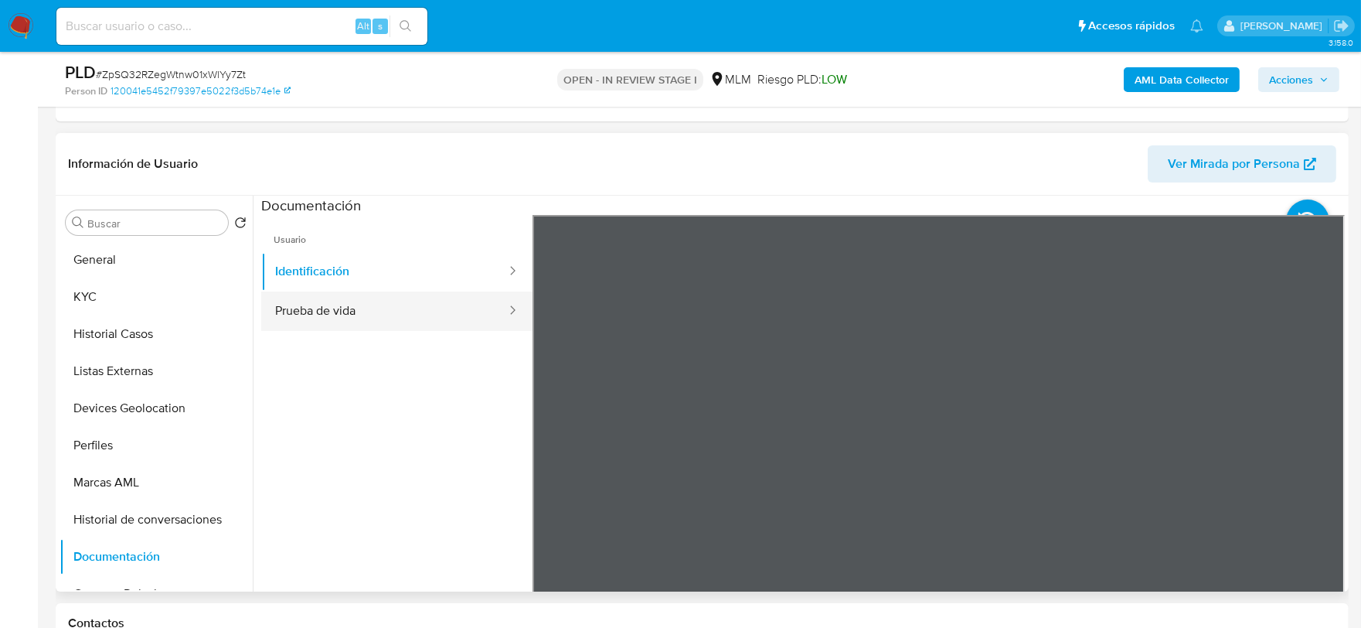
click at [373, 318] on button "Prueba de vida" at bounding box center [384, 310] width 247 height 39
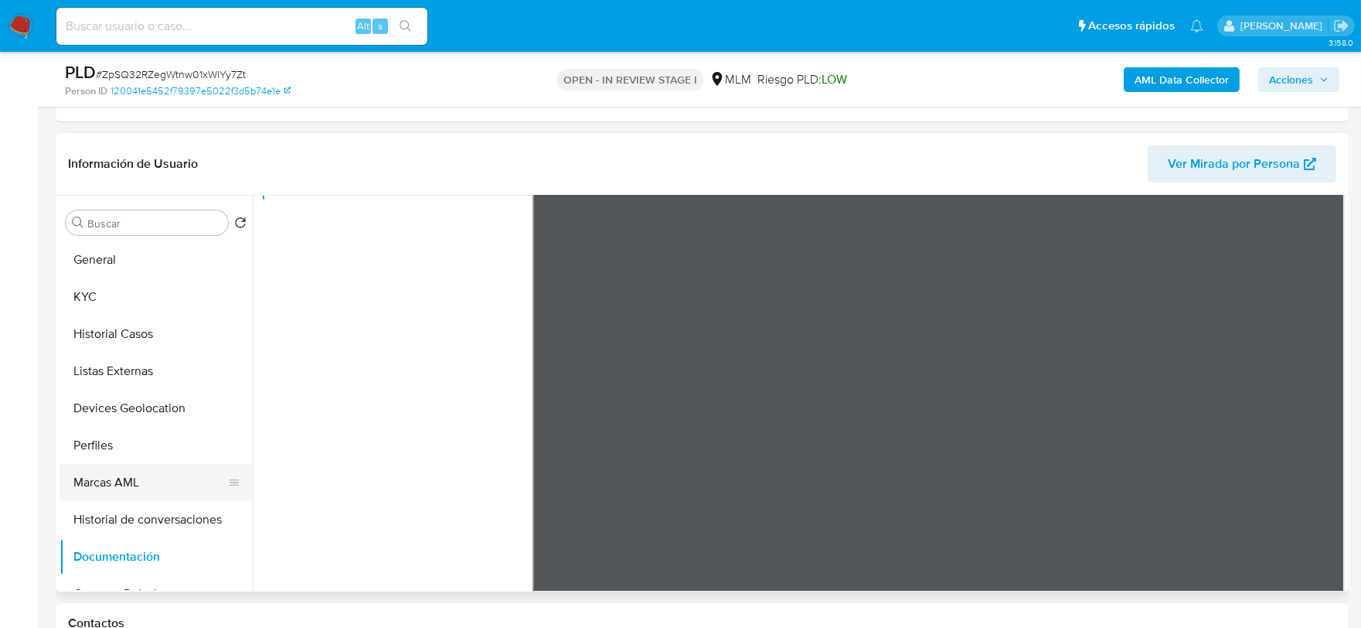
scroll to position [257, 0]
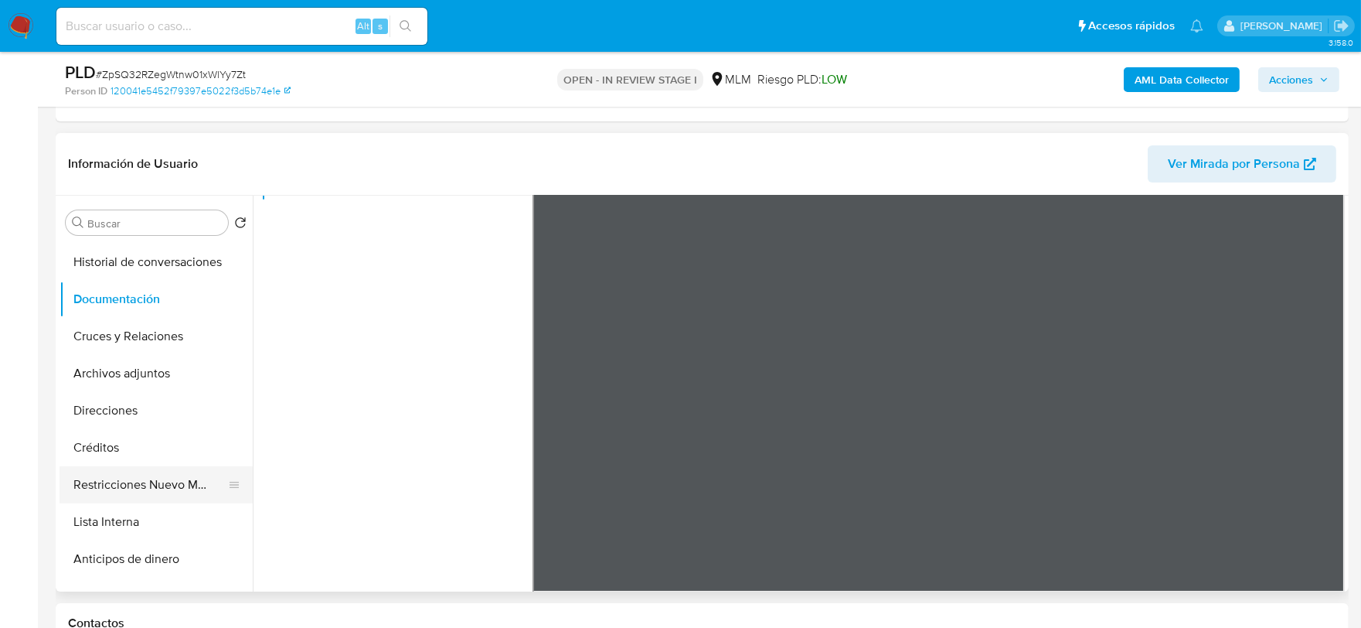
click at [134, 499] on button "Restricciones Nuevo Mundo" at bounding box center [150, 484] width 181 height 37
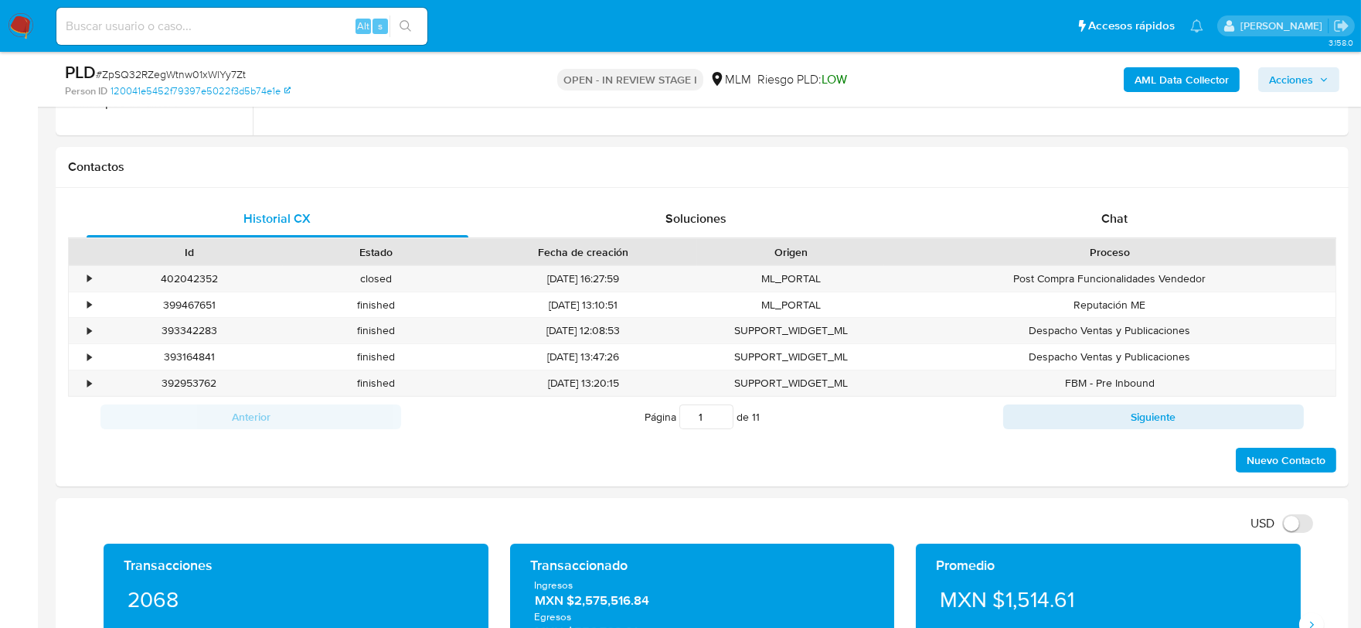
scroll to position [975, 0]
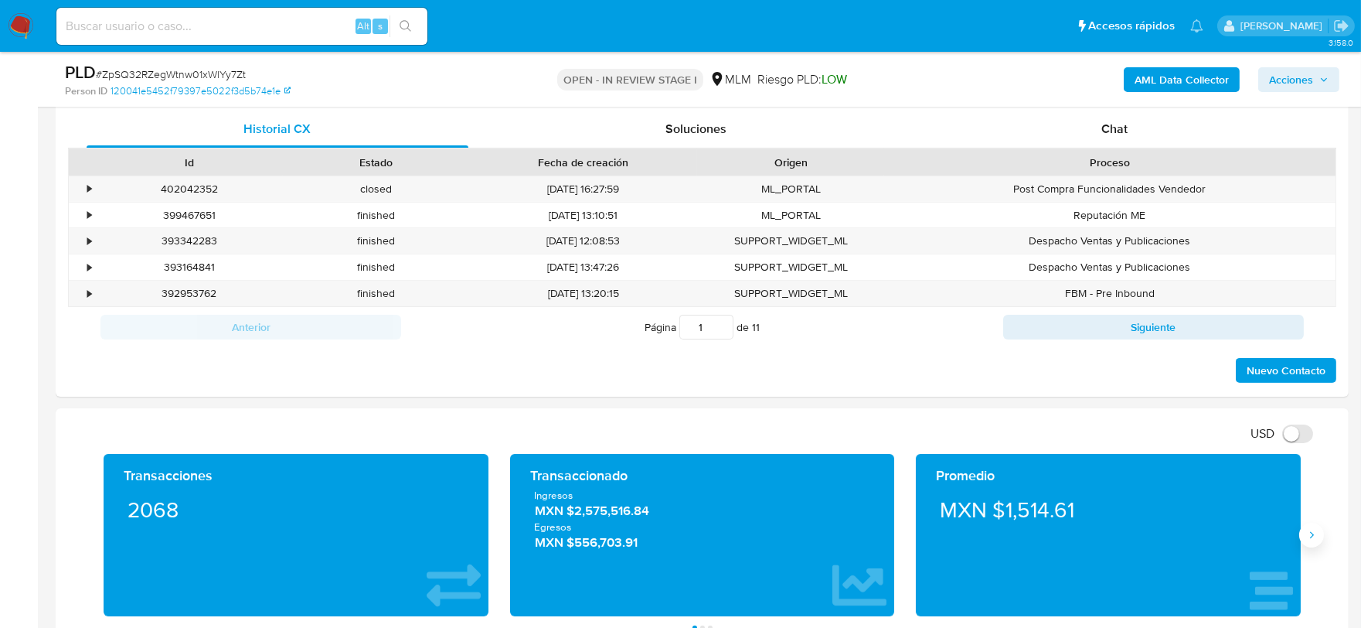
click at [1303, 537] on button "Siguiente" at bounding box center [1312, 535] width 25 height 25
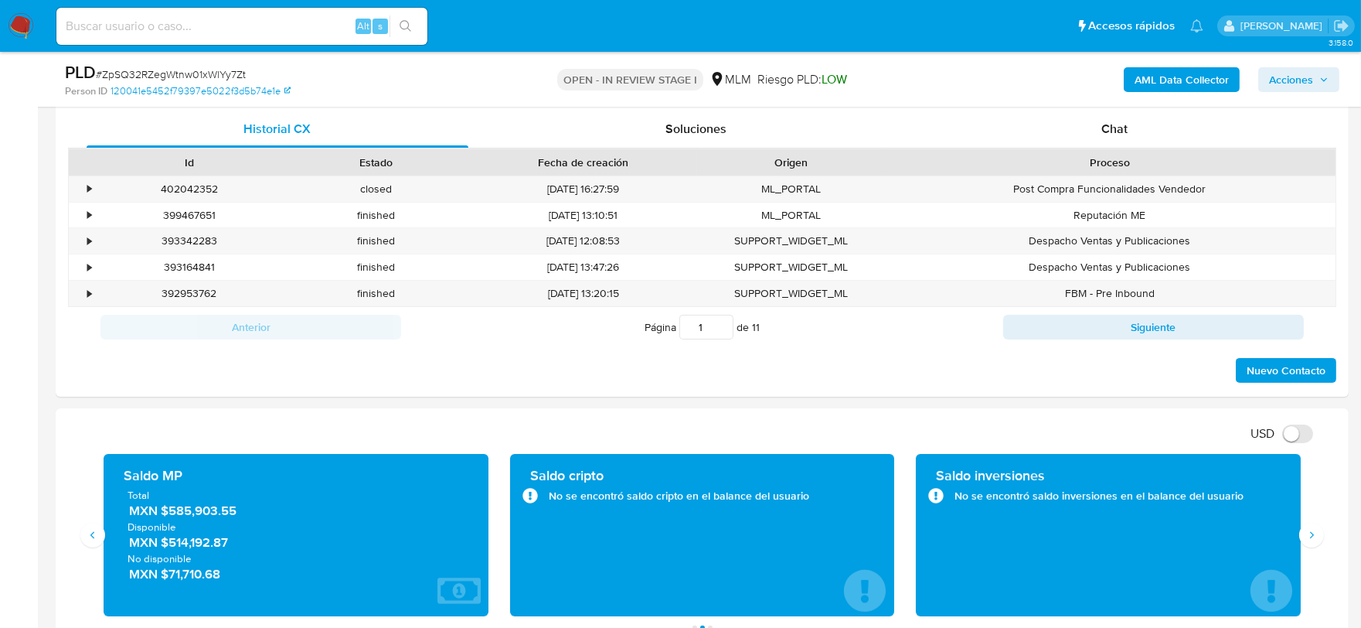
drag, startPoint x: 245, startPoint y: 510, endPoint x: 280, endPoint y: 550, distance: 53.2
click at [172, 519] on span "MXN $585,903.55" at bounding box center [297, 511] width 336 height 18
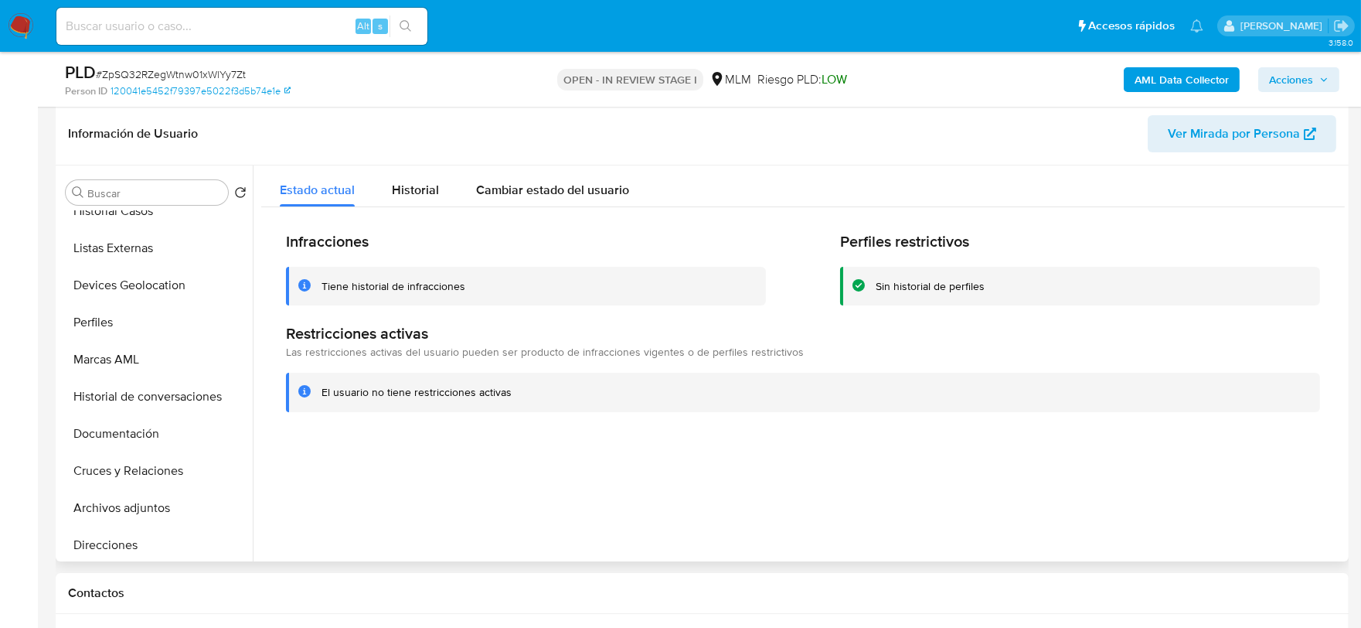
scroll to position [86, 0]
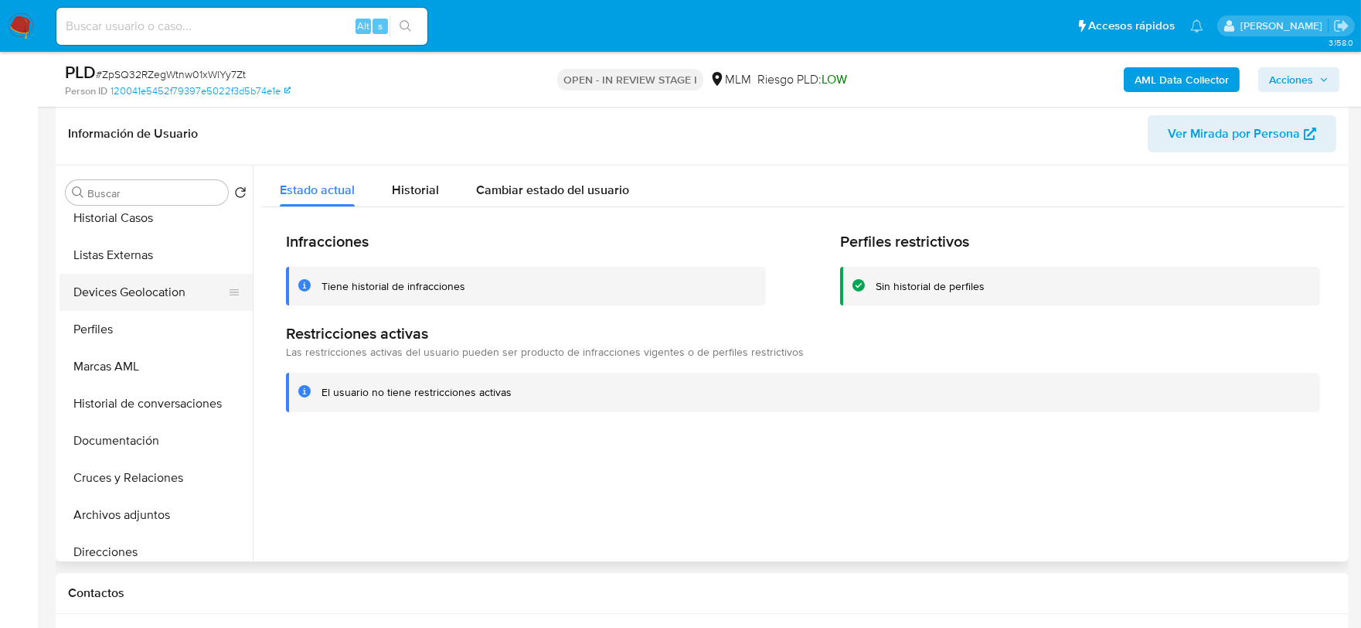
click at [152, 295] on button "Devices Geolocation" at bounding box center [150, 292] width 181 height 37
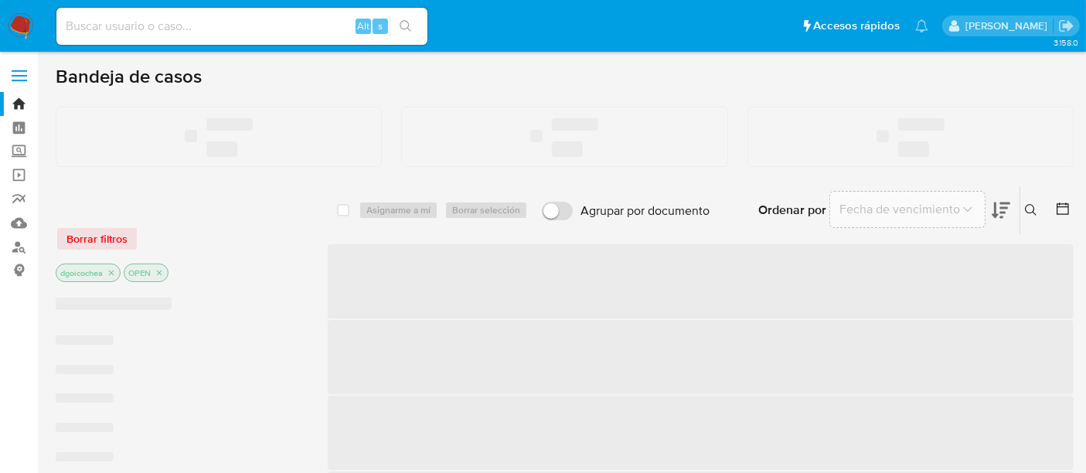
click at [134, 27] on input at bounding box center [241, 26] width 371 height 20
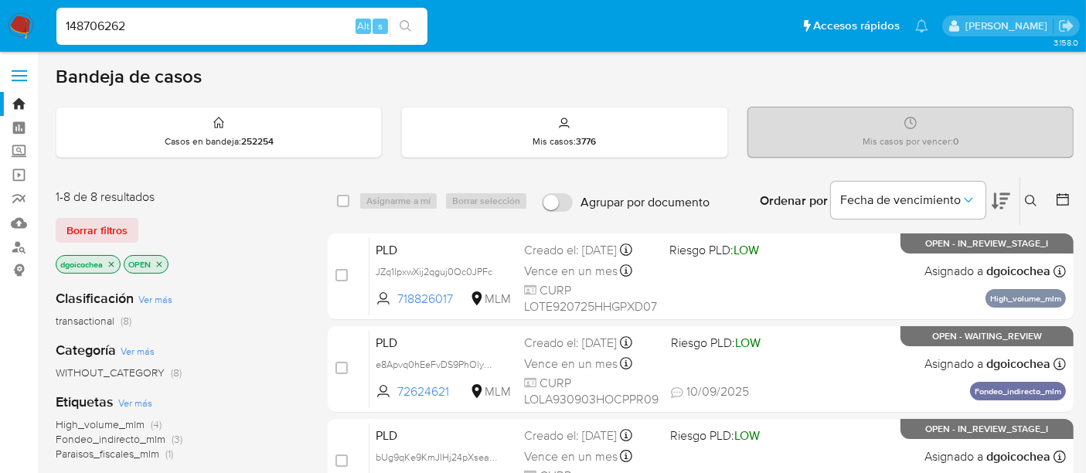
type input "148706262"
click at [411, 24] on icon "search-icon" at bounding box center [406, 26] width 12 height 12
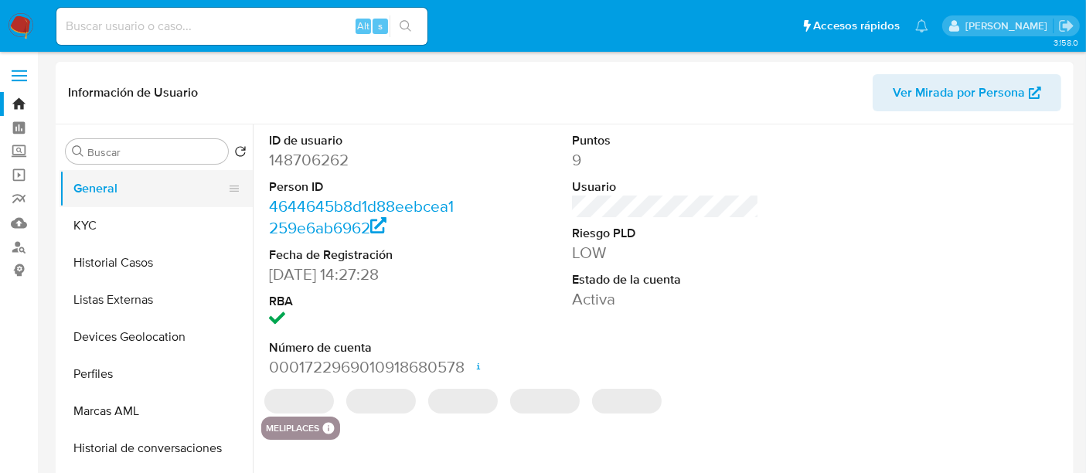
select select "10"
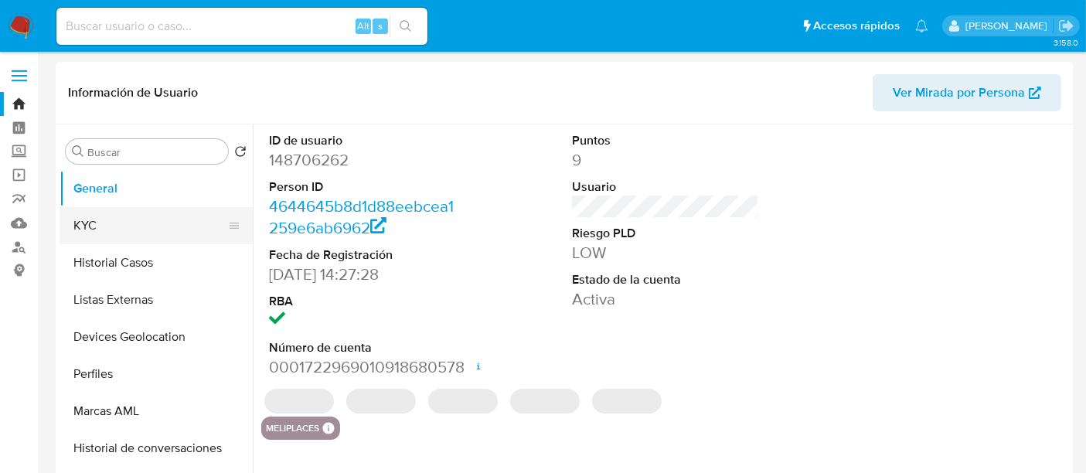
click at [107, 228] on button "KYC" at bounding box center [150, 225] width 181 height 37
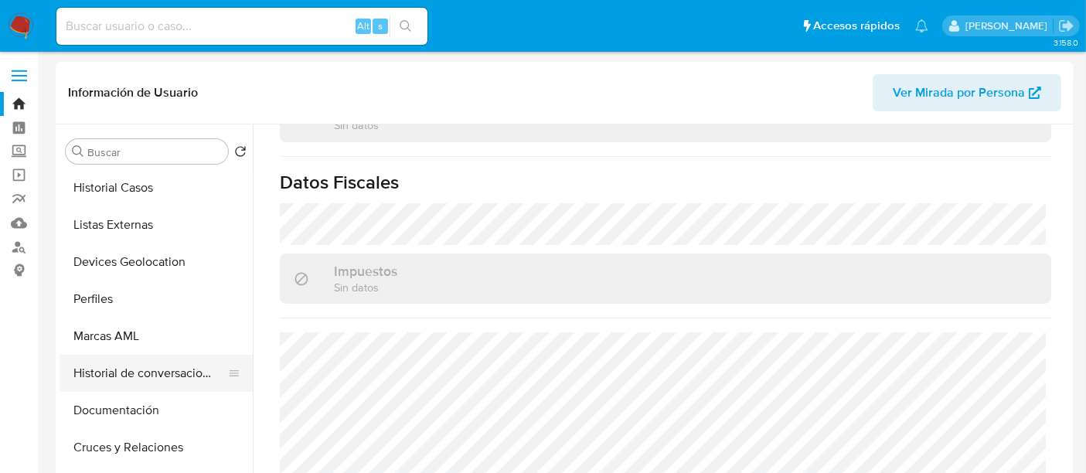
scroll to position [257, 0]
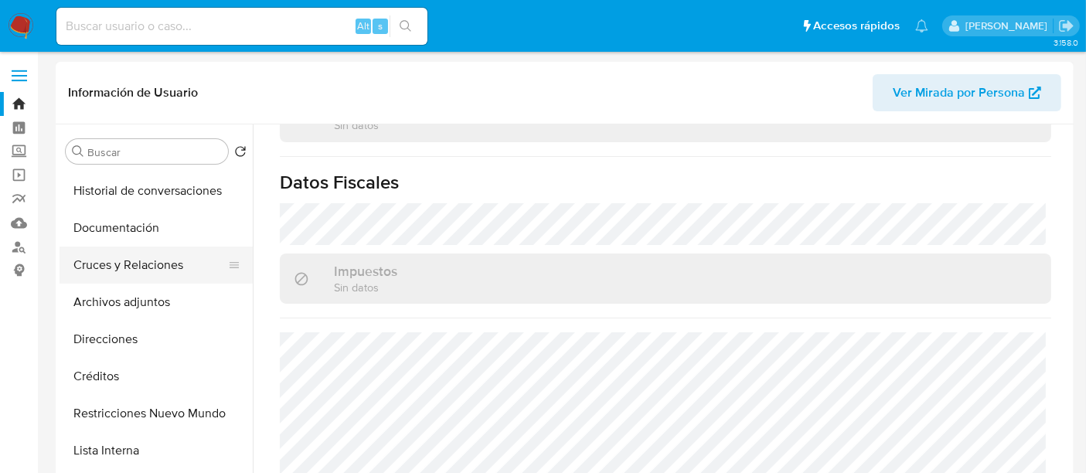
click at [141, 250] on button "Cruces y Relaciones" at bounding box center [150, 265] width 181 height 37
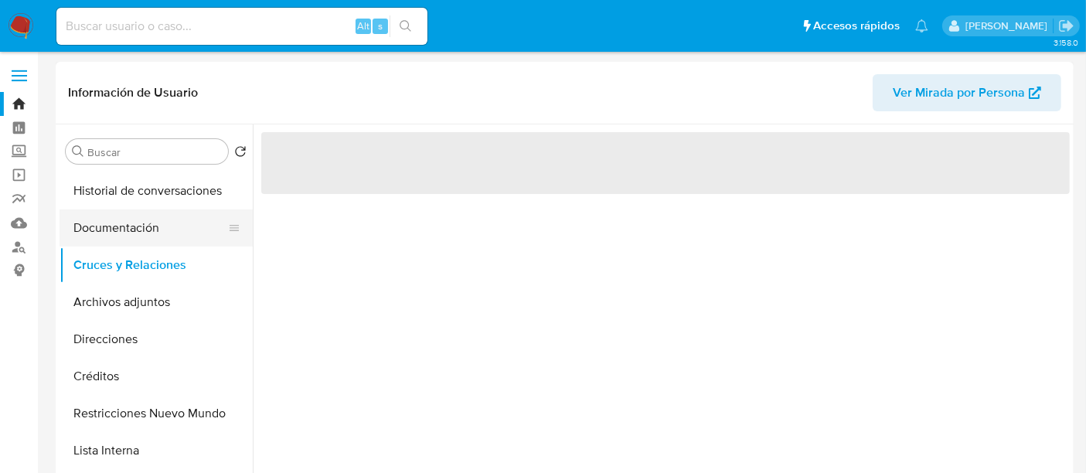
click at [152, 230] on button "Documentación" at bounding box center [150, 228] width 181 height 37
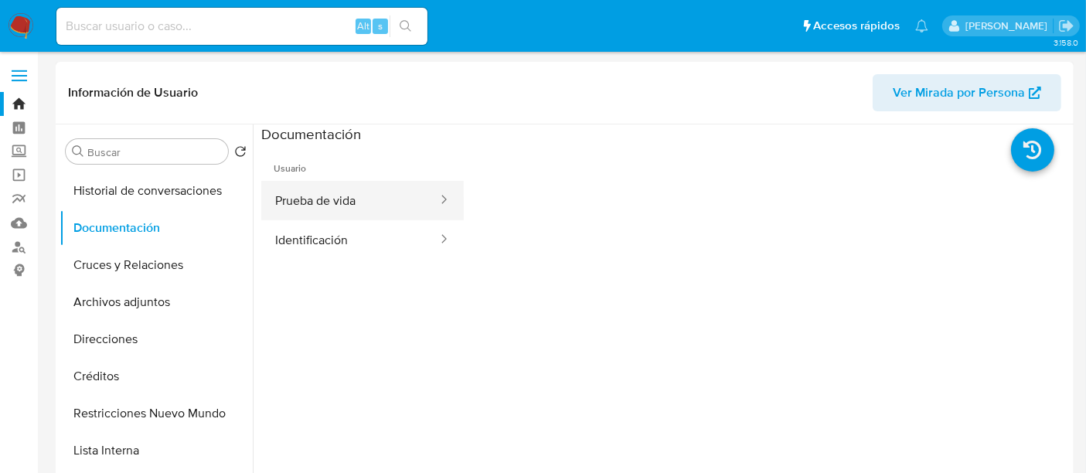
click at [313, 199] on button "Prueba de vida" at bounding box center [350, 200] width 178 height 39
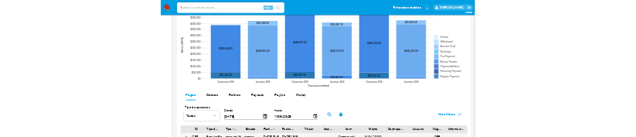
scroll to position [1288, 0]
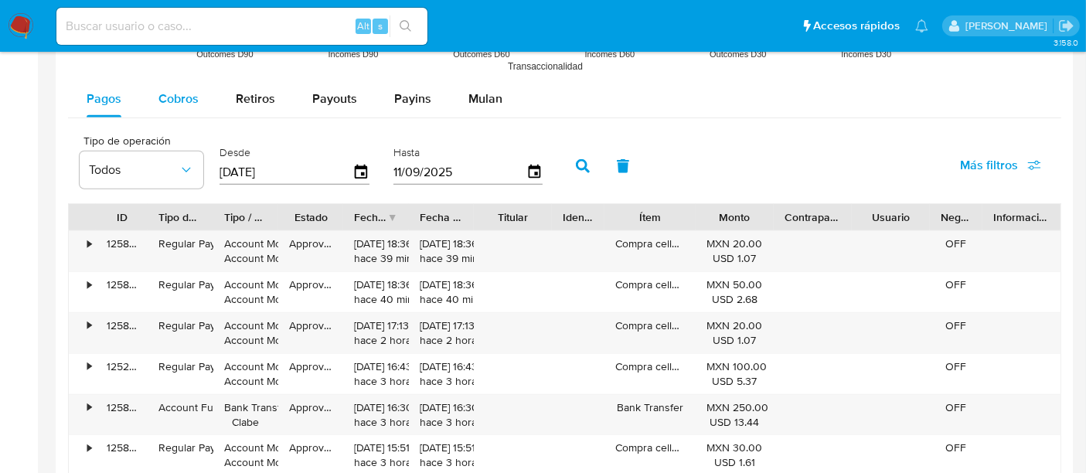
click at [182, 100] on span "Cobros" at bounding box center [178, 99] width 40 height 18
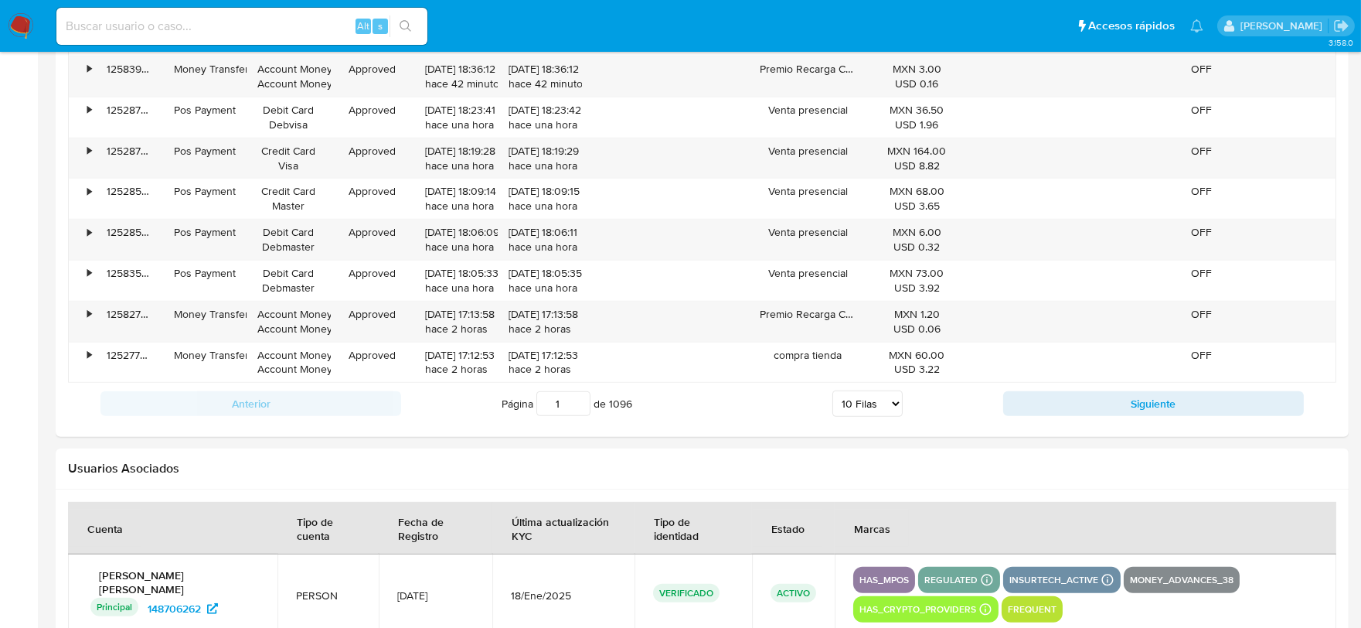
scroll to position [1546, 0]
click at [877, 400] on select "5 Filas 10 Filas 20 Filas 25 Filas 50 Filas 100 Filas" at bounding box center [868, 402] width 70 height 26
select select "100"
click at [833, 392] on select "5 Filas 10 Filas 20 Filas 25 Filas 50 Filas 100 Filas" at bounding box center [868, 402] width 70 height 26
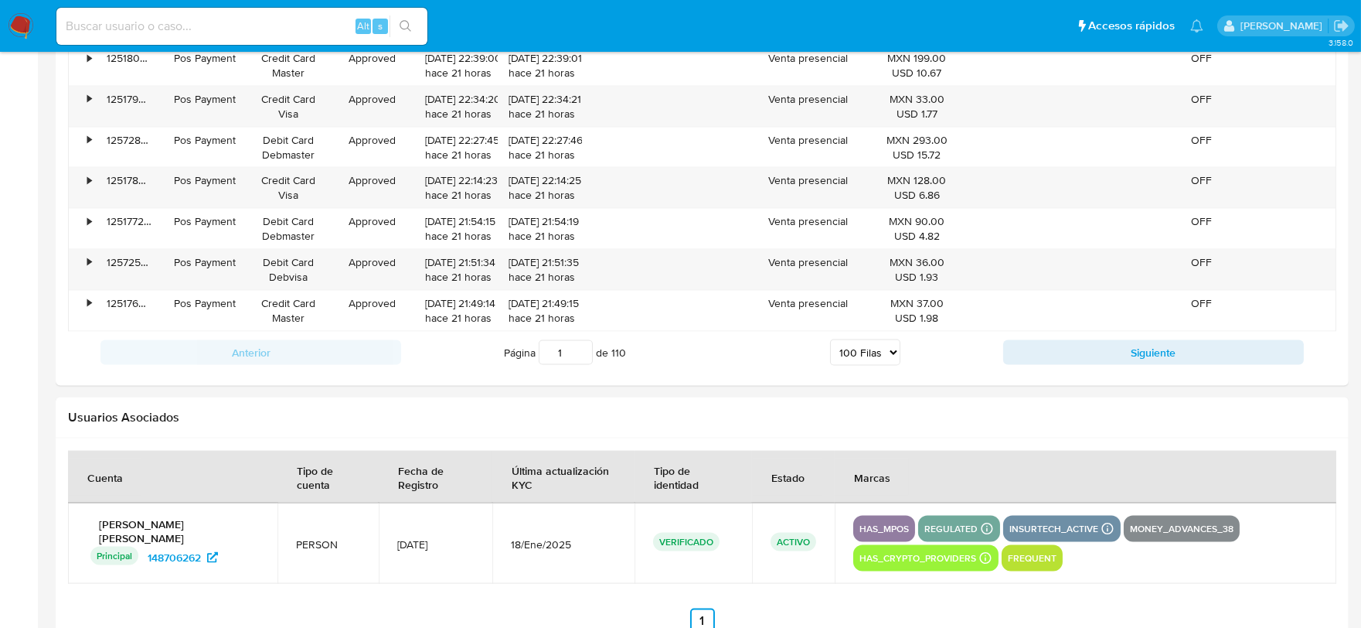
scroll to position [5114, 0]
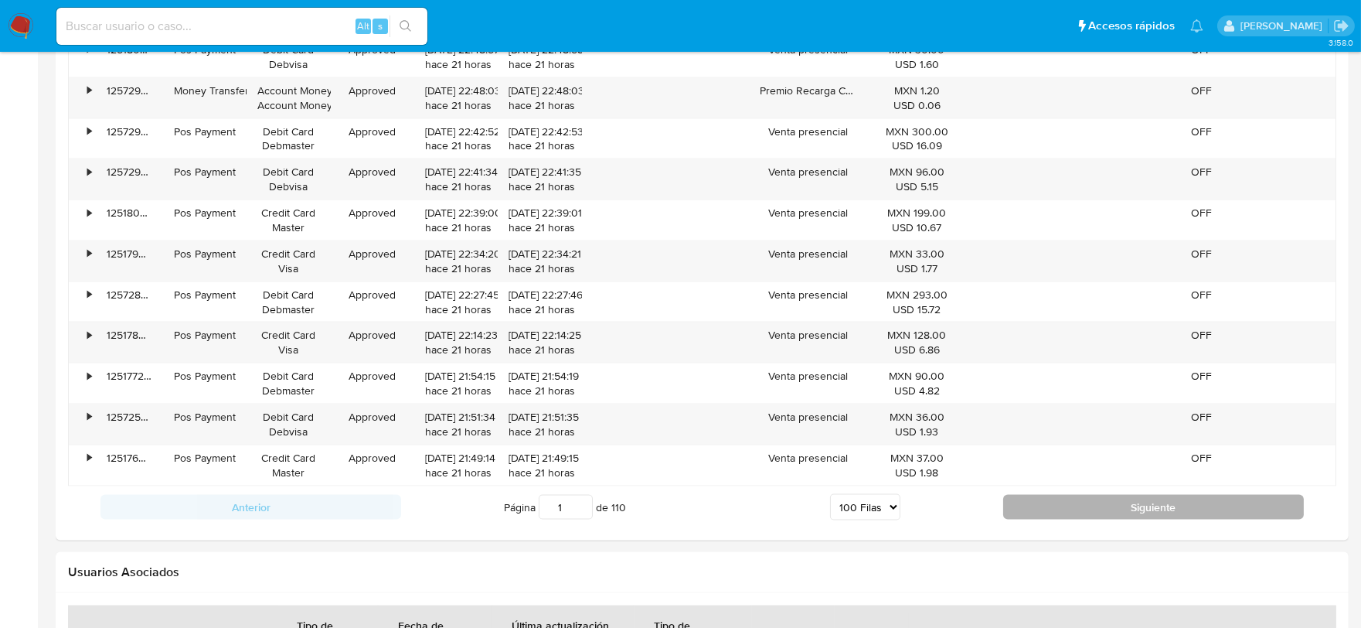
click at [1099, 472] on button "Siguiente" at bounding box center [1154, 507] width 301 height 25
click at [1065, 472] on button "Siguiente" at bounding box center [1154, 507] width 301 height 25
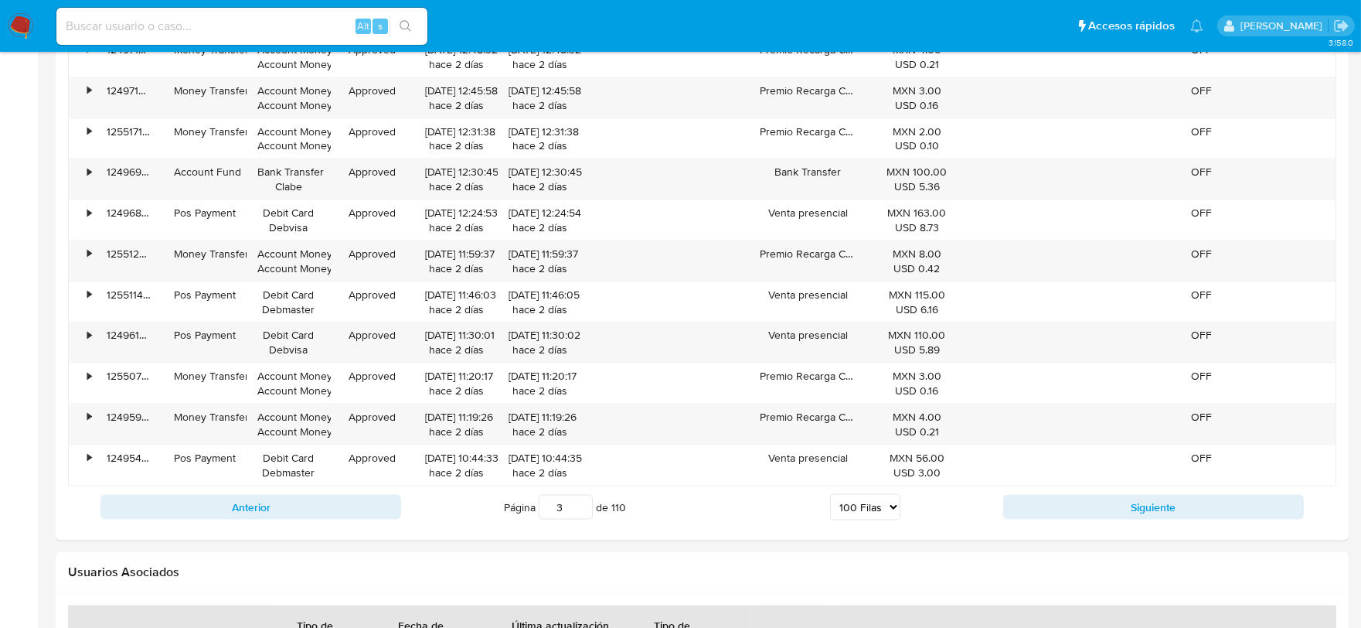
click at [895, 472] on select "5 Filas 10 Filas 20 Filas 25 Filas 50 Filas 100 Filas" at bounding box center [865, 507] width 70 height 26
click at [777, 472] on div "Página 3 de 110 5 Filas 10 Filas 20 Filas 25 Filas 50 Filas 100 Filas" at bounding box center [702, 507] width 602 height 31
drag, startPoint x: 1130, startPoint y: 523, endPoint x: 1031, endPoint y: 499, distance: 102.6
click at [1099, 472] on button "Siguiente" at bounding box center [1154, 507] width 301 height 25
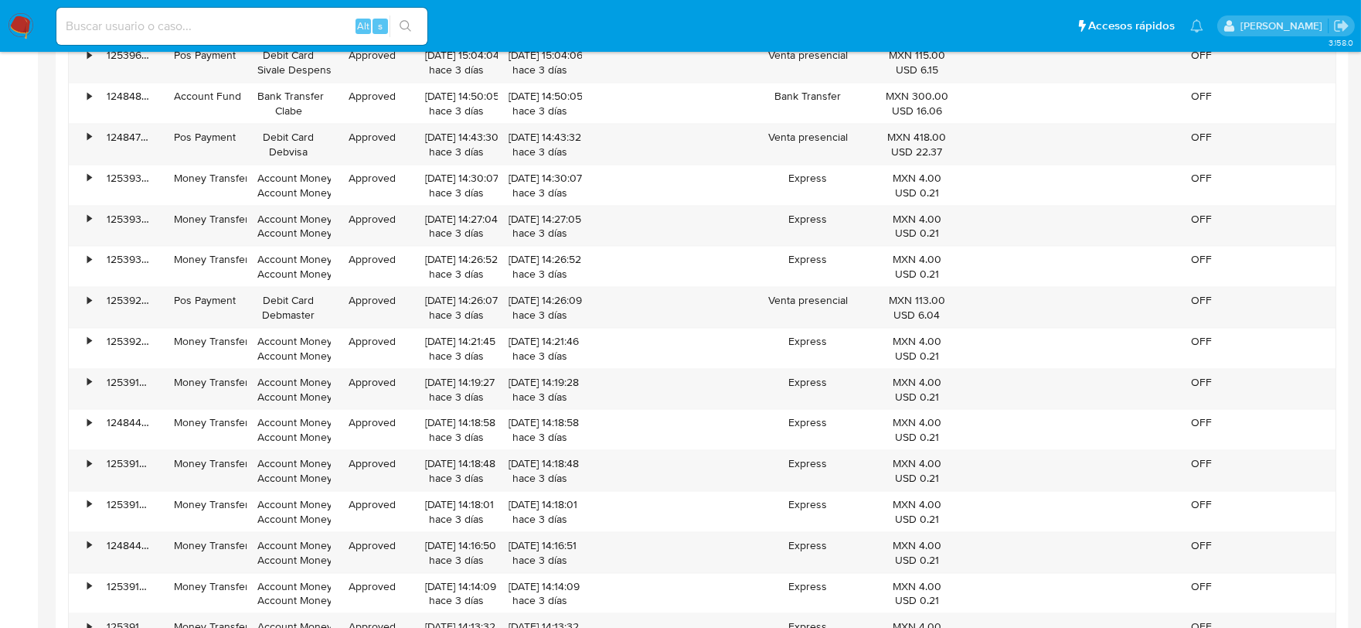
scroll to position [4685, 0]
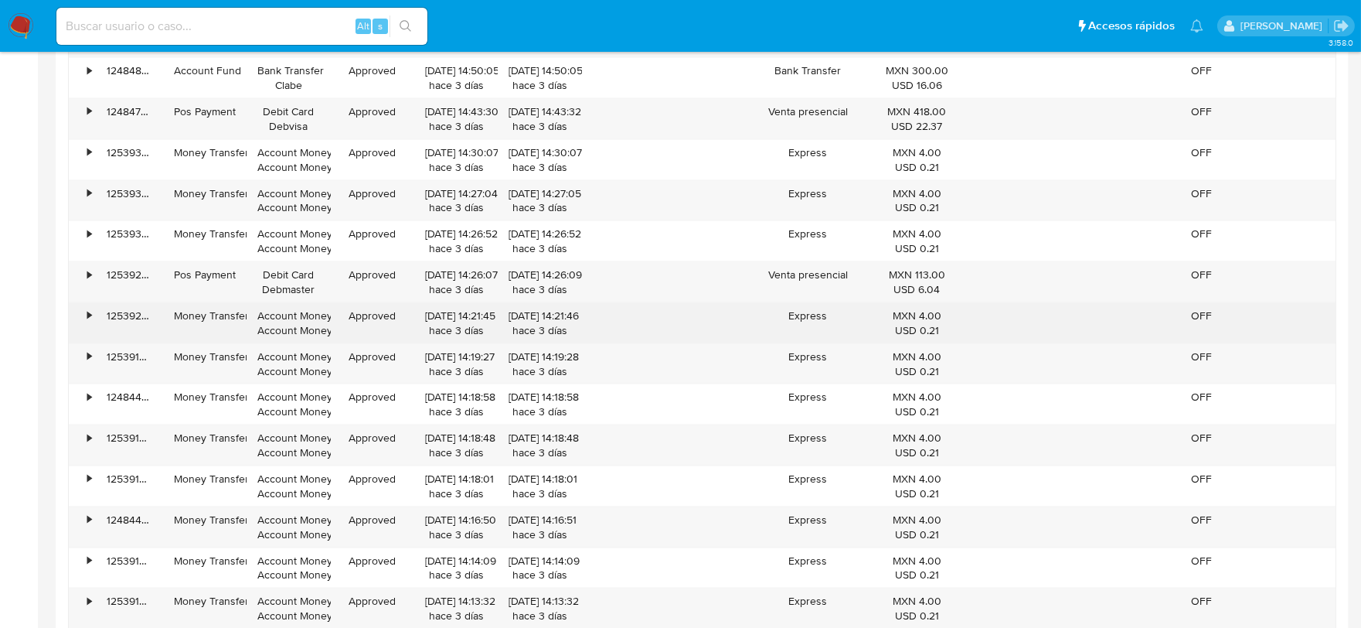
click at [85, 327] on div "•" at bounding box center [82, 323] width 27 height 40
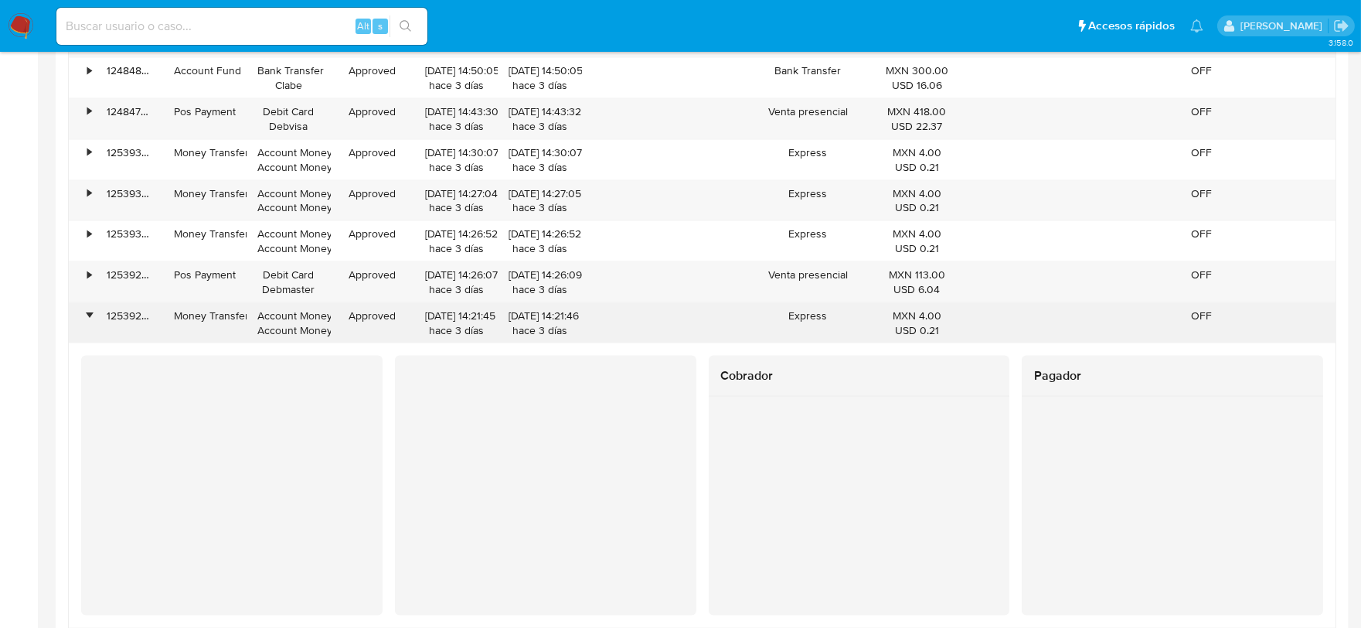
click at [85, 326] on div "•" at bounding box center [82, 323] width 27 height 40
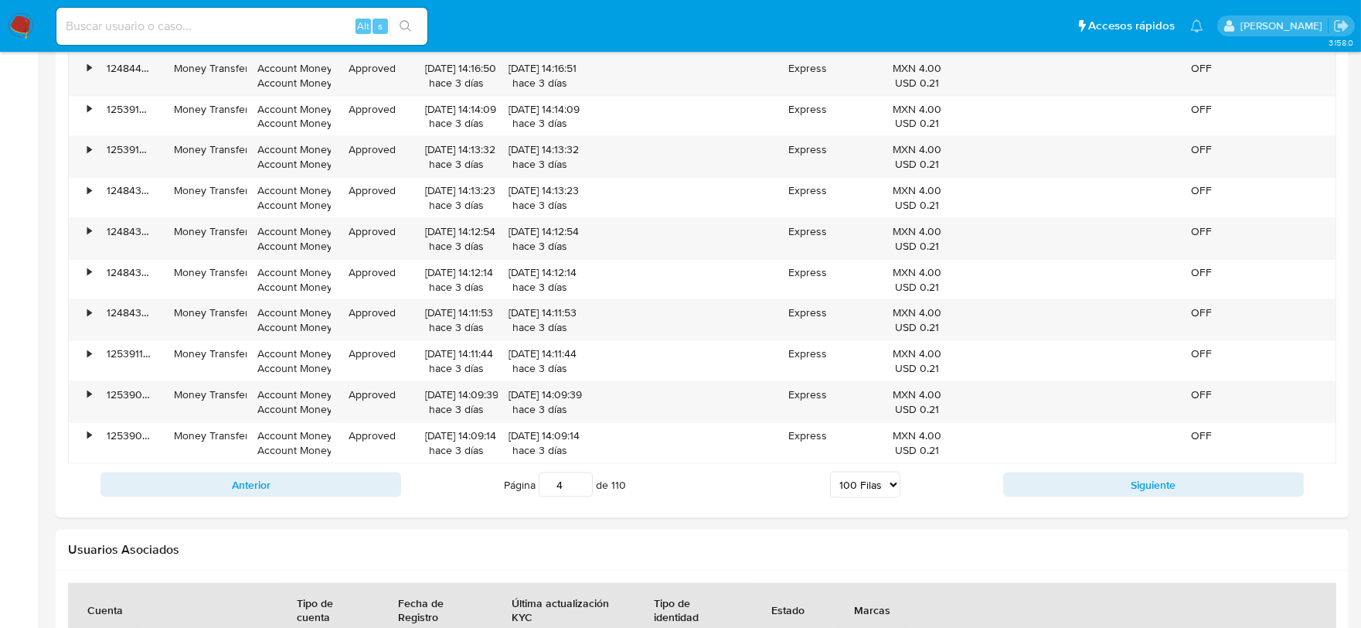
scroll to position [5200, 0]
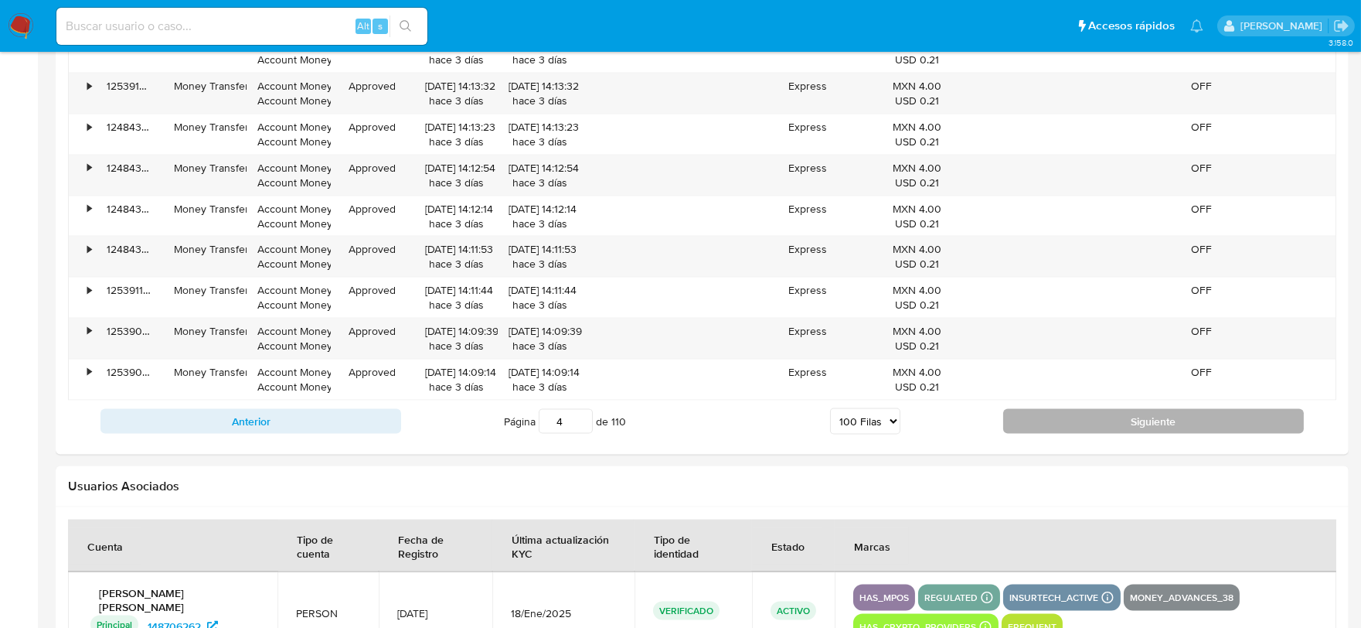
click at [1048, 426] on button "Siguiente" at bounding box center [1154, 421] width 301 height 25
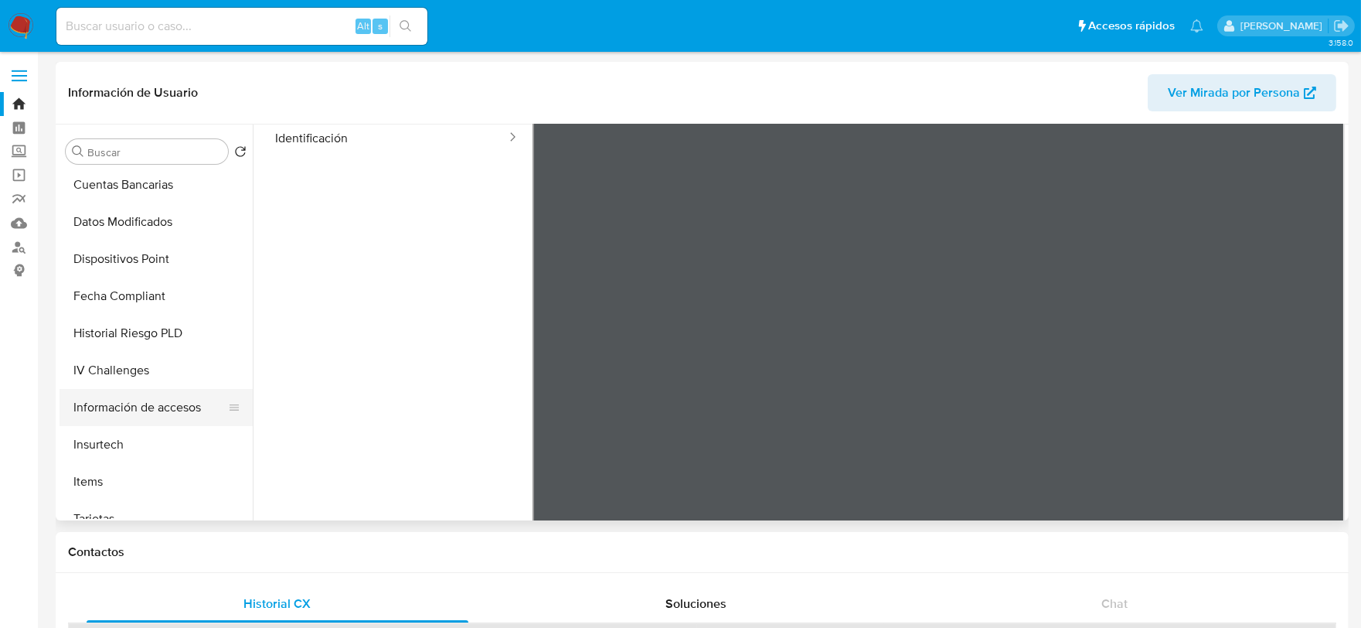
scroll to position [482, 0]
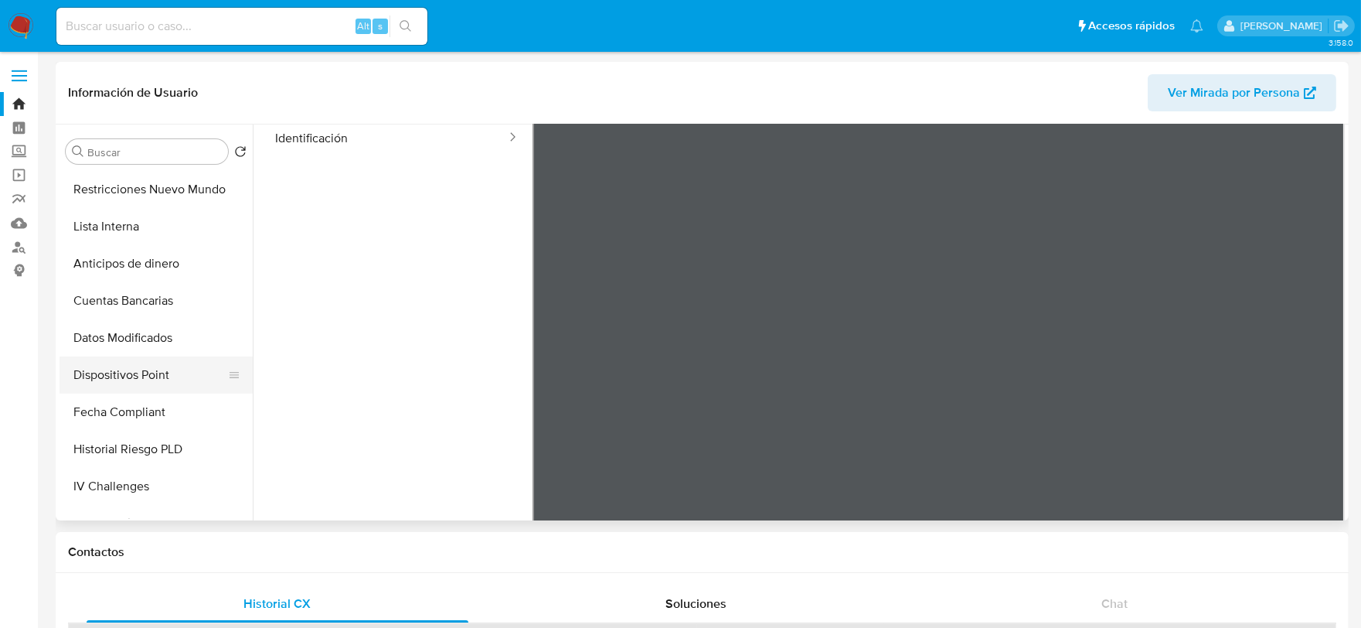
click at [135, 374] on button "Dispositivos Point" at bounding box center [150, 374] width 181 height 37
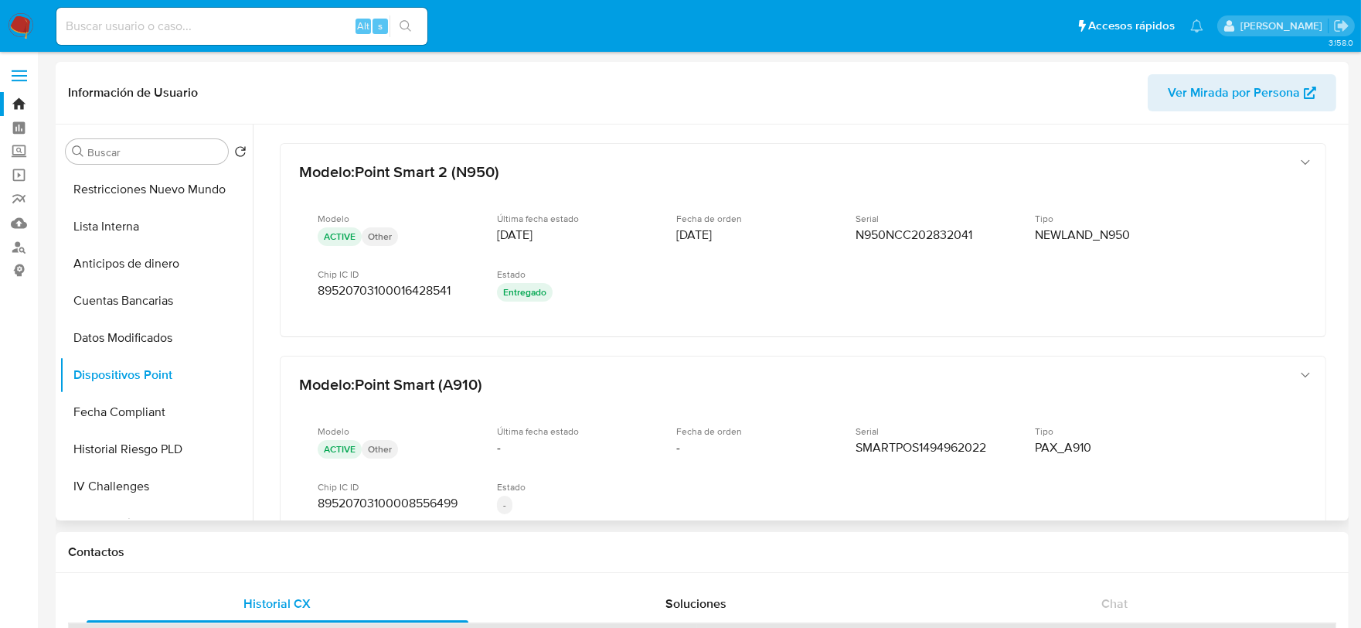
scroll to position [0, 0]
click at [152, 179] on button "General" at bounding box center [150, 188] width 181 height 37
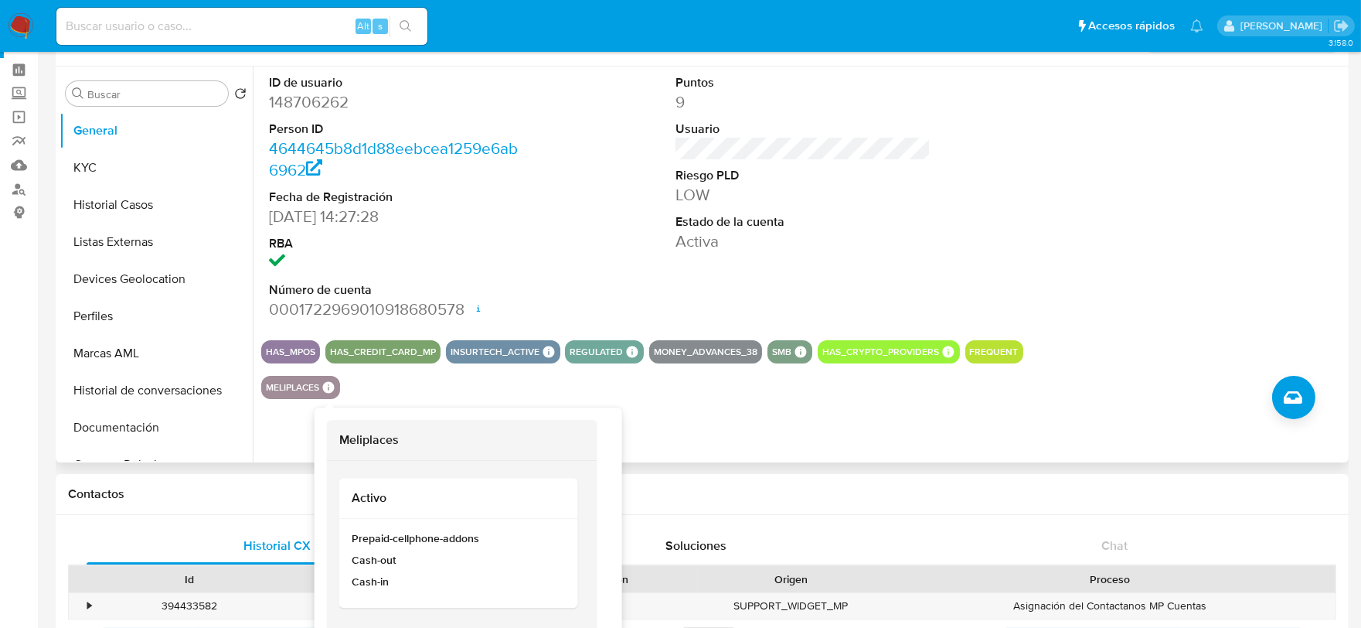
scroll to position [86, 0]
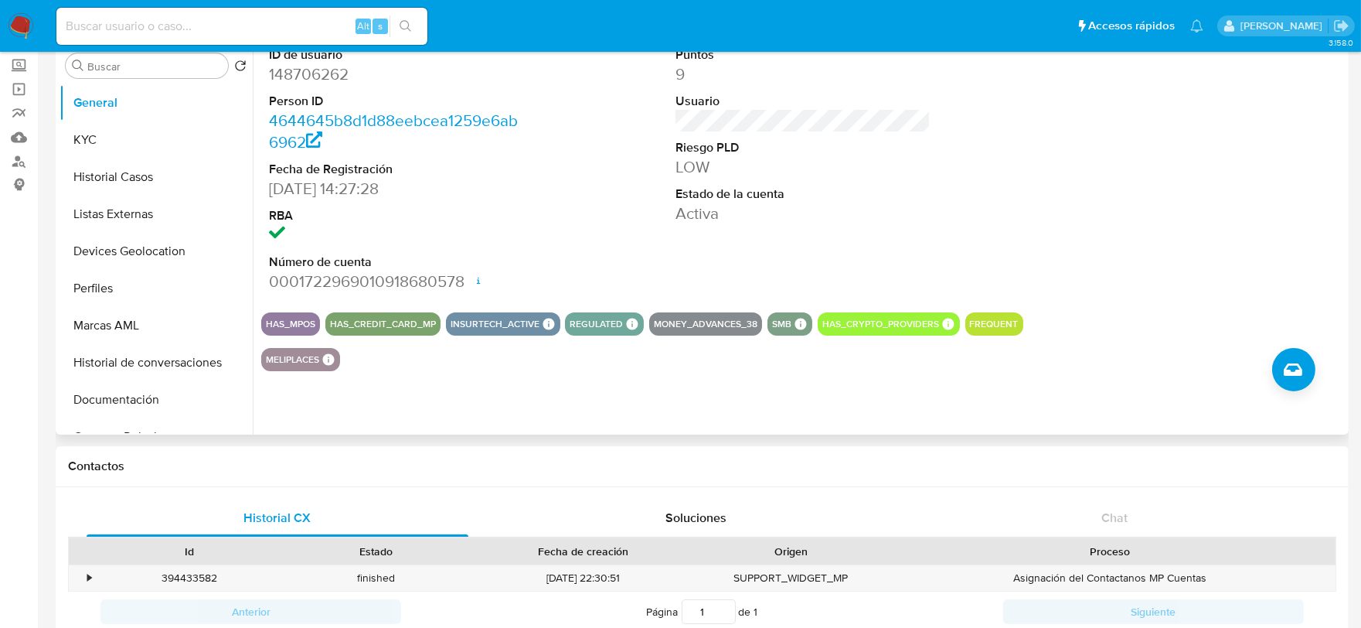
click at [813, 375] on div "ID de usuario 148706262 Person ID 4644645b8d1d88eebcea1259e6ab6962 Fecha de Reg…" at bounding box center [799, 237] width 1092 height 396
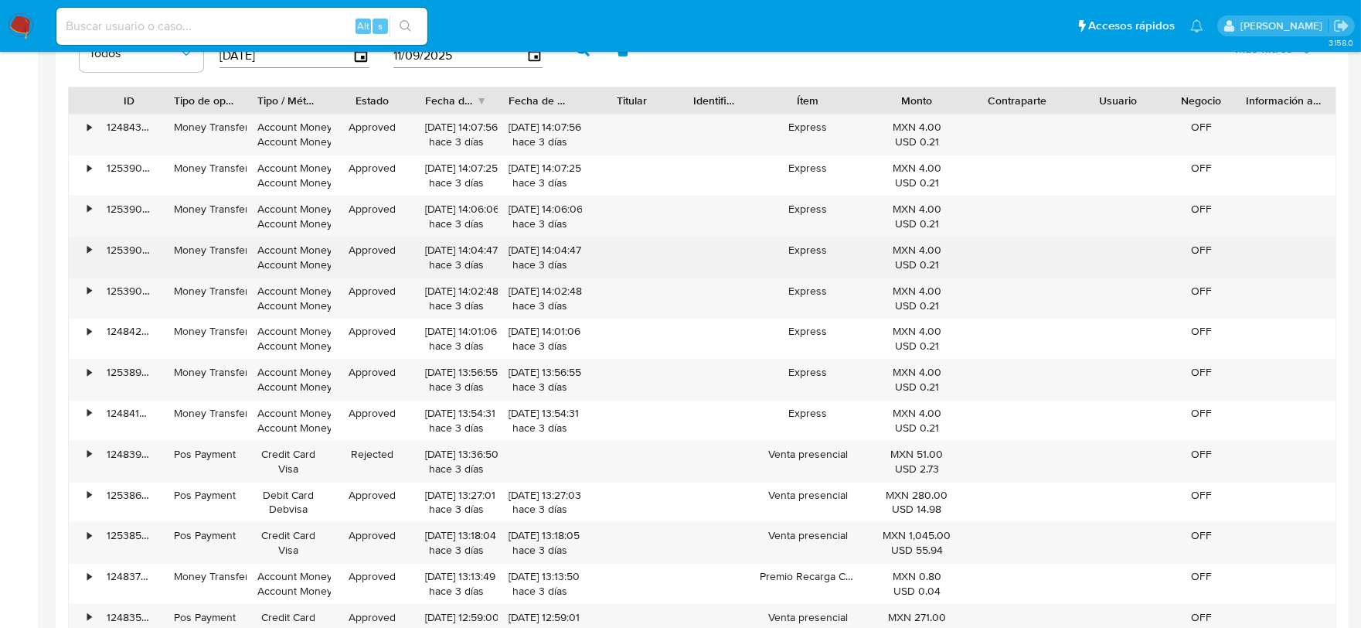
scroll to position [1374, 0]
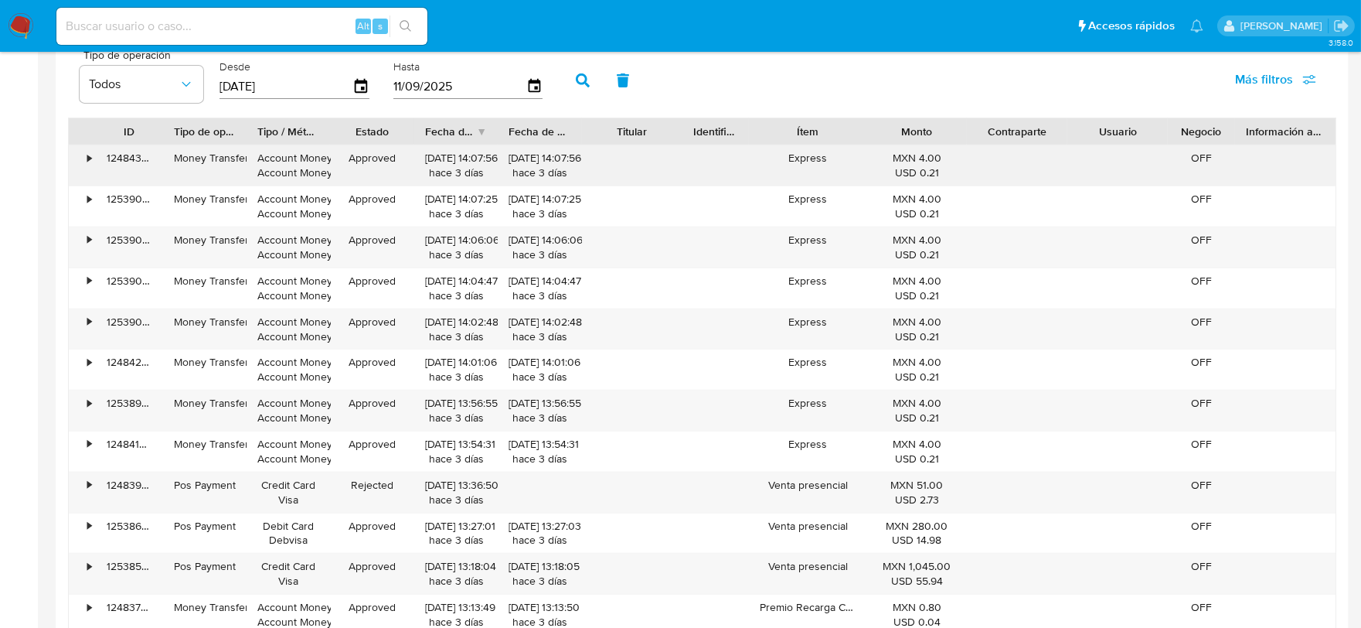
drag, startPoint x: 843, startPoint y: 172, endPoint x: 830, endPoint y: 180, distance: 15.2
click at [787, 173] on div "Express" at bounding box center [808, 165] width 118 height 40
click at [802, 163] on div "Express" at bounding box center [808, 165] width 118 height 40
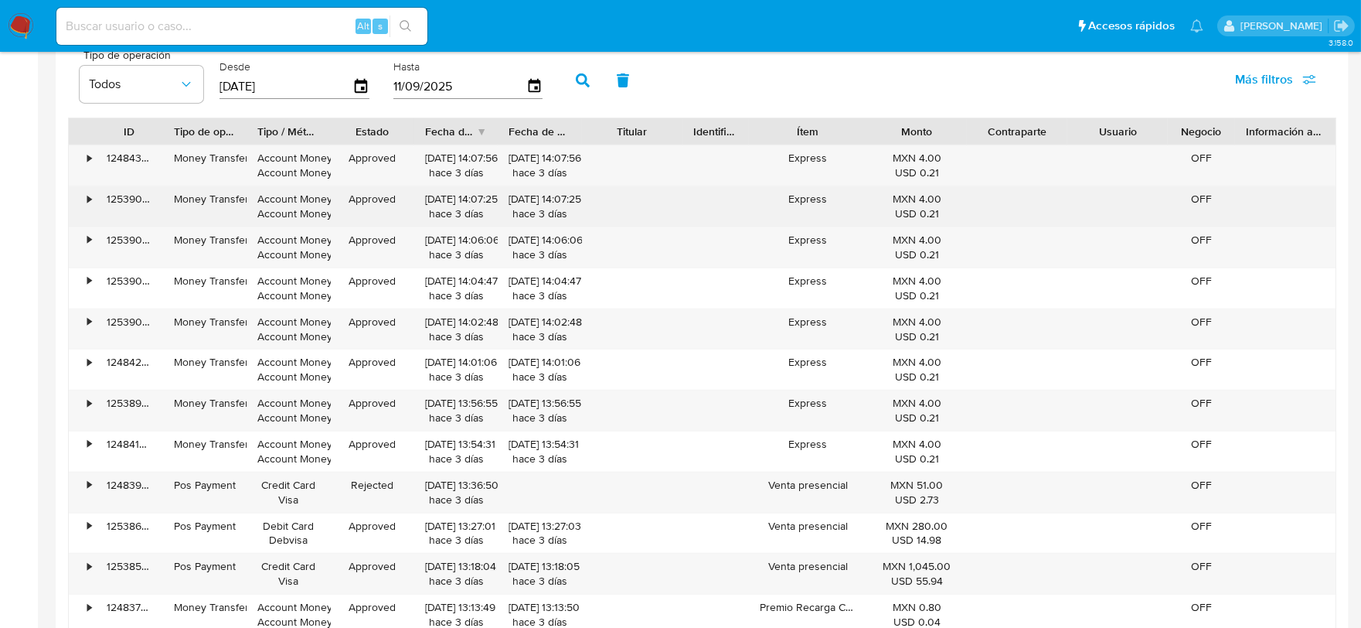
click at [802, 202] on div "Express" at bounding box center [808, 206] width 118 height 40
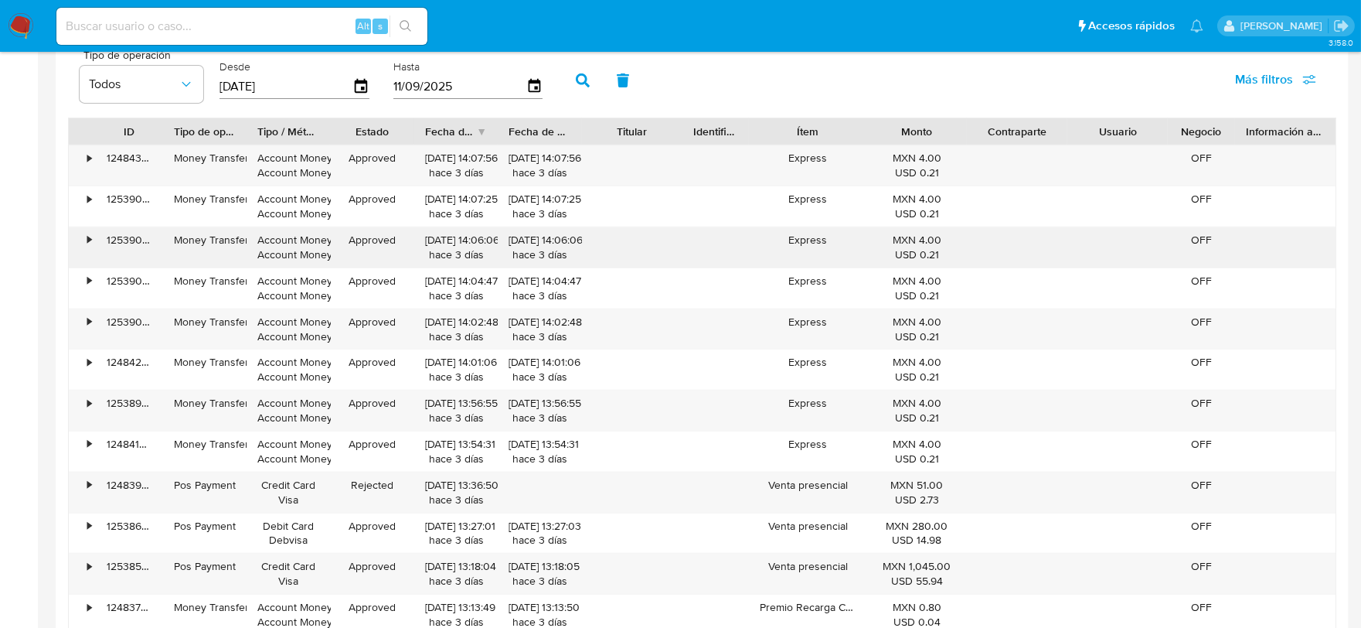
click at [798, 232] on div "Express" at bounding box center [808, 247] width 118 height 40
click at [802, 242] on div "Express" at bounding box center [808, 247] width 118 height 40
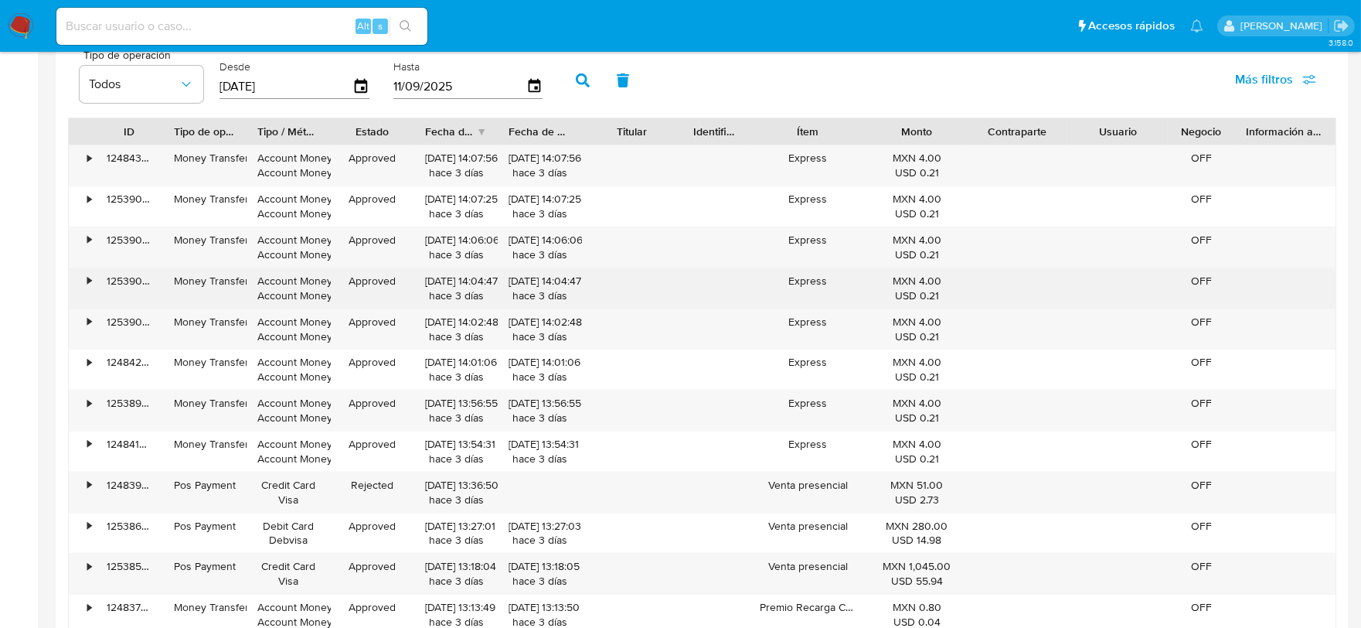
click at [807, 290] on div "Express" at bounding box center [808, 288] width 118 height 40
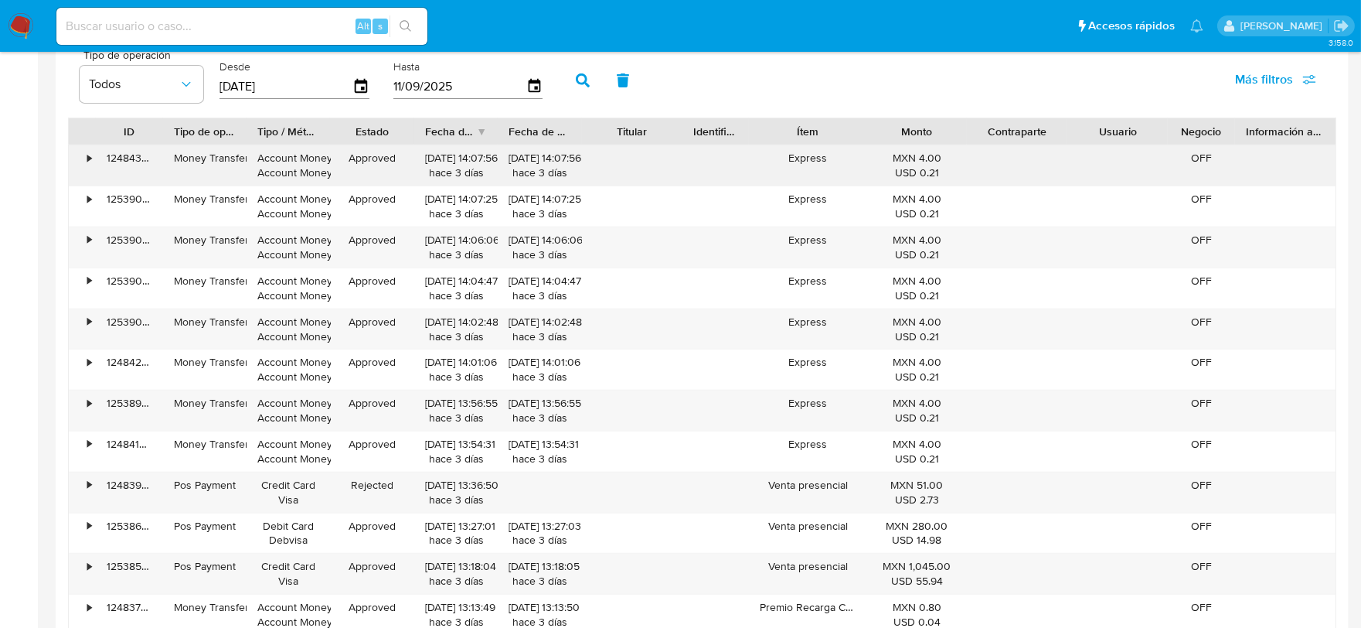
drag, startPoint x: 333, startPoint y: 169, endPoint x: 271, endPoint y: 161, distance: 63.1
click at [327, 169] on div "• 124843171771 Money Transfer Account Money Account Money Approved 08/09/2025 1…" at bounding box center [702, 165] width 1267 height 40
click at [87, 161] on div "•" at bounding box center [89, 158] width 4 height 15
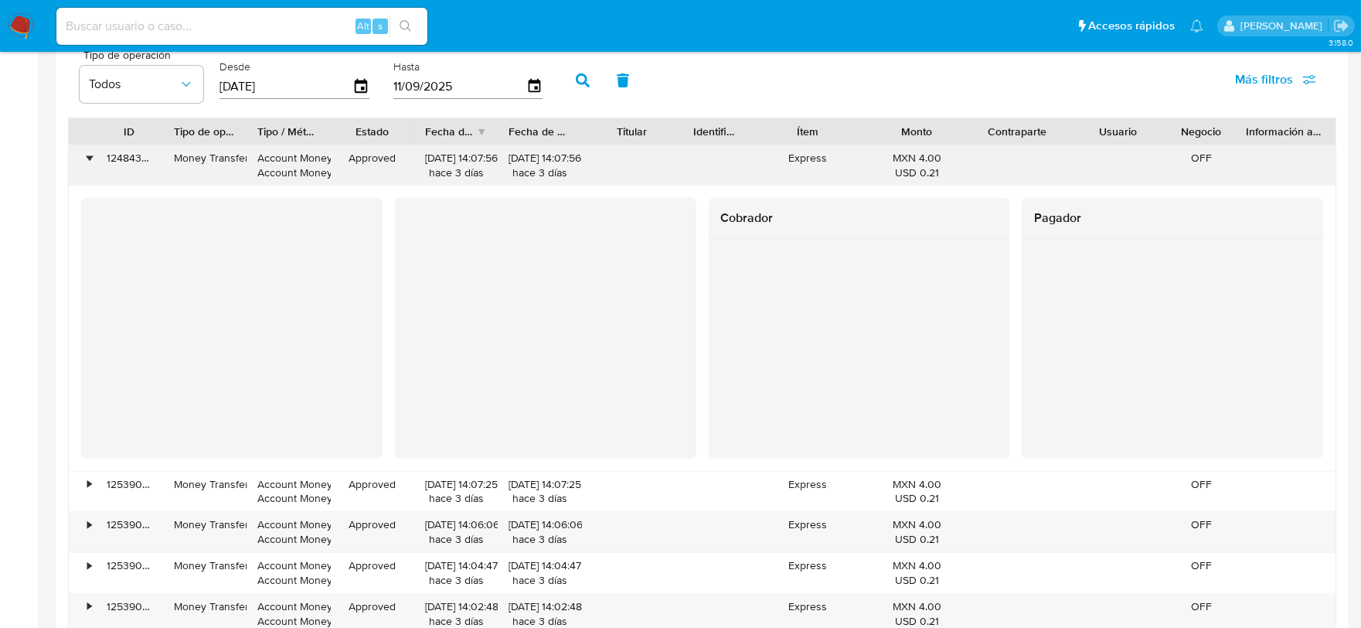
click at [83, 161] on div "•" at bounding box center [82, 165] width 27 height 40
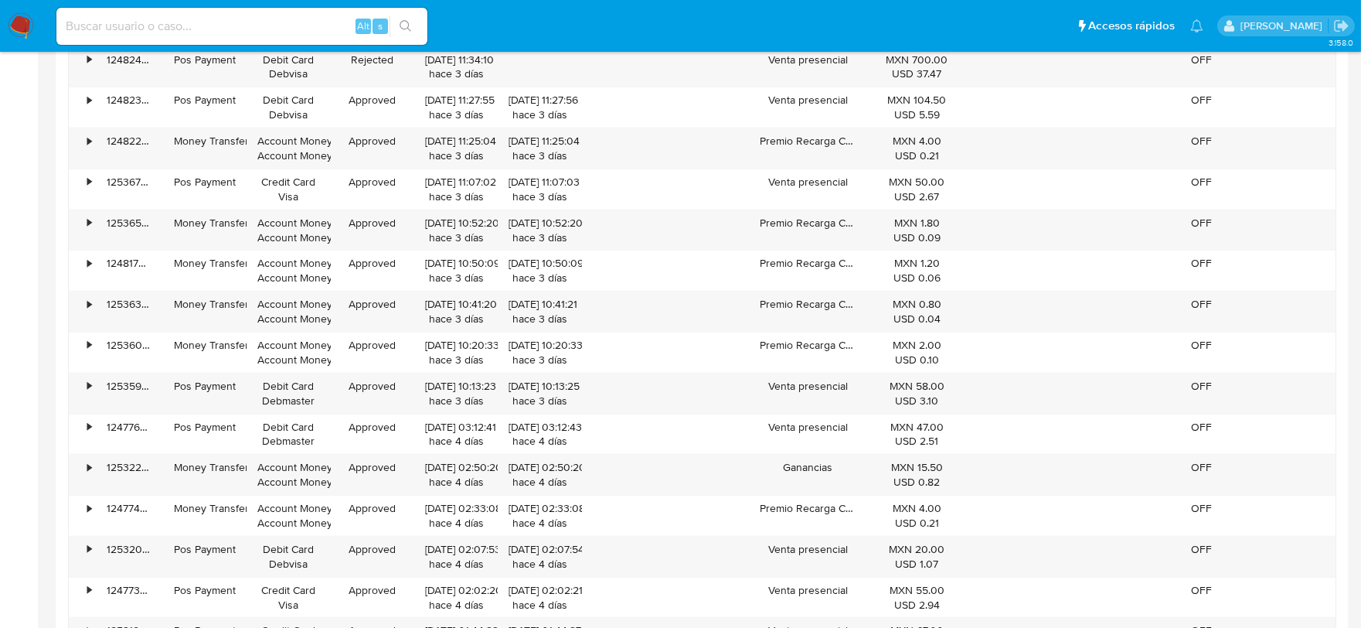
scroll to position [2061, 0]
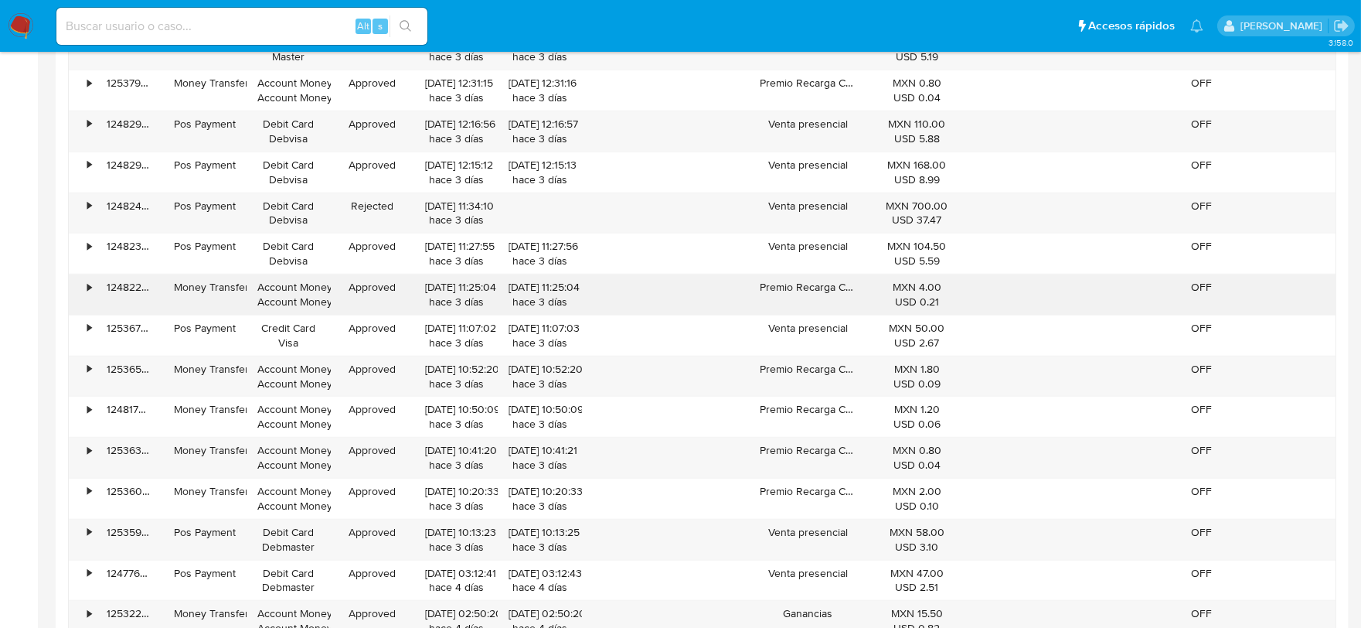
drag, startPoint x: 756, startPoint y: 287, endPoint x: 956, endPoint y: 305, distance: 200.3
click at [948, 303] on div "• 124822760633 Money Transfer Account Money Account Money Approved 08/09/2025 1…" at bounding box center [702, 294] width 1267 height 40
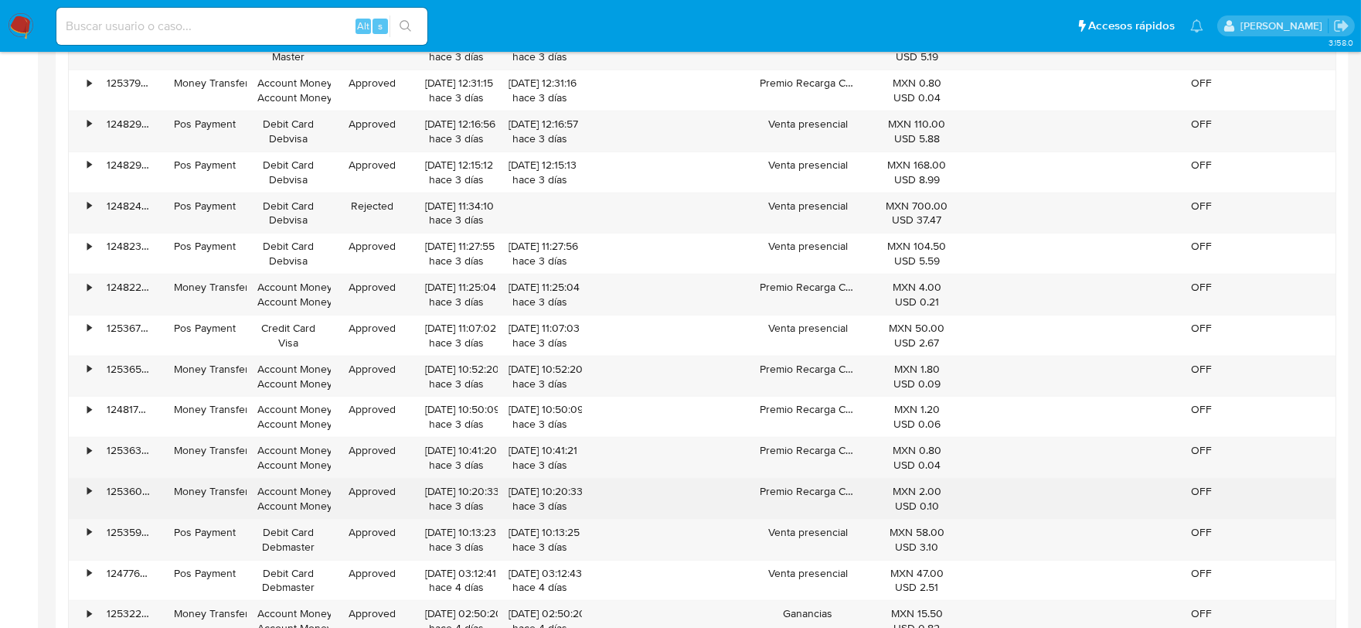
drag, startPoint x: 785, startPoint y: 372, endPoint x: 906, endPoint y: 503, distance: 178.3
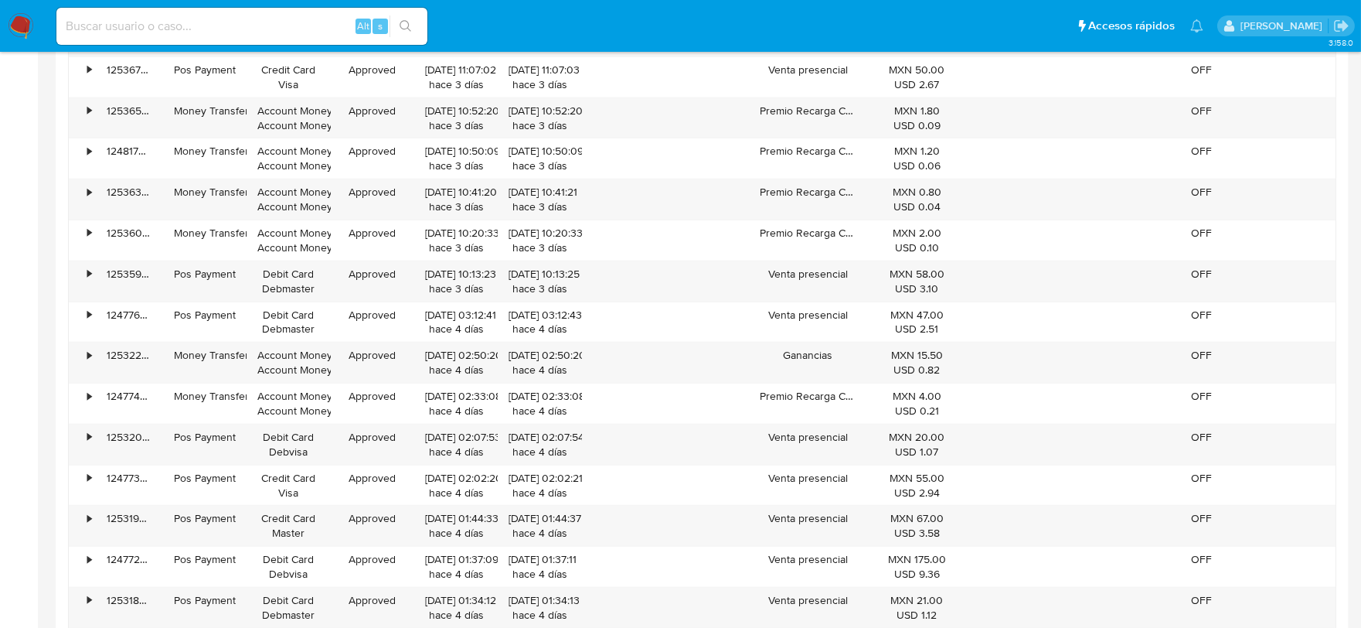
scroll to position [1975, 0]
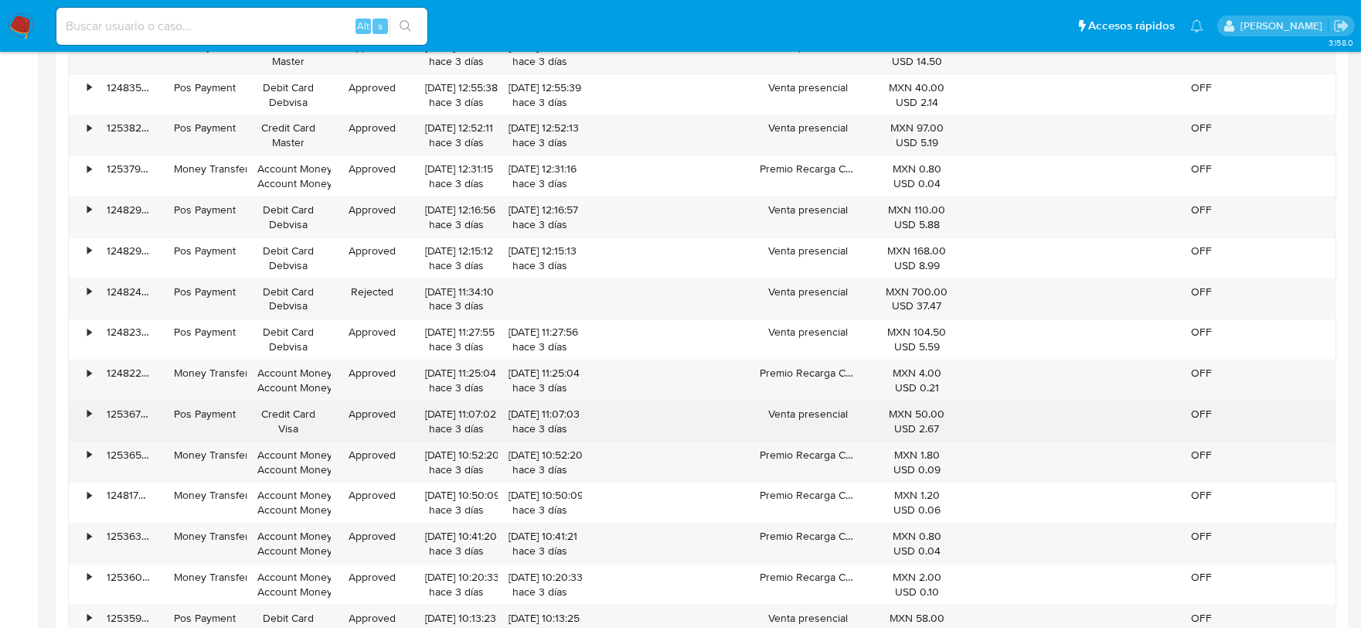
click at [775, 428] on div "Venta presencial" at bounding box center [808, 421] width 118 height 40
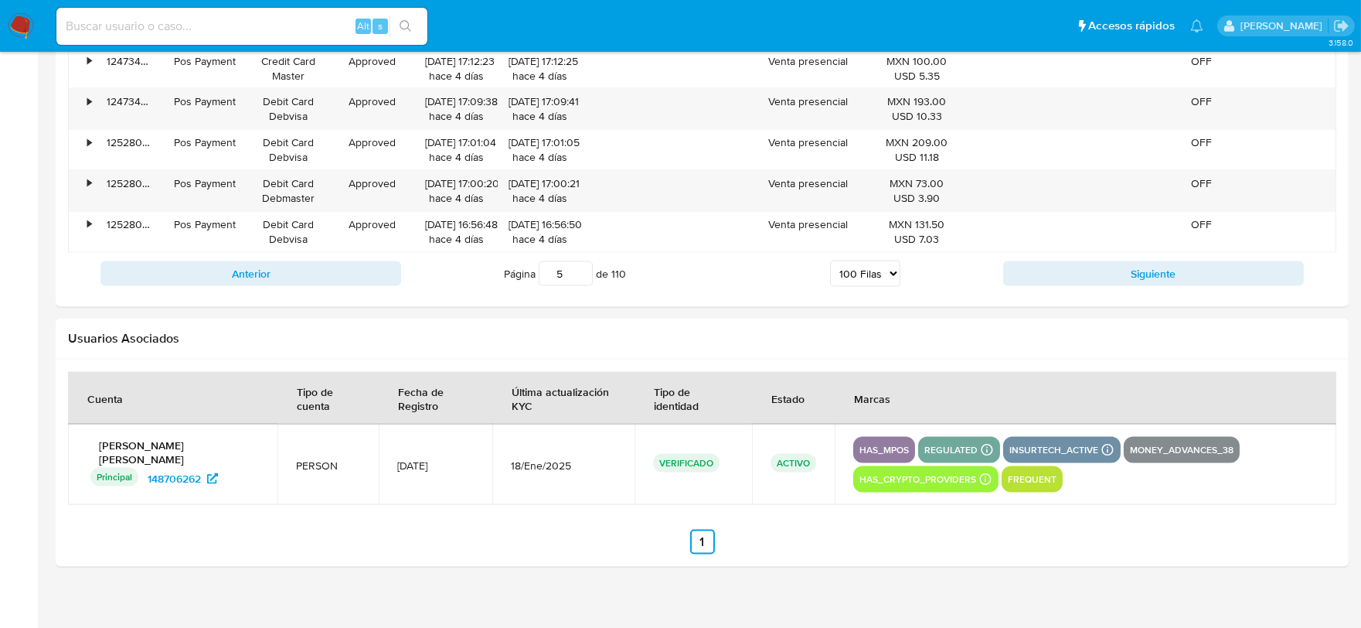
scroll to position [5372, 0]
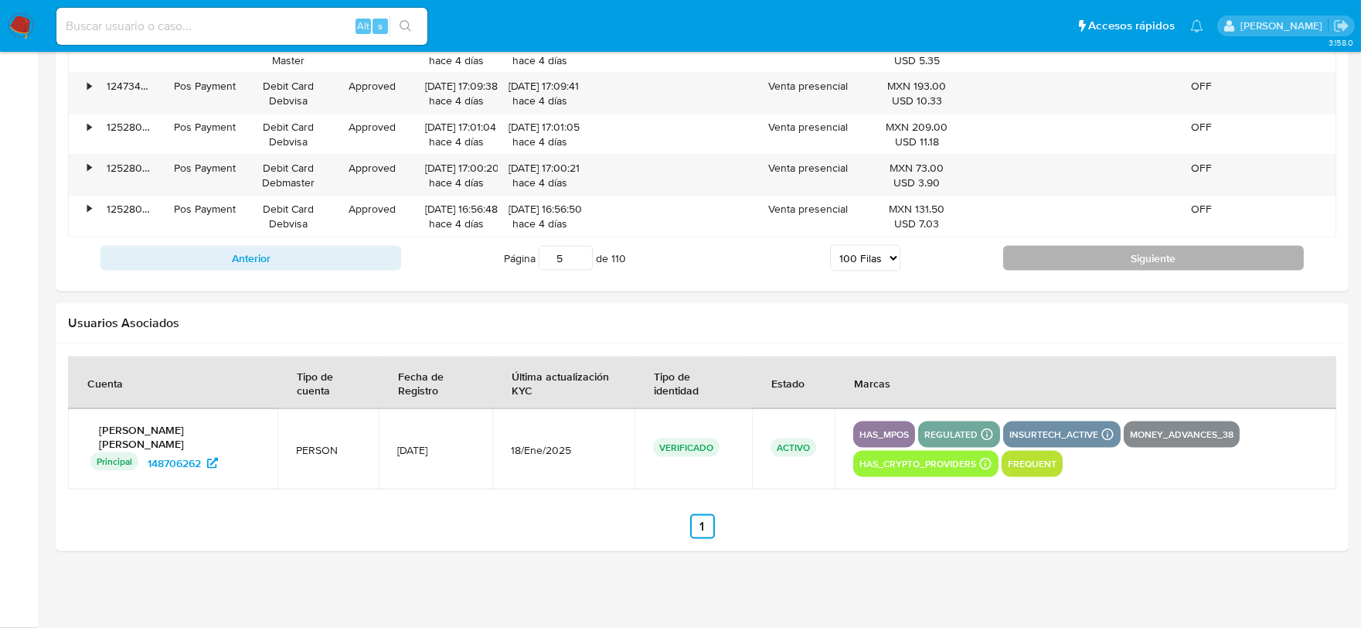
click at [1068, 251] on button "Siguiente" at bounding box center [1154, 258] width 301 height 25
type input "6"
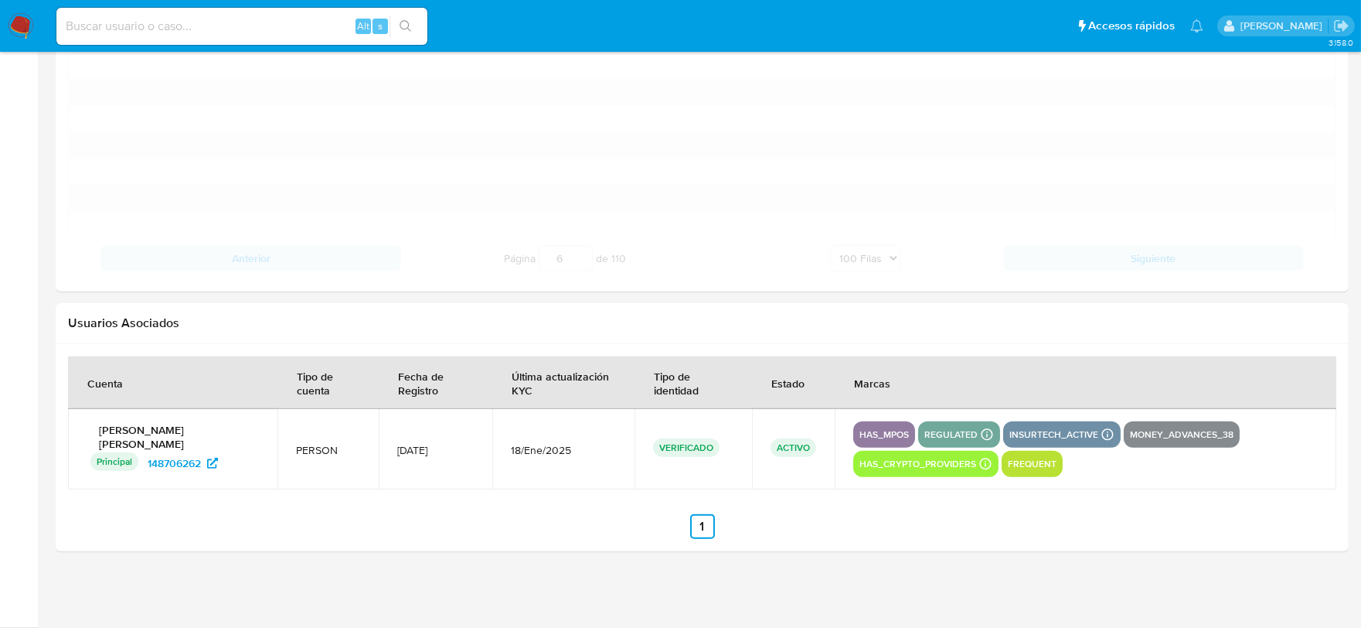
scroll to position [3912, 0]
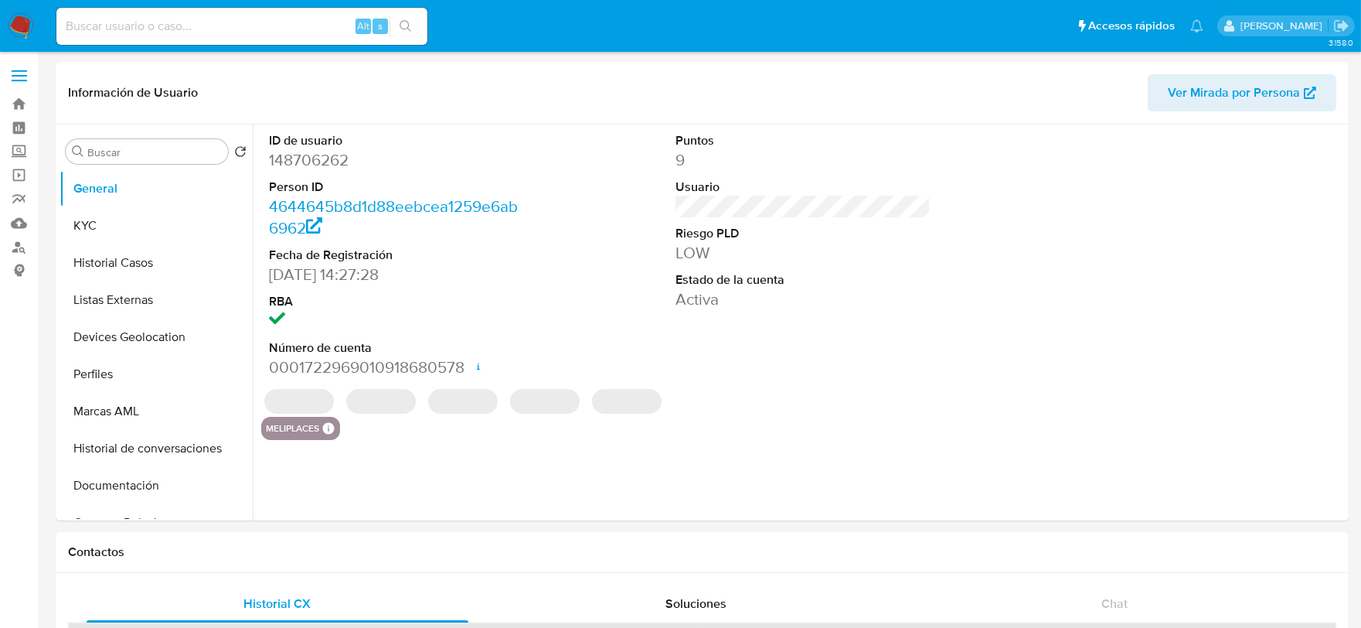
select select "10"
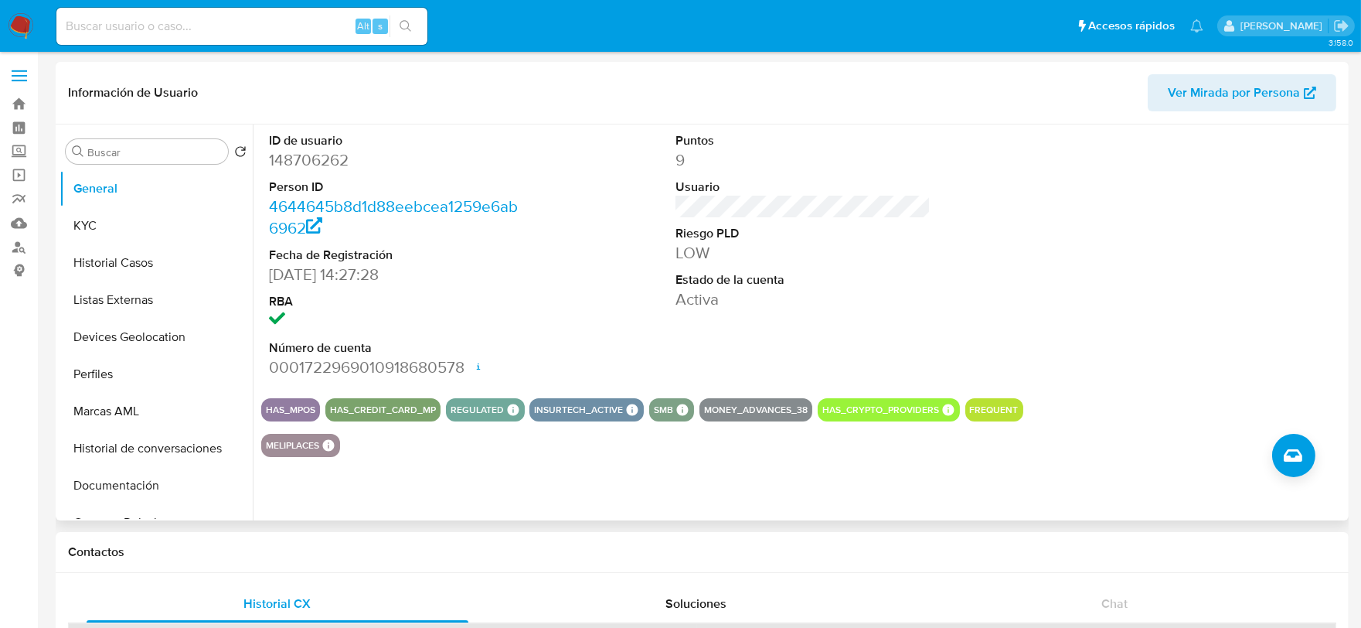
click at [789, 306] on dd "Activa" at bounding box center [804, 299] width 256 height 22
